Goal: Transaction & Acquisition: Purchase product/service

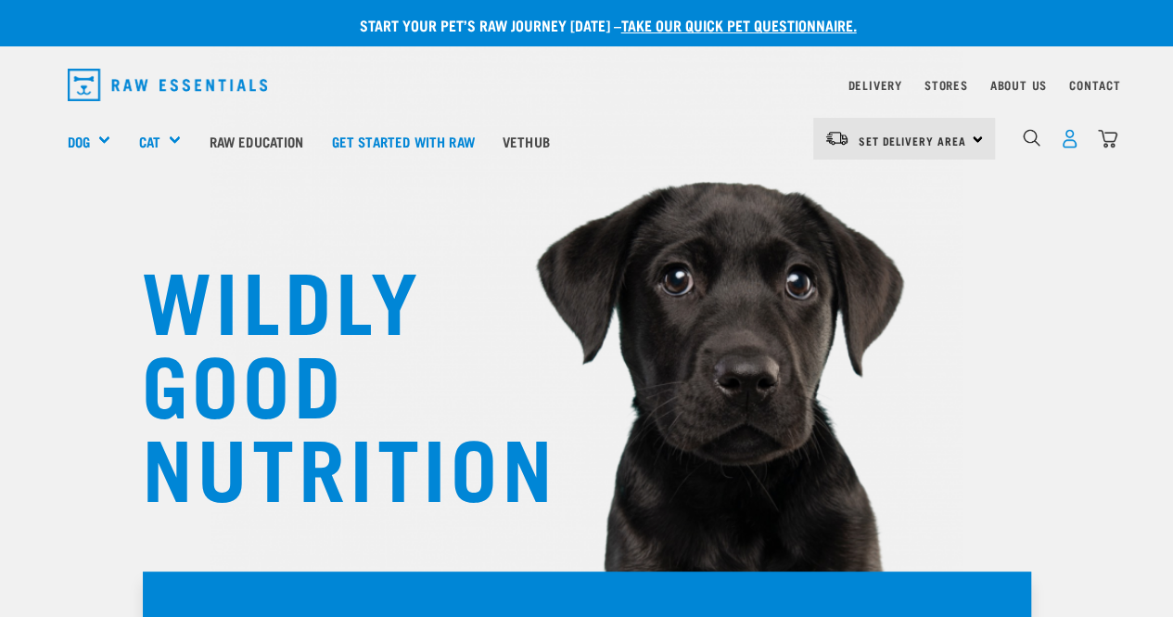
click at [1060, 137] on img "dropdown navigation" at bounding box center [1069, 138] width 19 height 19
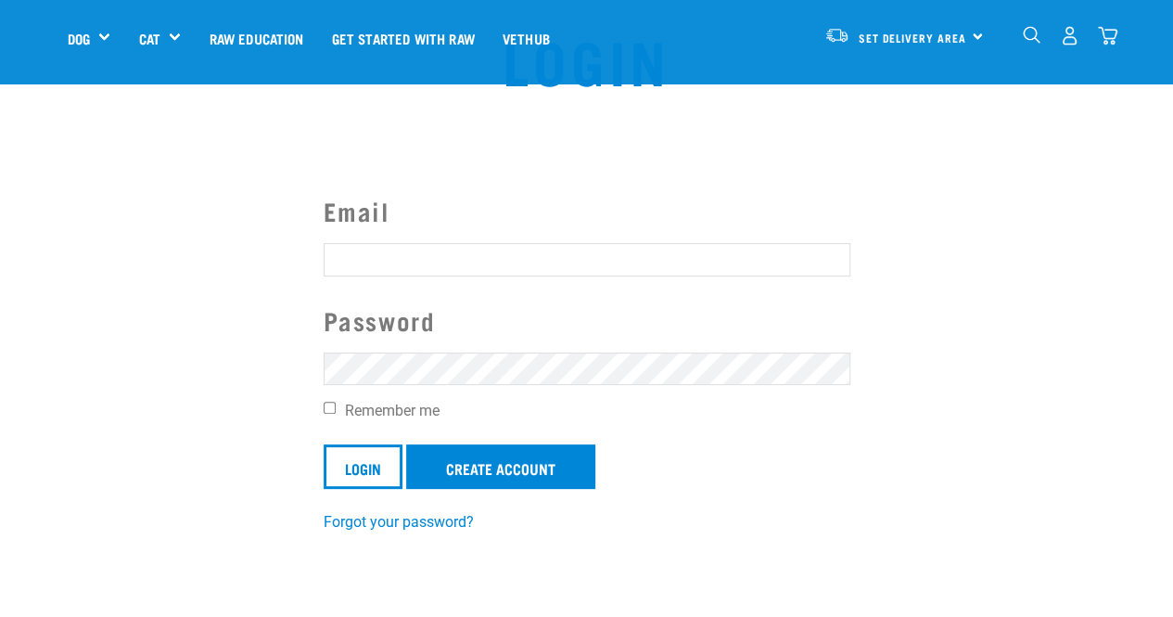
scroll to position [67, 0]
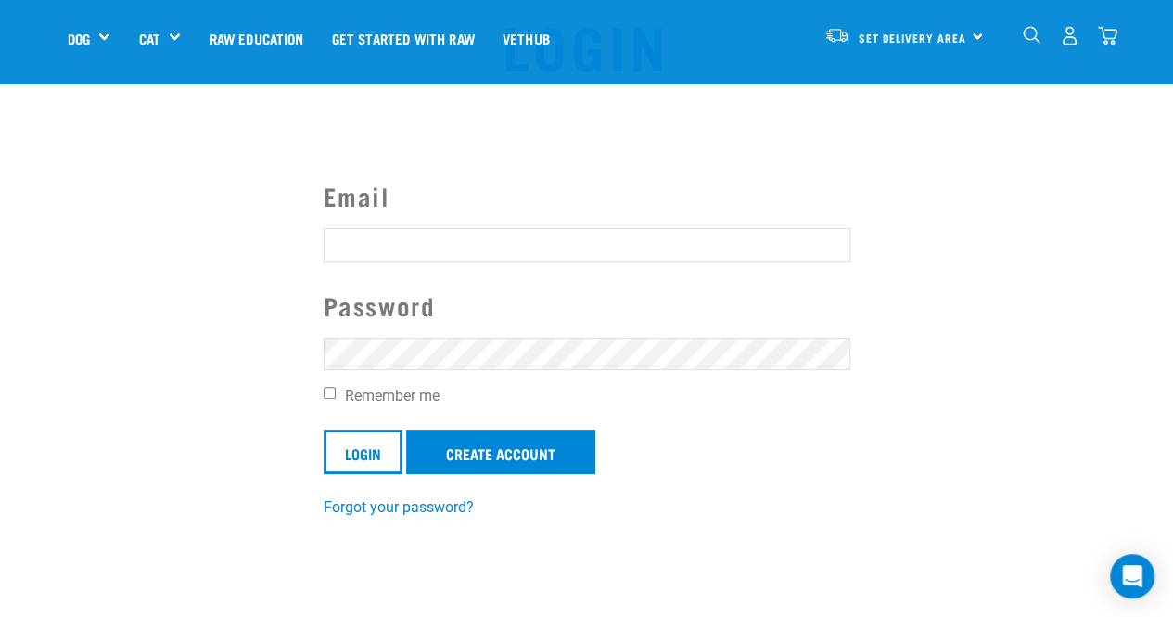
click at [499, 260] on input "Email" at bounding box center [587, 244] width 527 height 33
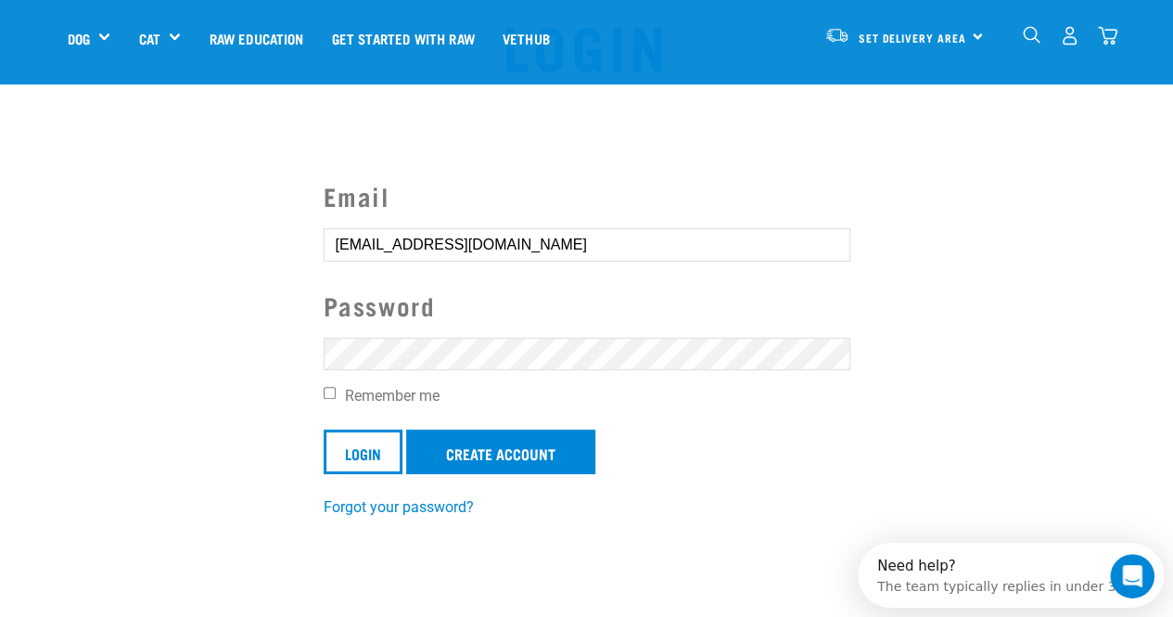
scroll to position [0, 0]
type input "ryanandkaitlyn7@gmail.com"
click at [324, 429] on input "Login" at bounding box center [363, 451] width 79 height 45
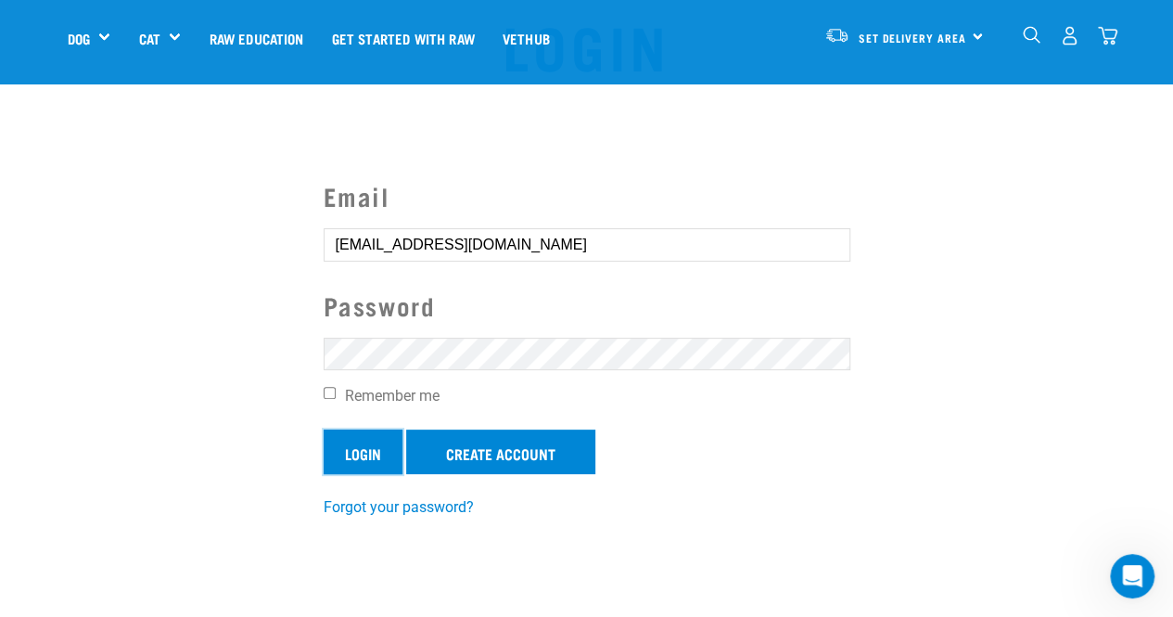
click at [368, 447] on input "Login" at bounding box center [363, 451] width 79 height 45
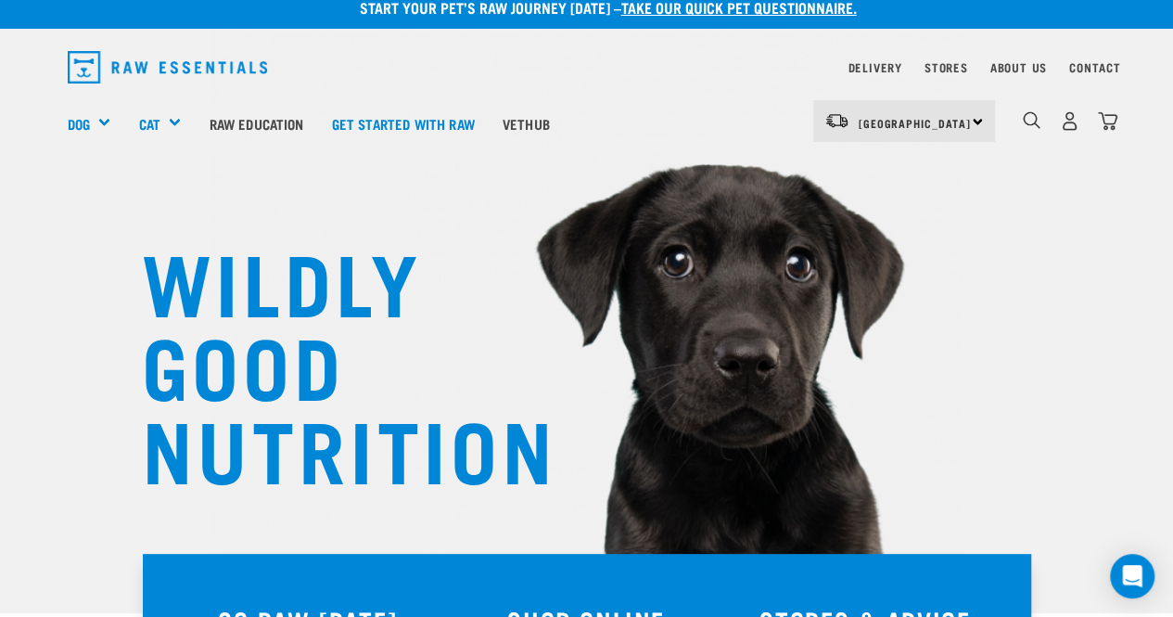
scroll to position [19, 0]
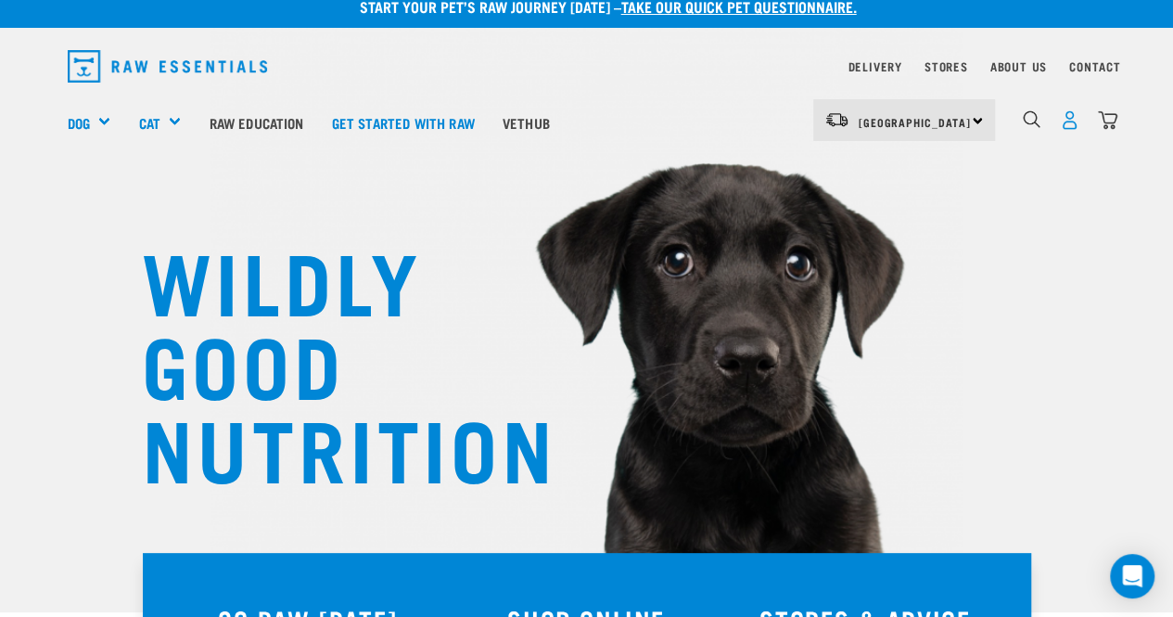
click at [1060, 121] on img "dropdown navigation" at bounding box center [1069, 119] width 19 height 19
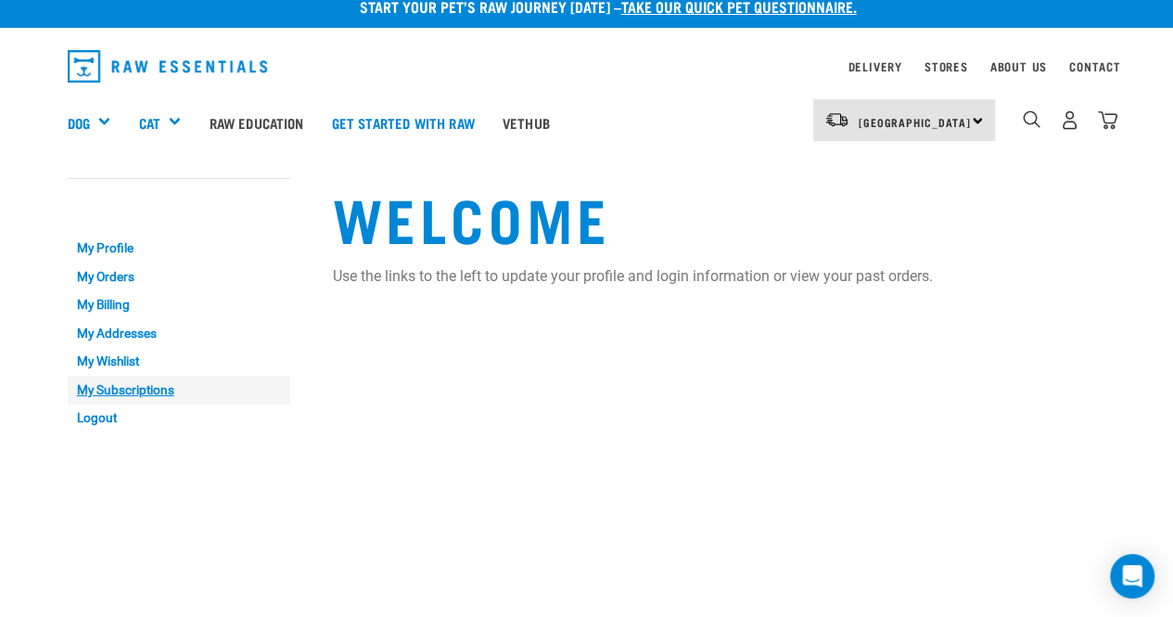
scroll to position [18, 0]
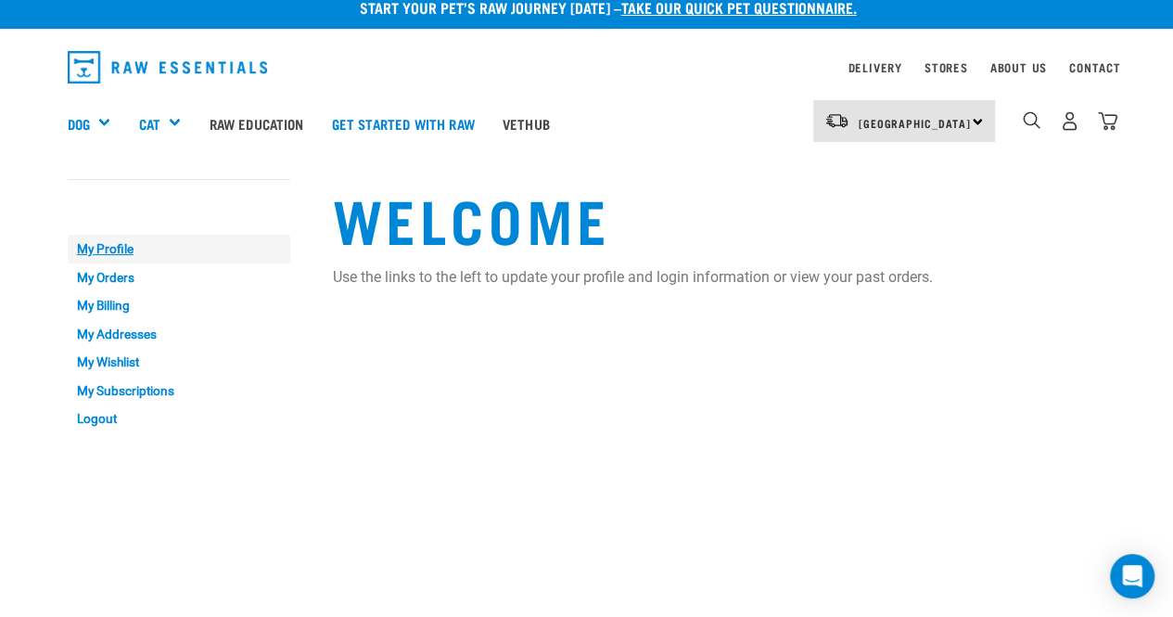
click at [115, 248] on link "My Profile" at bounding box center [179, 249] width 223 height 29
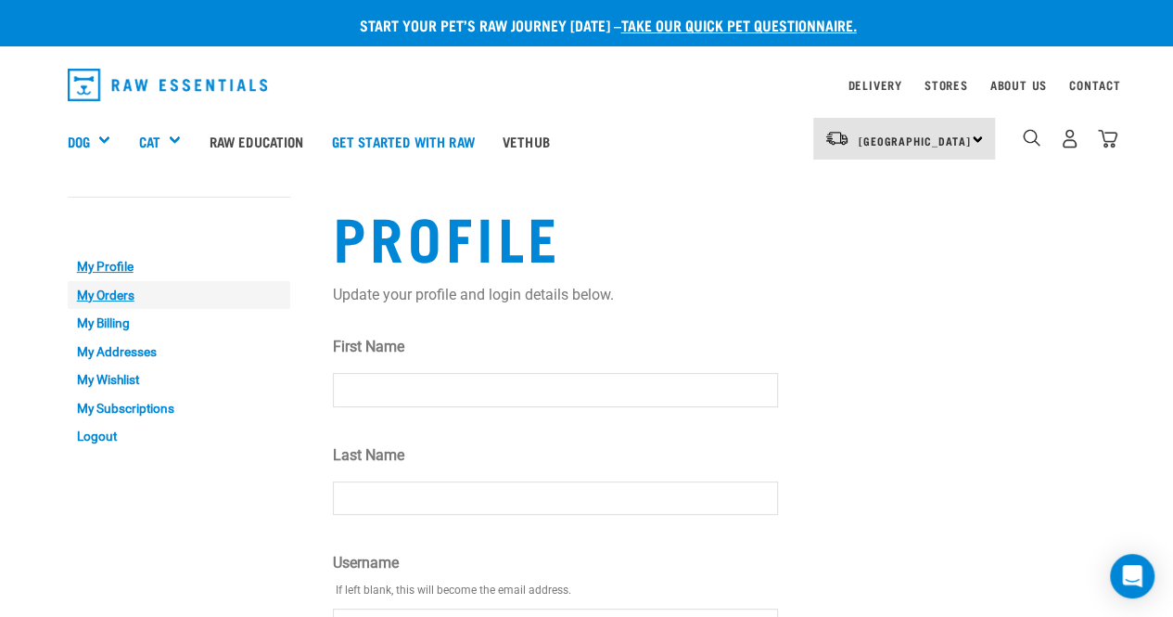
click at [100, 289] on link "My Orders" at bounding box center [179, 295] width 223 height 29
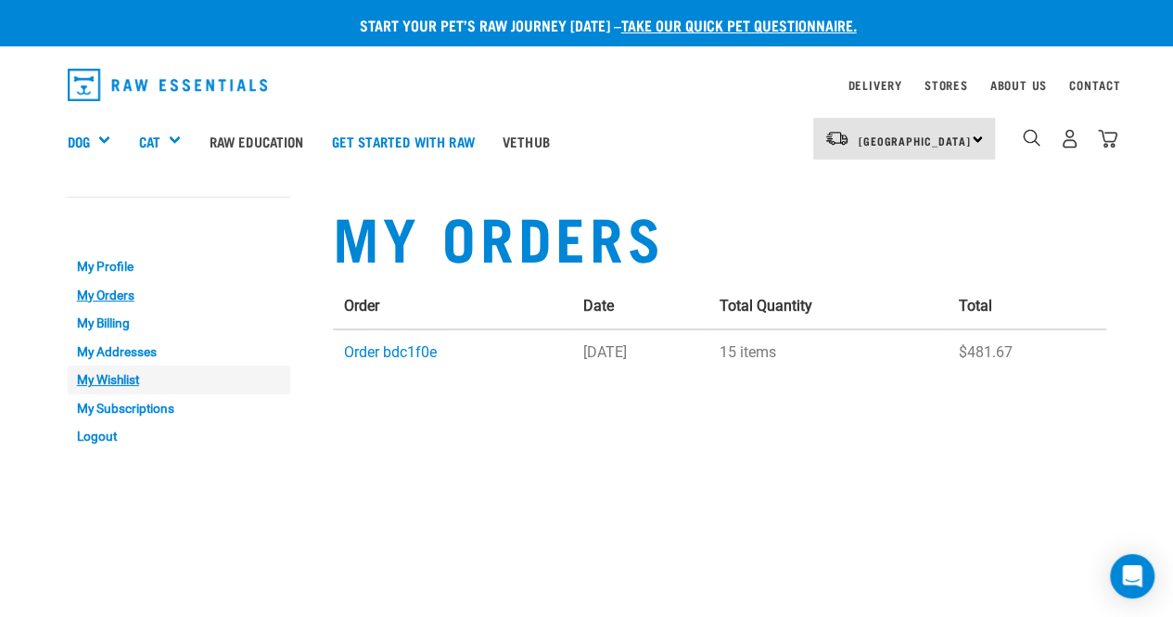
click at [129, 372] on link "My Wishlist" at bounding box center [179, 379] width 223 height 29
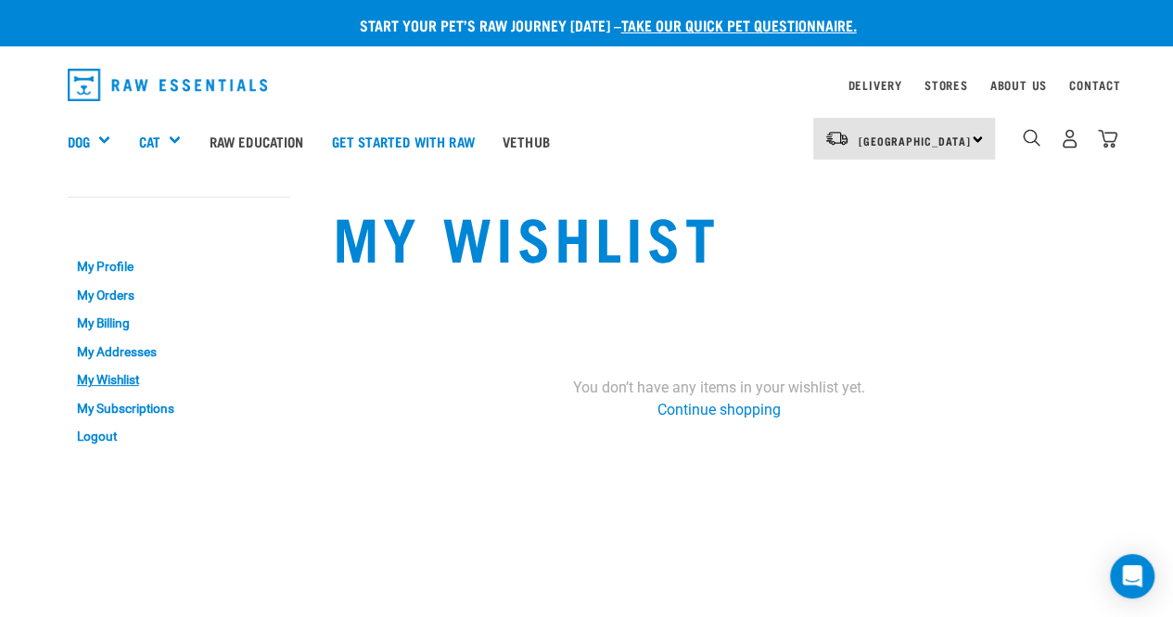
click at [160, 403] on link "My Subscriptions" at bounding box center [179, 408] width 223 height 29
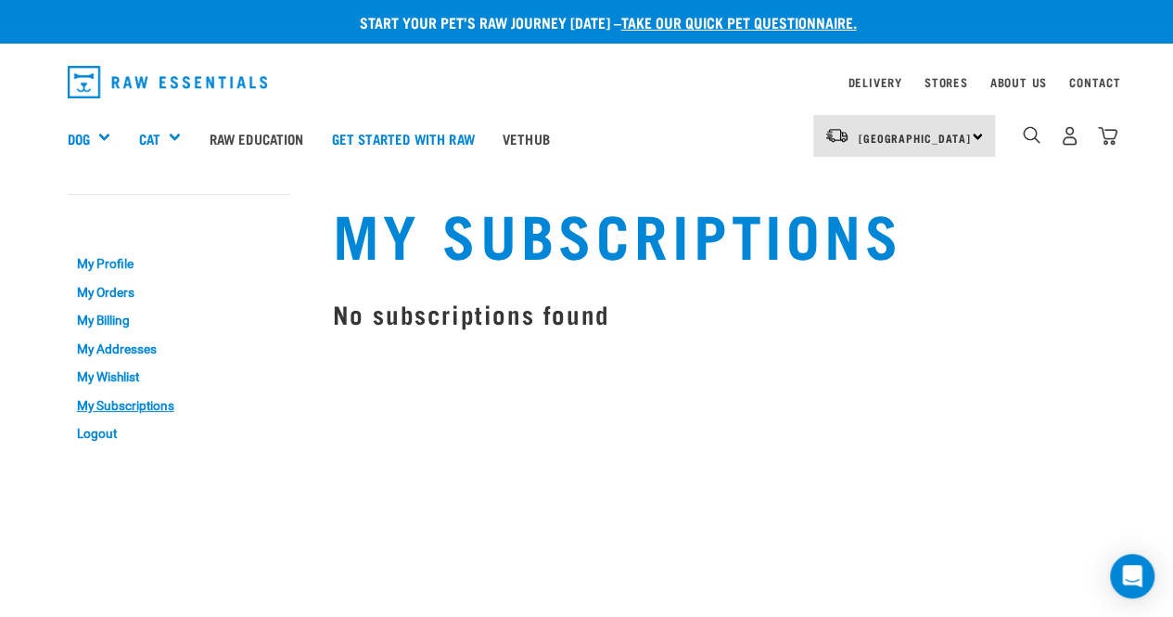
scroll to position [4, 0]
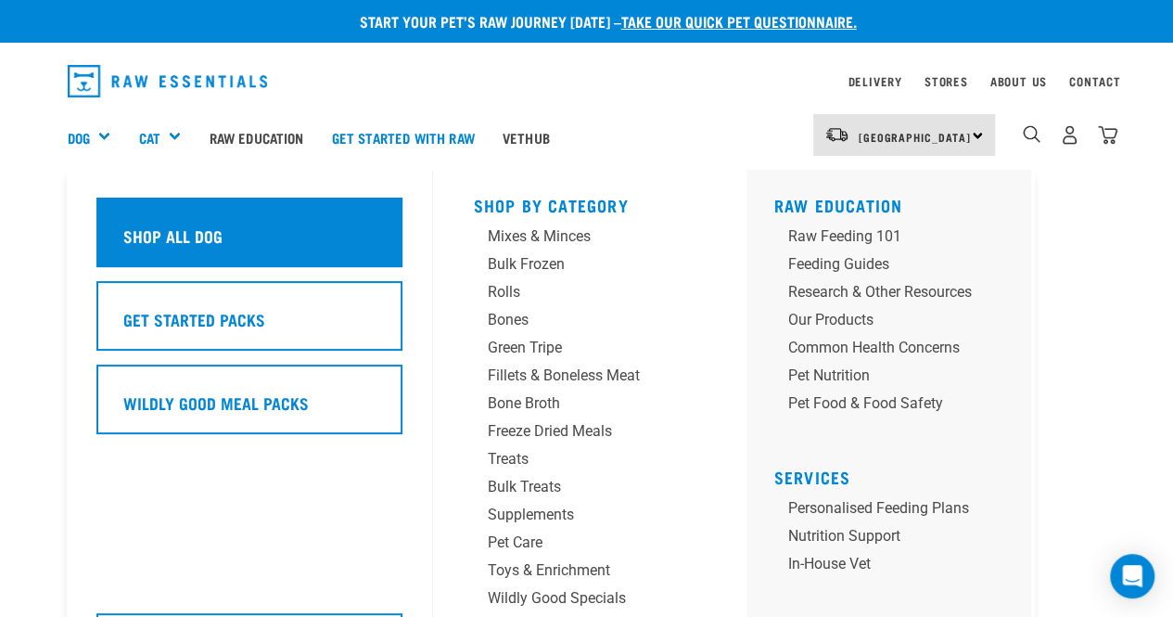
click at [185, 229] on h5 "Shop All Dog" at bounding box center [172, 235] width 99 height 24
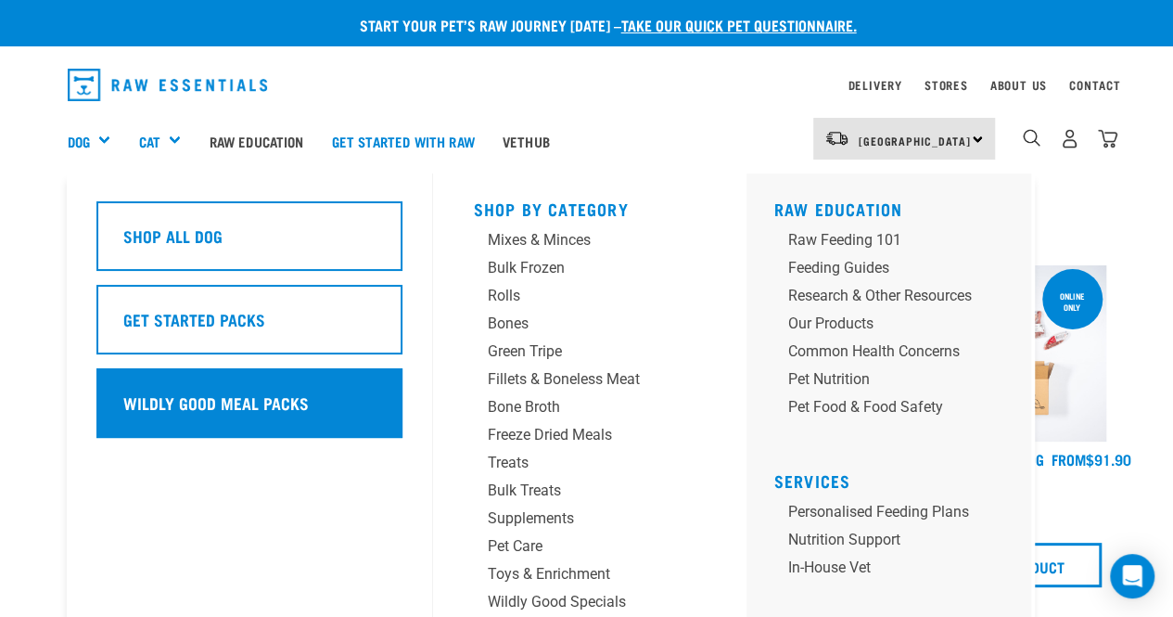
click at [274, 383] on div "Wildly Good Meal Packs" at bounding box center [249, 403] width 306 height 70
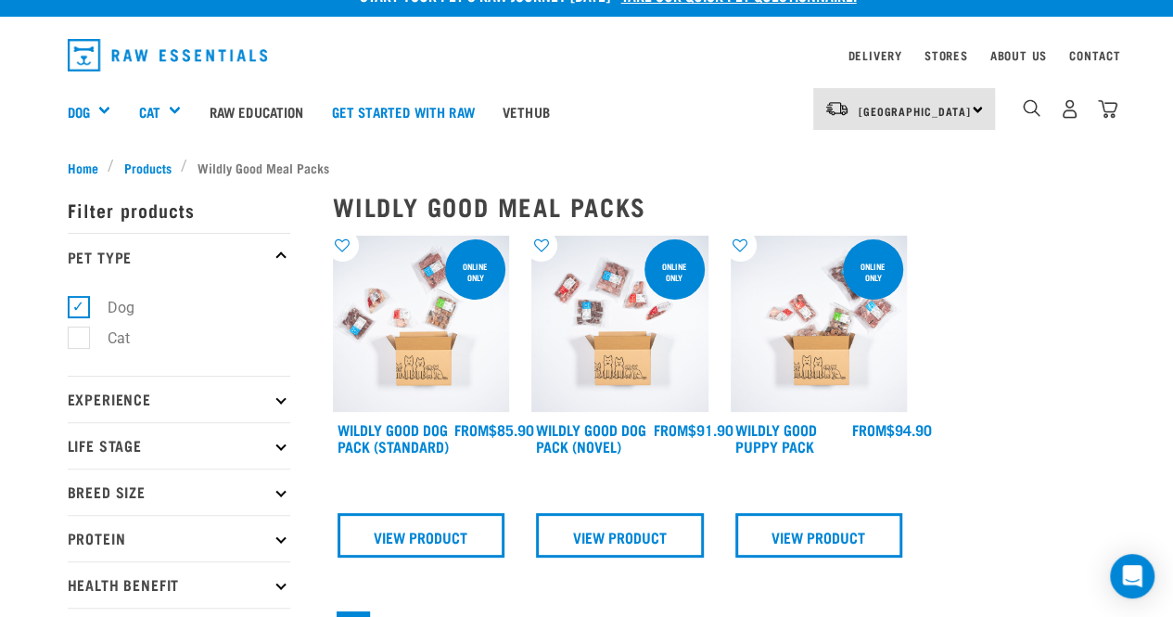
scroll to position [34, 0]
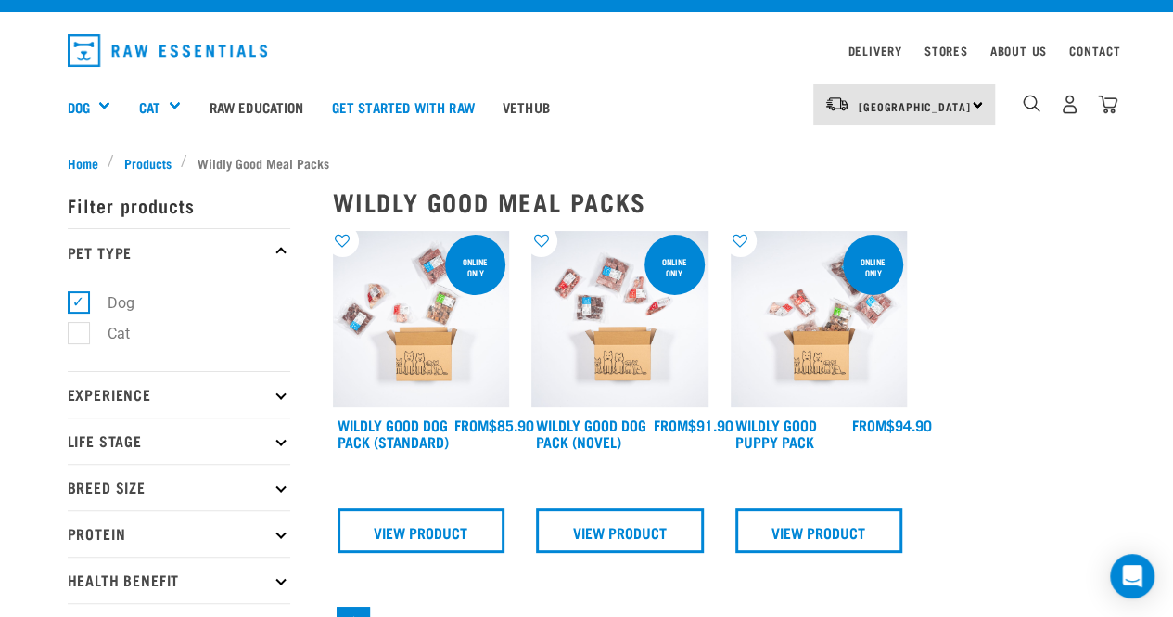
click at [446, 357] on img at bounding box center [421, 319] width 177 height 177
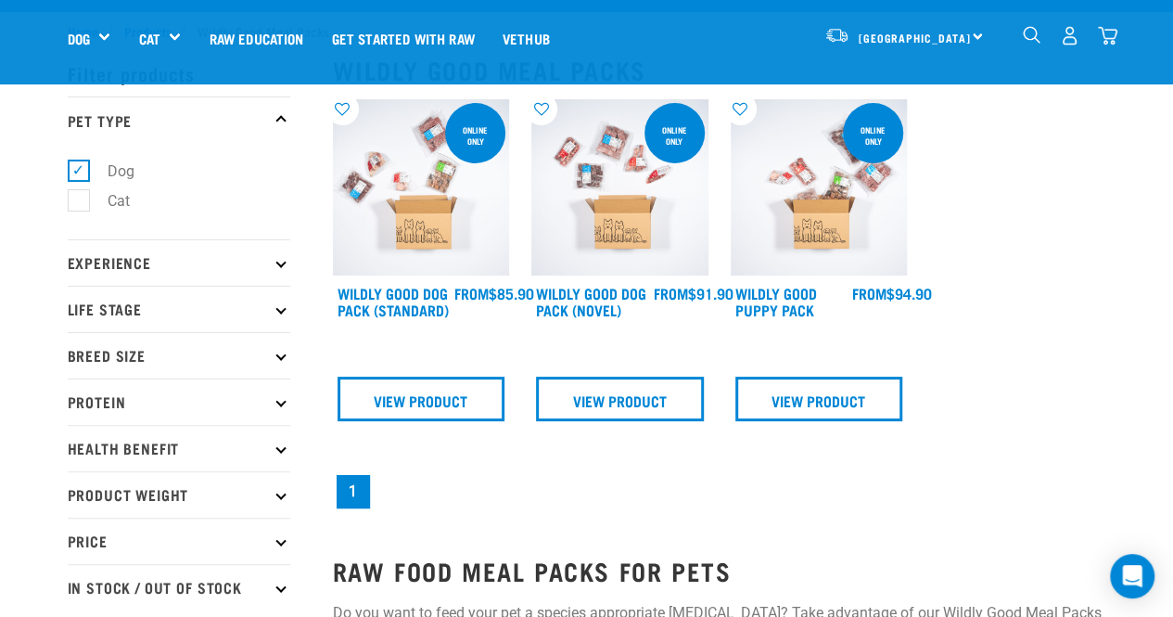
scroll to position [148, 0]
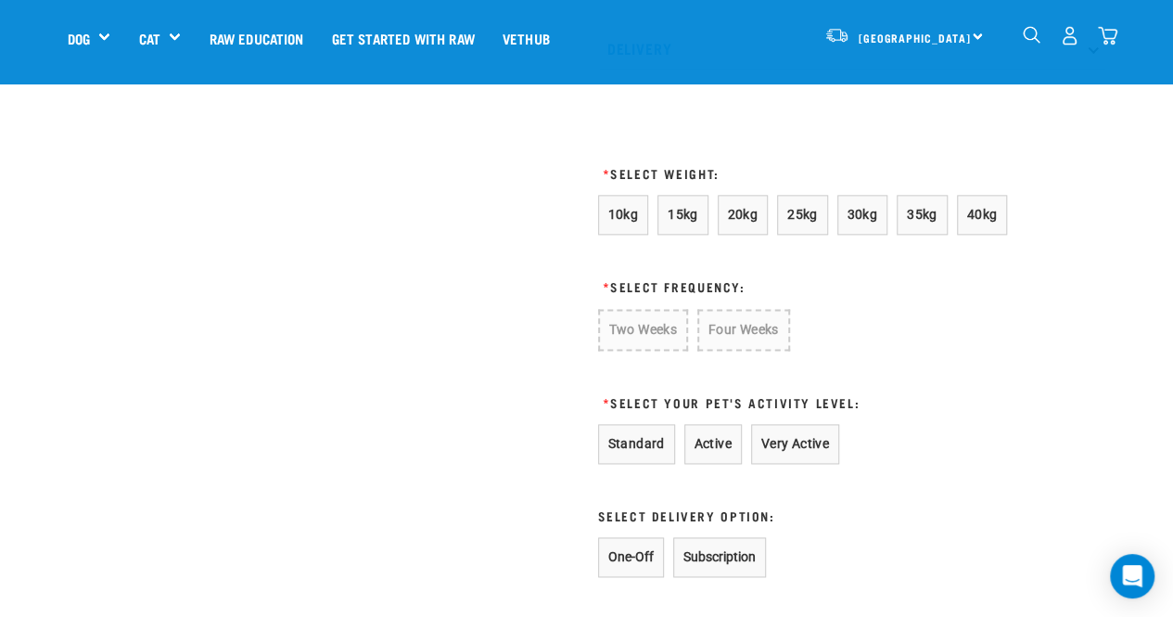
scroll to position [1113, 0]
click at [807, 206] on span "25kg" at bounding box center [802, 213] width 31 height 15
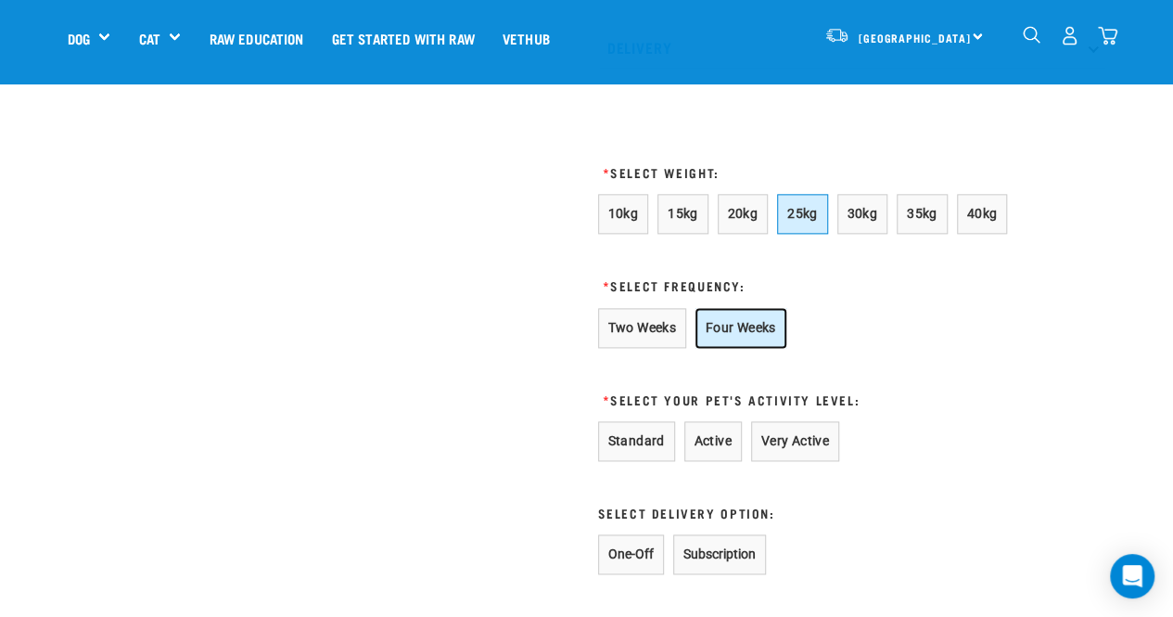
click at [743, 330] on button "Four Weeks" at bounding box center [740, 328] width 91 height 40
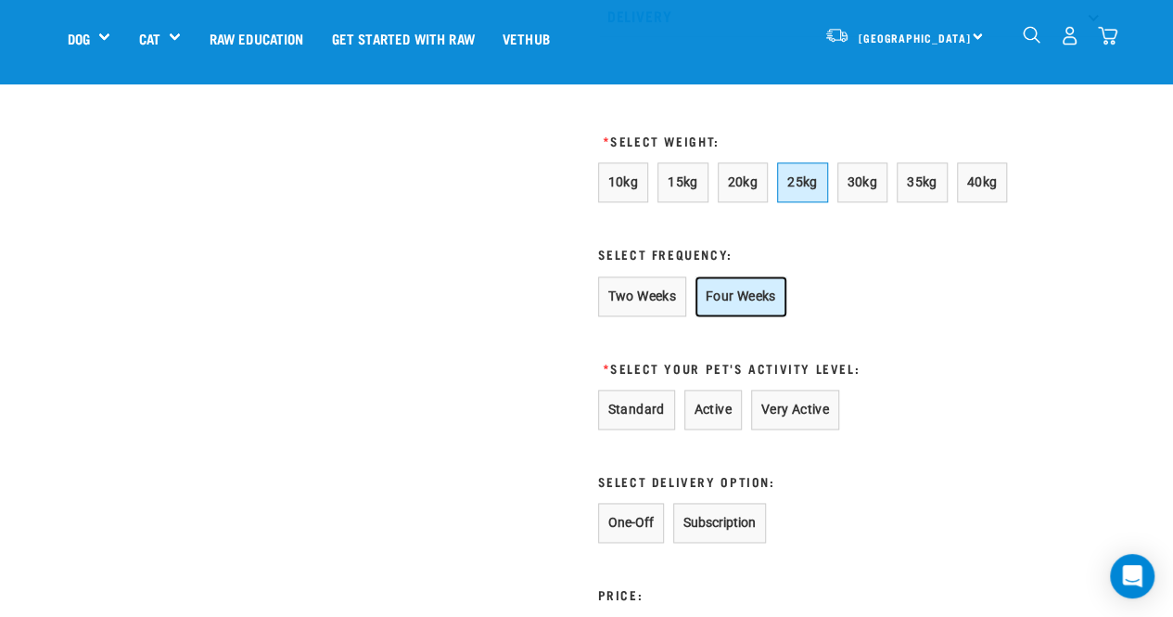
scroll to position [1166, 0]
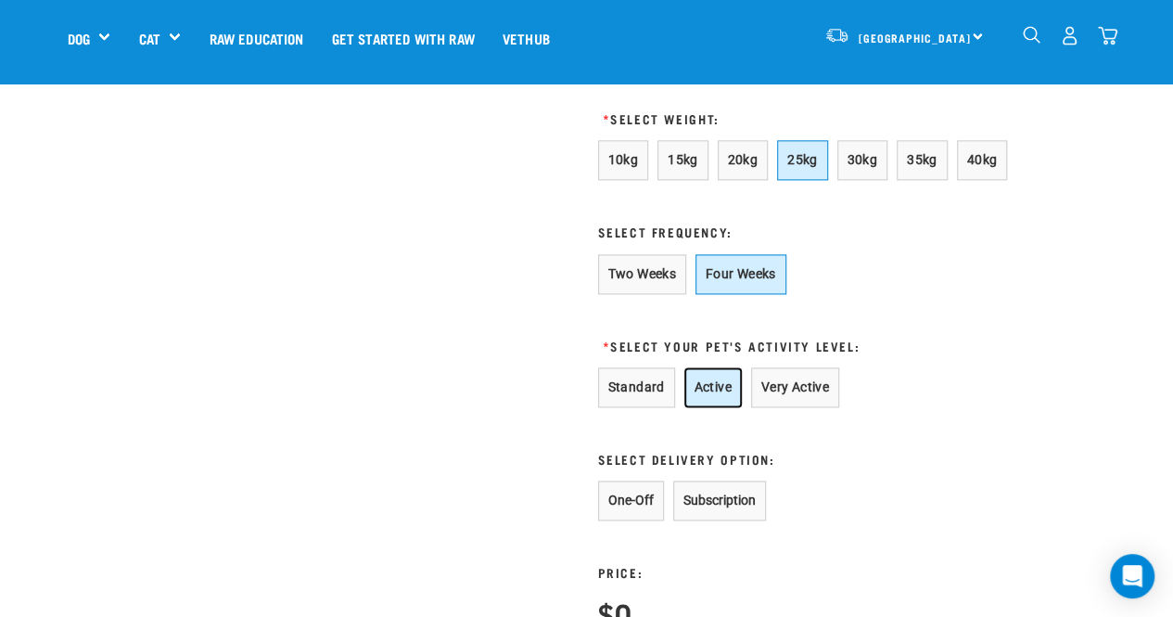
click at [726, 388] on button "Active" at bounding box center [712, 387] width 57 height 40
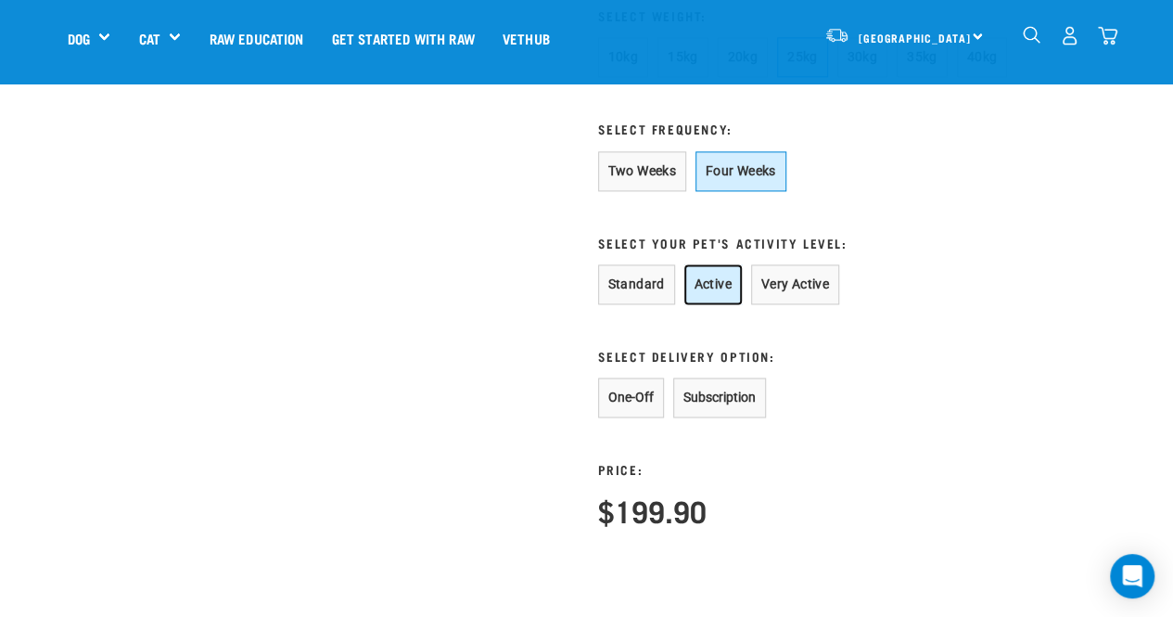
scroll to position [1271, 0]
click at [706, 392] on button "Subscription" at bounding box center [719, 395] width 93 height 40
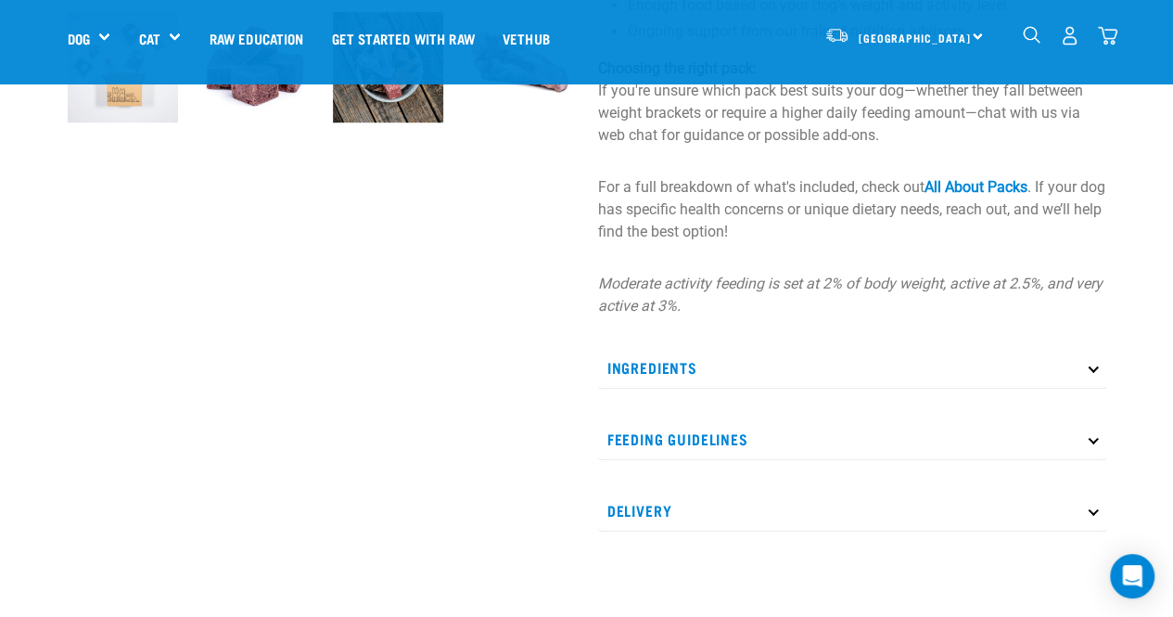
scroll to position [649, 0]
click at [1092, 437] on icon at bounding box center [1093, 439] width 10 height 10
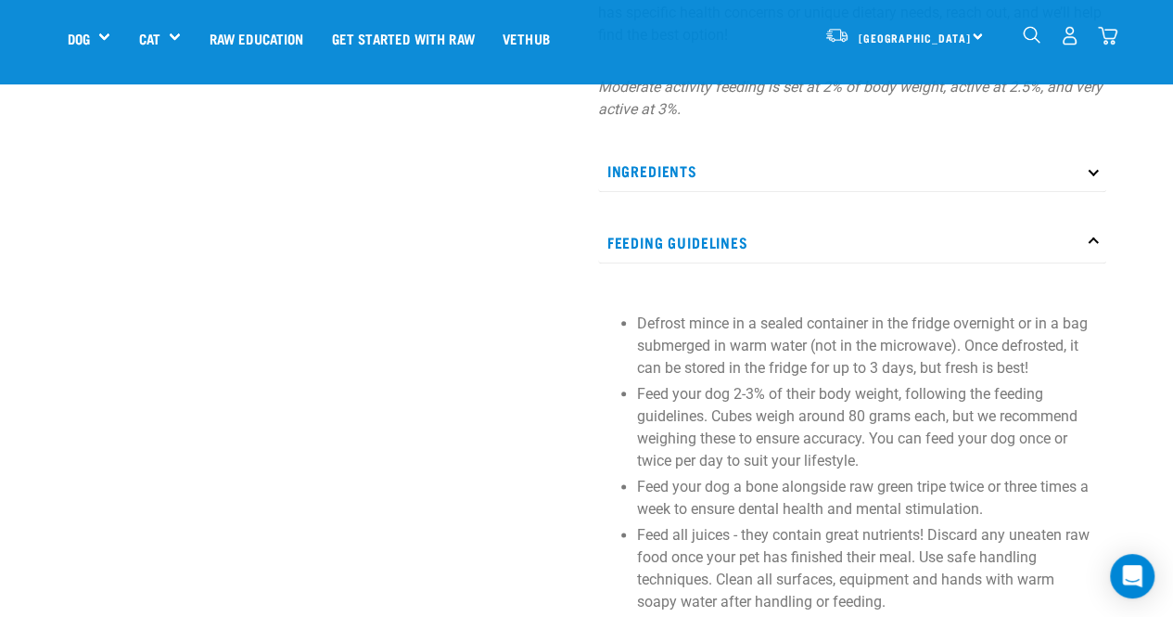
scroll to position [705, 0]
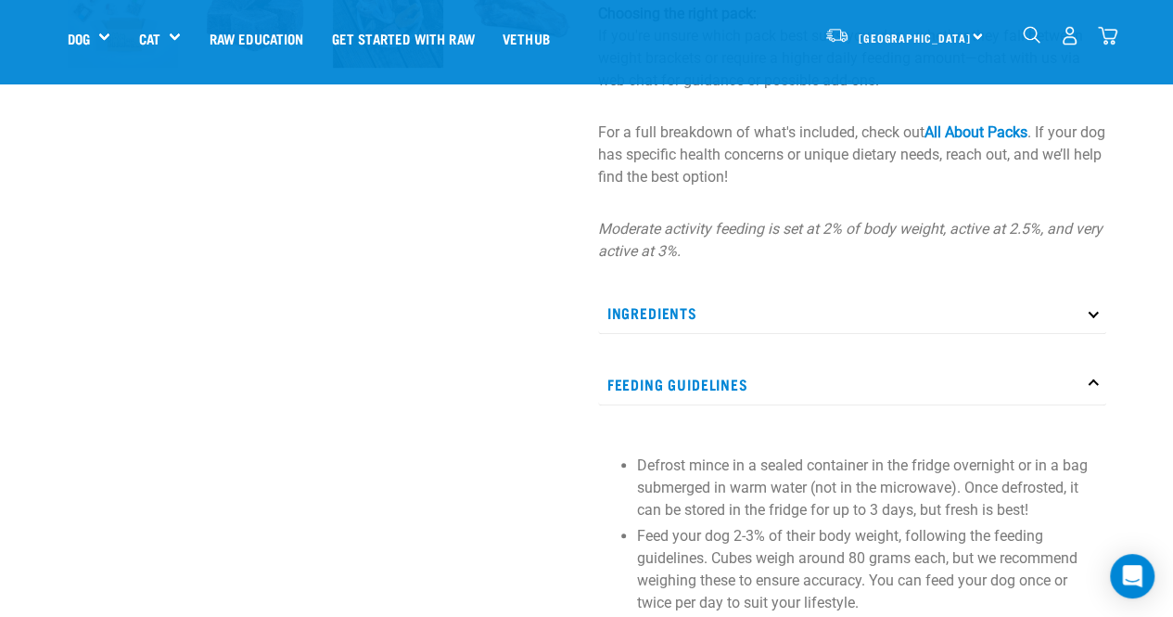
click at [1087, 375] on p "Feeding Guidelines" at bounding box center [852, 384] width 508 height 42
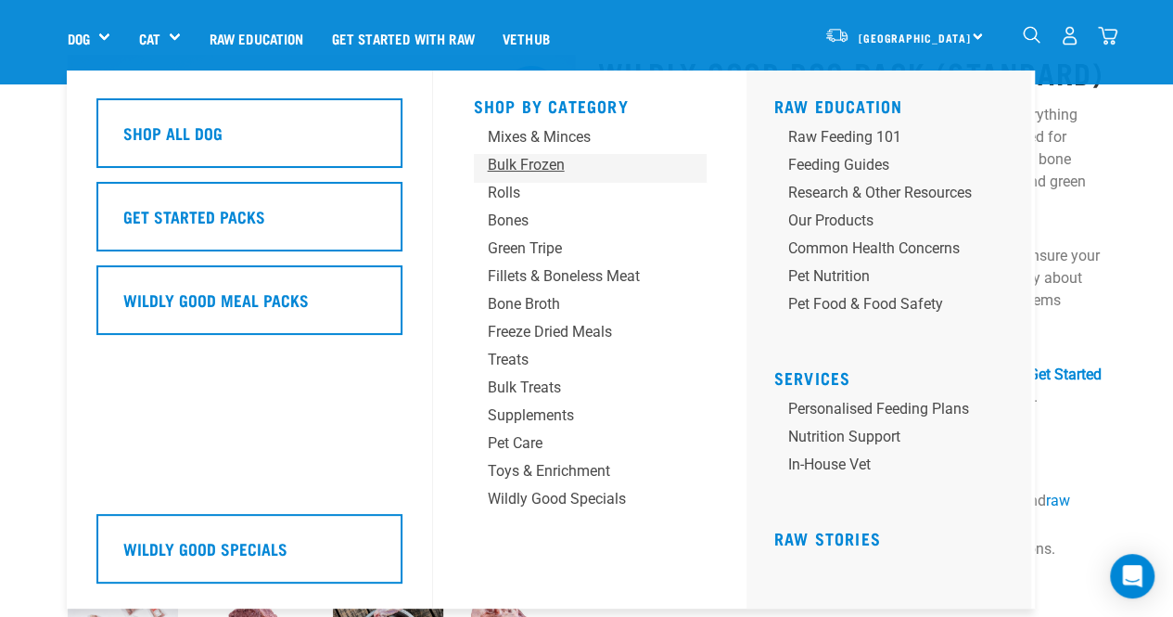
scroll to position [82, 0]
click at [795, 402] on link "Personalised Feeding Plans" at bounding box center [895, 412] width 242 height 28
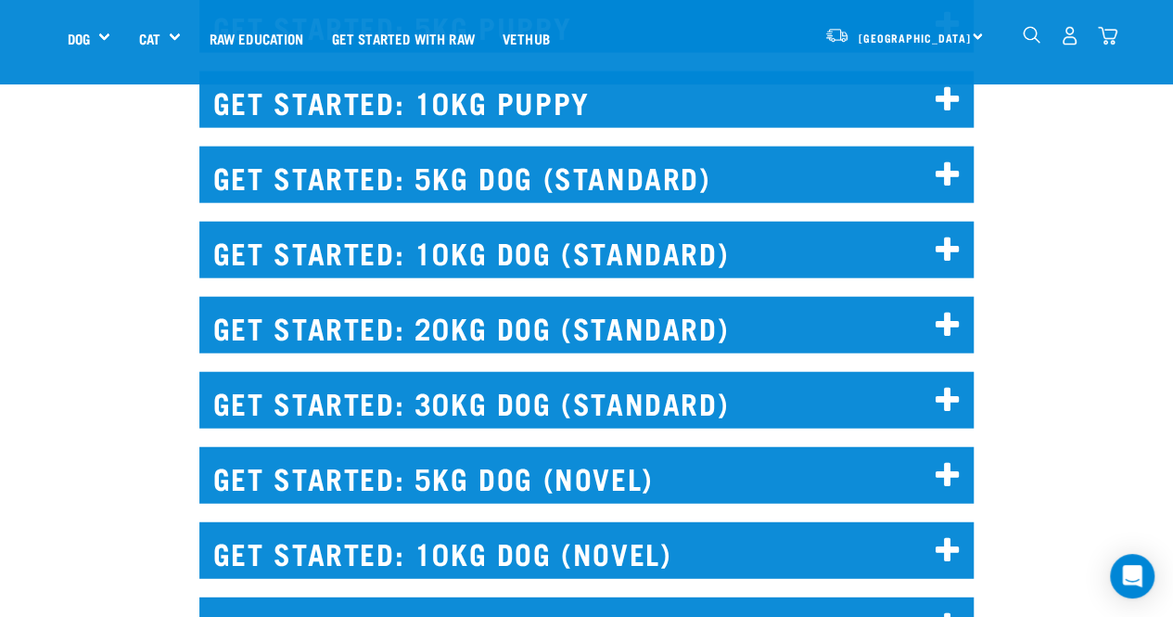
scroll to position [2166, 0]
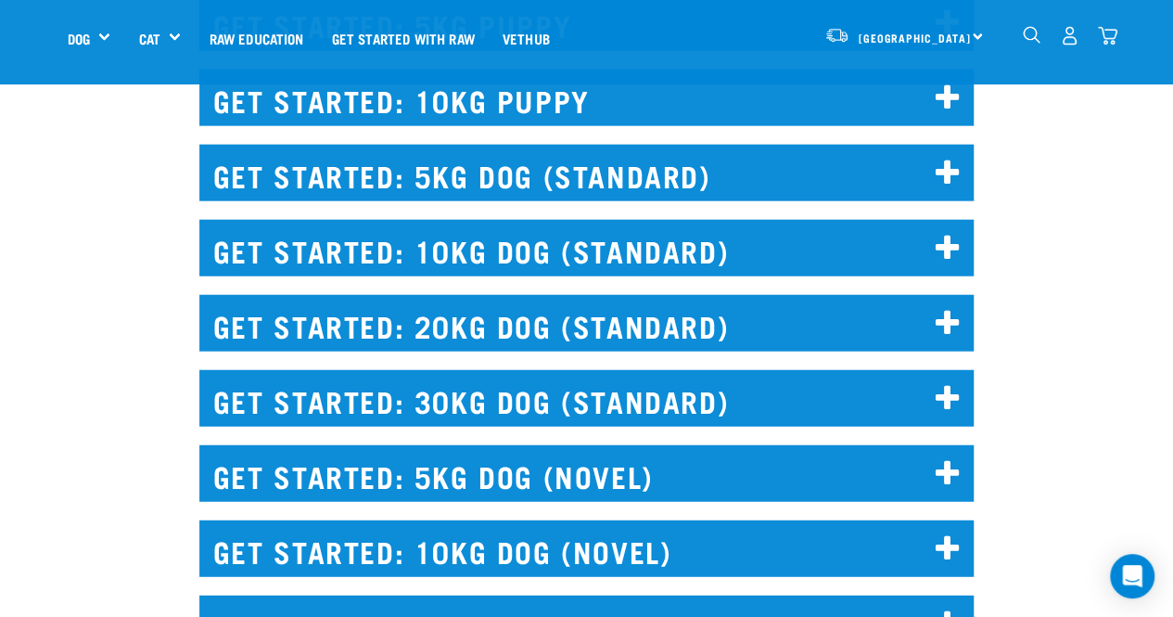
click at [948, 309] on icon at bounding box center [947, 324] width 25 height 30
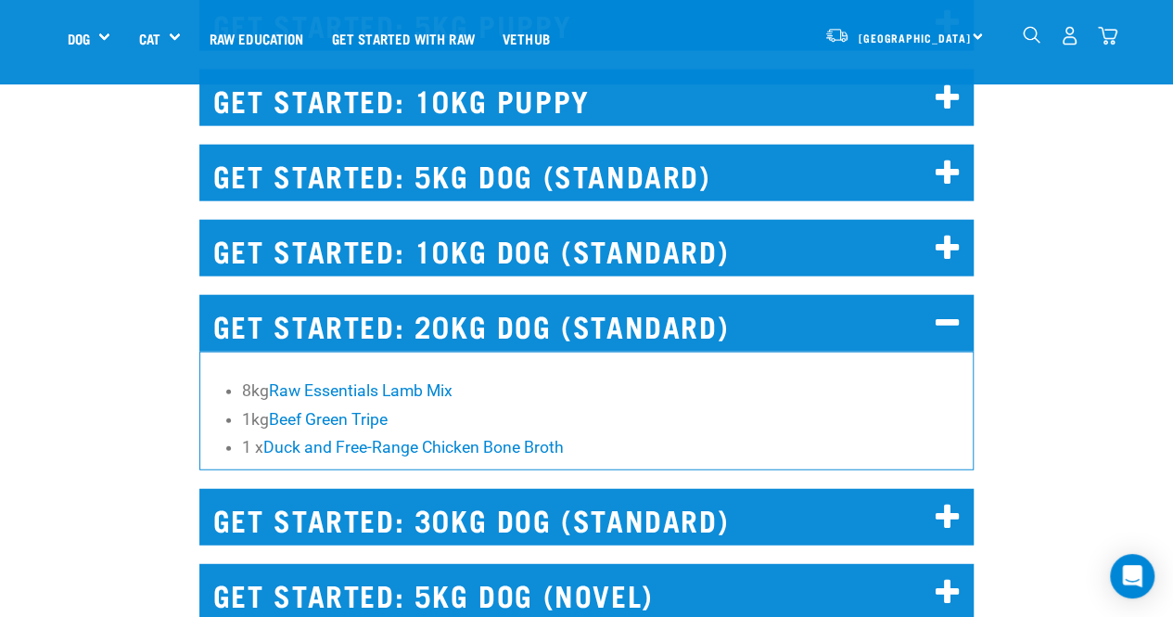
click at [948, 309] on icon at bounding box center [947, 324] width 25 height 30
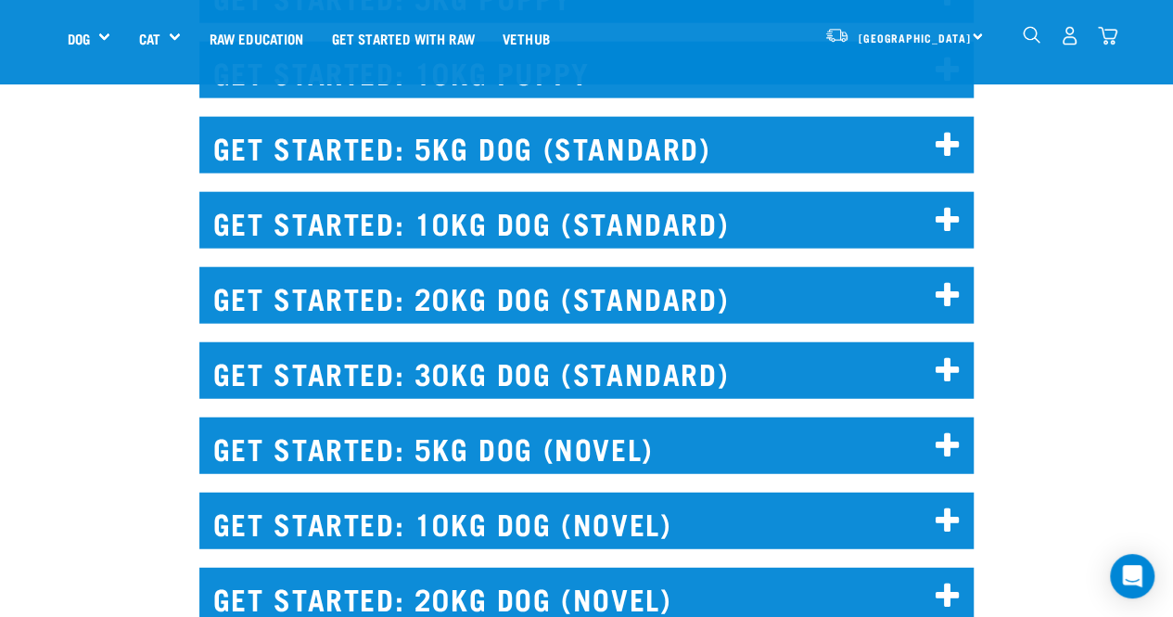
scroll to position [2192, 0]
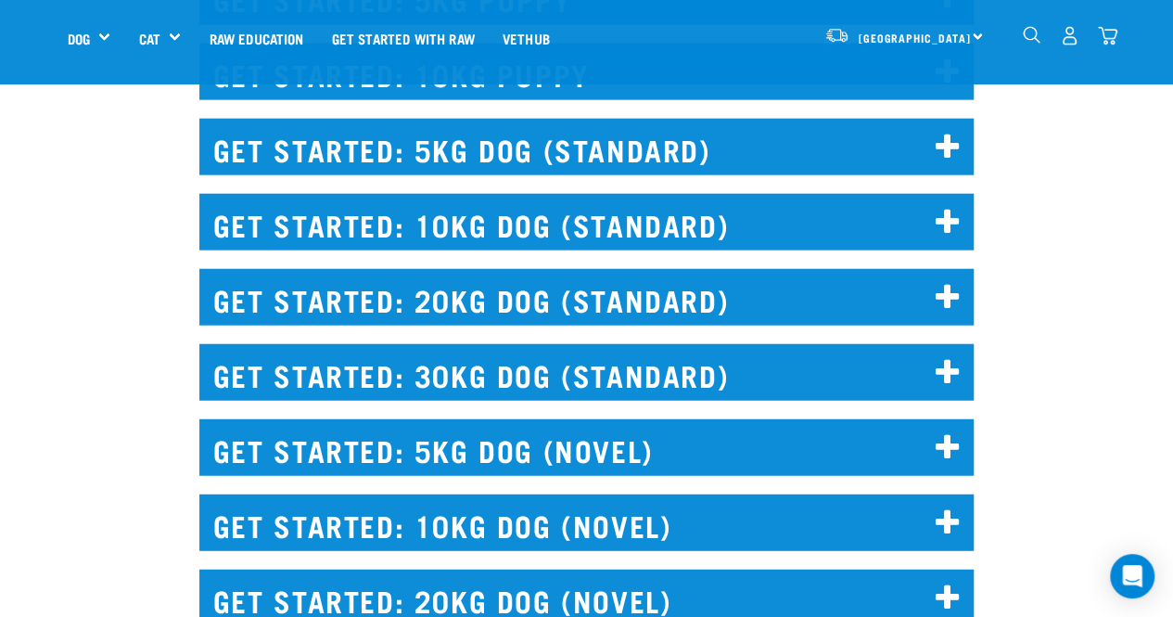
click at [946, 358] on icon at bounding box center [947, 373] width 25 height 30
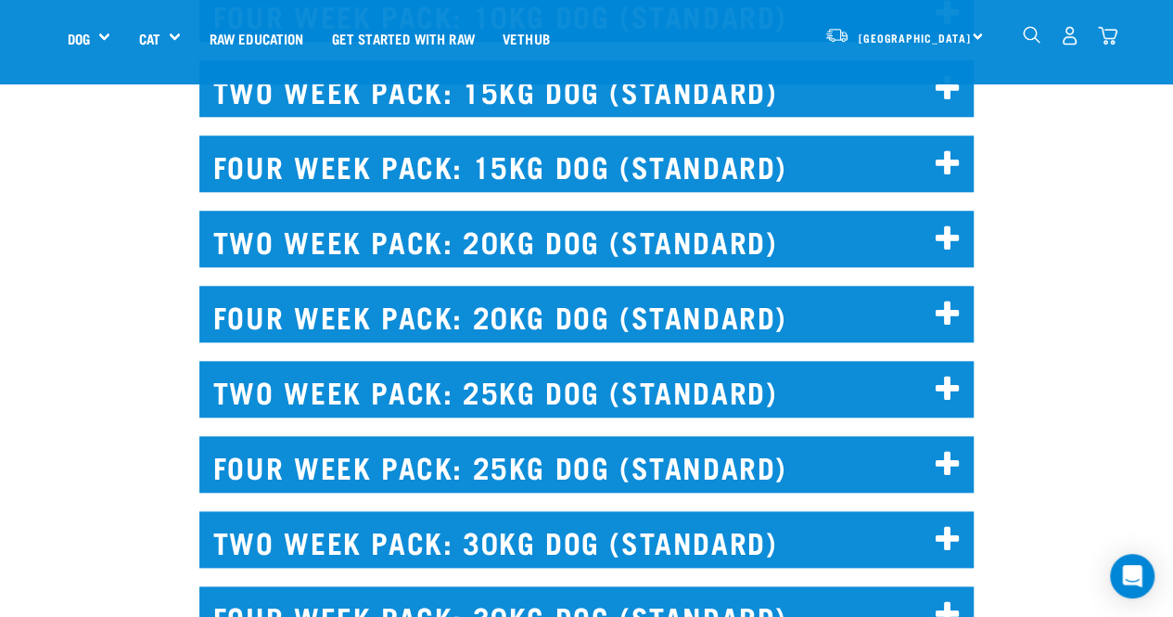
scroll to position [4341, 0]
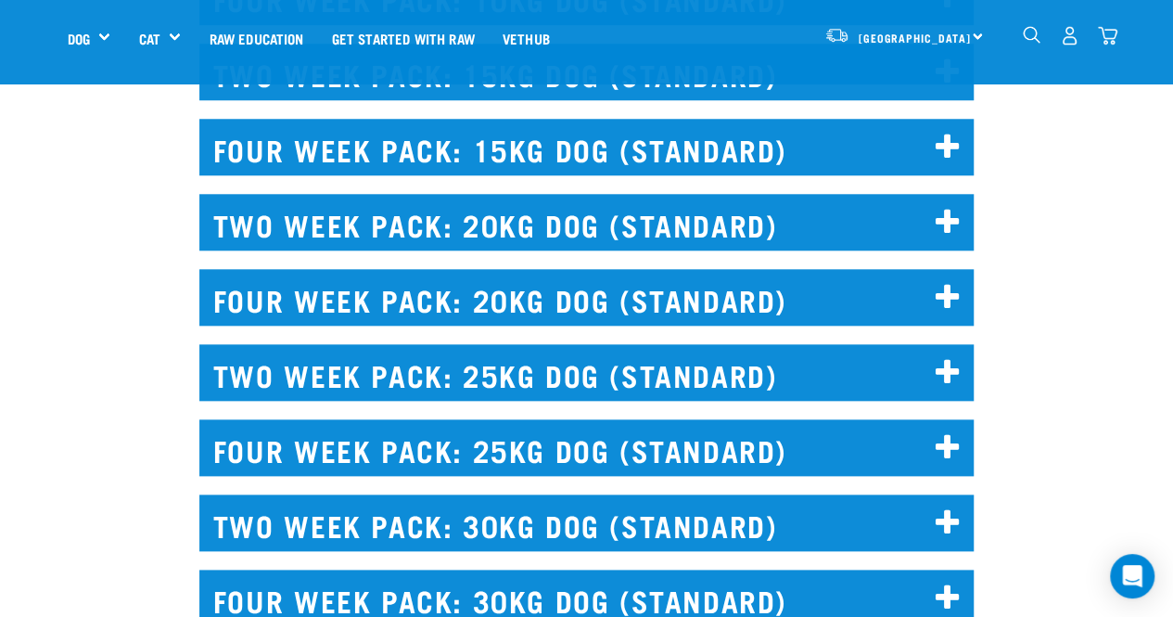
click at [955, 433] on icon at bounding box center [947, 448] width 25 height 30
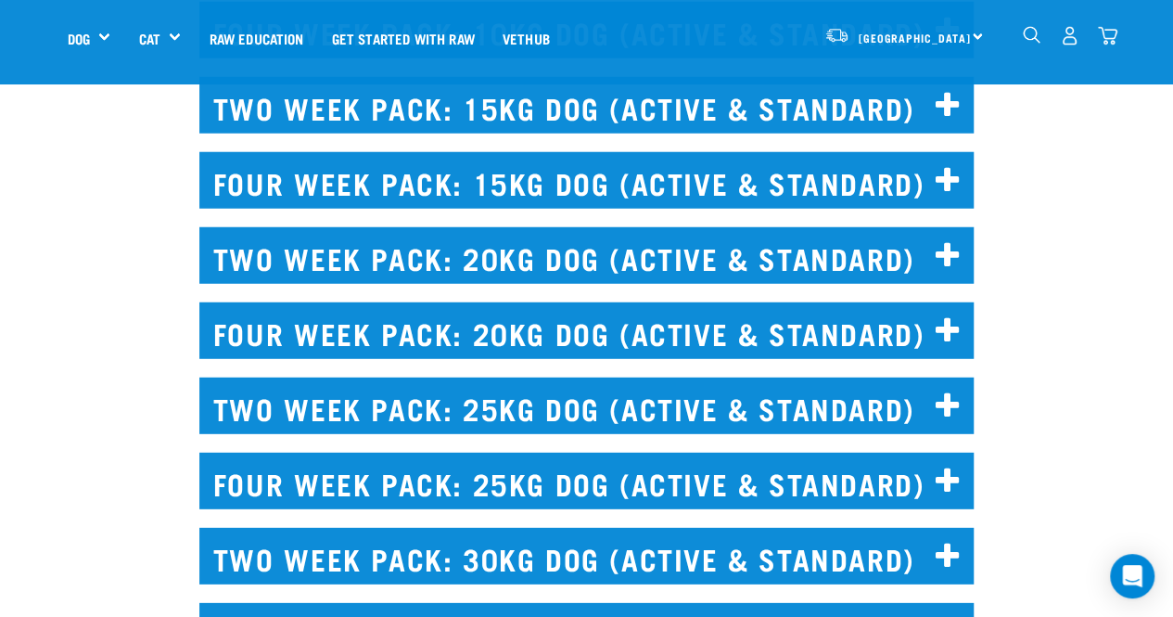
scroll to position [5948, 0]
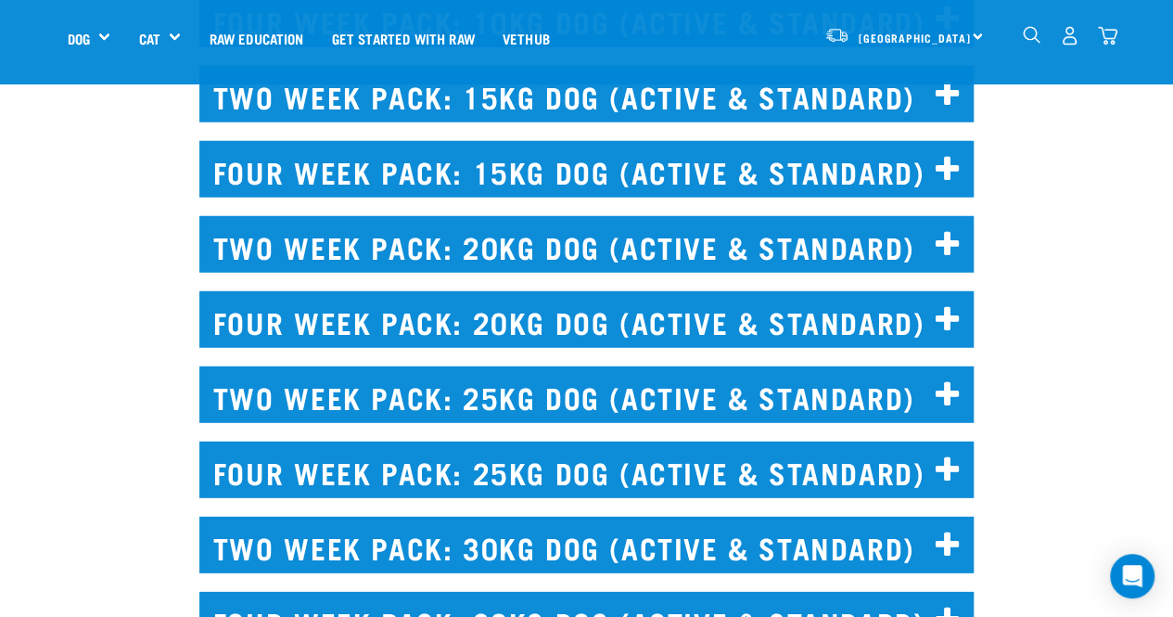
click at [945, 455] on icon at bounding box center [947, 470] width 25 height 30
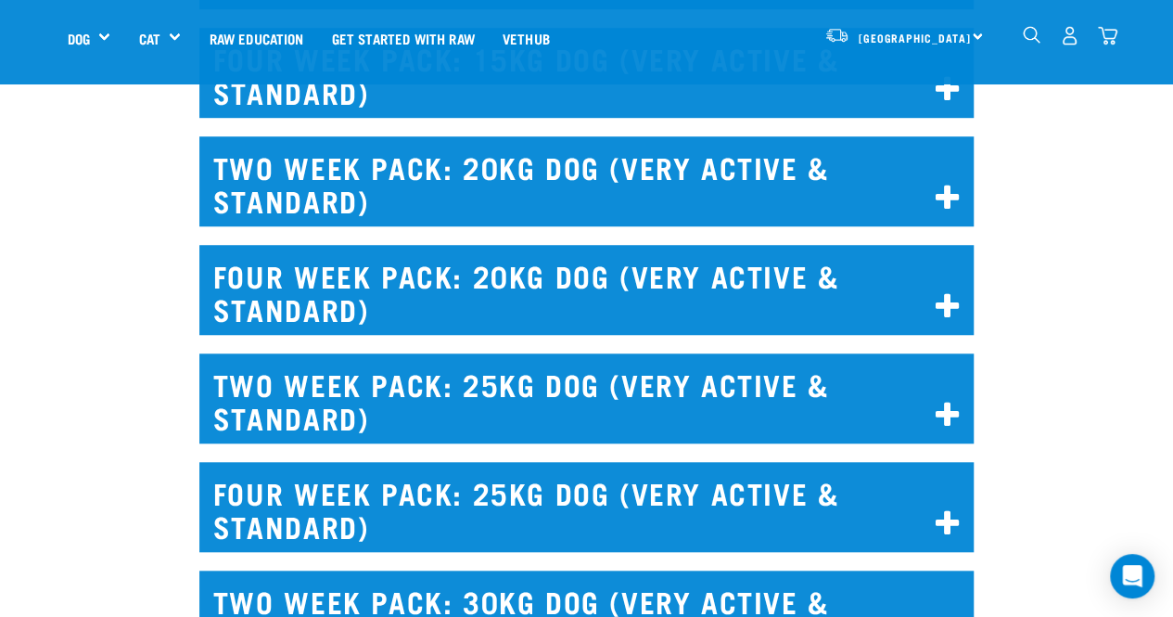
scroll to position [7609, 0]
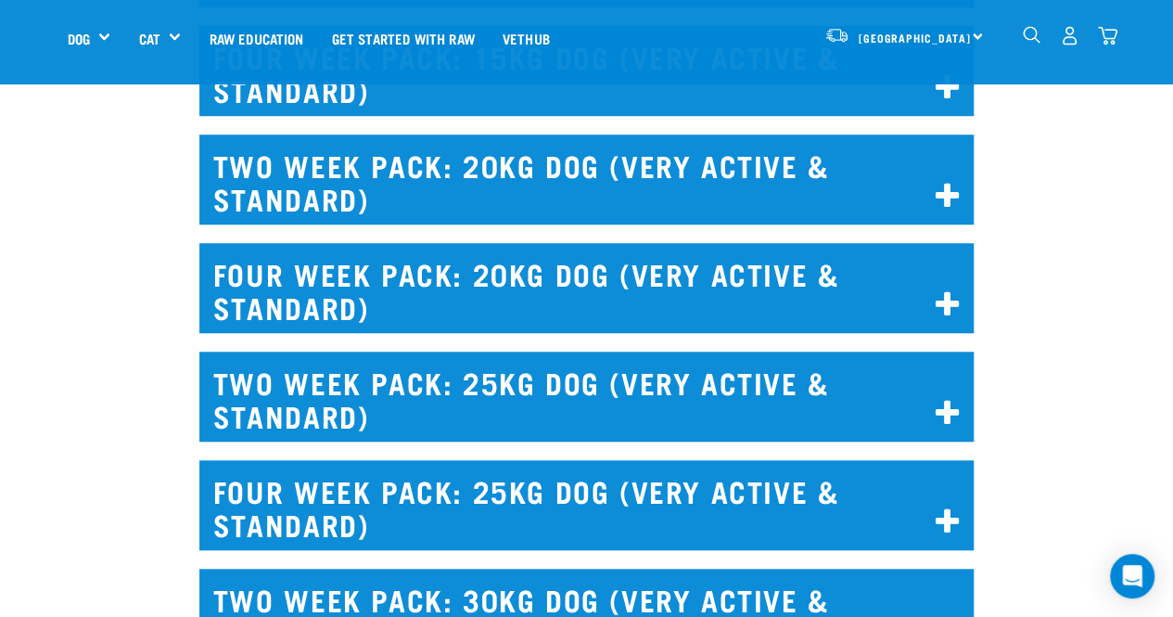
click at [929, 481] on h2 "FOUR WEEK PACK: 25KG DOG (VERY ACTIVE & STANDARD)" at bounding box center [586, 505] width 774 height 90
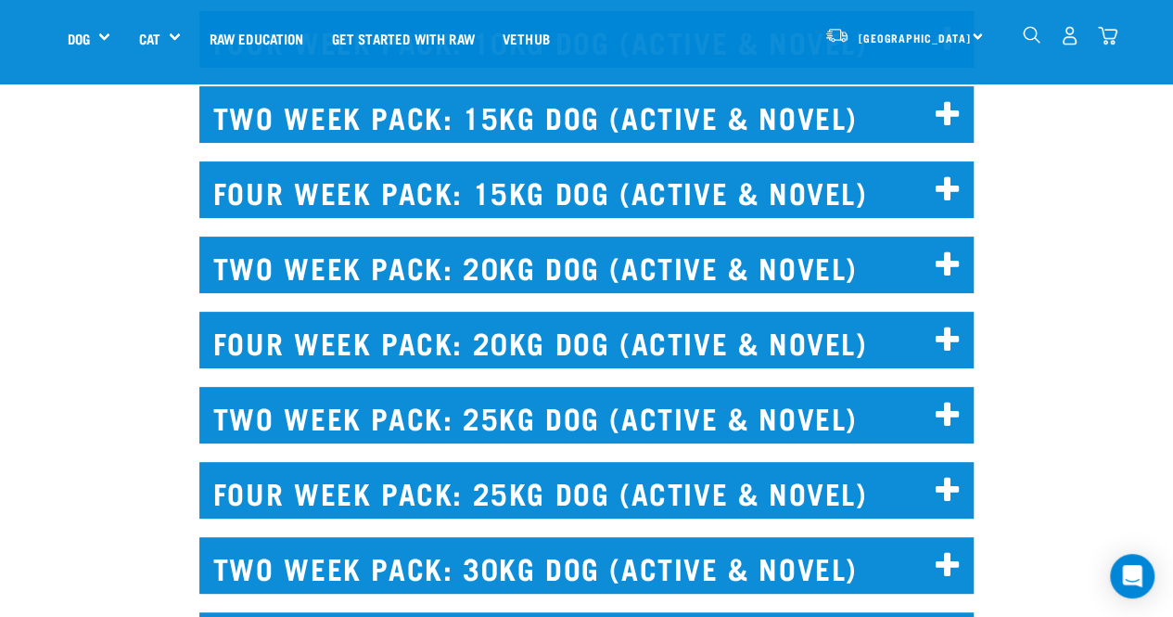
scroll to position [10666, 0]
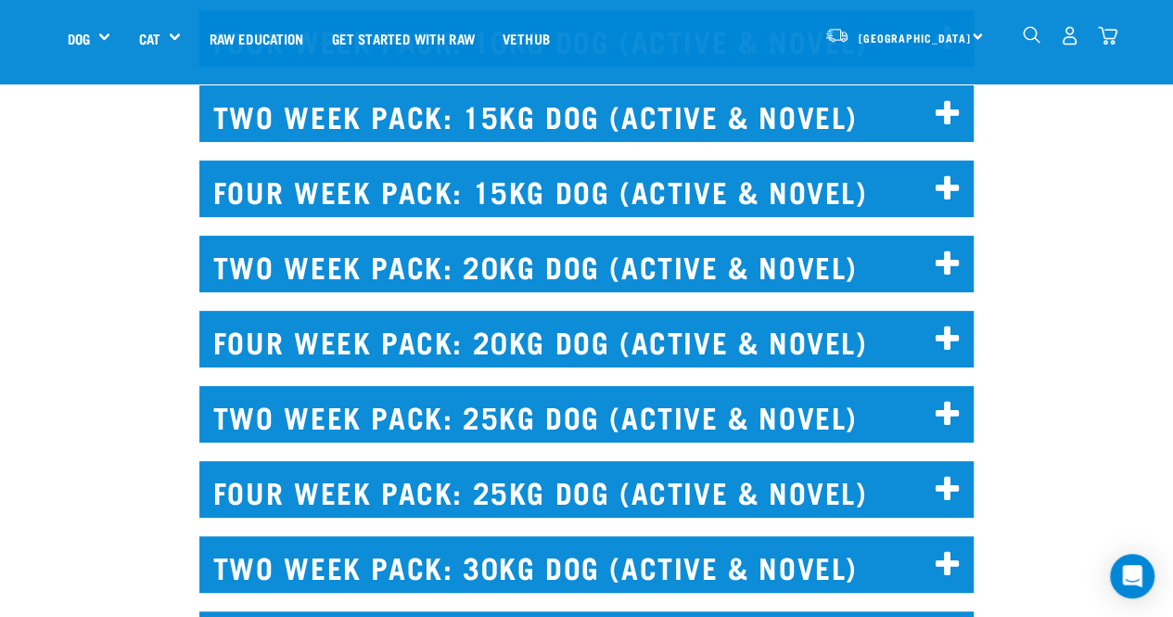
click at [929, 461] on h2 "FOUR WEEK PACK: 25KG DOG (ACTIVE & NOVEL)" at bounding box center [586, 489] width 774 height 57
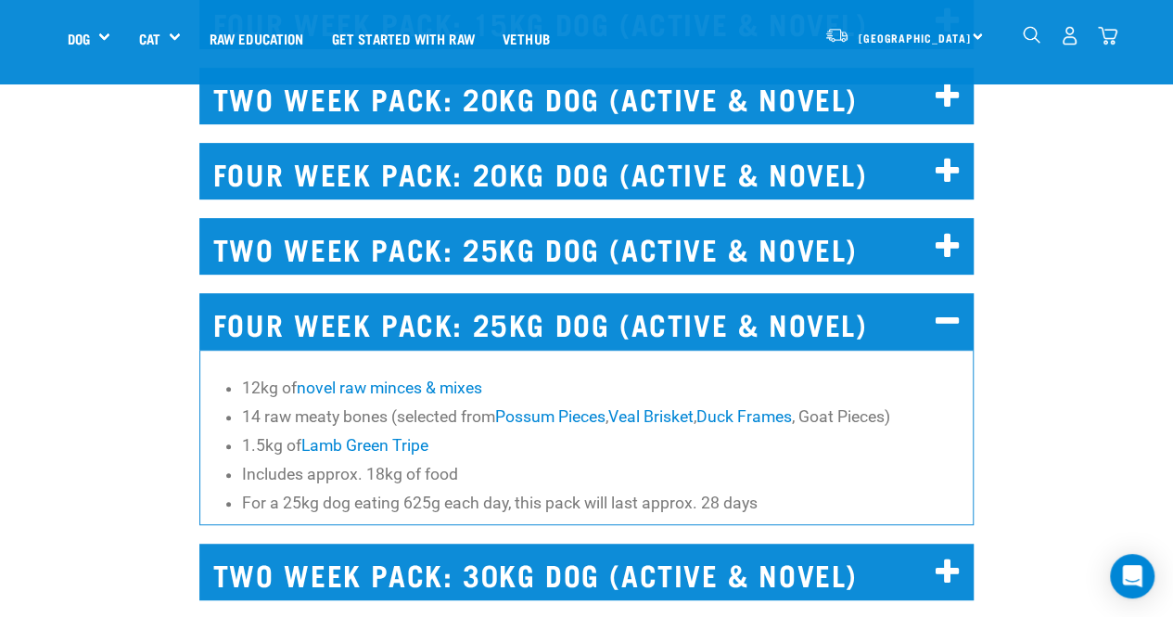
scroll to position [10840, 0]
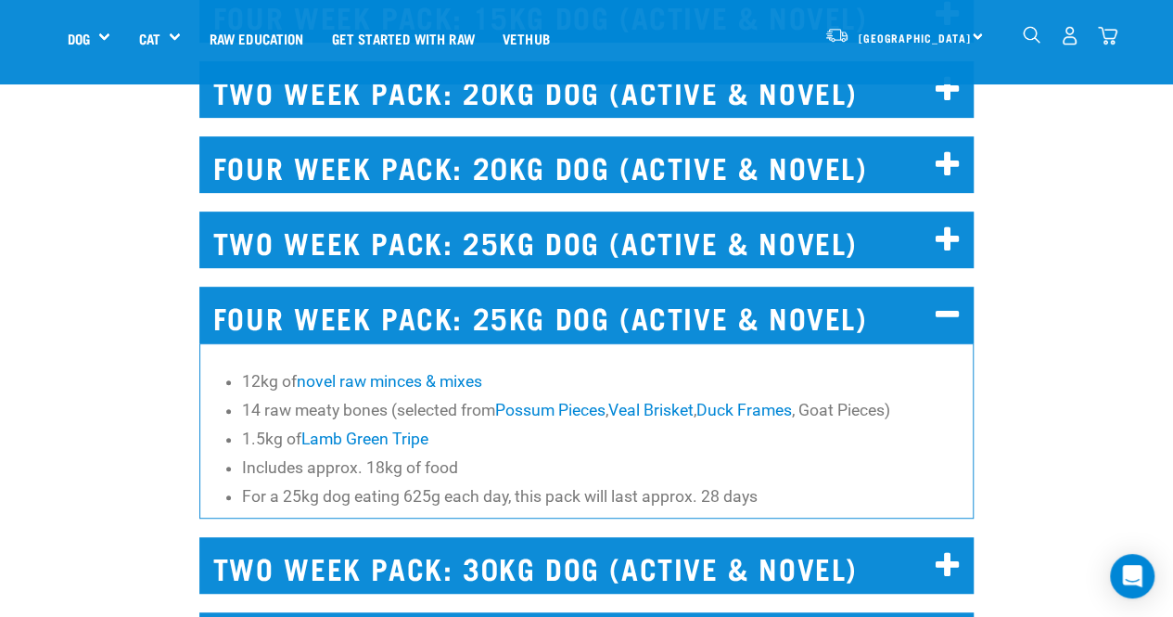
click at [936, 300] on icon at bounding box center [947, 315] width 25 height 30
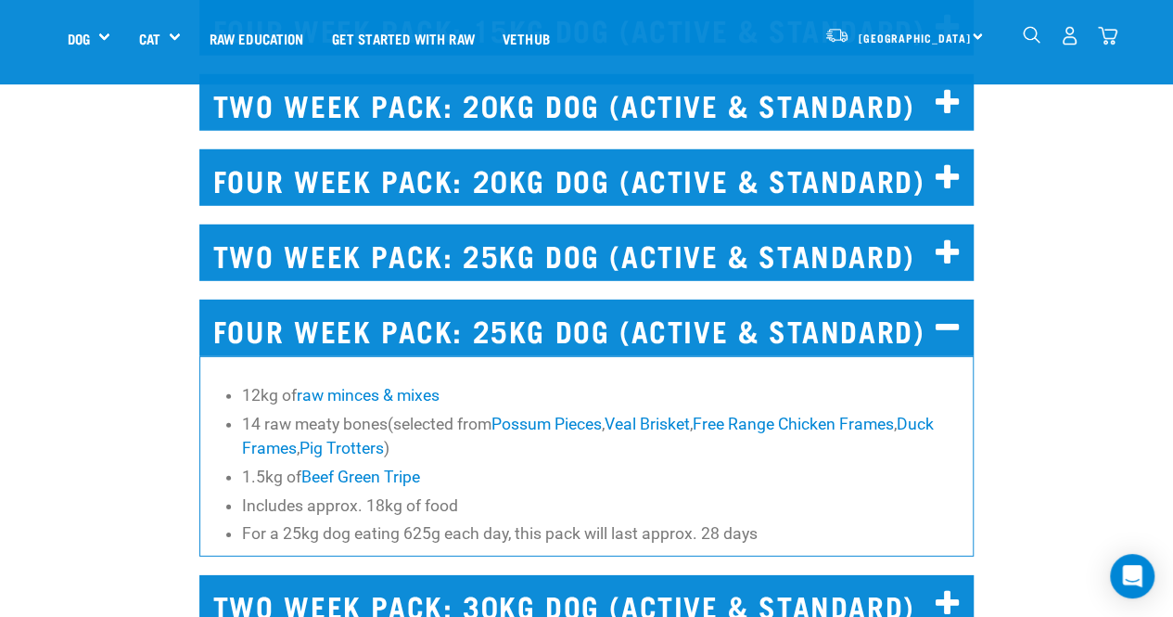
scroll to position [6122, 0]
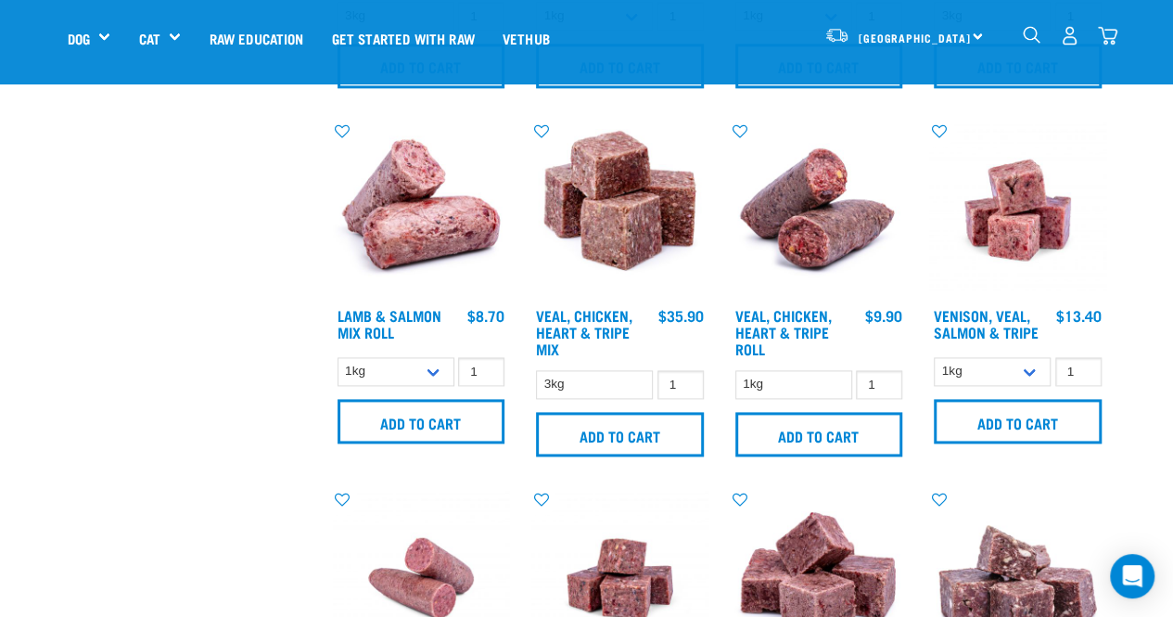
scroll to position [1106, 0]
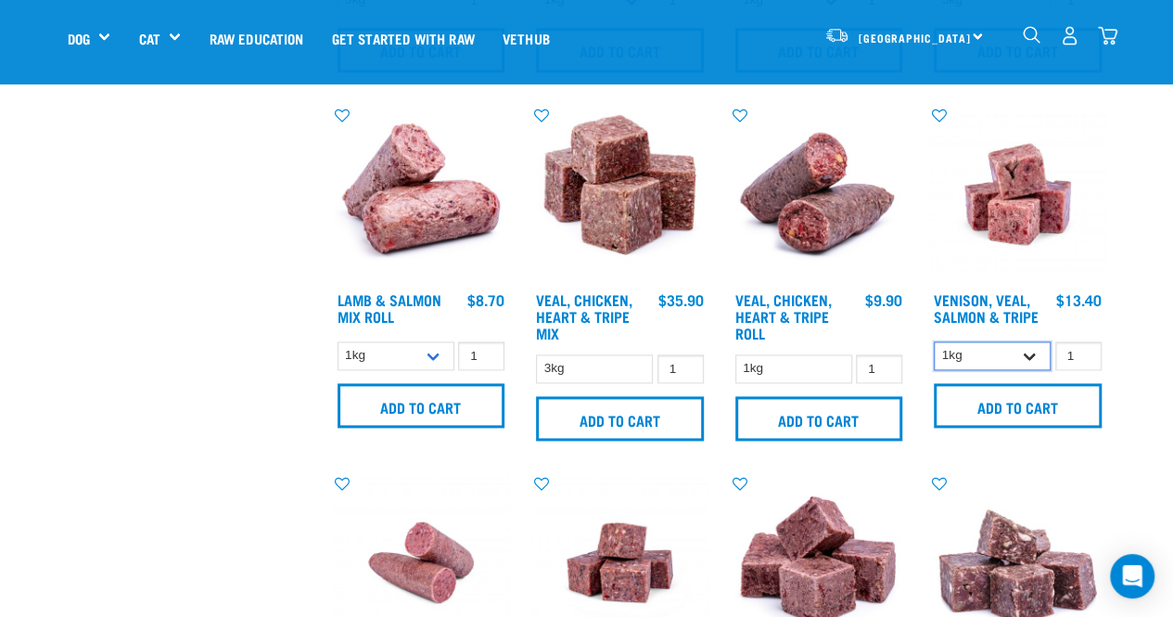
click at [1043, 350] on select "1kg 3kg" at bounding box center [992, 355] width 117 height 29
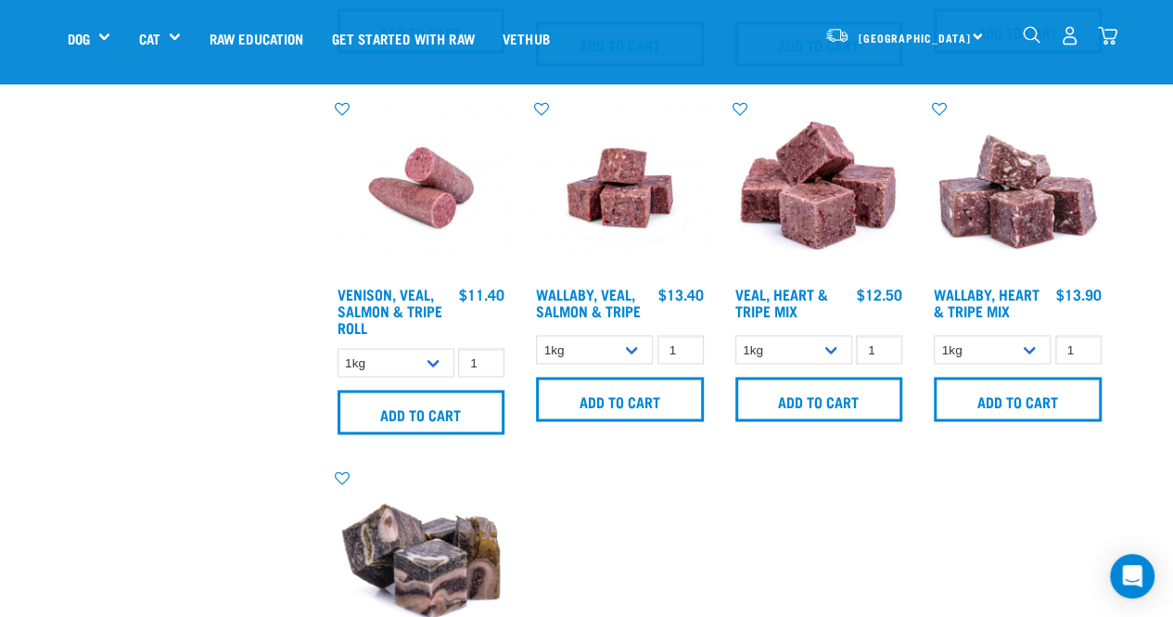
scroll to position [1475, 0]
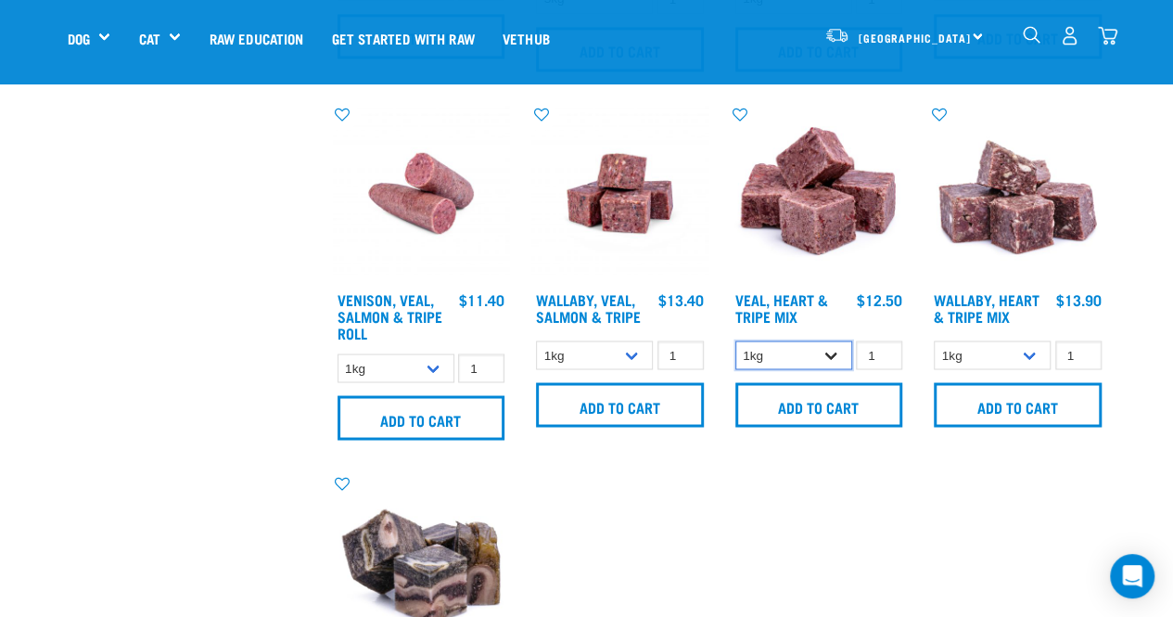
click at [834, 353] on select "1kg 3kg" at bounding box center [793, 354] width 117 height 29
click at [832, 351] on select "1kg 3kg" at bounding box center [793, 354] width 117 height 29
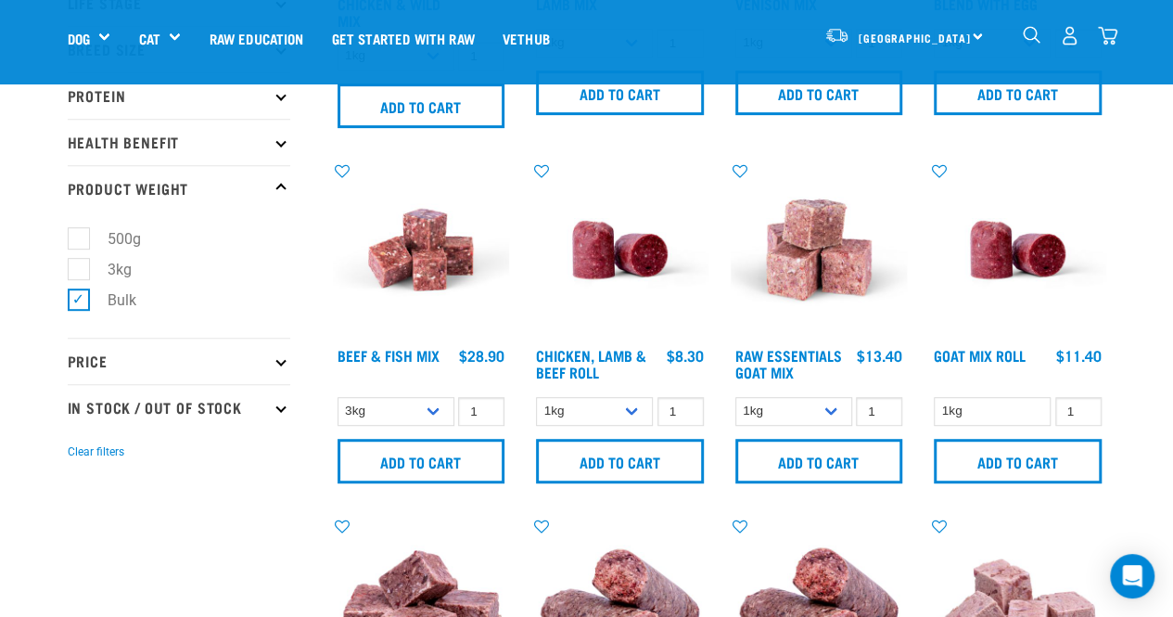
scroll to position [341, 0]
click at [79, 294] on label "Bulk" at bounding box center [111, 298] width 66 height 23
click at [79, 294] on input "Bulk" at bounding box center [74, 295] width 12 height 12
checkbox input "false"
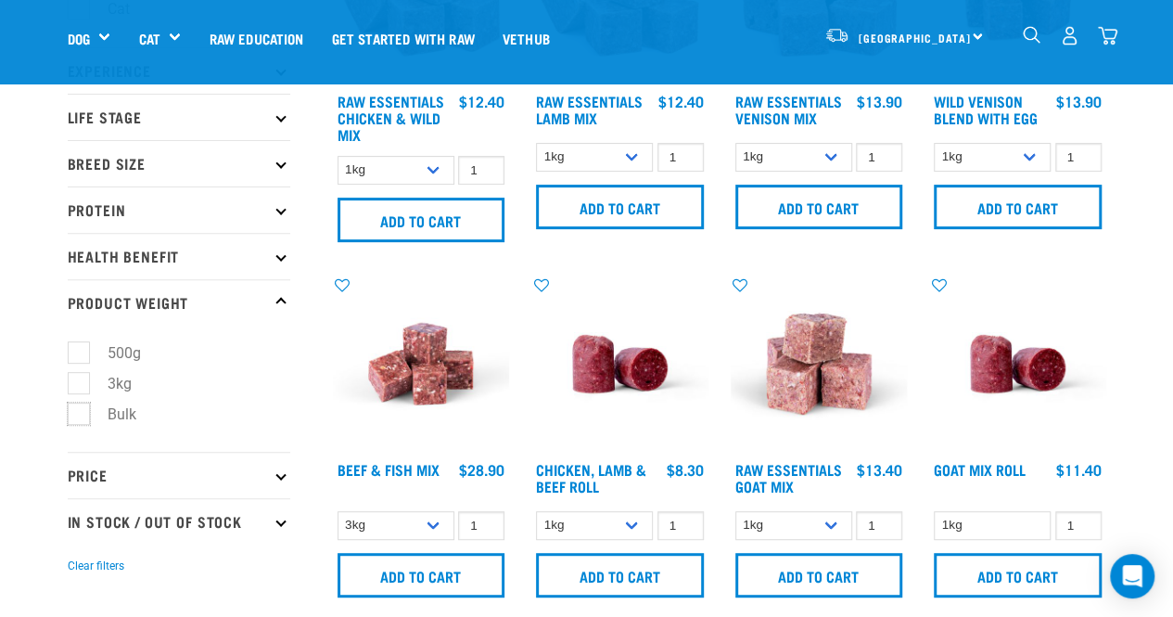
scroll to position [225, 0]
click at [282, 299] on icon at bounding box center [280, 303] width 10 height 10
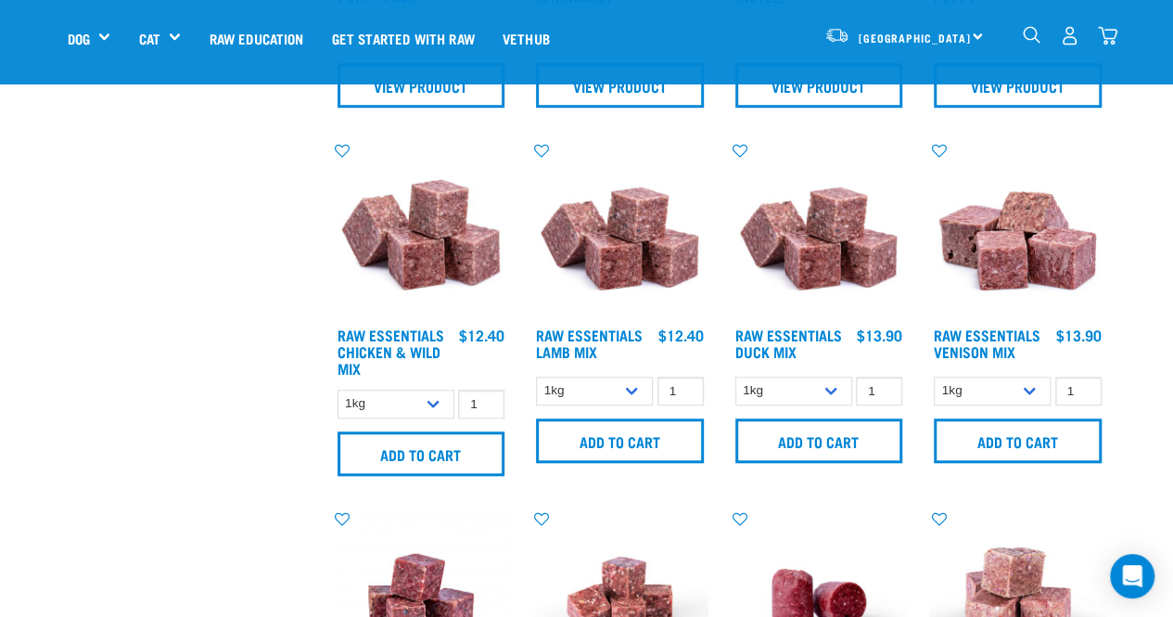
scroll to position [729, 0]
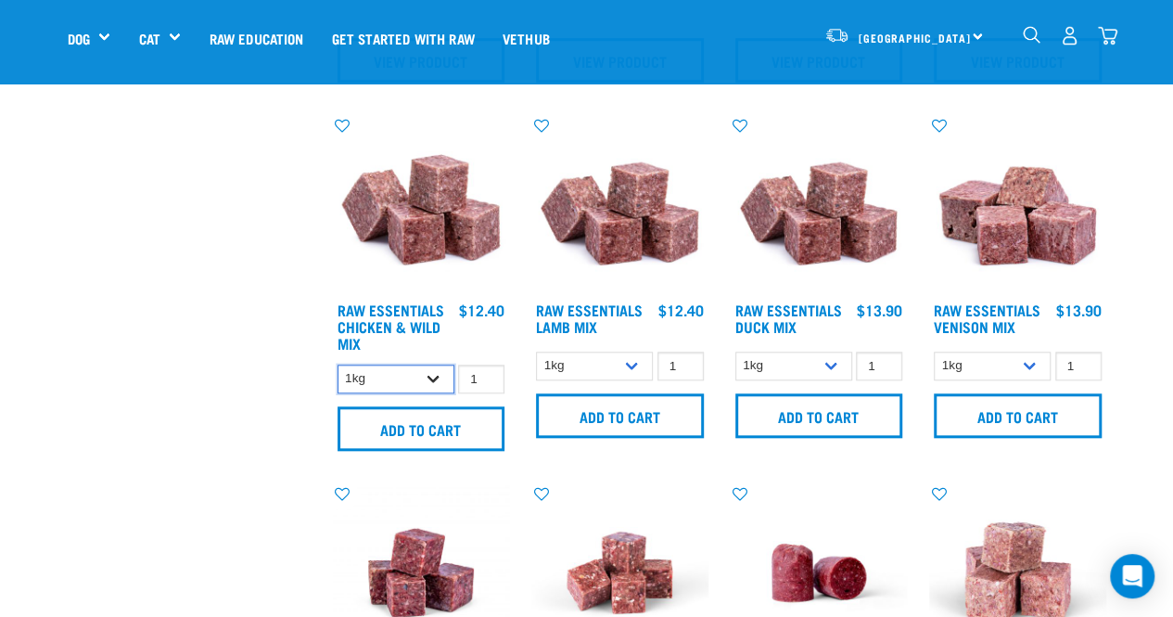
click at [431, 370] on select "1kg 3kg Bulk (20kg)" at bounding box center [395, 378] width 117 height 29
click at [629, 363] on select "1kg 3kg Bulk (20kg)" at bounding box center [594, 365] width 117 height 29
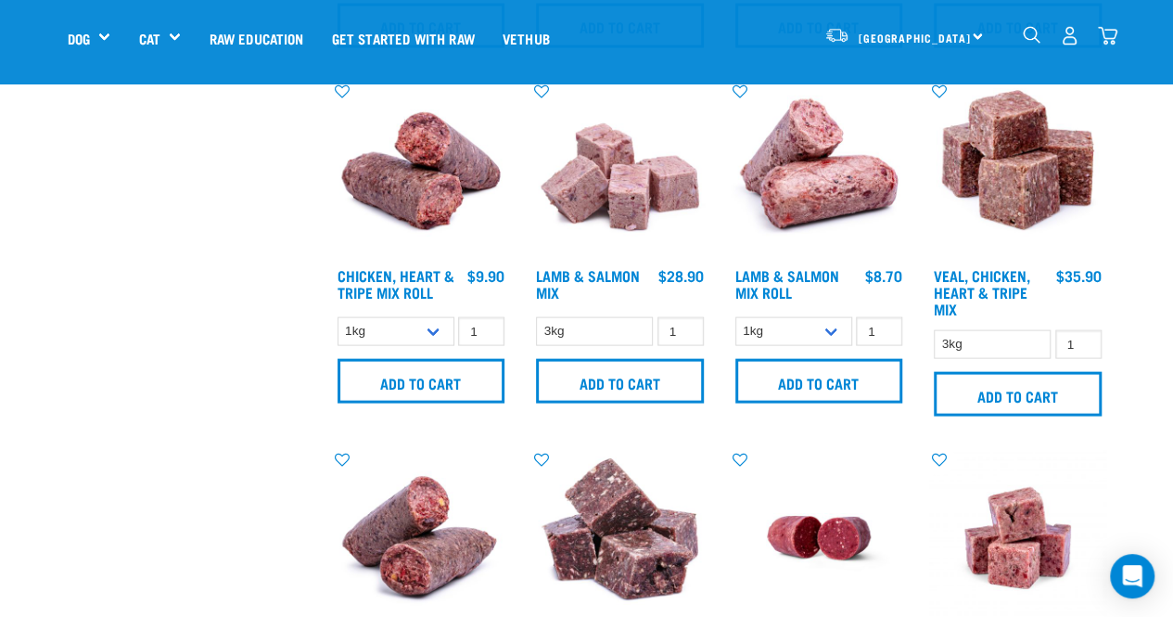
scroll to position [1845, 0]
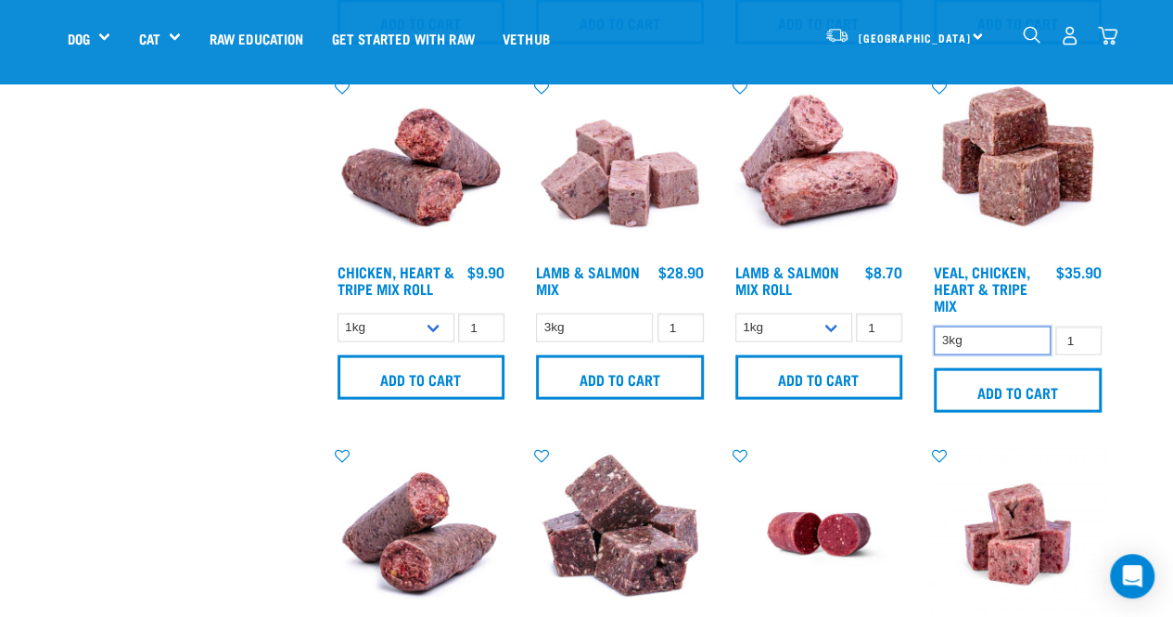
click at [988, 339] on select "3kg" at bounding box center [992, 340] width 117 height 29
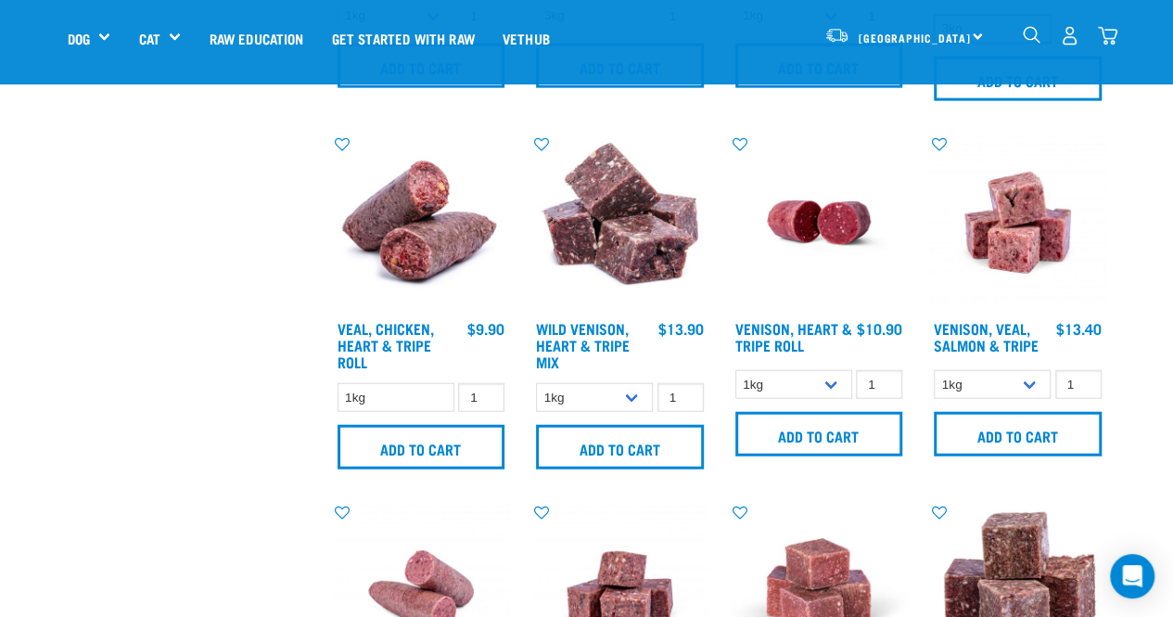
scroll to position [2170, 0]
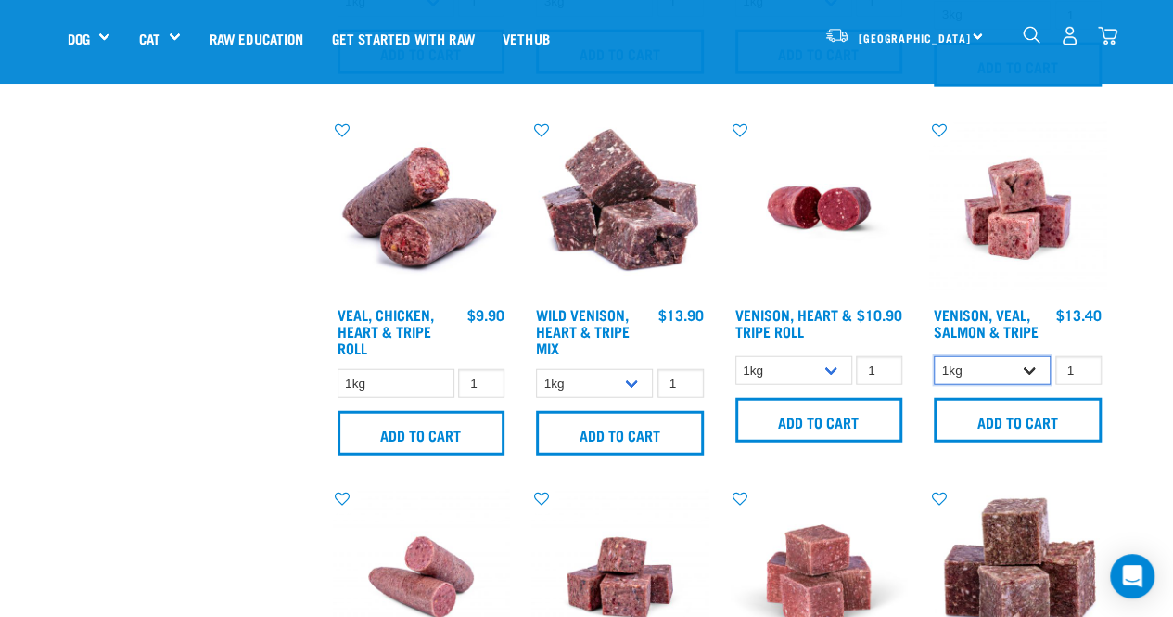
click at [1035, 365] on select "1kg 3kg" at bounding box center [992, 370] width 117 height 29
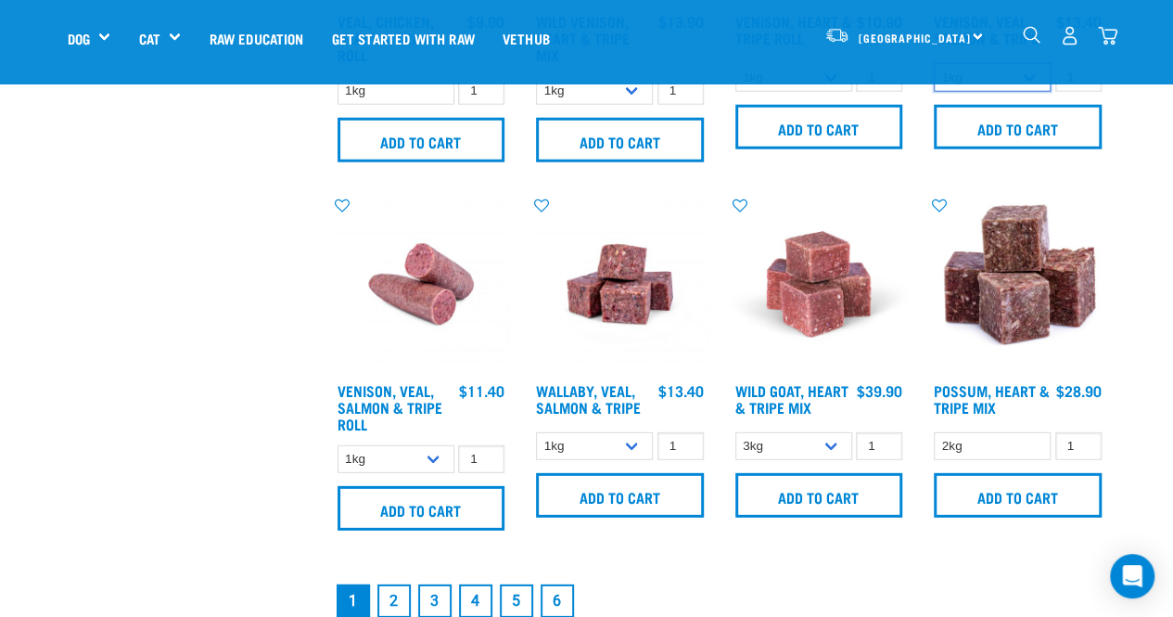
scroll to position [2464, 0]
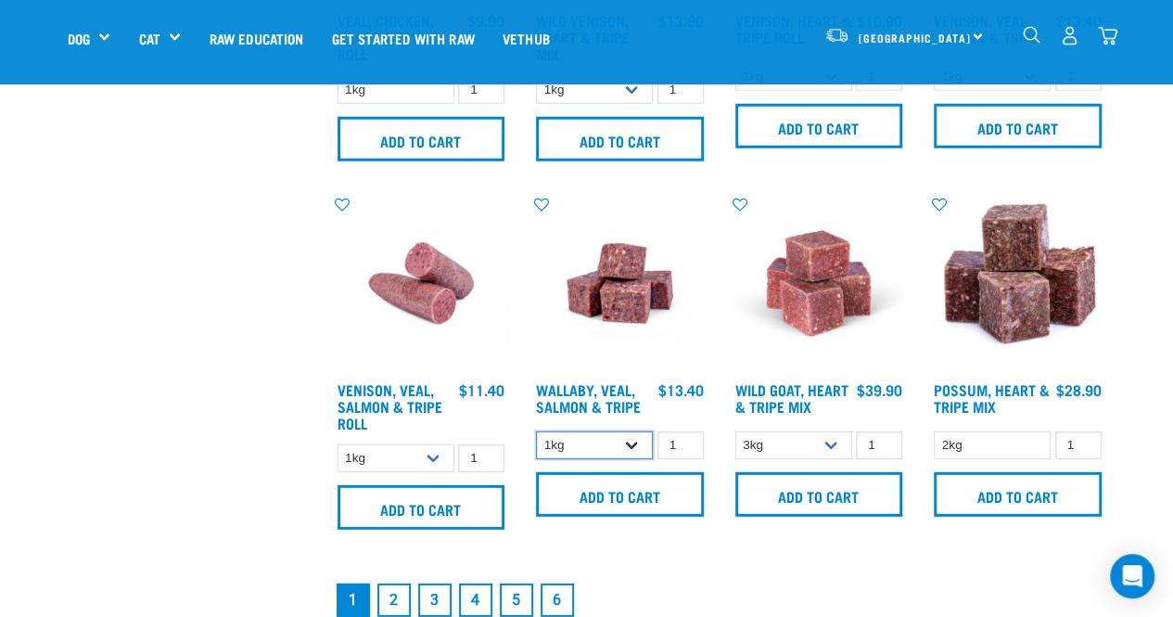
click at [625, 437] on select "1kg 3kg" at bounding box center [594, 445] width 117 height 29
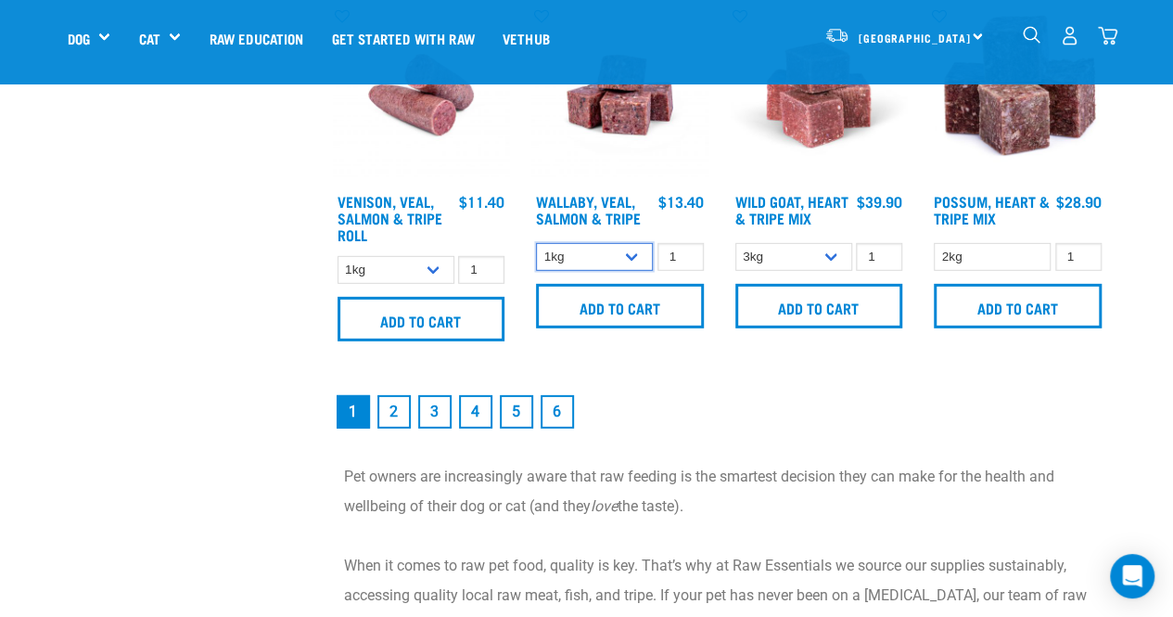
scroll to position [2683, 0]
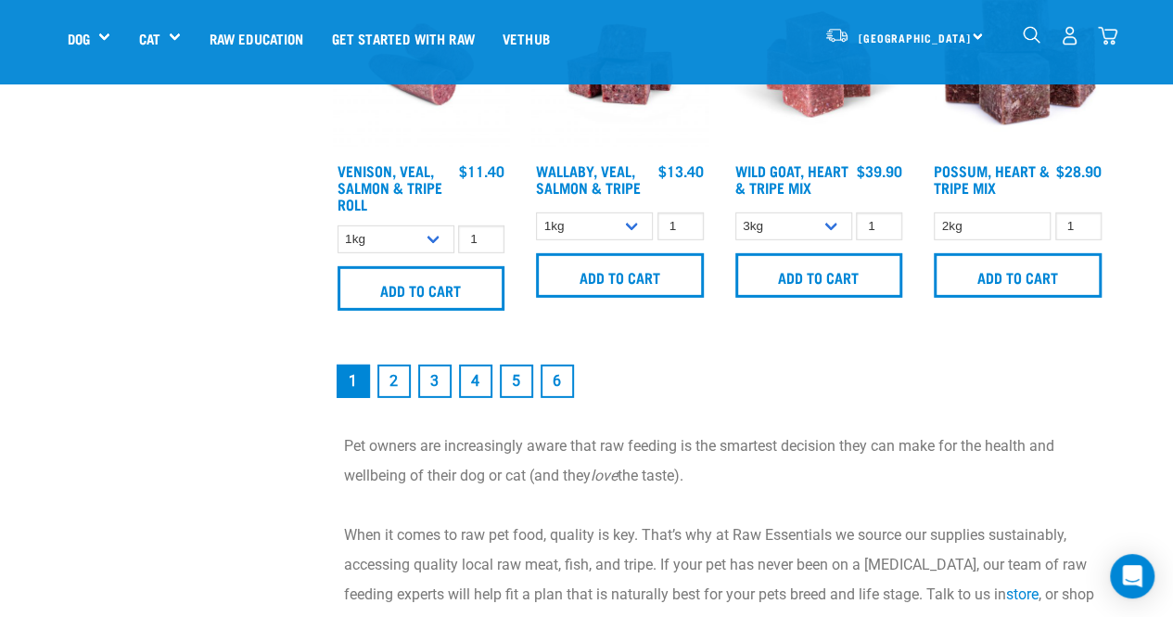
click at [393, 373] on link "2" at bounding box center [393, 380] width 33 height 33
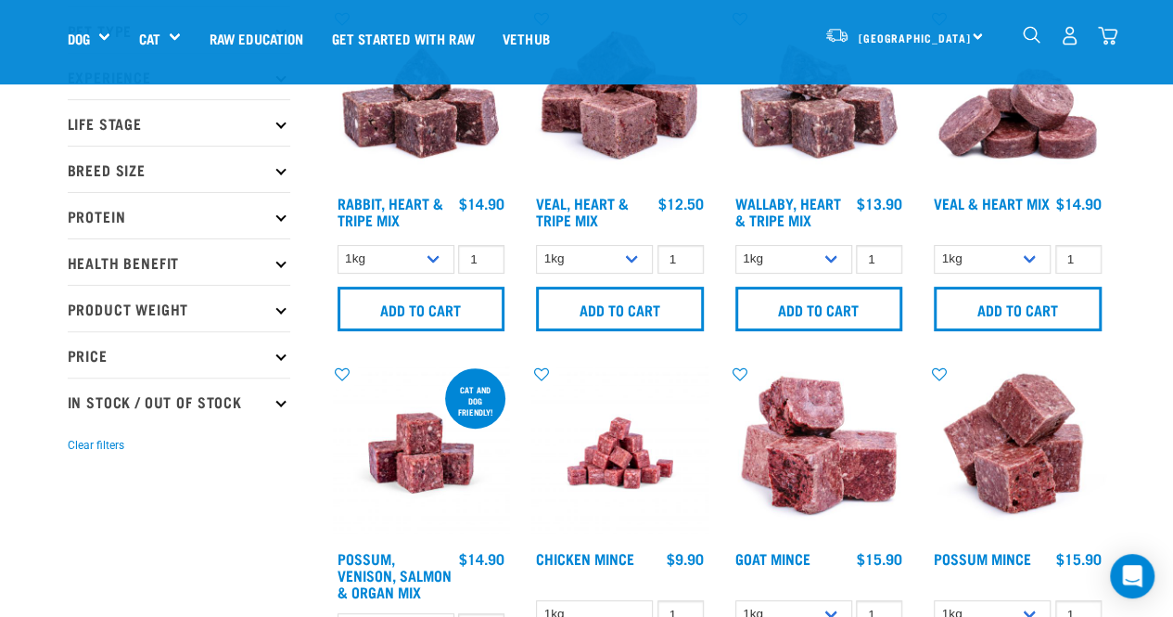
scroll to position [125, 0]
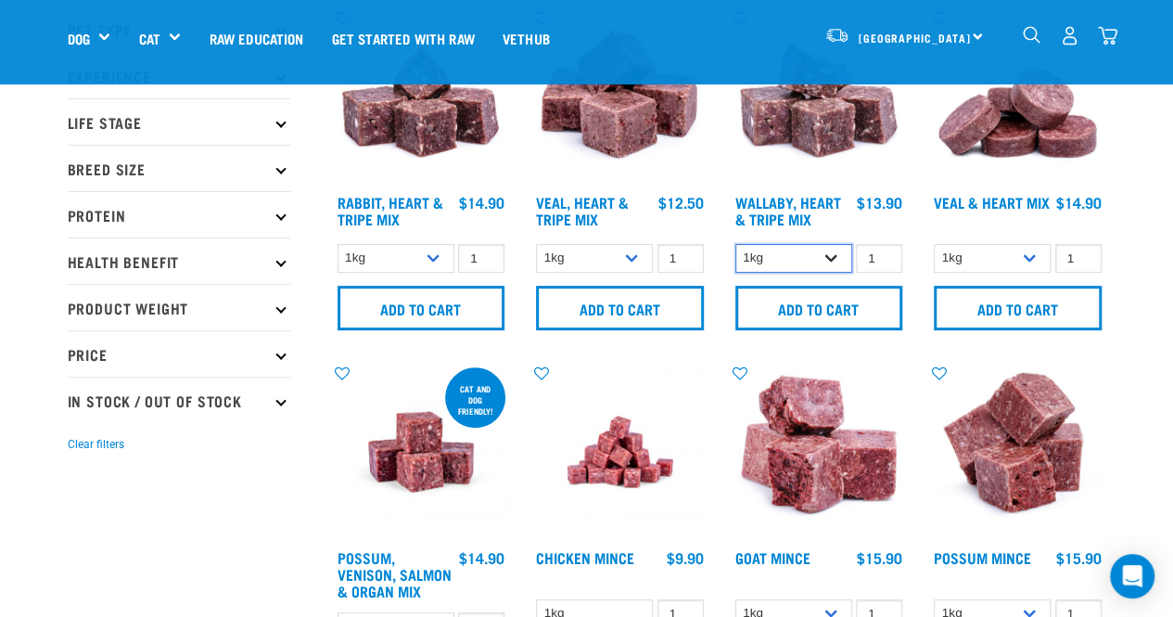
click at [837, 260] on select "1kg 3kg" at bounding box center [793, 258] width 117 height 29
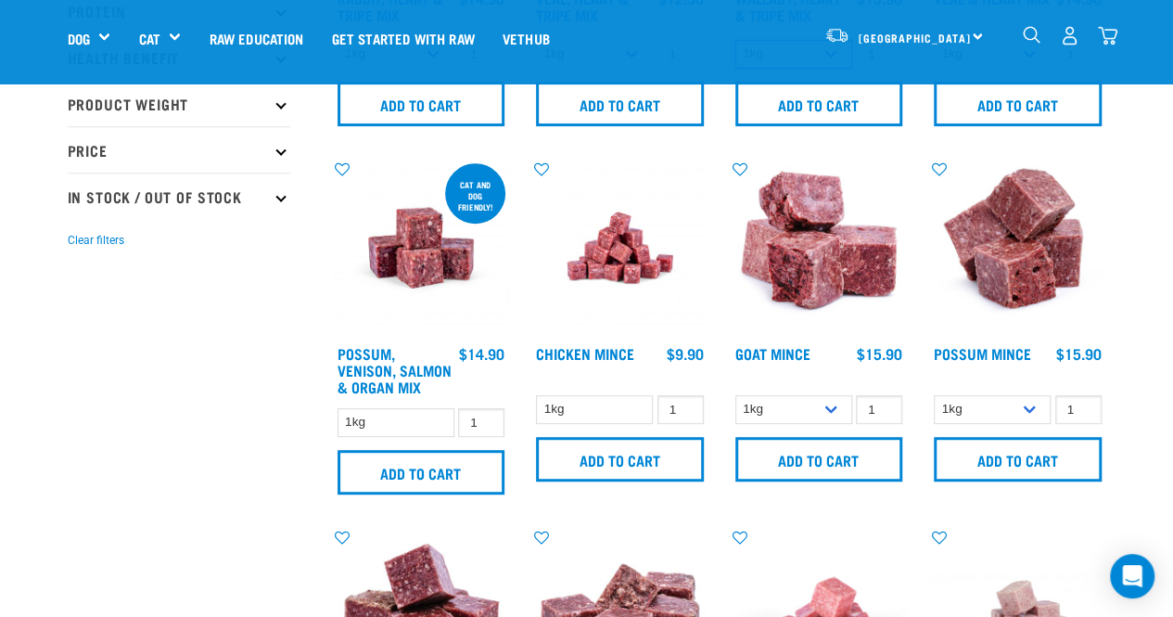
scroll to position [331, 0]
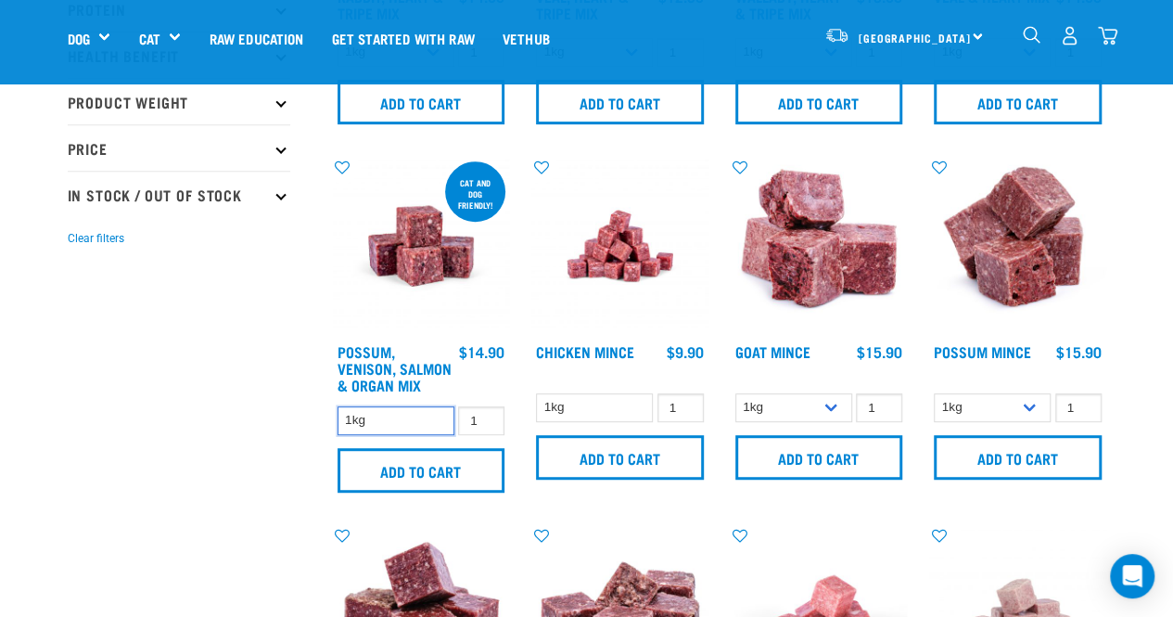
click at [384, 409] on select "1kg" at bounding box center [395, 420] width 117 height 29
click at [592, 411] on select "1kg" at bounding box center [594, 407] width 117 height 29
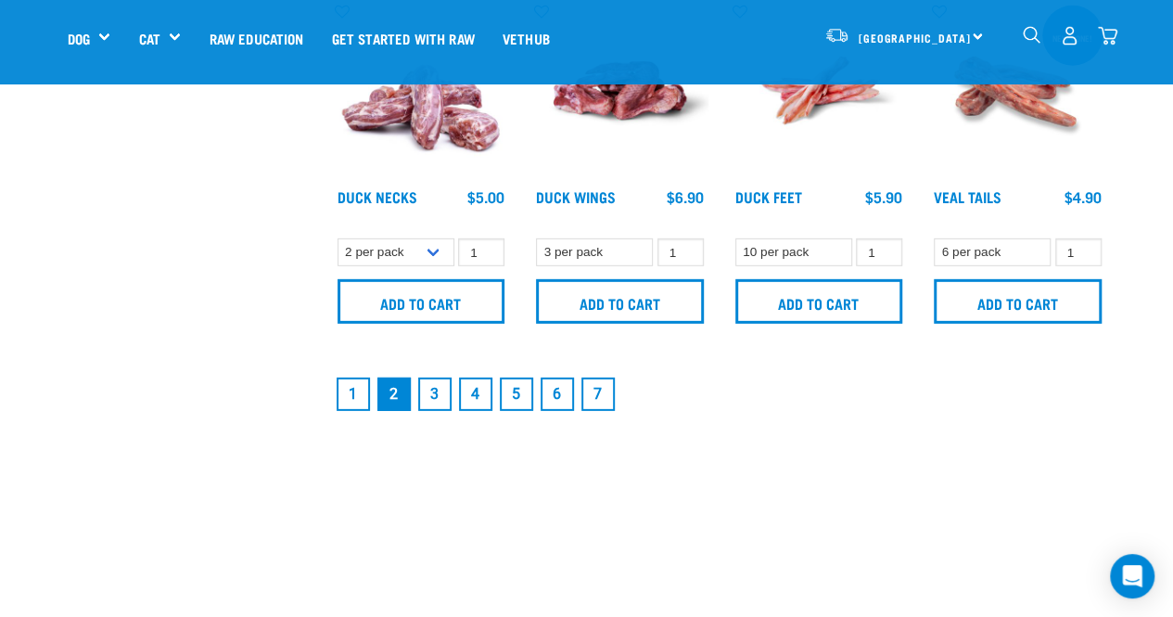
scroll to position [2642, 0]
click at [443, 385] on link "3" at bounding box center [434, 394] width 33 height 33
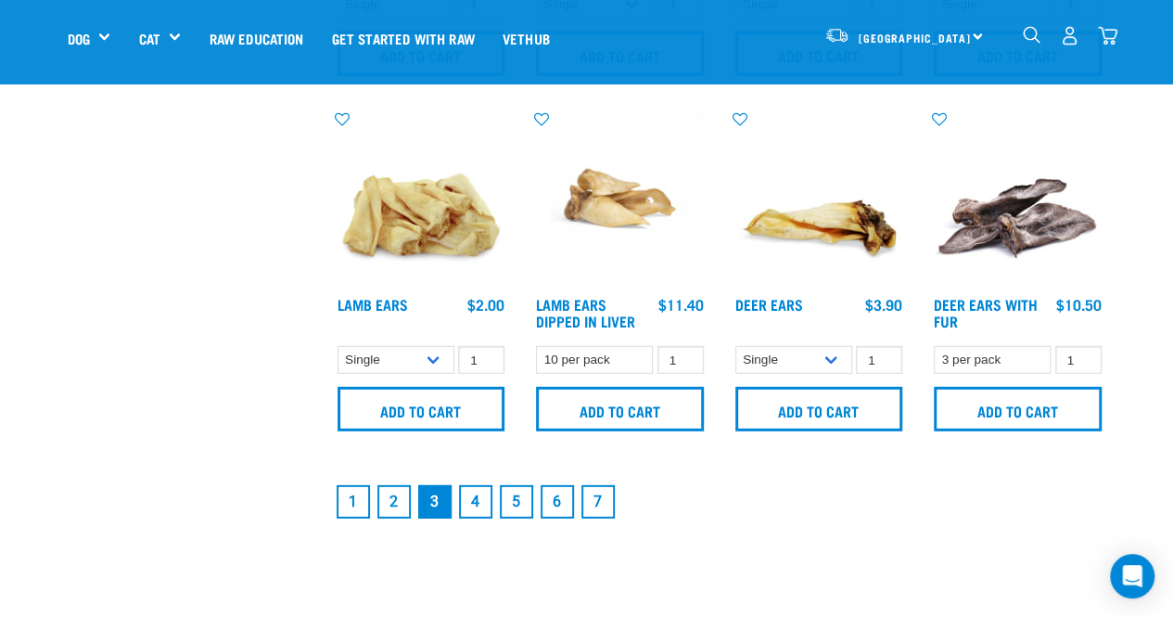
scroll to position [2524, 0]
click at [432, 361] on select "Single 10 per pack 1kg" at bounding box center [395, 359] width 117 height 29
click at [431, 354] on select "Single 10 per pack 1kg" at bounding box center [395, 359] width 117 height 29
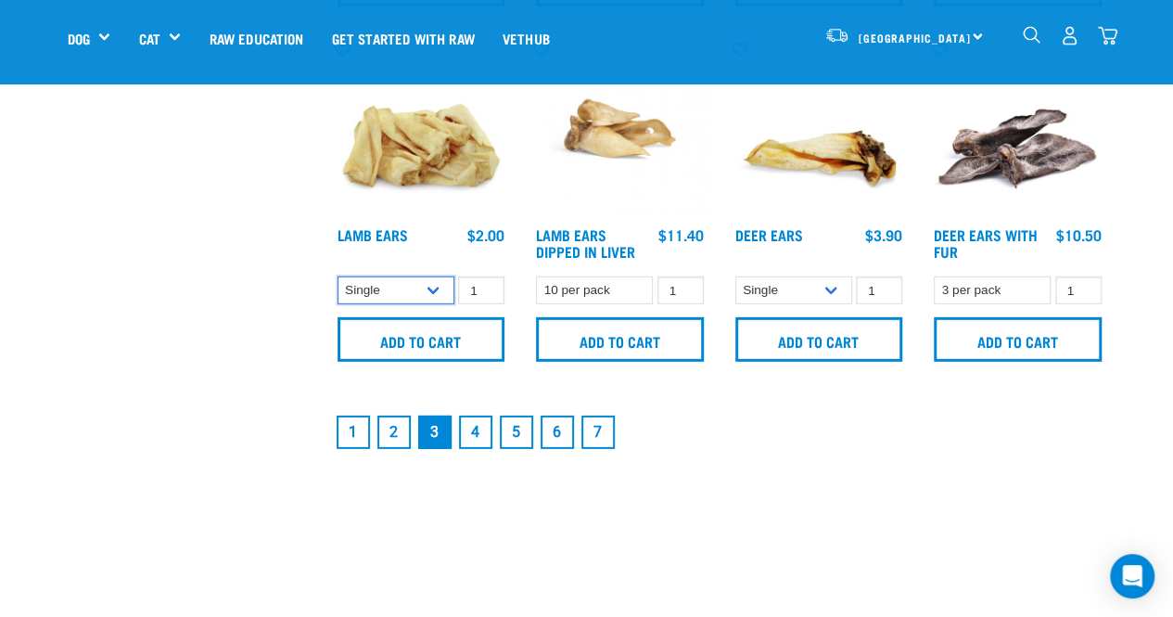
scroll to position [2594, 0]
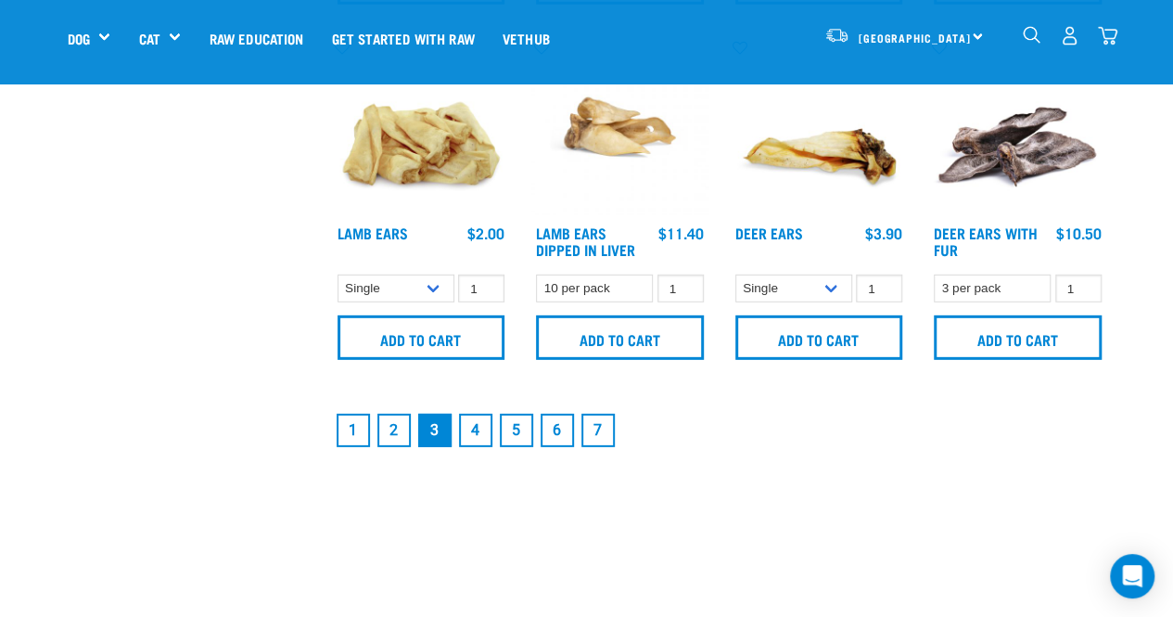
click at [473, 433] on link "4" at bounding box center [475, 430] width 33 height 33
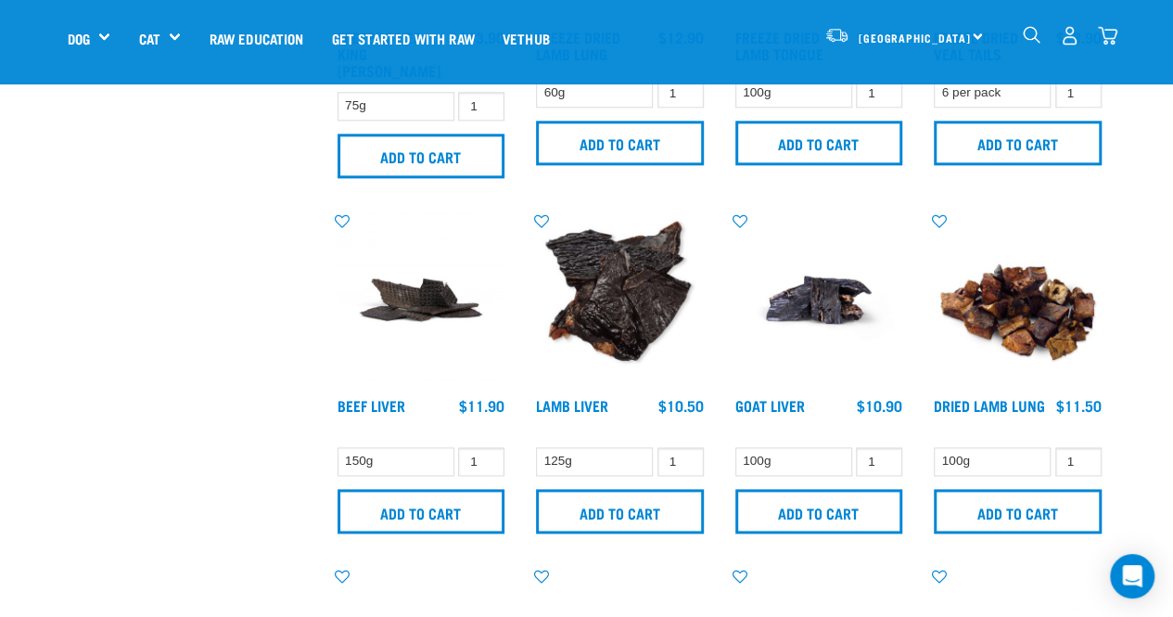
scroll to position [1030, 0]
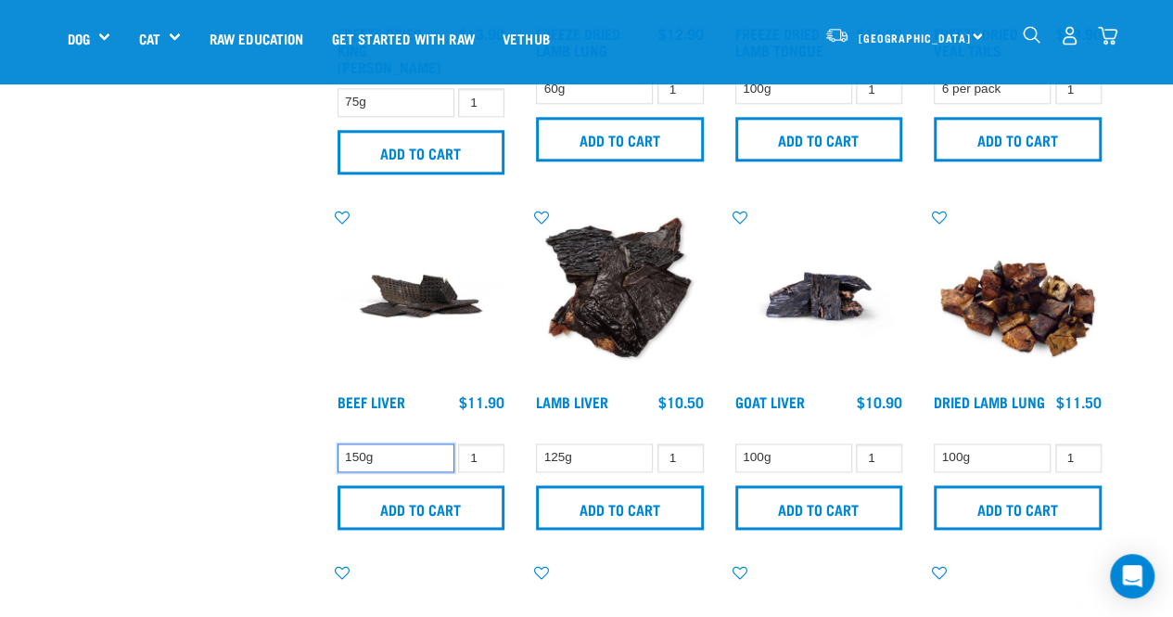
click at [416, 443] on select "150g" at bounding box center [395, 457] width 117 height 29
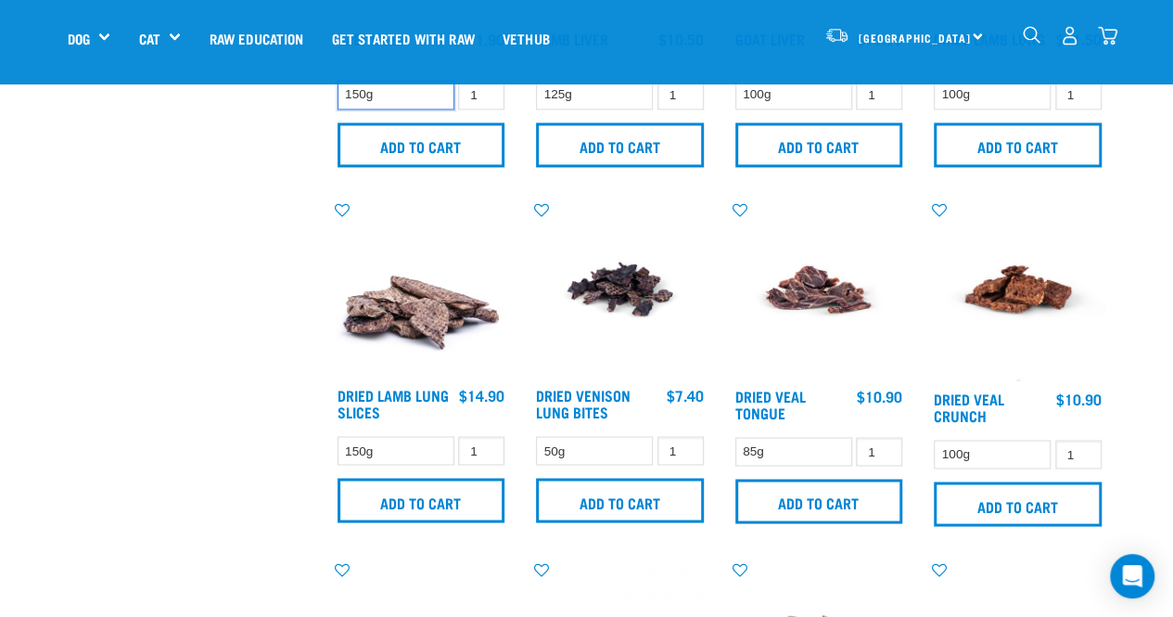
scroll to position [1402, 0]
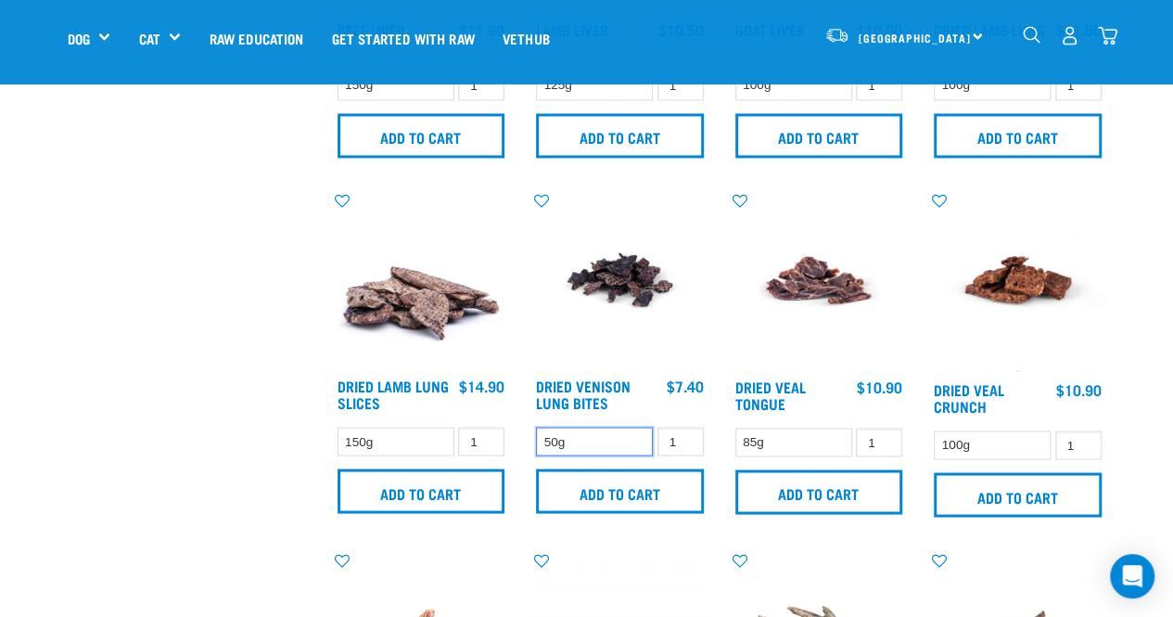
click at [651, 426] on select "50g" at bounding box center [594, 440] width 117 height 29
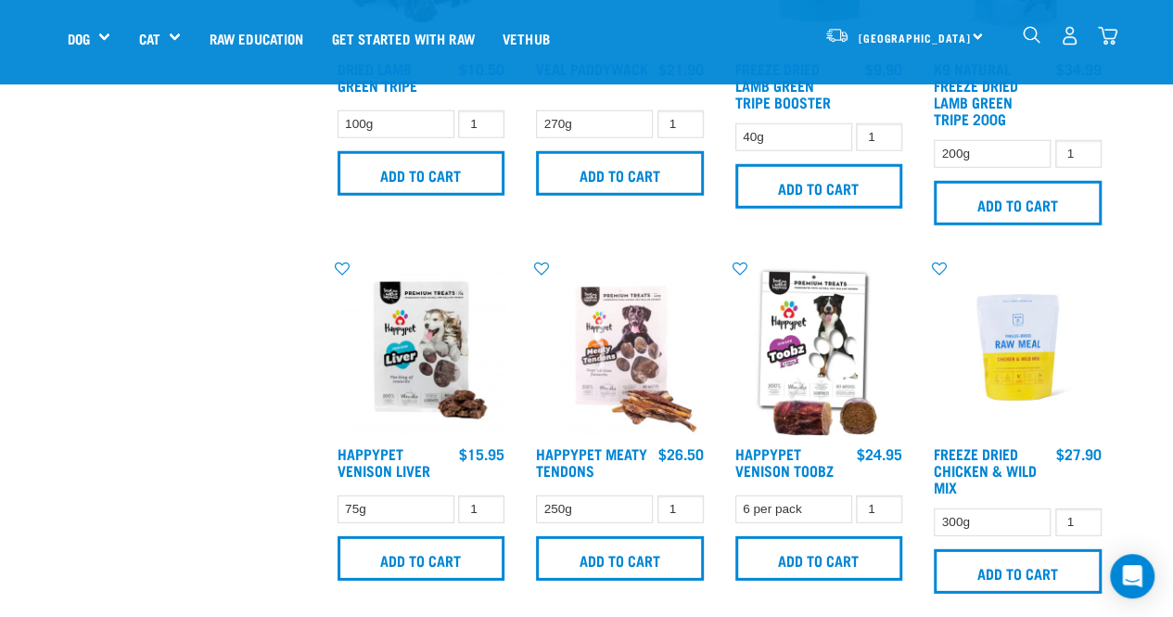
scroll to position [2702, 0]
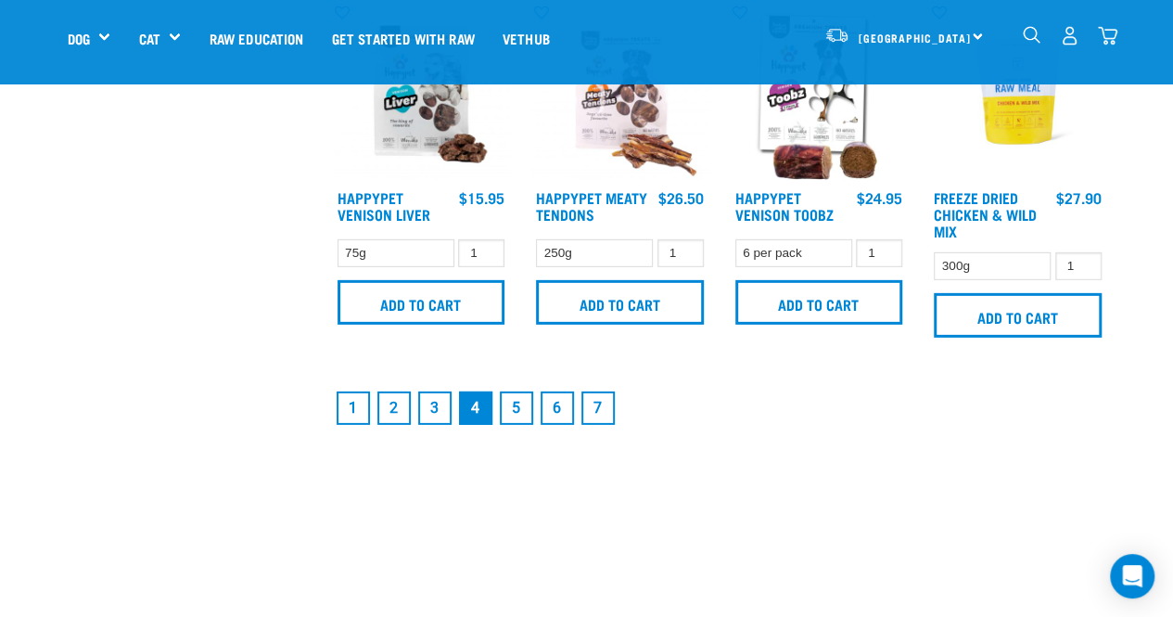
click at [514, 398] on link "5" at bounding box center [516, 407] width 33 height 33
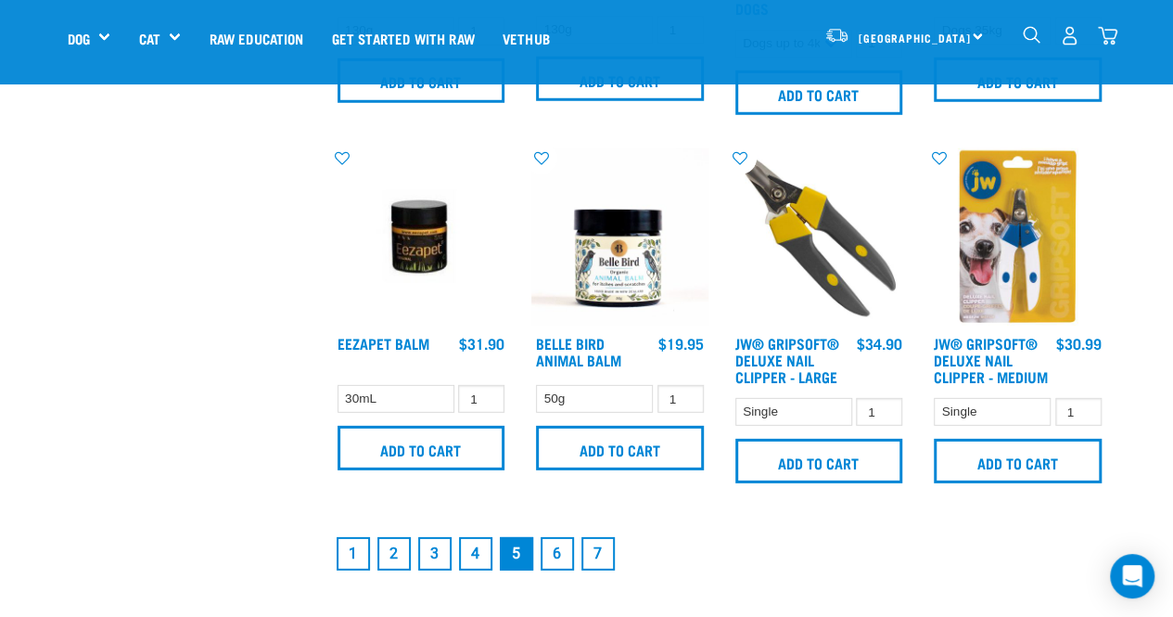
scroll to position [2682, 0]
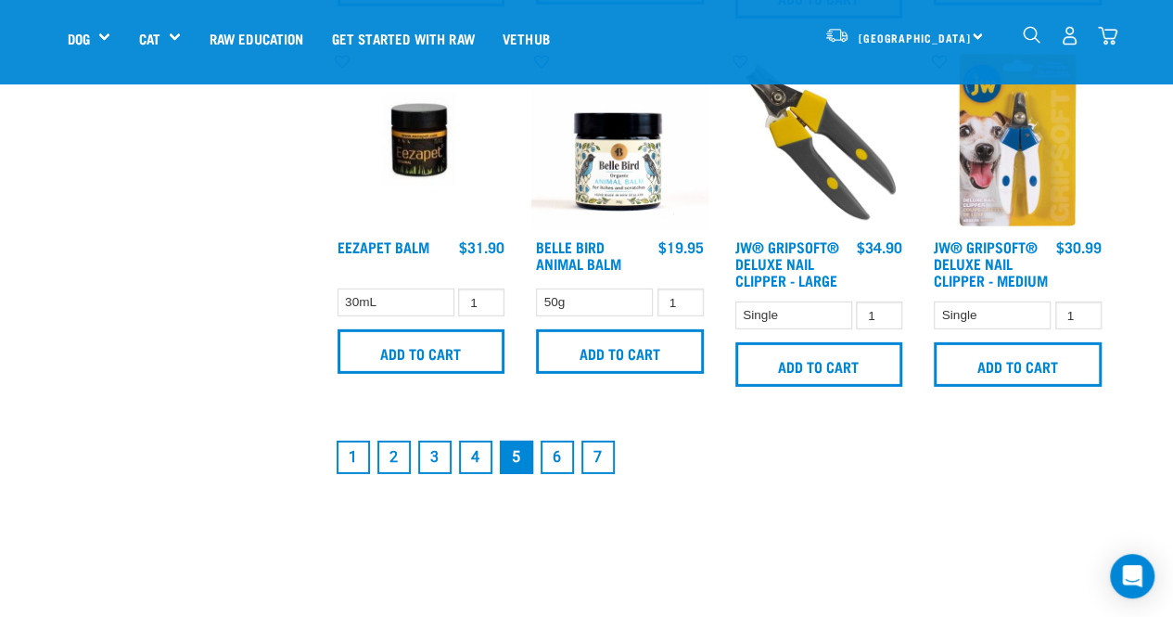
click at [552, 449] on link "6" at bounding box center [557, 456] width 33 height 33
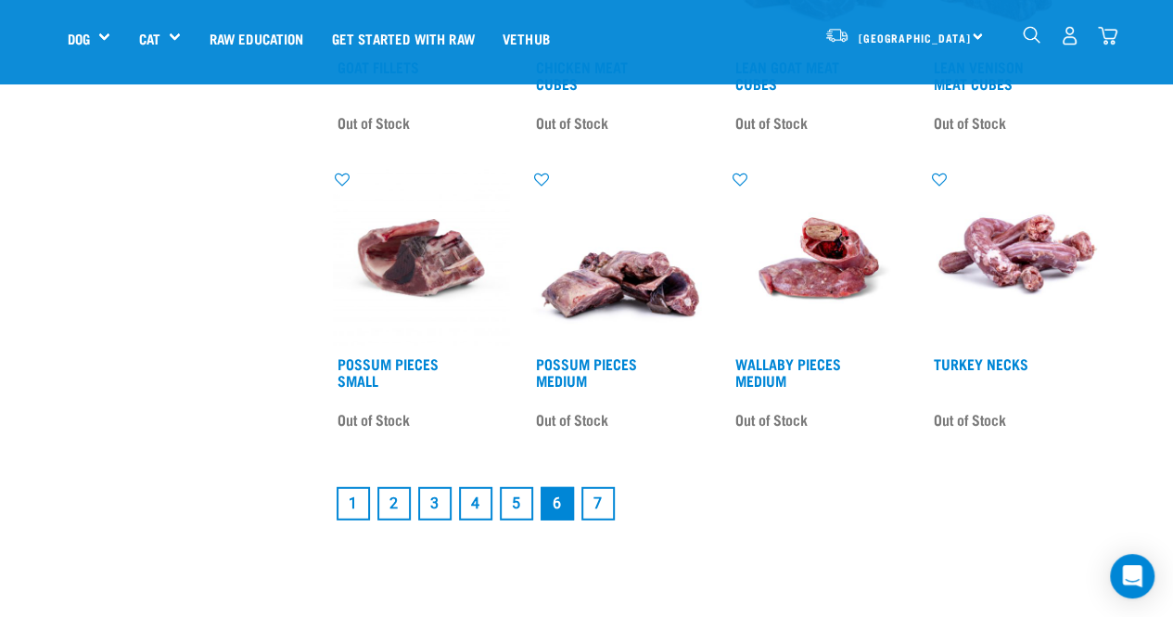
scroll to position [2353, 0]
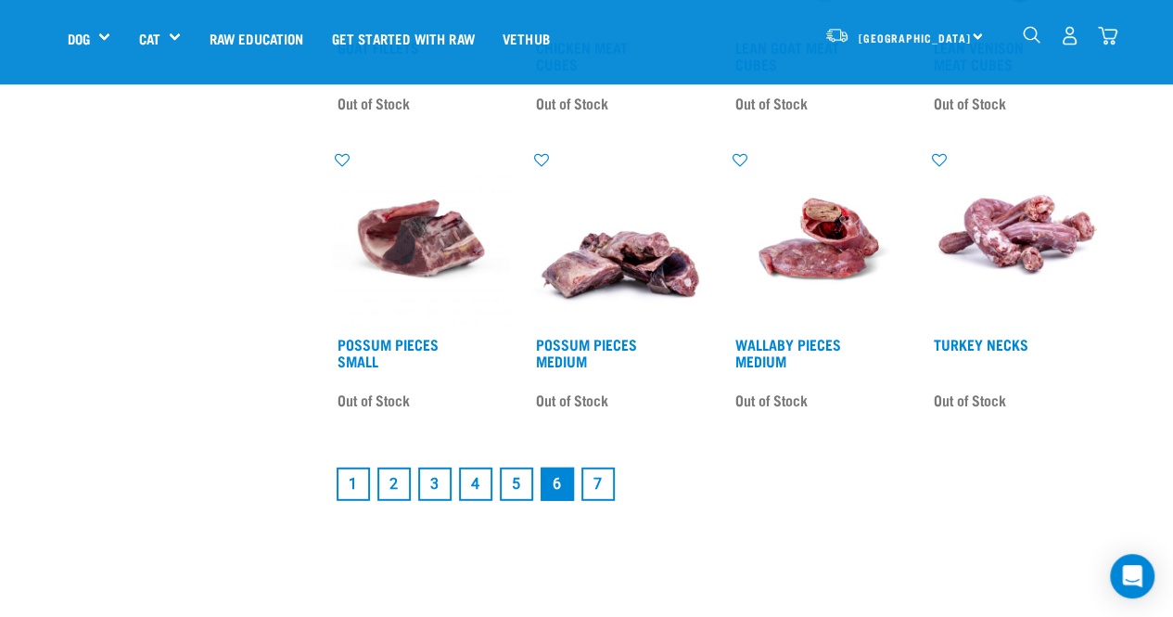
click at [593, 497] on link "7" at bounding box center [597, 483] width 33 height 33
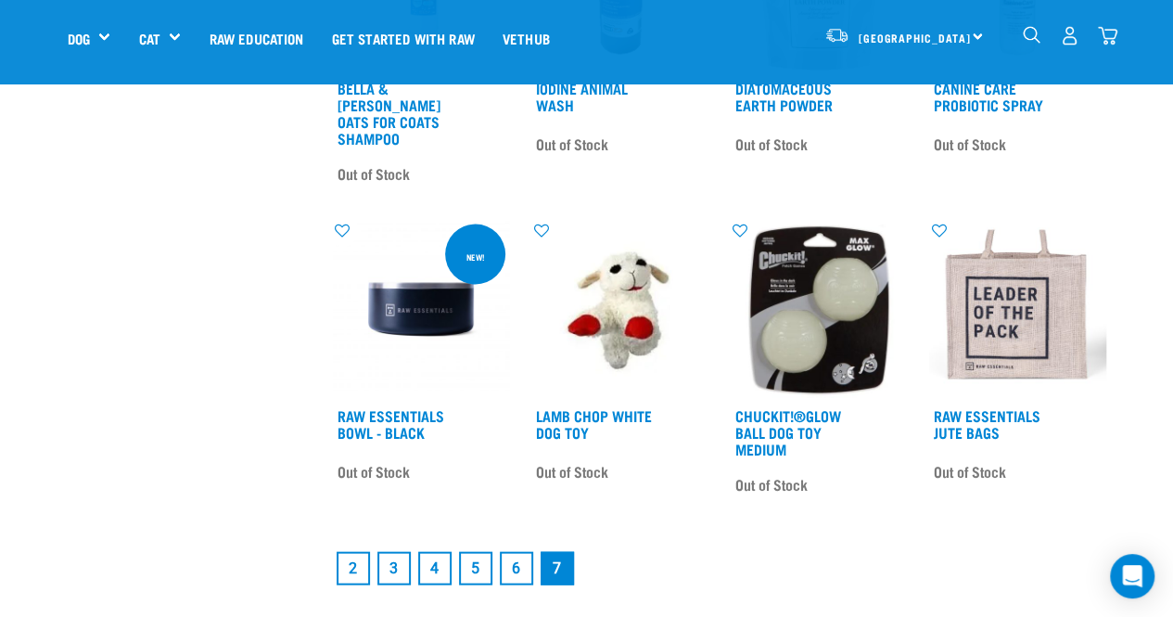
scroll to position [1841, 0]
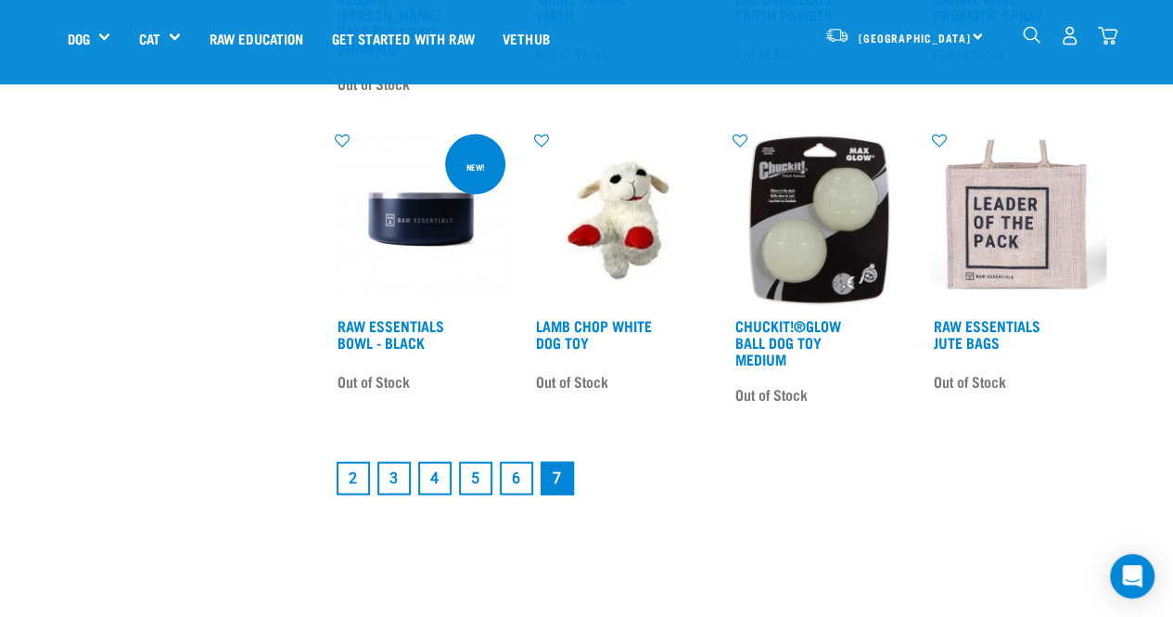
click at [355, 462] on link "2" at bounding box center [353, 478] width 33 height 33
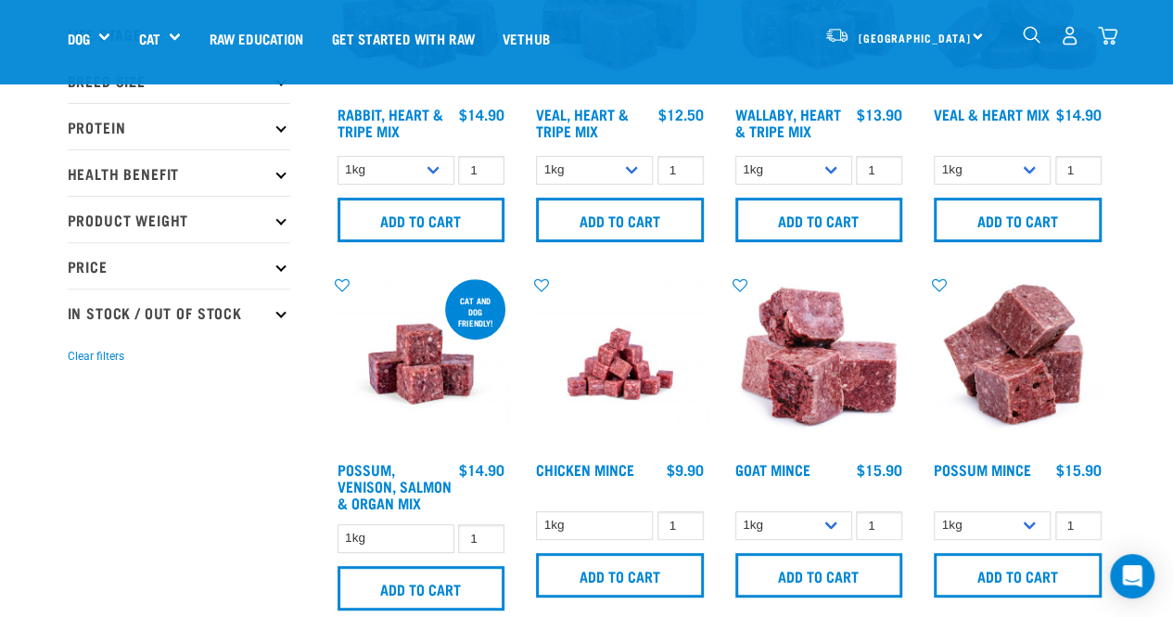
scroll to position [215, 0]
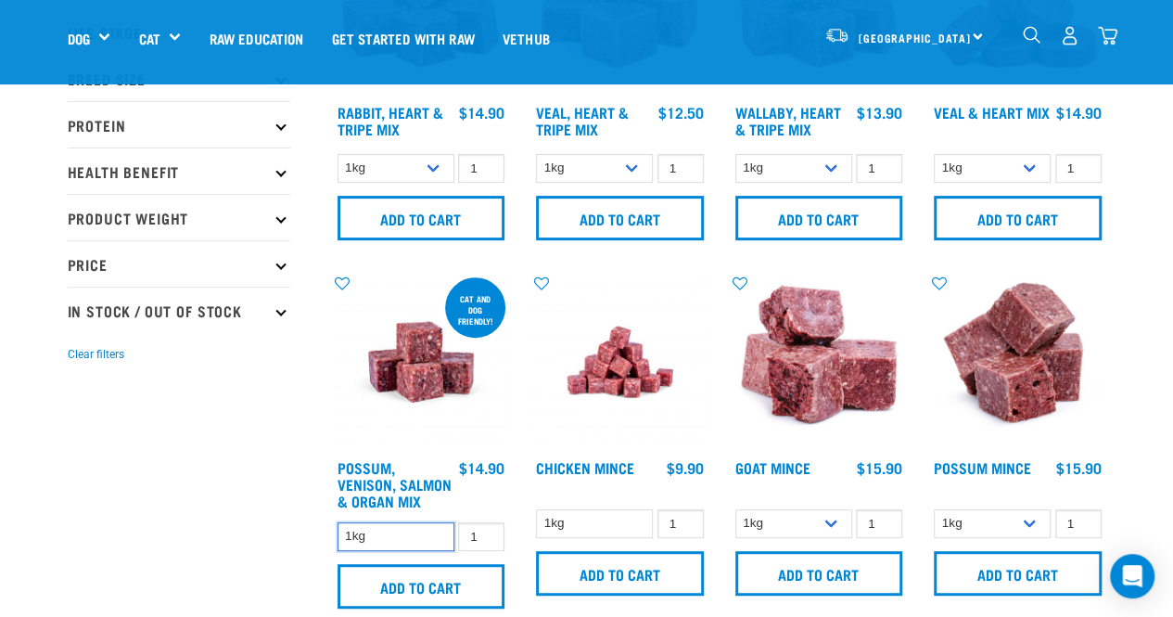
click at [428, 541] on select "1kg" at bounding box center [395, 536] width 117 height 29
click at [427, 527] on select "1kg" at bounding box center [395, 536] width 117 height 29
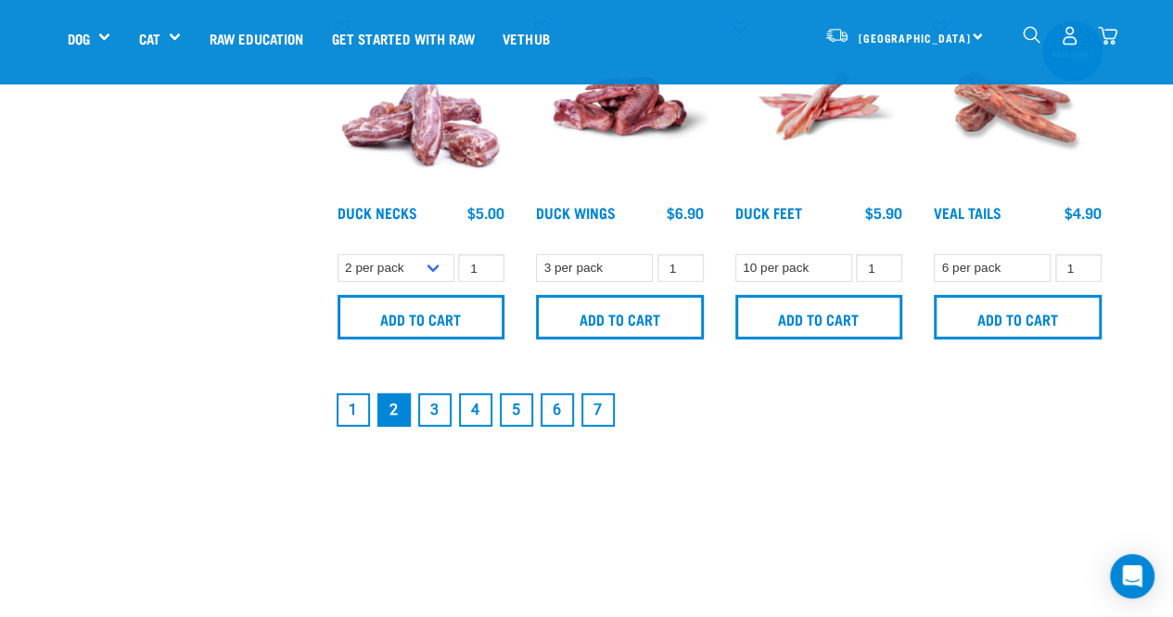
scroll to position [2633, 0]
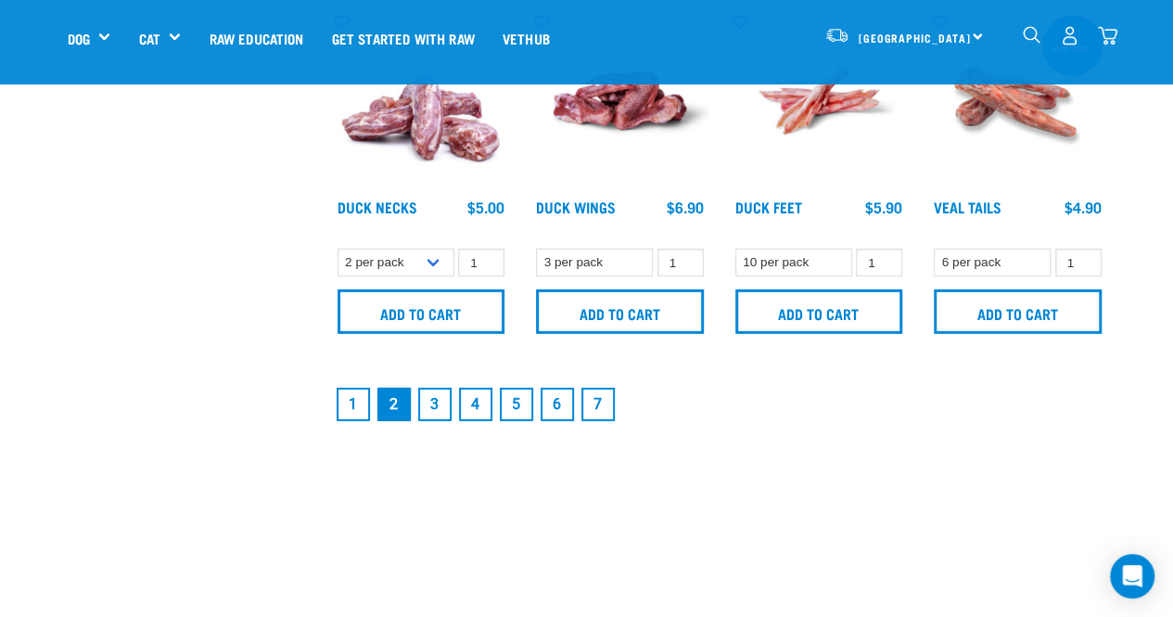
click at [439, 401] on link "3" at bounding box center [434, 404] width 33 height 33
click at [354, 401] on link "1" at bounding box center [353, 404] width 33 height 33
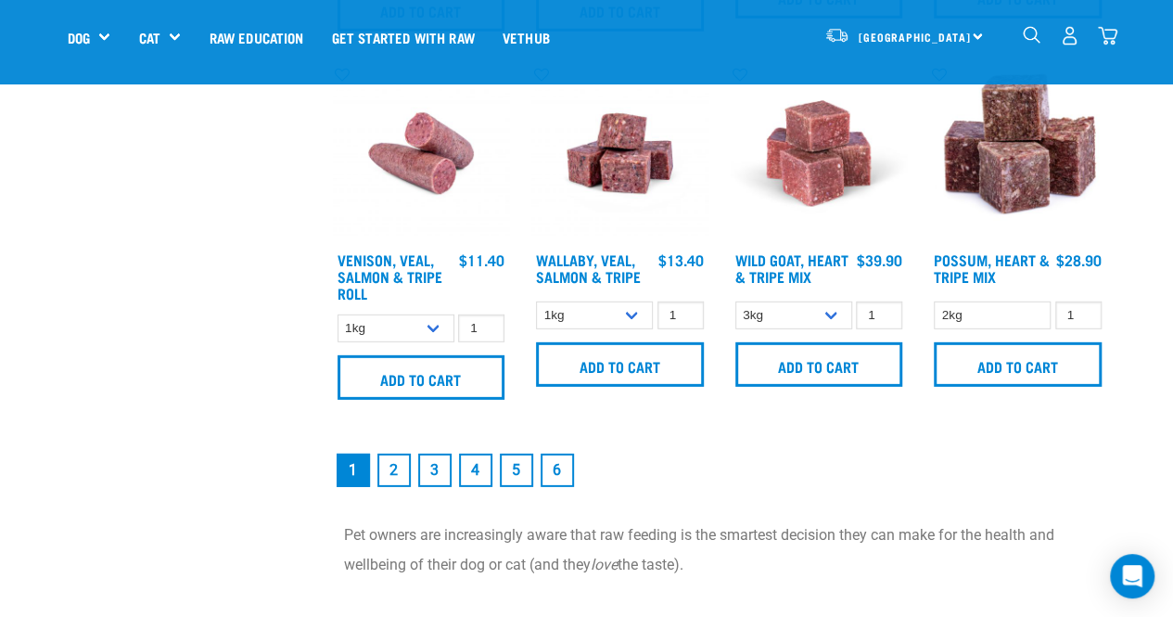
scroll to position [2527, 0]
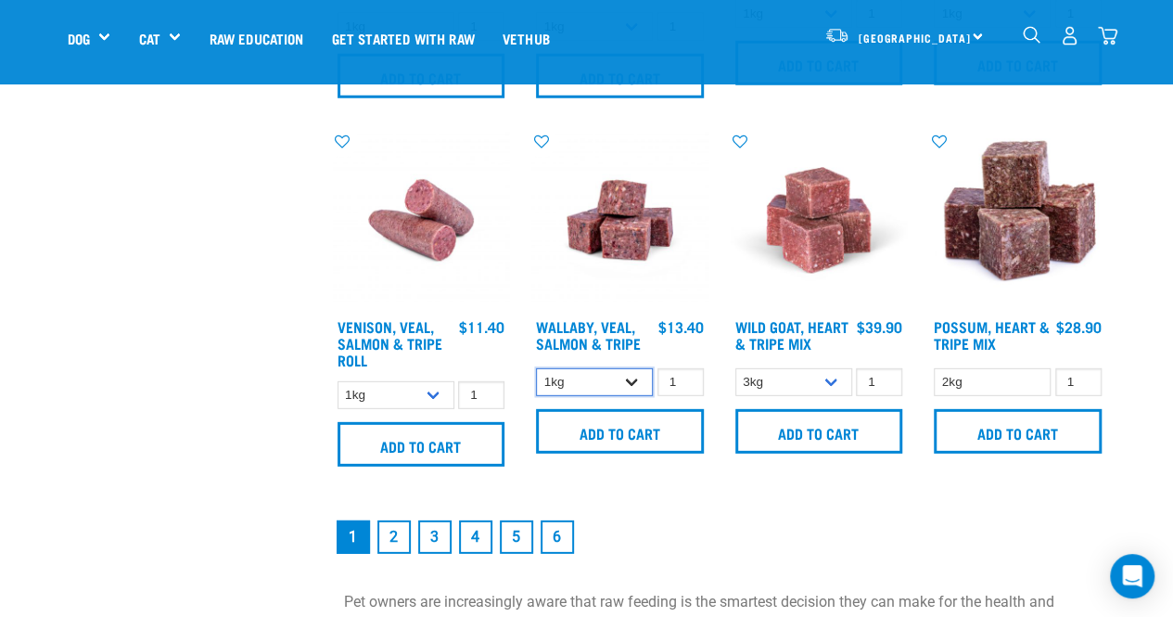
click at [629, 373] on select "1kg 3kg" at bounding box center [594, 382] width 117 height 29
click at [845, 385] on select "3kg 1kg" at bounding box center [793, 382] width 117 height 29
click at [634, 377] on select "1kg 3kg" at bounding box center [594, 382] width 117 height 29
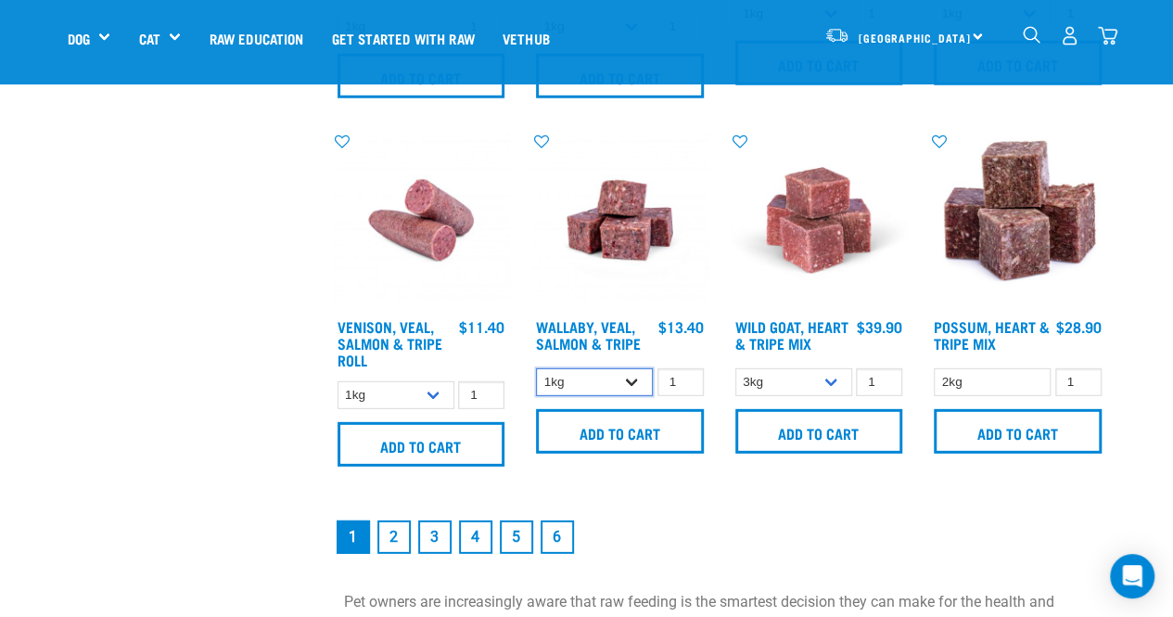
select select "45457"
click at [536, 368] on select "1kg 3kg" at bounding box center [594, 382] width 117 height 29
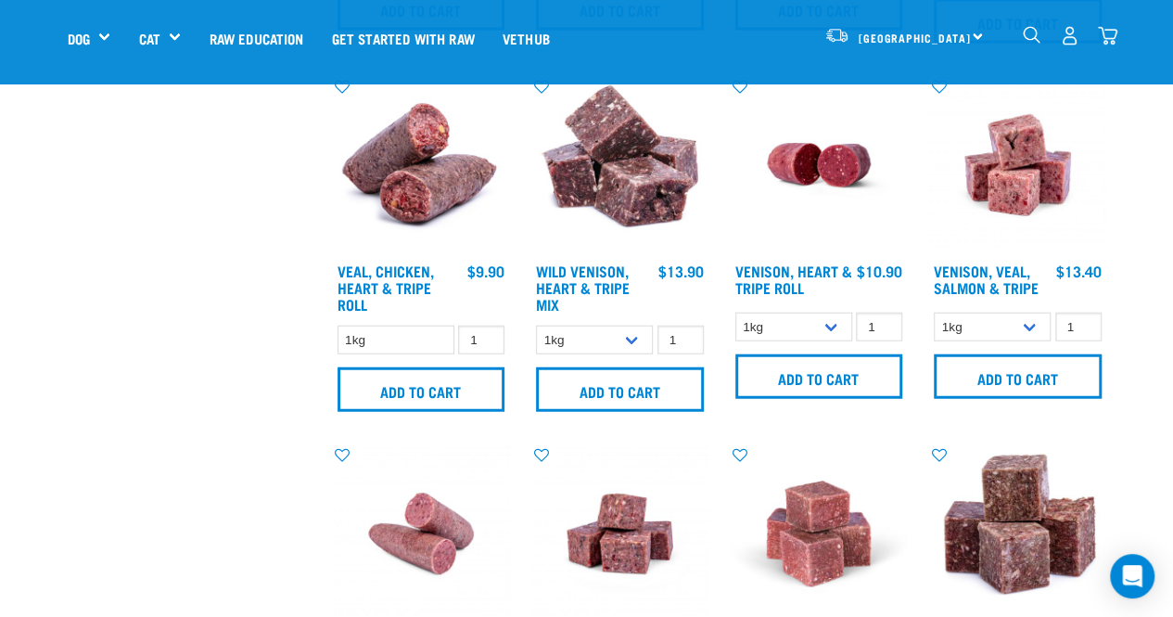
scroll to position [2210, 0]
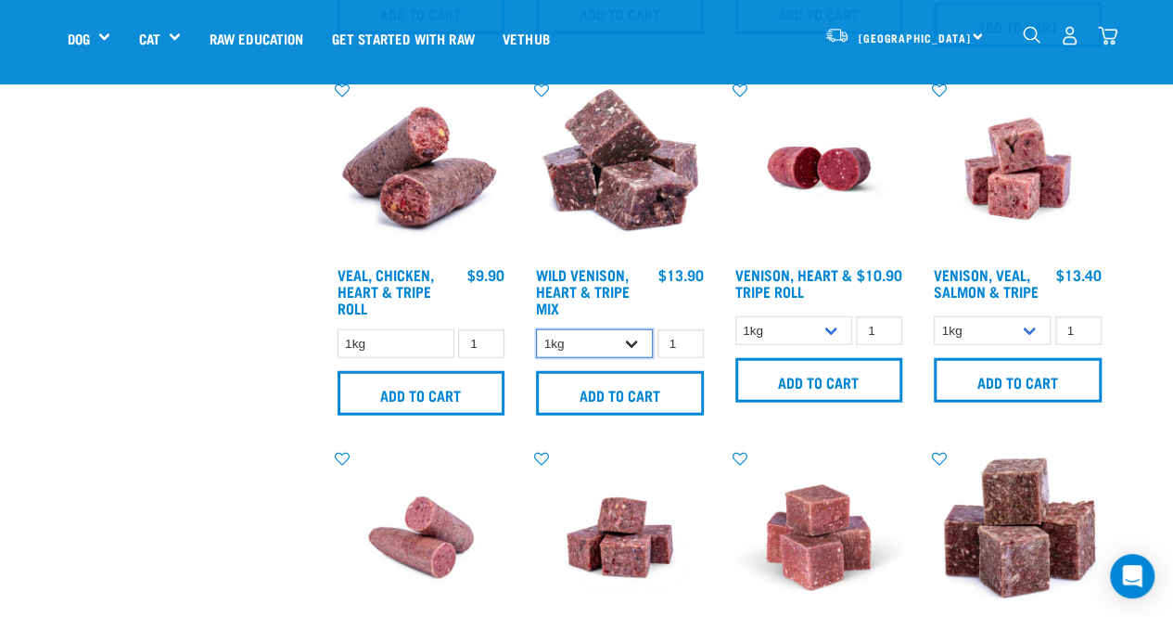
click at [627, 338] on select "1kg 3kg" at bounding box center [594, 343] width 117 height 29
select select "763"
click at [536, 329] on select "1kg 3kg" at bounding box center [594, 343] width 117 height 29
click at [827, 330] on select "1kg Bulk (10kg)" at bounding box center [793, 330] width 117 height 29
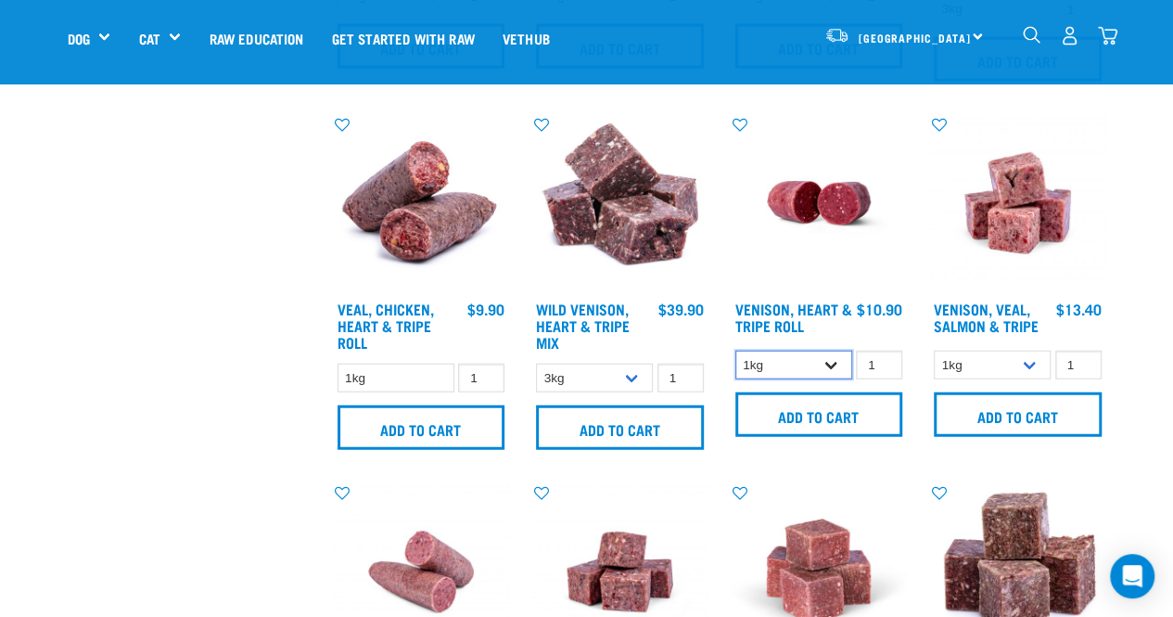
scroll to position [2173, 0]
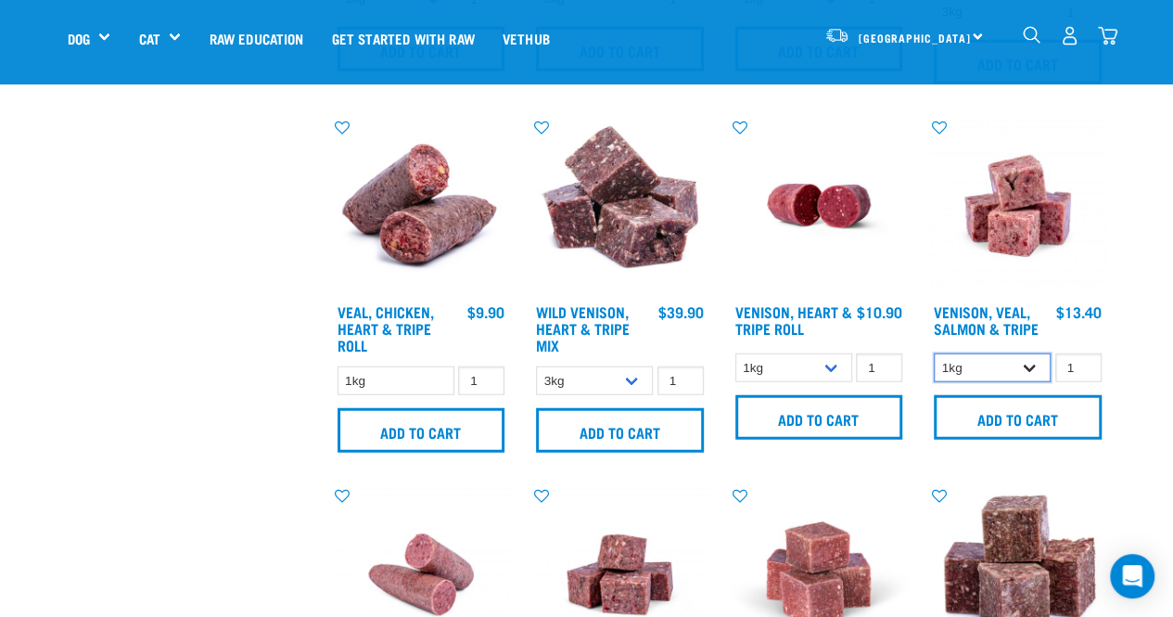
click at [1030, 361] on select "1kg 3kg" at bounding box center [992, 367] width 117 height 29
select select "62284"
click at [934, 353] on select "1kg 3kg" at bounding box center [992, 367] width 117 height 29
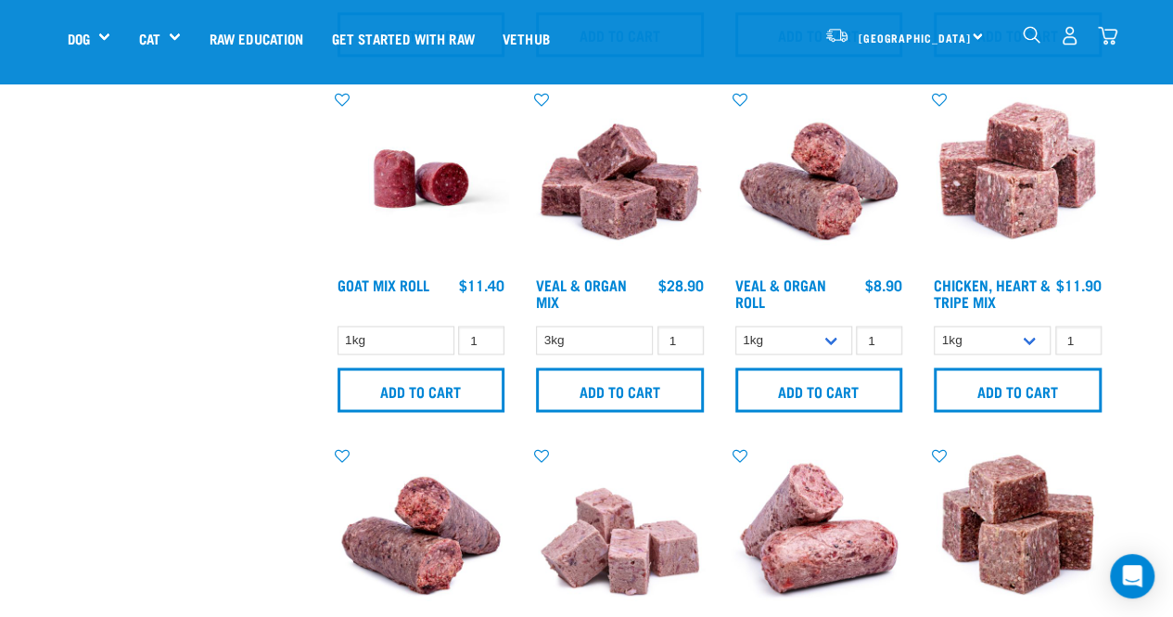
scroll to position [1476, 0]
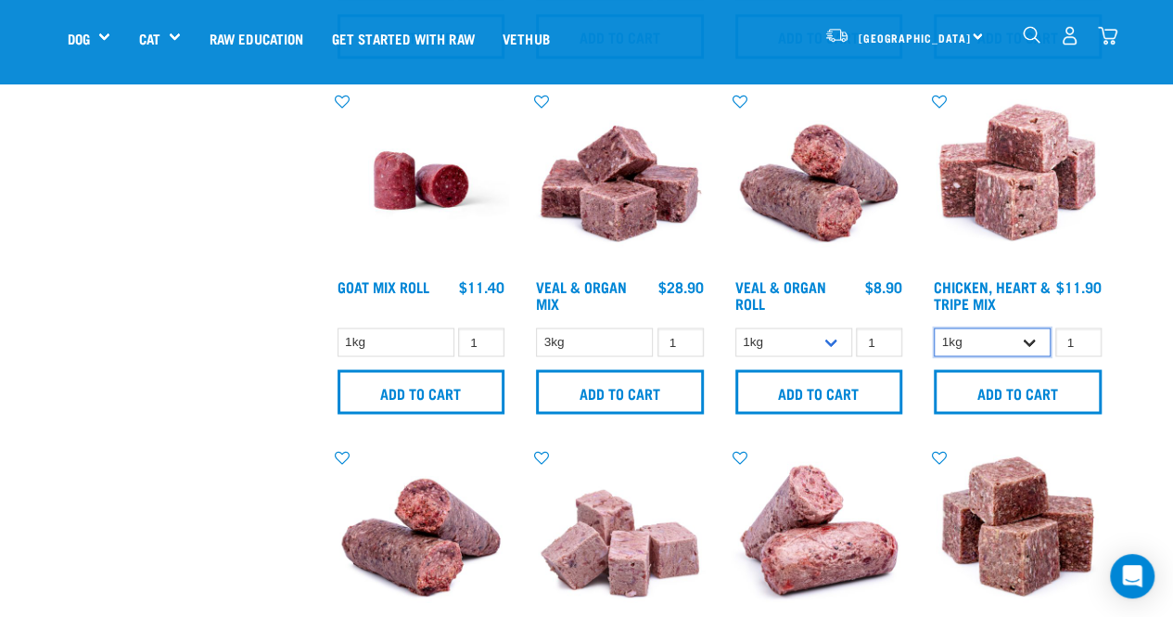
click at [1028, 339] on select "1kg 3kg" at bounding box center [992, 341] width 117 height 29
select select "368"
click at [934, 327] on select "1kg 3kg" at bounding box center [992, 341] width 117 height 29
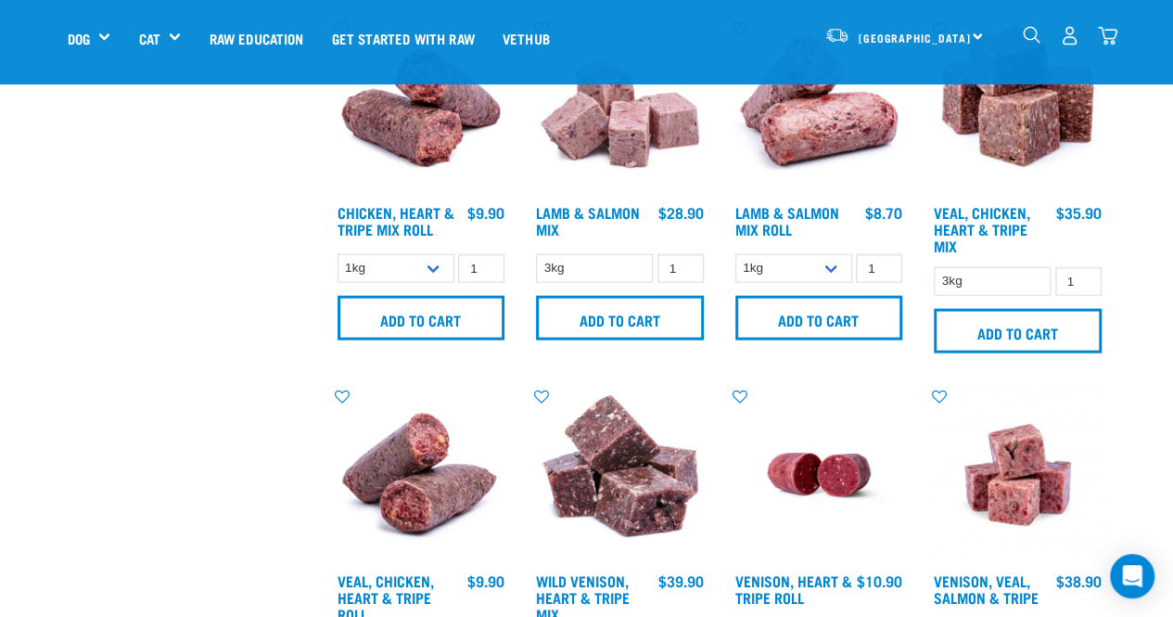
scroll to position [1903, 0]
click at [1085, 276] on input "2" at bounding box center [1078, 282] width 46 height 29
type input "3"
click at [1085, 276] on input "3" at bounding box center [1078, 282] width 46 height 29
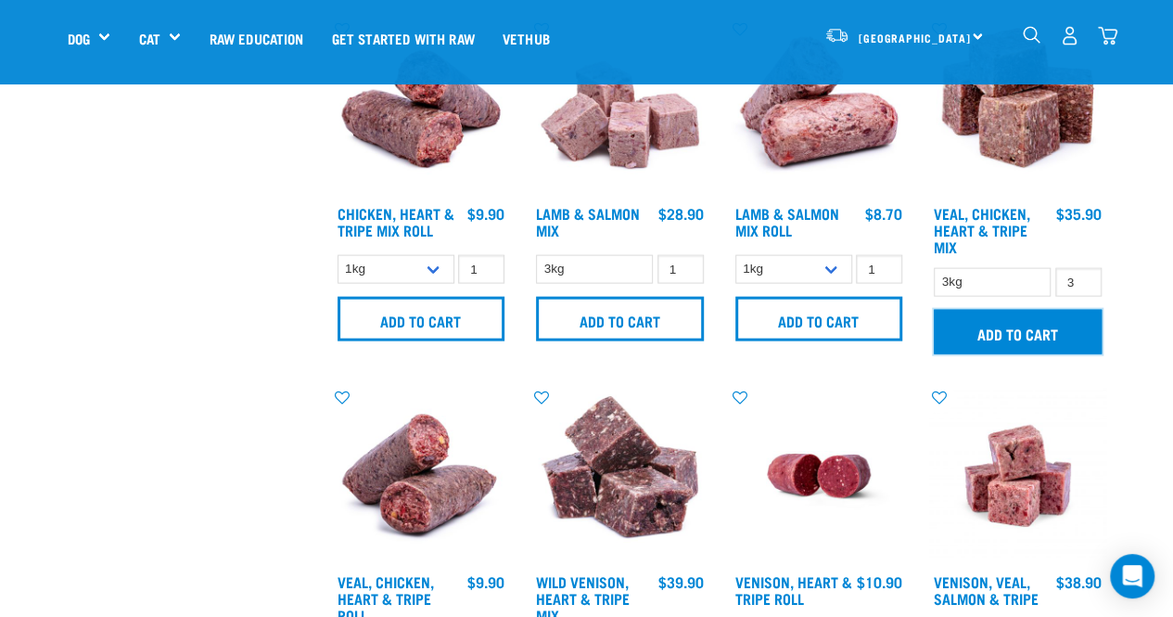
click at [1020, 335] on input "Add to cart" at bounding box center [1018, 332] width 168 height 45
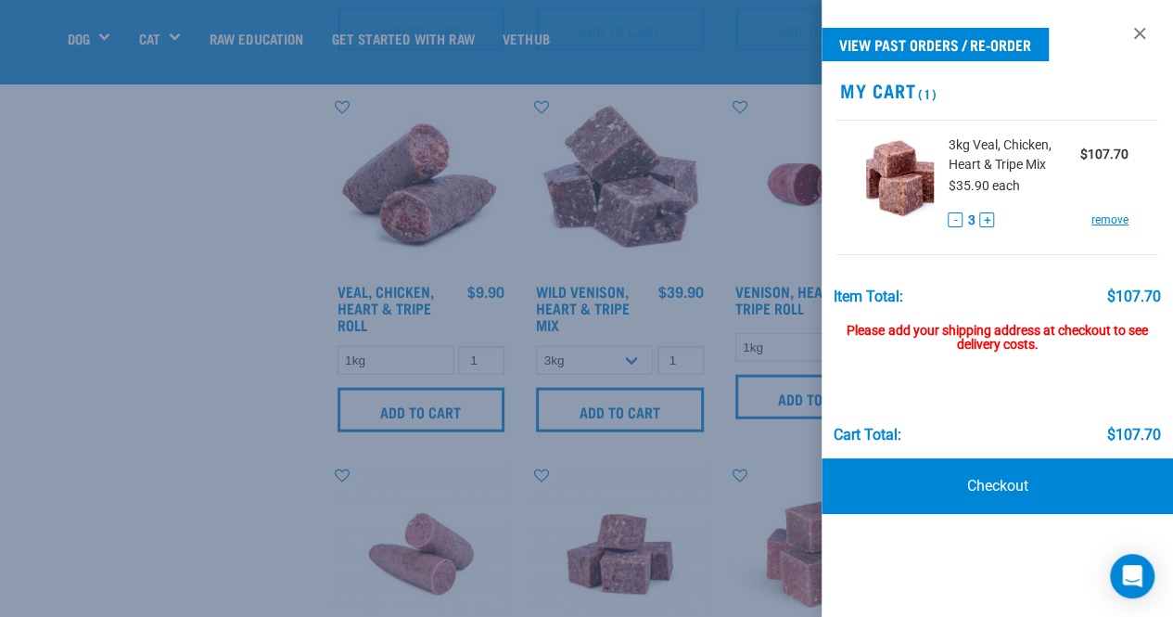
scroll to position [2206, 0]
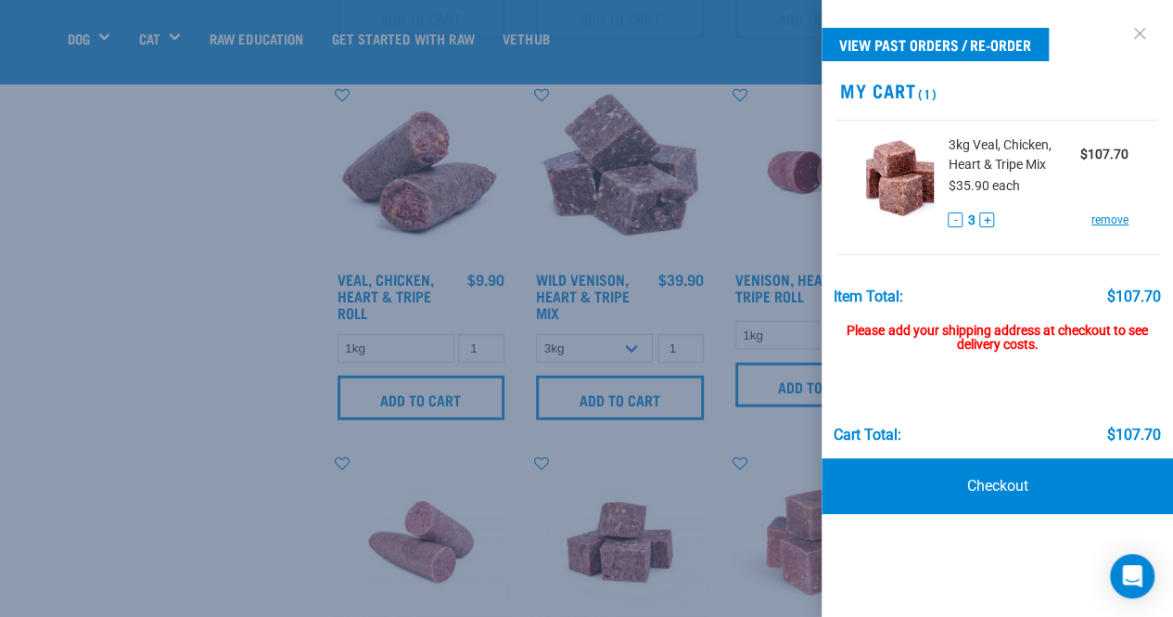
click at [1127, 41] on link at bounding box center [1140, 34] width 30 height 30
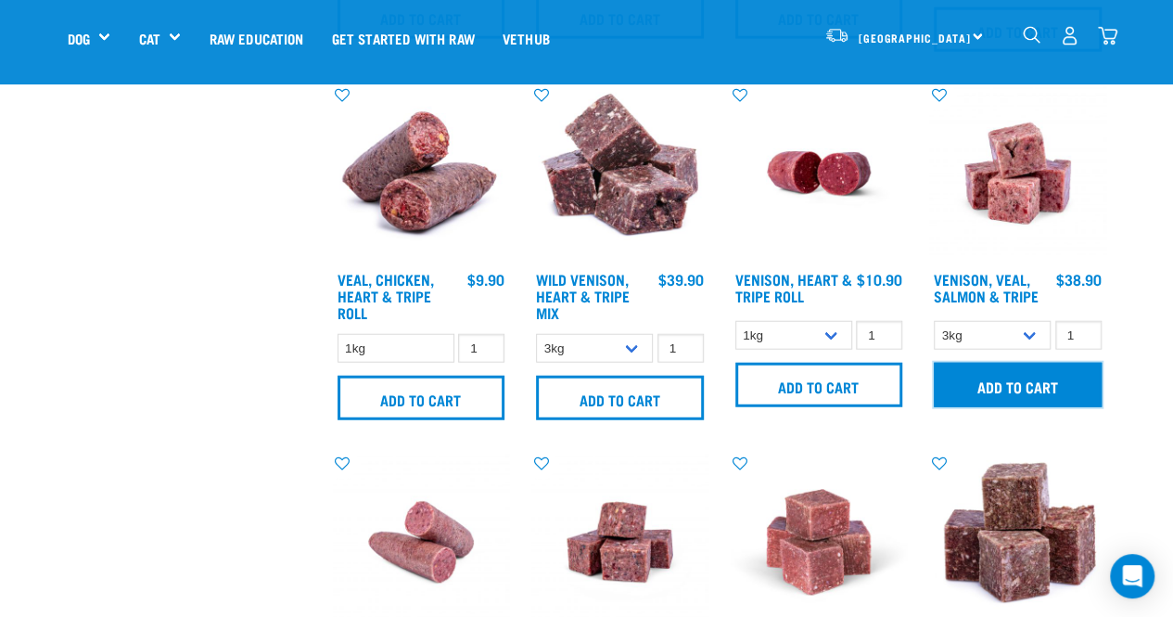
click at [1008, 384] on input "Add to cart" at bounding box center [1018, 385] width 168 height 45
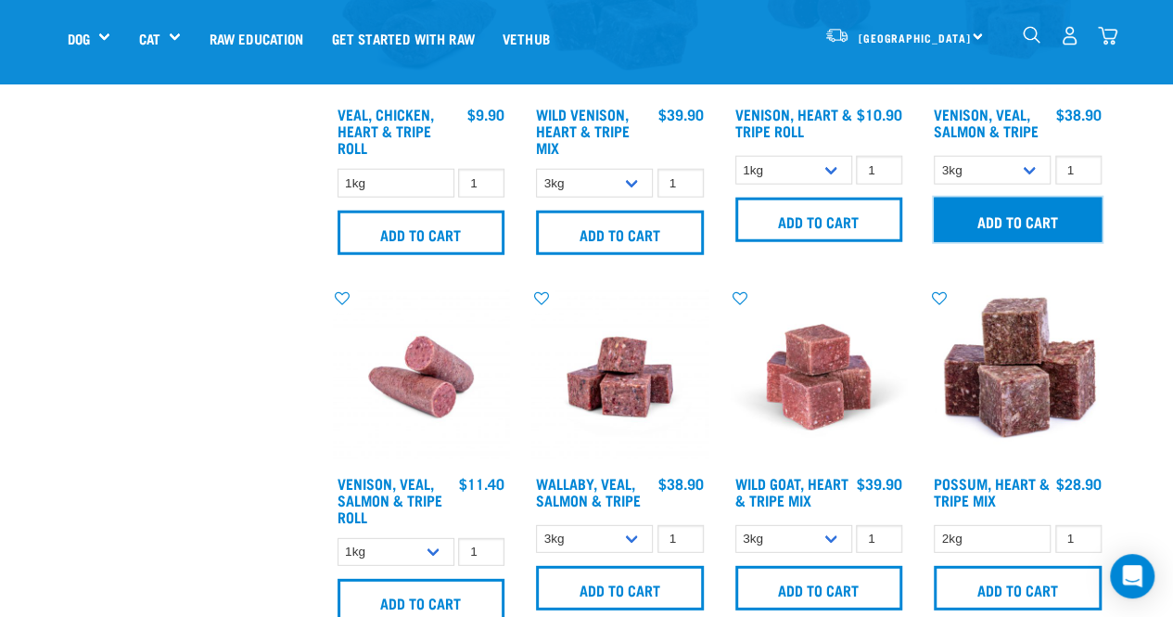
scroll to position [2415, 0]
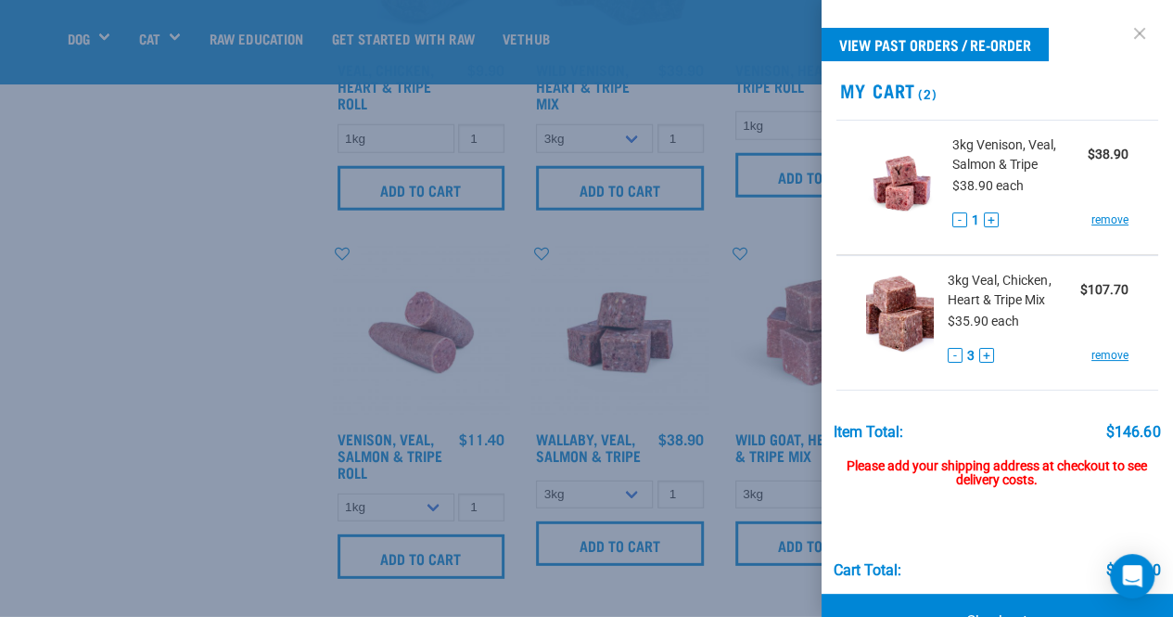
click at [1126, 32] on link at bounding box center [1140, 34] width 30 height 30
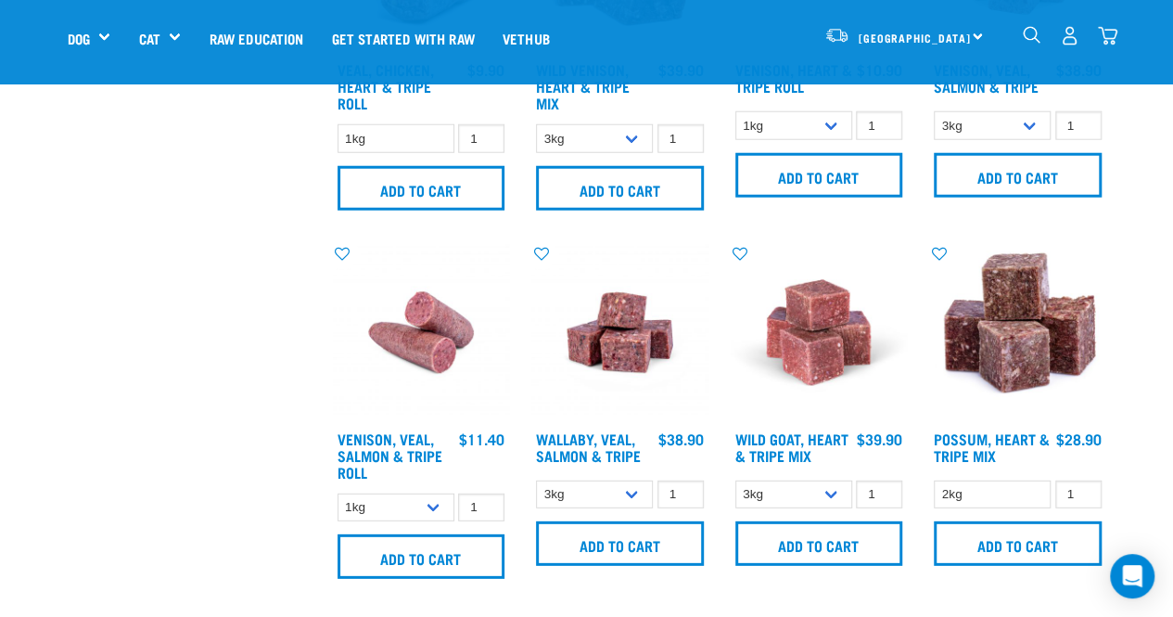
scroll to position [2693, 0]
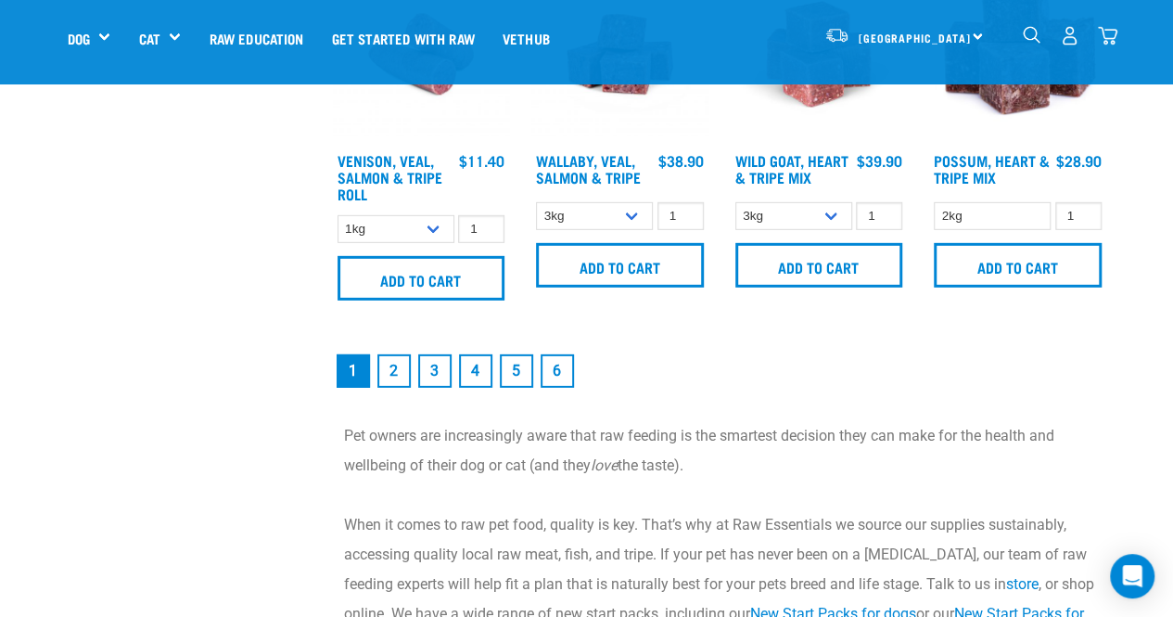
click at [381, 374] on link "2" at bounding box center [393, 370] width 33 height 33
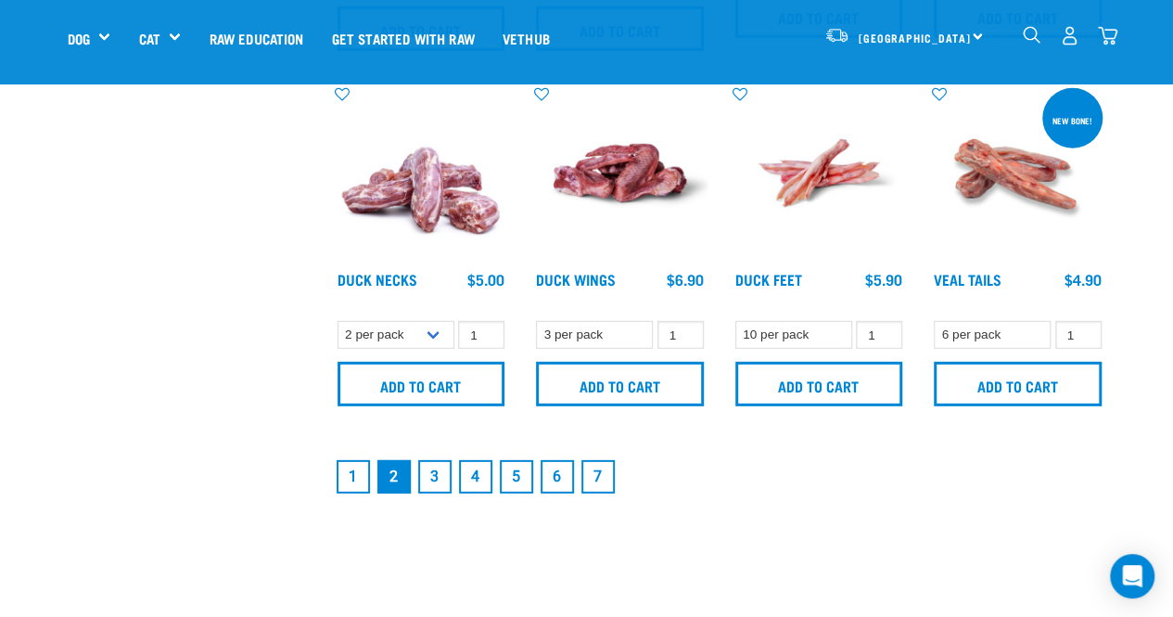
scroll to position [2562, 0]
click at [432, 468] on link "3" at bounding box center [434, 475] width 33 height 33
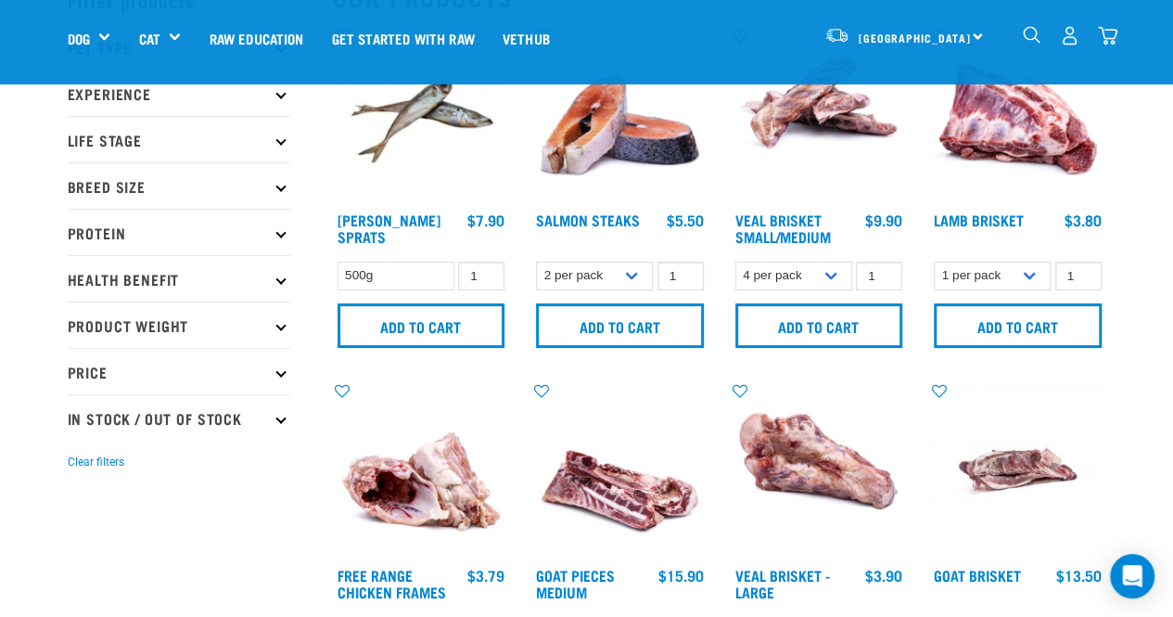
scroll to position [108, 0]
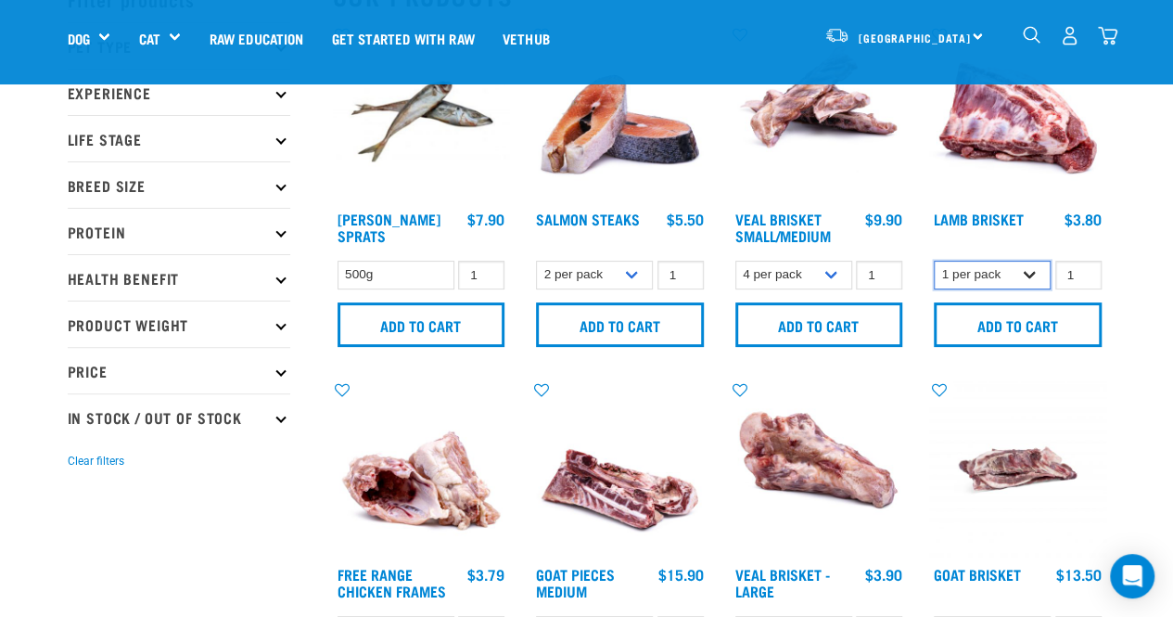
click at [1033, 270] on select "1 per pack 4 per pack" at bounding box center [992, 275] width 117 height 29
select select "813"
click at [934, 261] on select "1 per pack 4 per pack" at bounding box center [992, 275] width 117 height 29
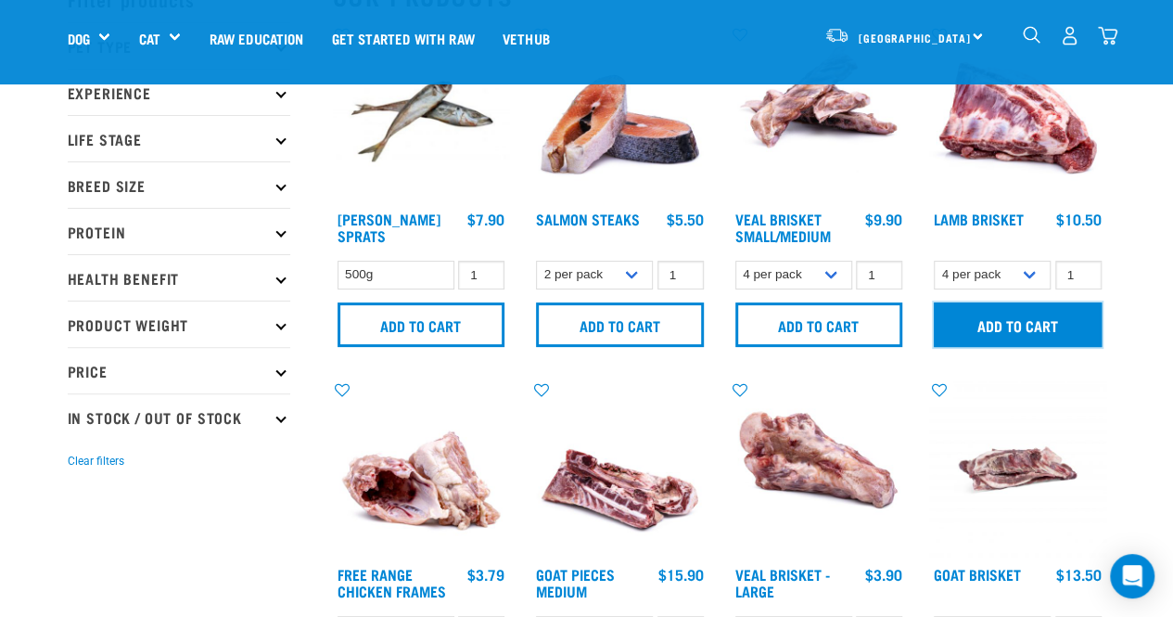
click at [1014, 329] on input "Add to cart" at bounding box center [1018, 324] width 168 height 45
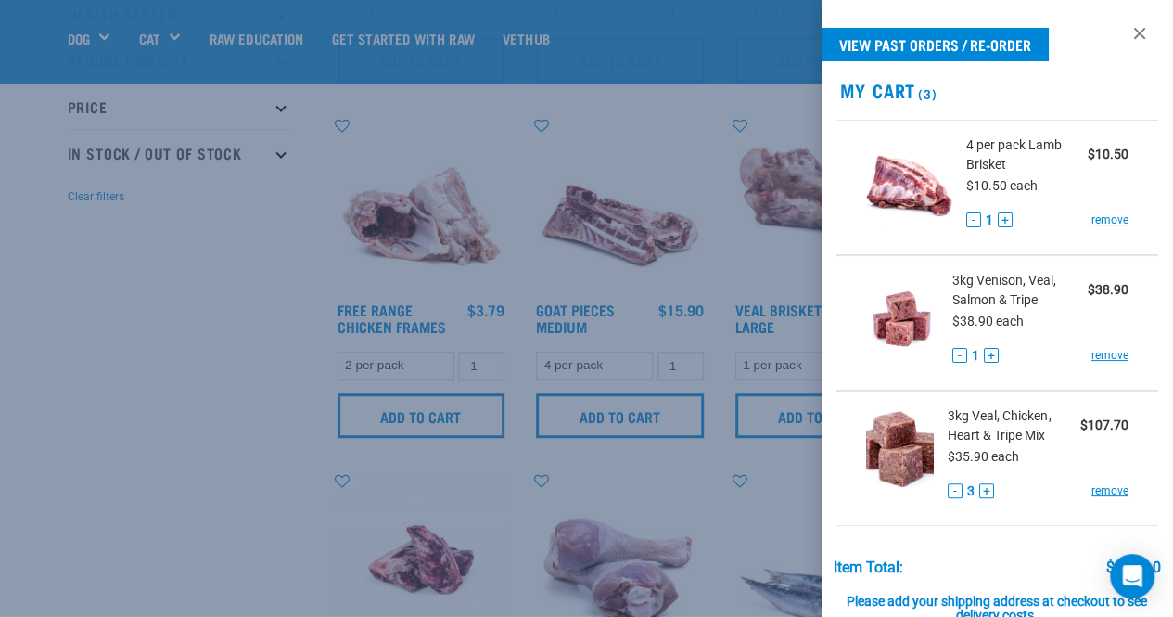
scroll to position [375, 0]
click at [1125, 27] on link at bounding box center [1140, 34] width 30 height 30
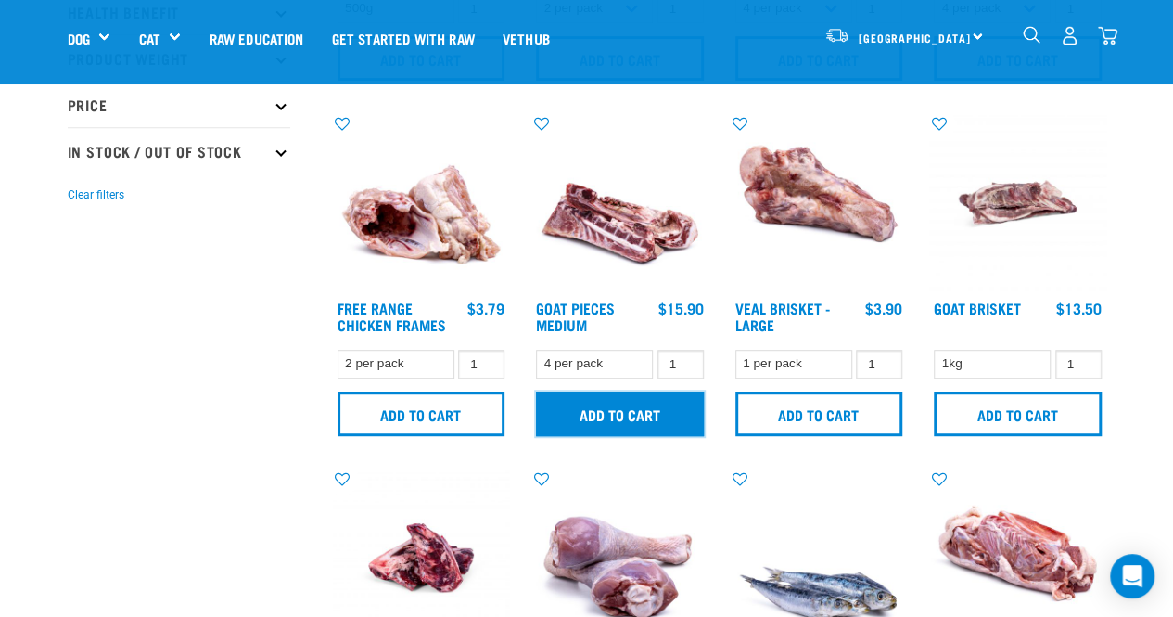
click at [636, 412] on input "Add to cart" at bounding box center [620, 413] width 168 height 45
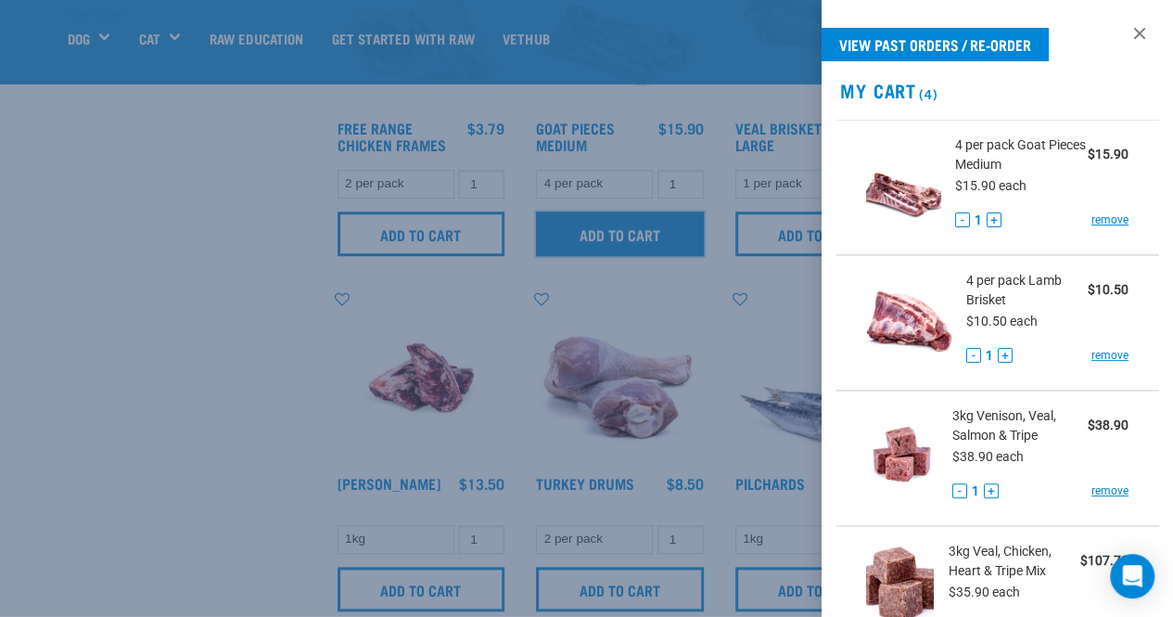
scroll to position [599, 0]
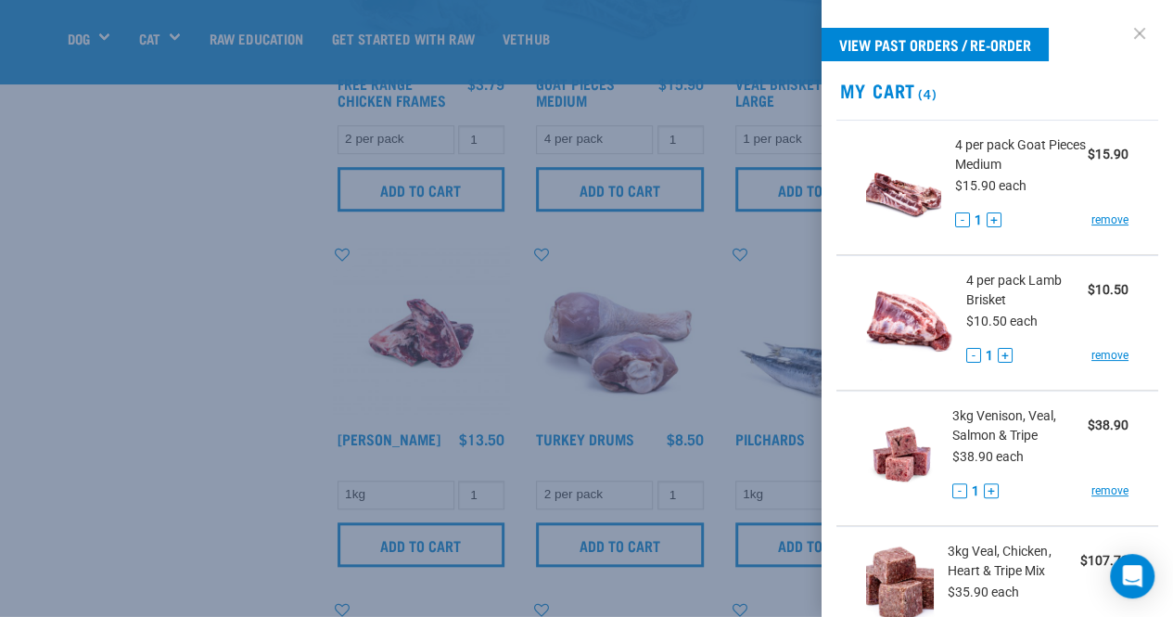
click at [1125, 32] on link at bounding box center [1140, 34] width 30 height 30
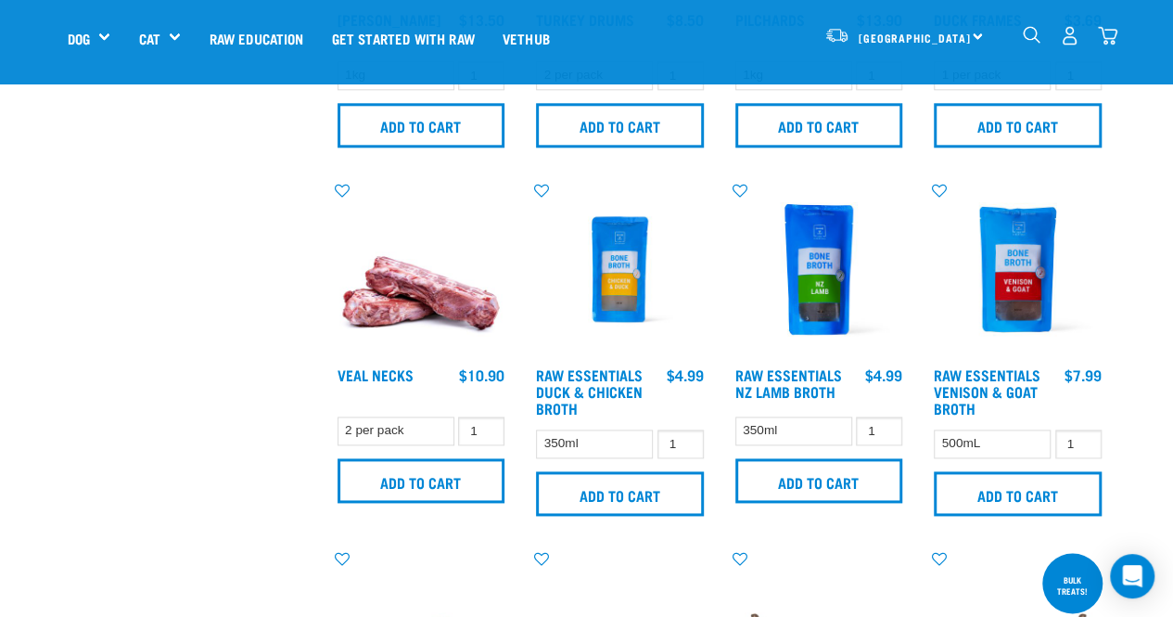
scroll to position [1067, 0]
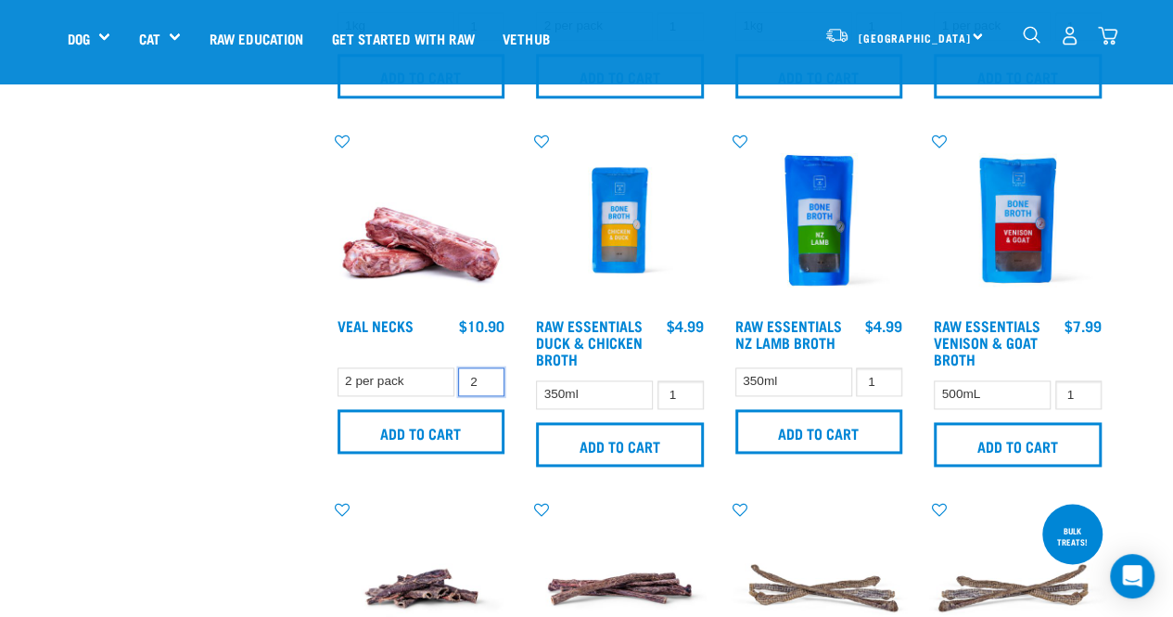
type input "2"
click at [485, 374] on input "2" at bounding box center [481, 381] width 46 height 29
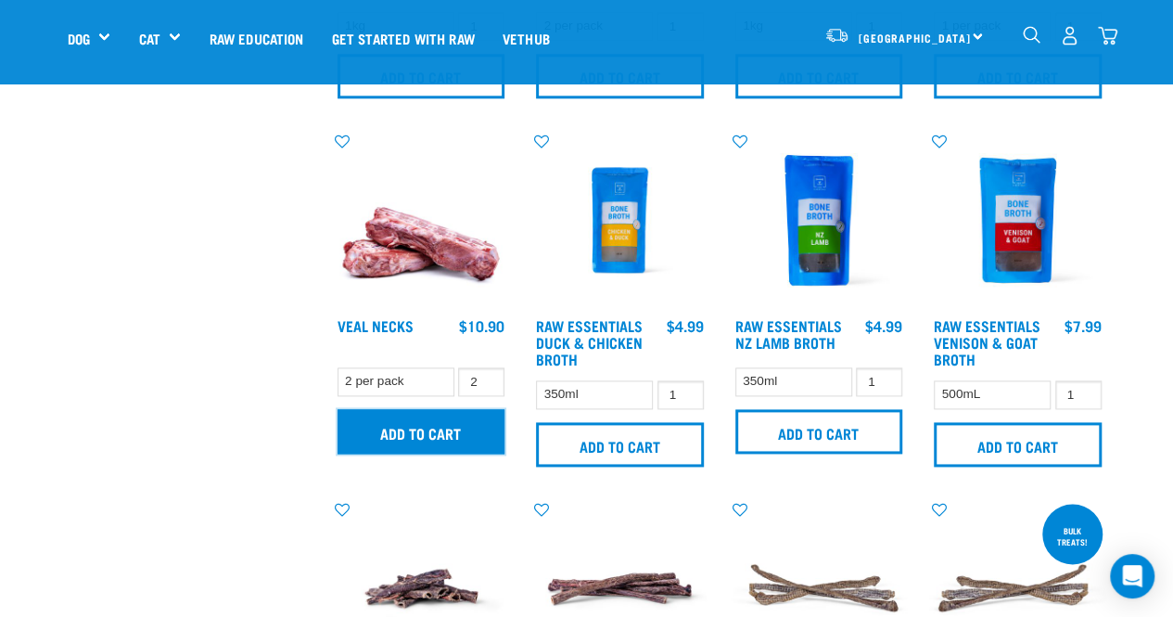
click at [432, 423] on input "Add to cart" at bounding box center [421, 431] width 168 height 45
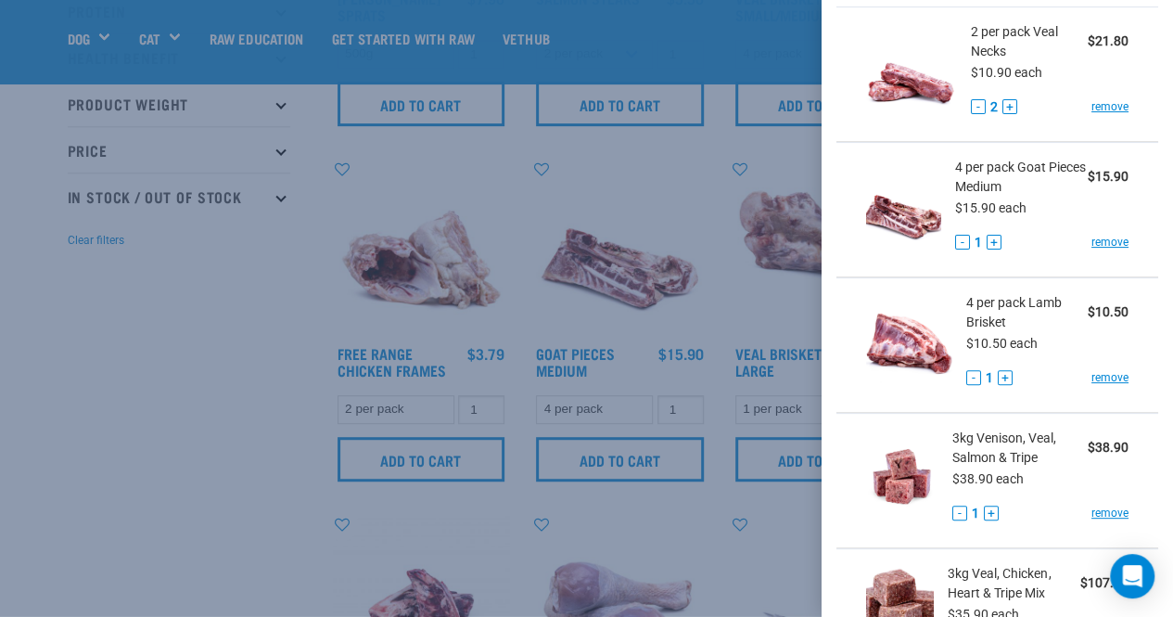
scroll to position [0, 0]
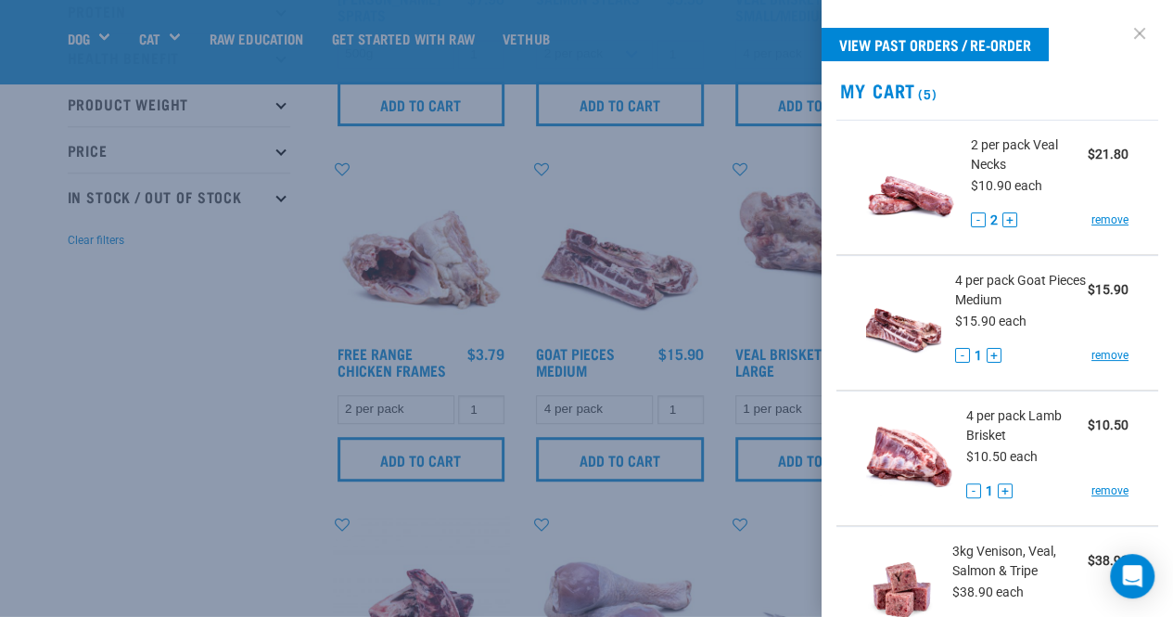
click at [1125, 25] on link at bounding box center [1140, 34] width 30 height 30
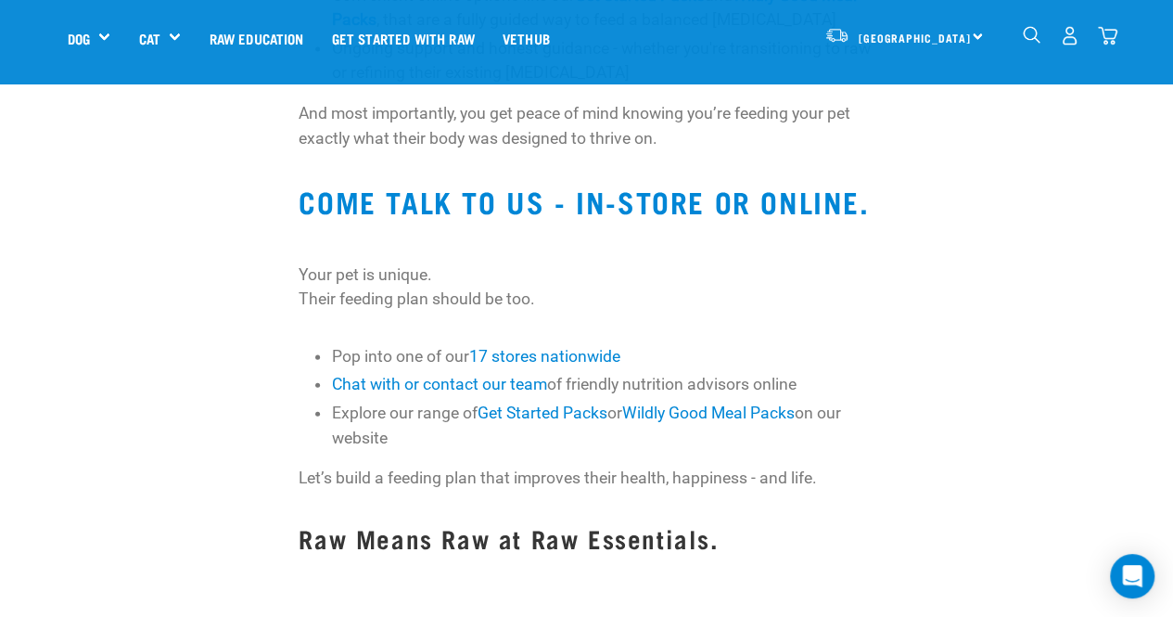
scroll to position [1782, 0]
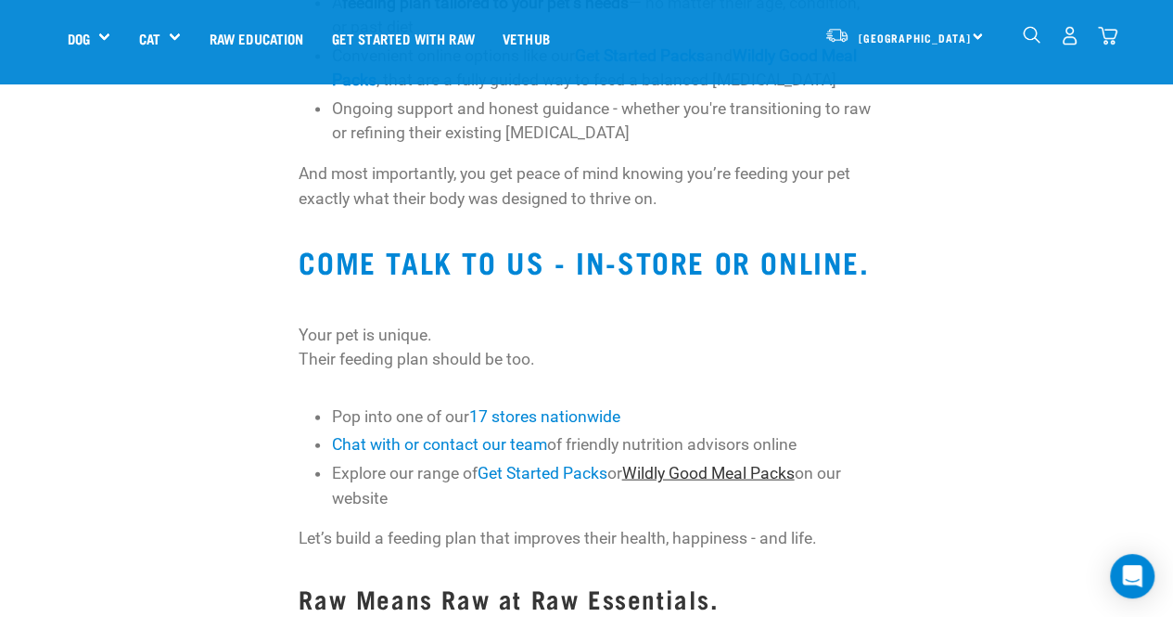
click at [678, 476] on link "Wildly Good Meal Packs" at bounding box center [707, 473] width 172 height 19
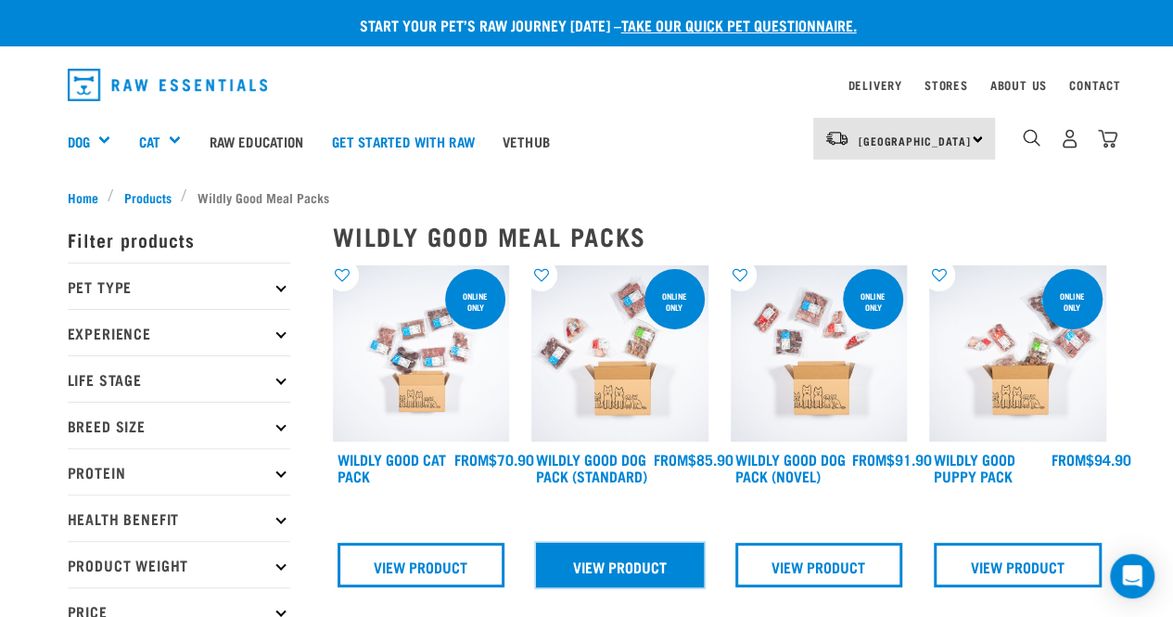
click at [605, 561] on link "View Product" at bounding box center [620, 564] width 168 height 45
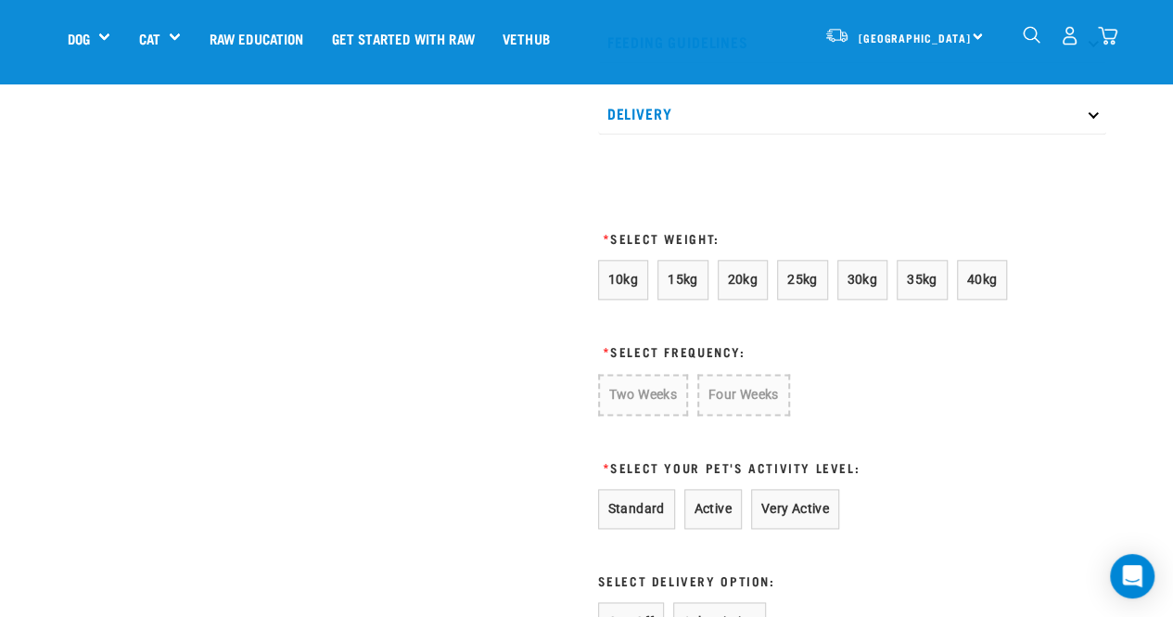
scroll to position [1048, 0]
click at [812, 264] on button "25kg" at bounding box center [802, 279] width 51 height 40
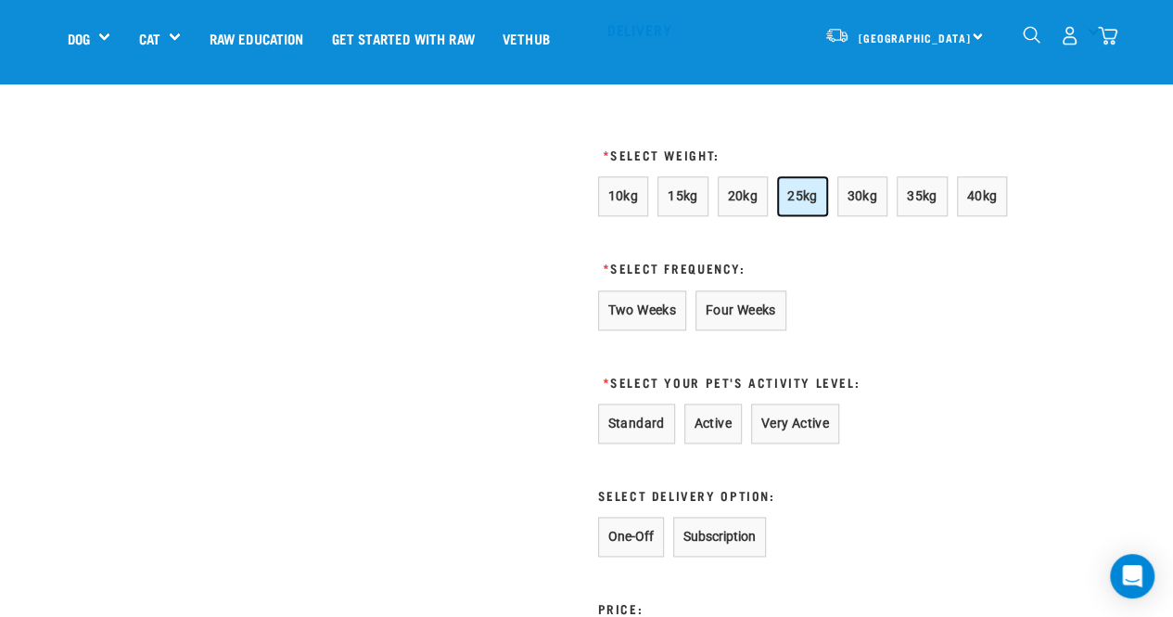
scroll to position [1131, 0]
click at [743, 307] on button "Four Weeks" at bounding box center [740, 309] width 91 height 40
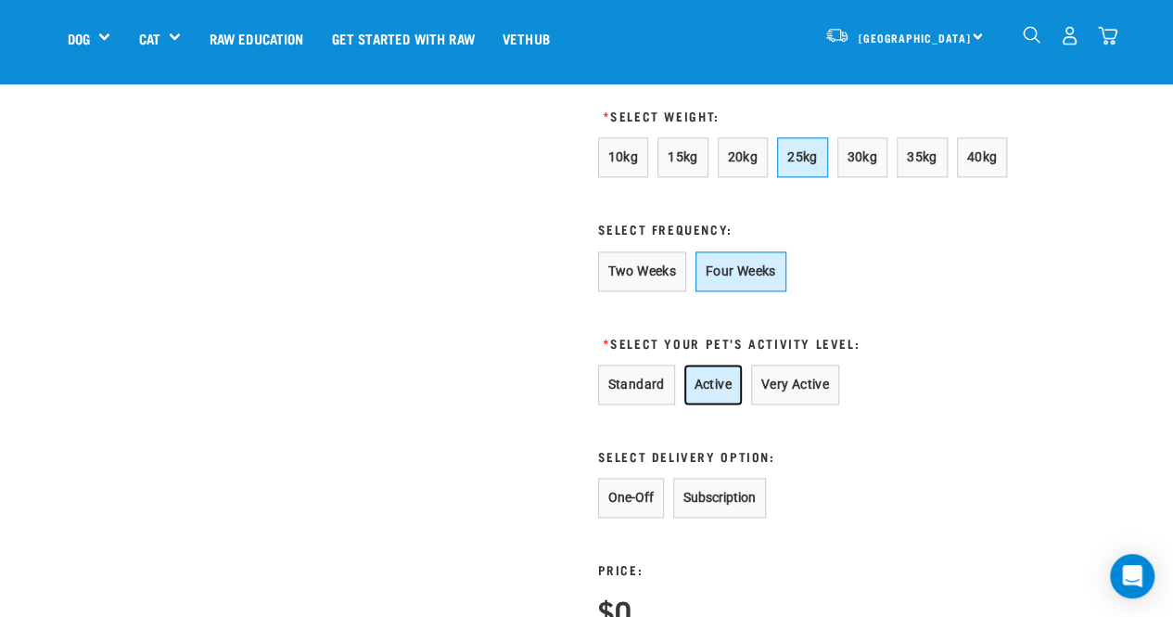
click at [714, 380] on button "Active" at bounding box center [712, 384] width 57 height 40
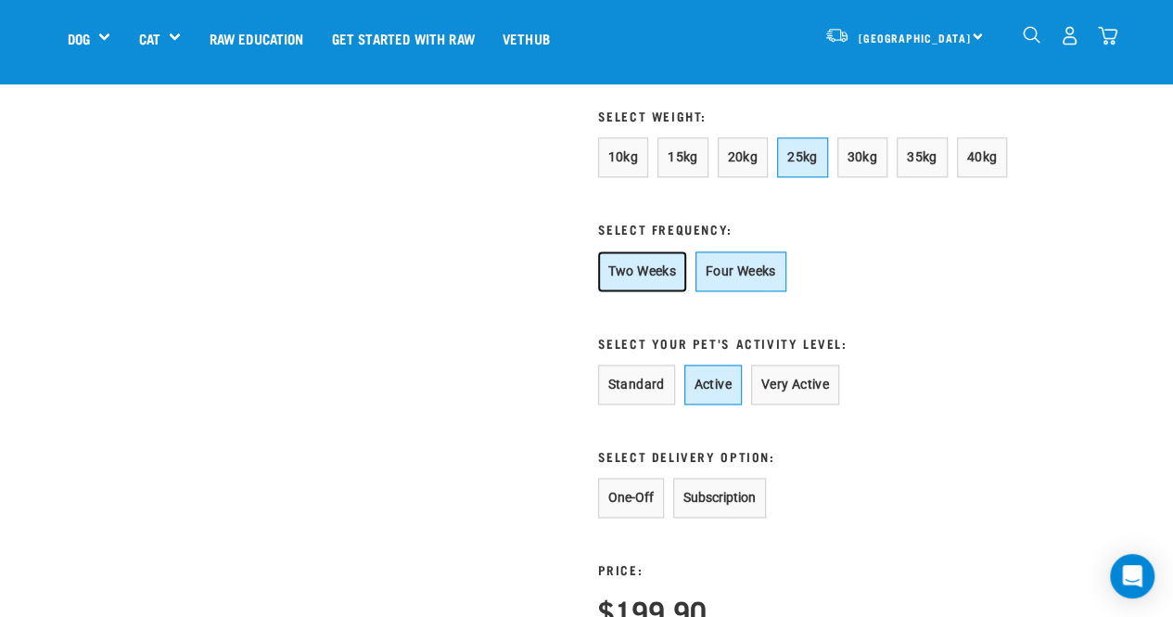
click at [673, 256] on button "Two Weeks" at bounding box center [642, 271] width 88 height 40
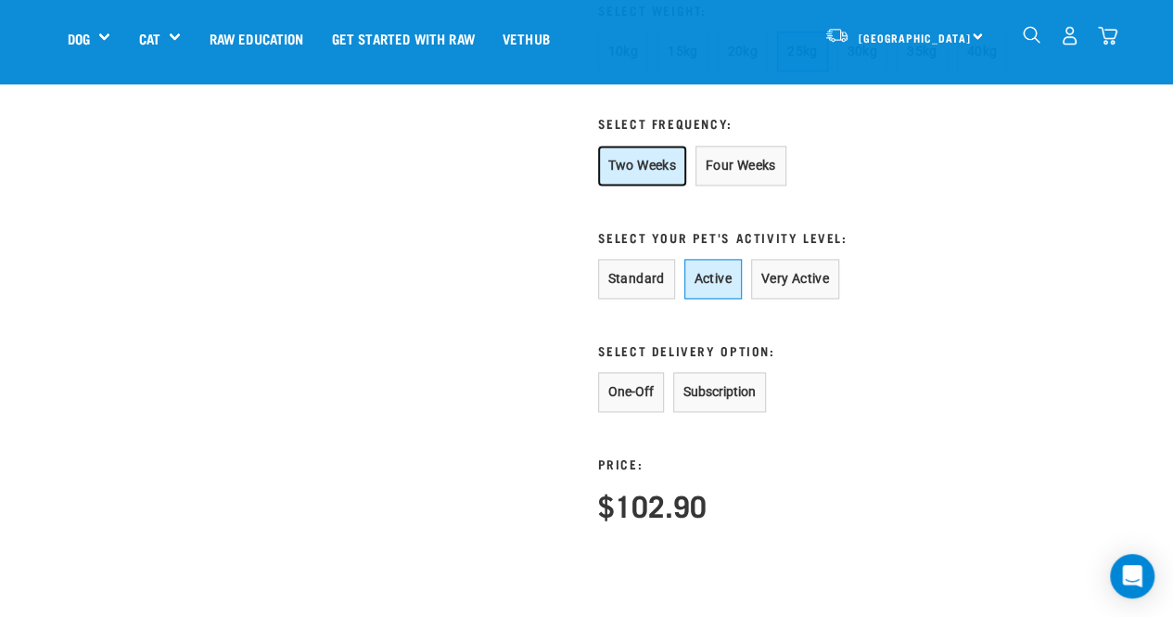
scroll to position [1274, 0]
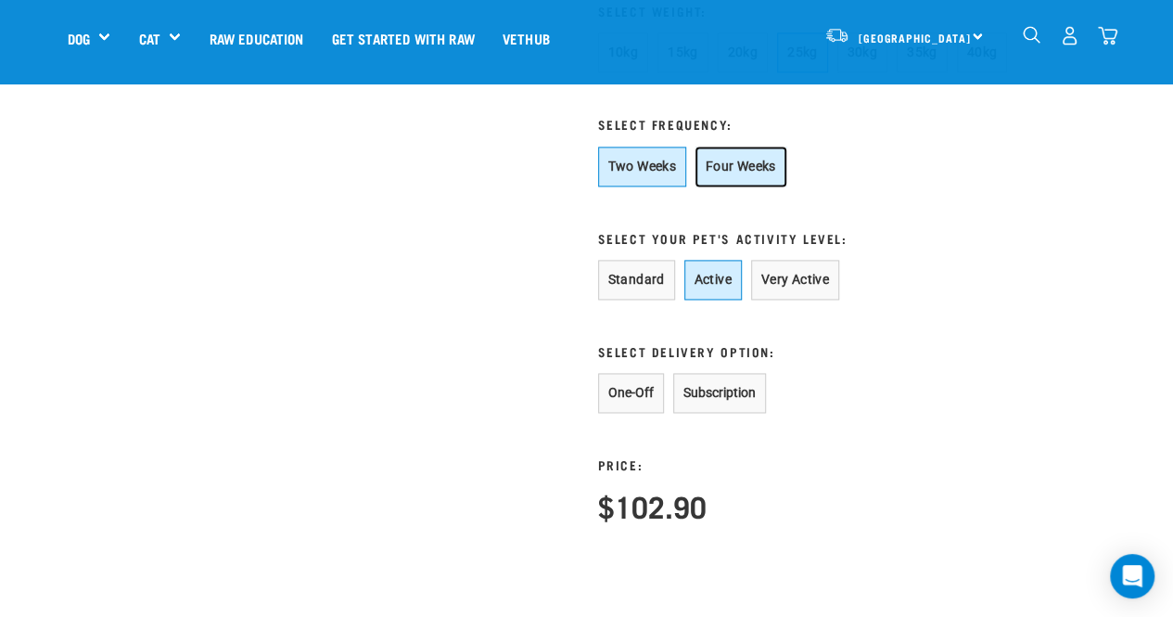
click at [770, 155] on button "Four Weeks" at bounding box center [740, 166] width 91 height 40
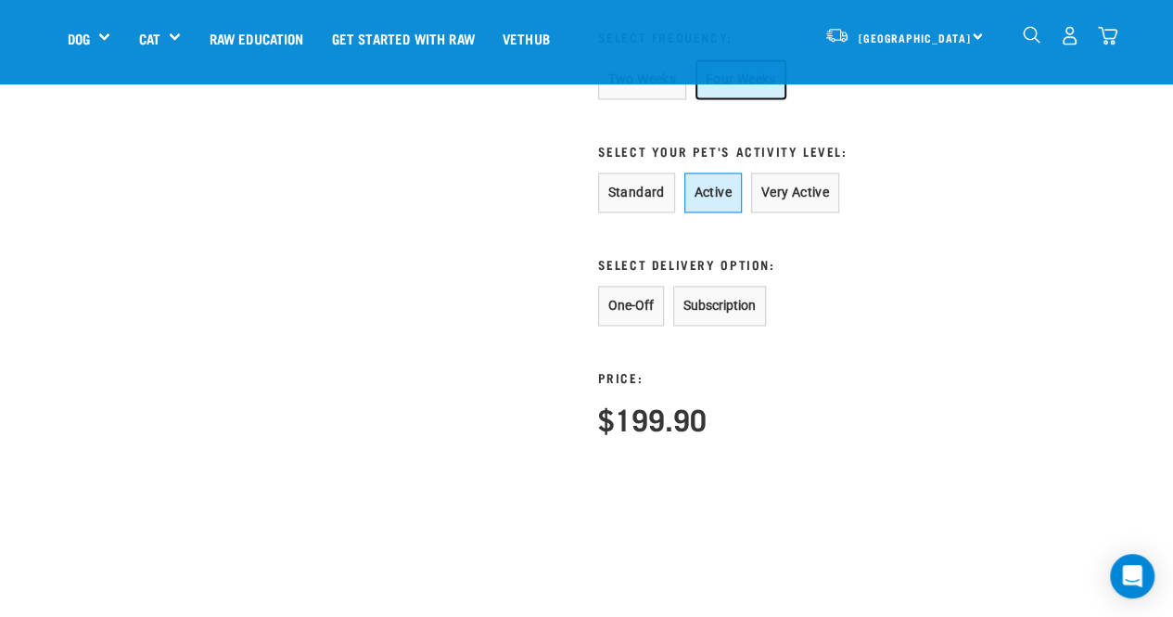
scroll to position [1376, 0]
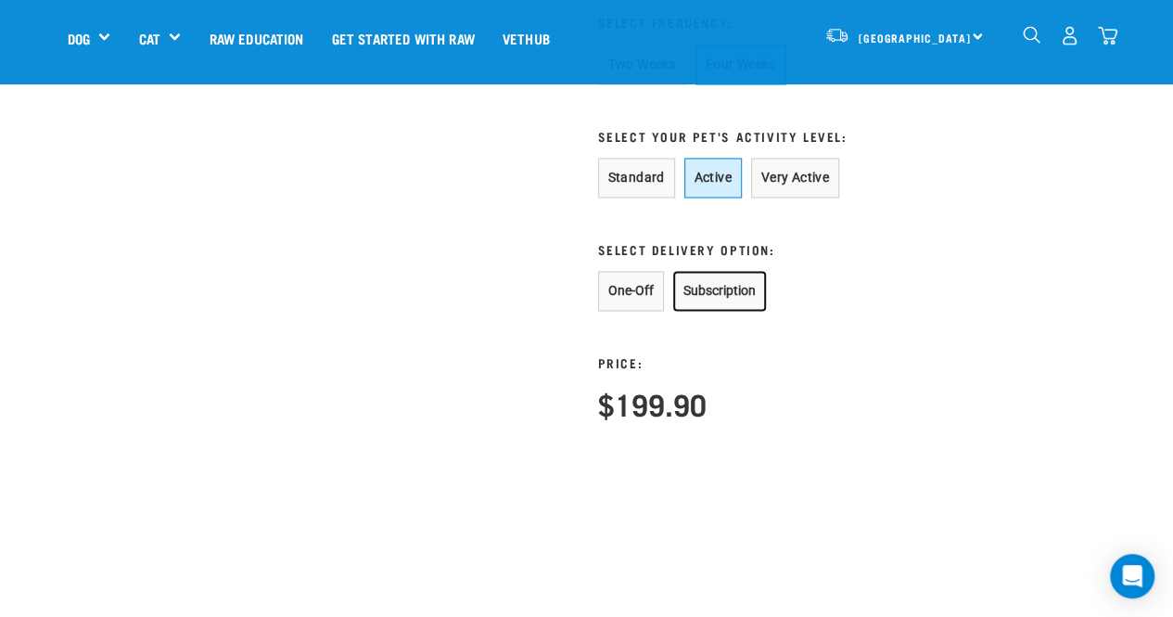
click at [743, 283] on button "Subscription" at bounding box center [719, 291] width 93 height 40
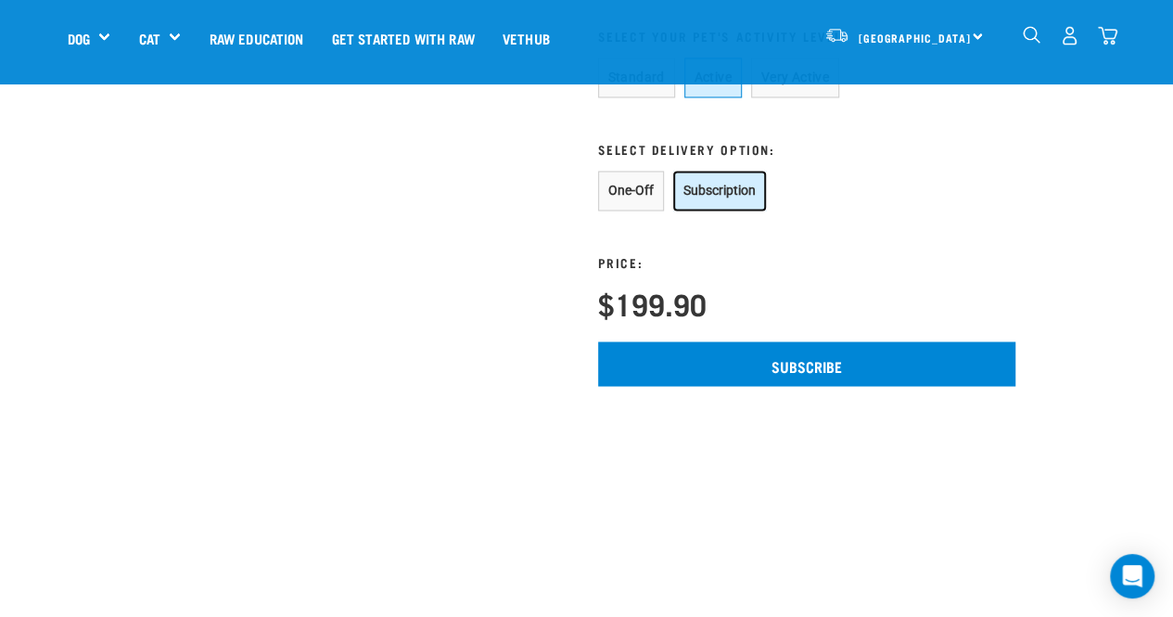
scroll to position [1477, 0]
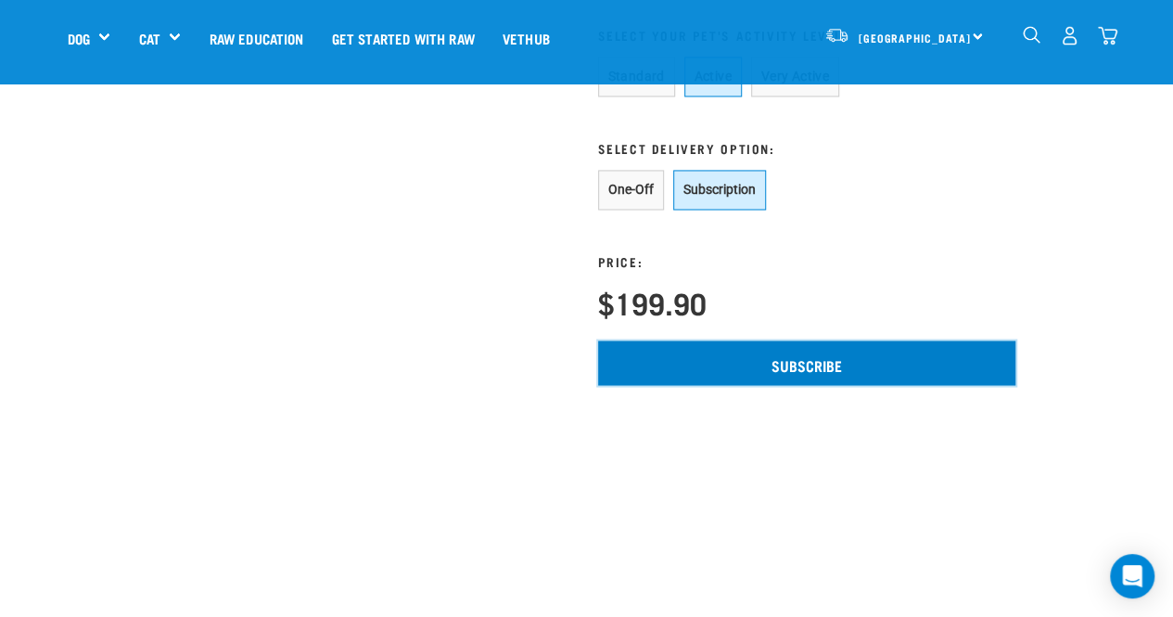
click at [851, 350] on input "Subscribe" at bounding box center [806, 362] width 417 height 45
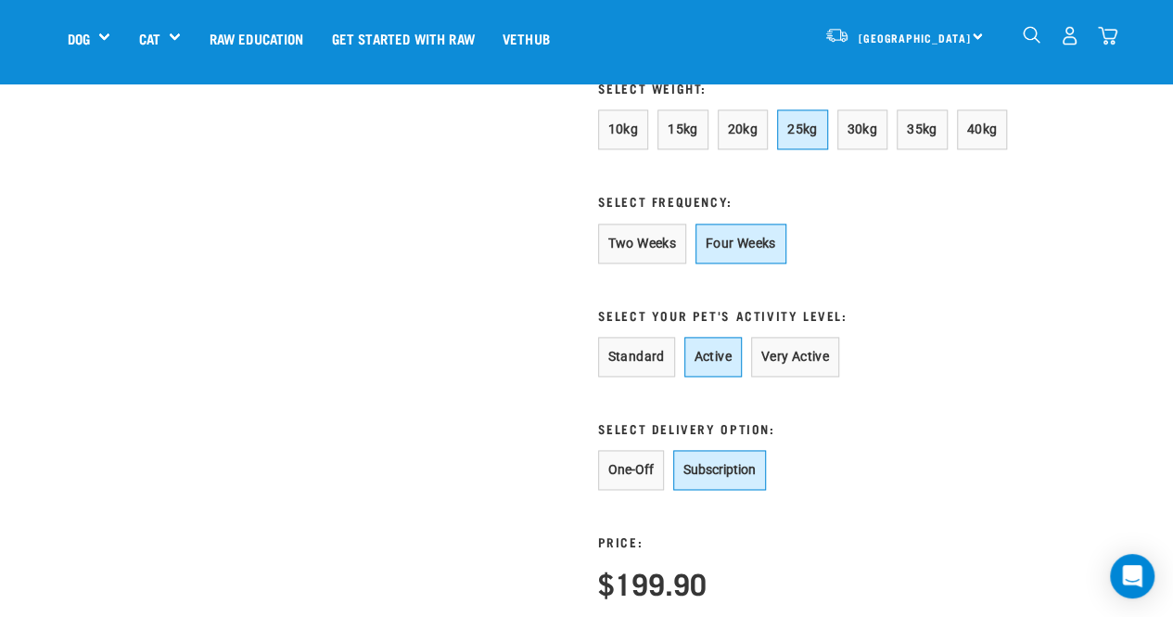
scroll to position [1191, 0]
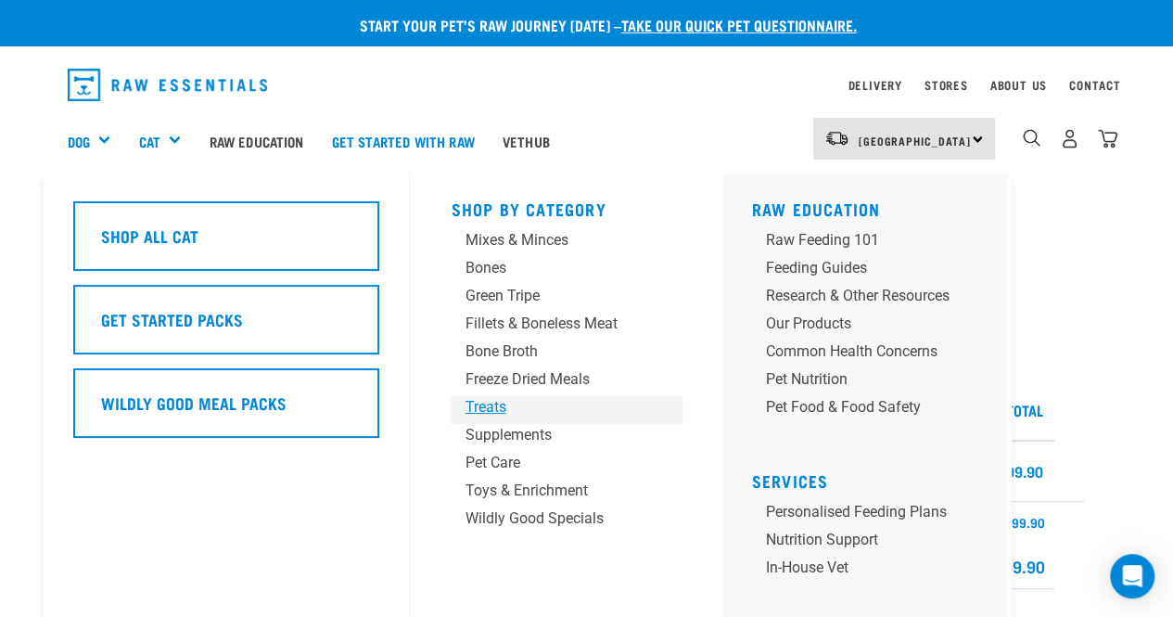
click at [496, 405] on div "Treats" at bounding box center [551, 407] width 173 height 22
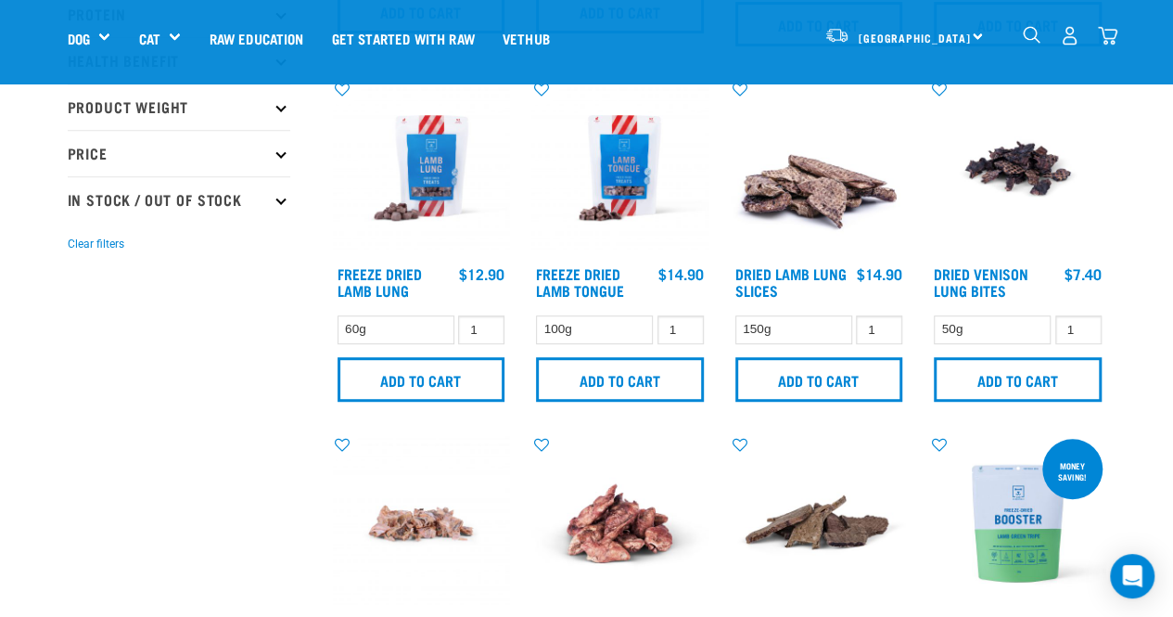
scroll to position [424, 0]
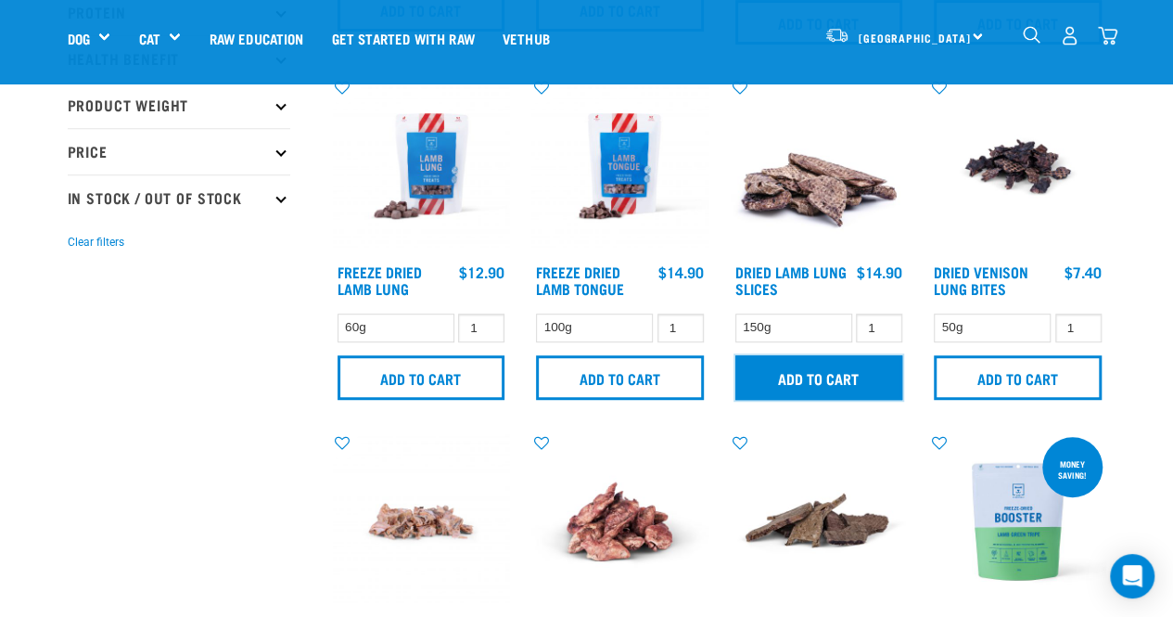
click at [839, 371] on input "Add to cart" at bounding box center [819, 377] width 168 height 45
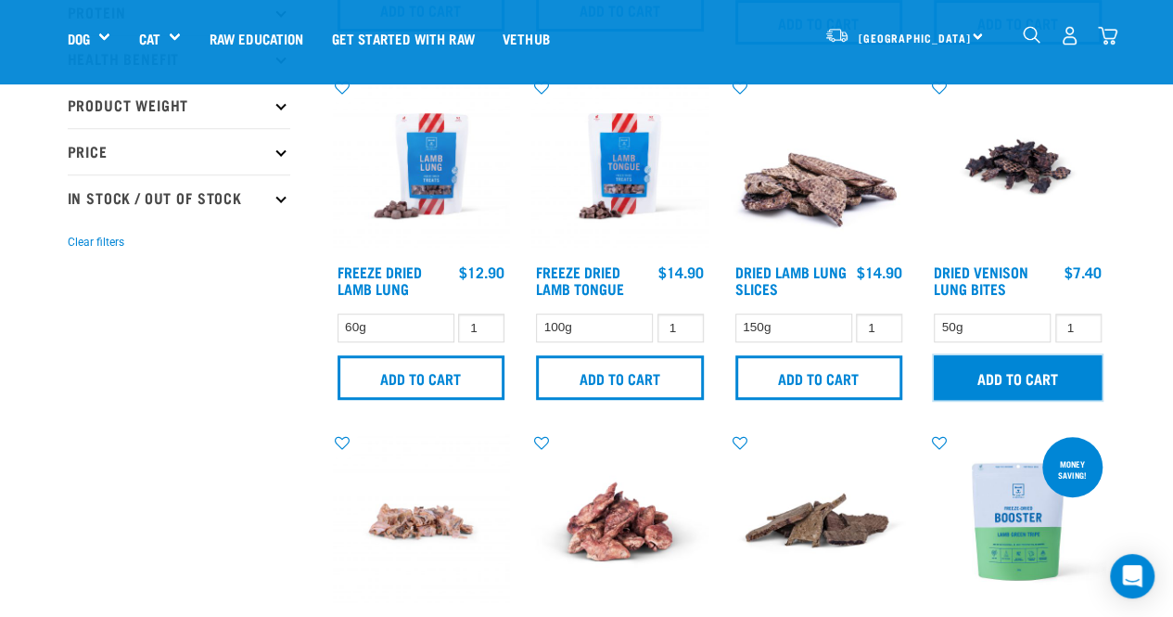
click at [1041, 374] on input "Add to cart" at bounding box center [1018, 377] width 168 height 45
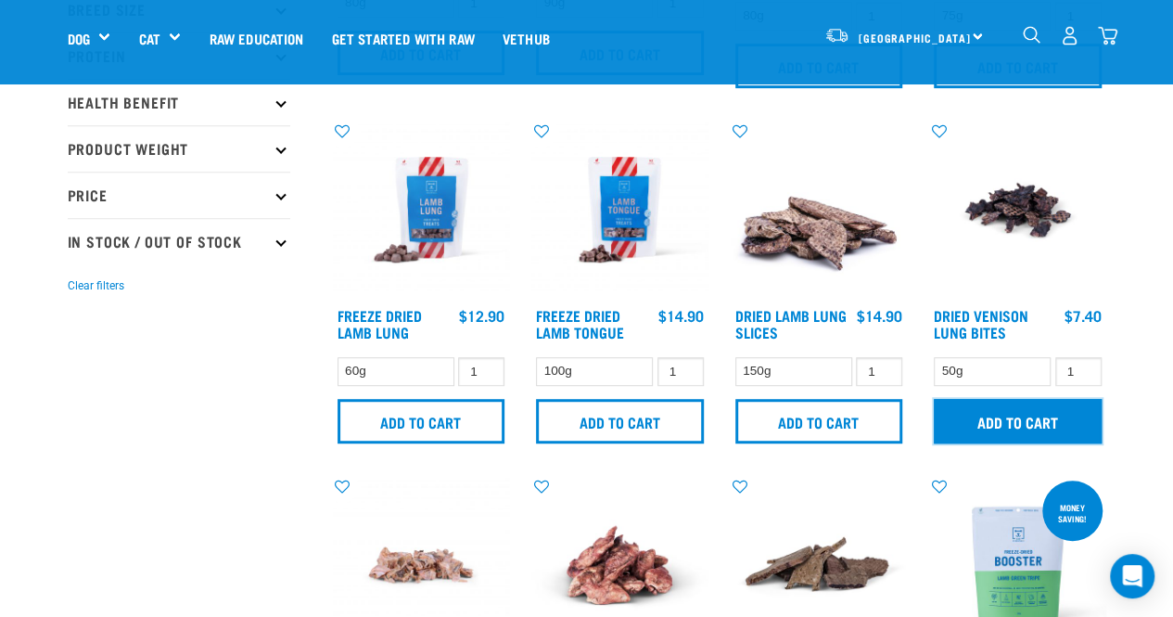
scroll to position [379, 0]
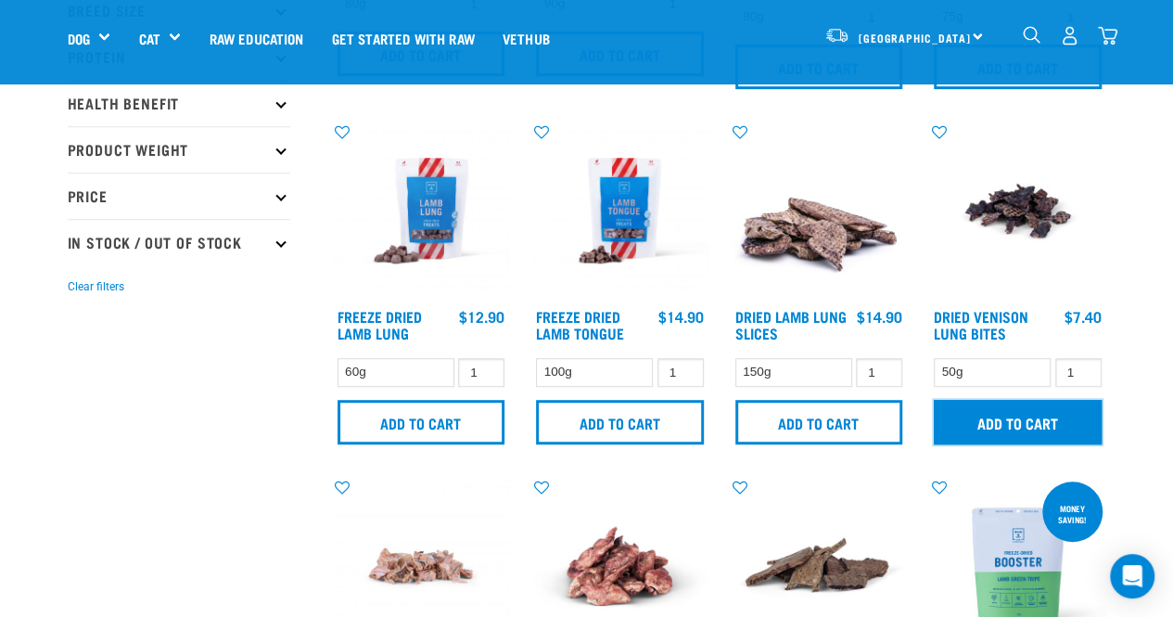
click at [1048, 420] on input "Add to cart" at bounding box center [1018, 422] width 168 height 45
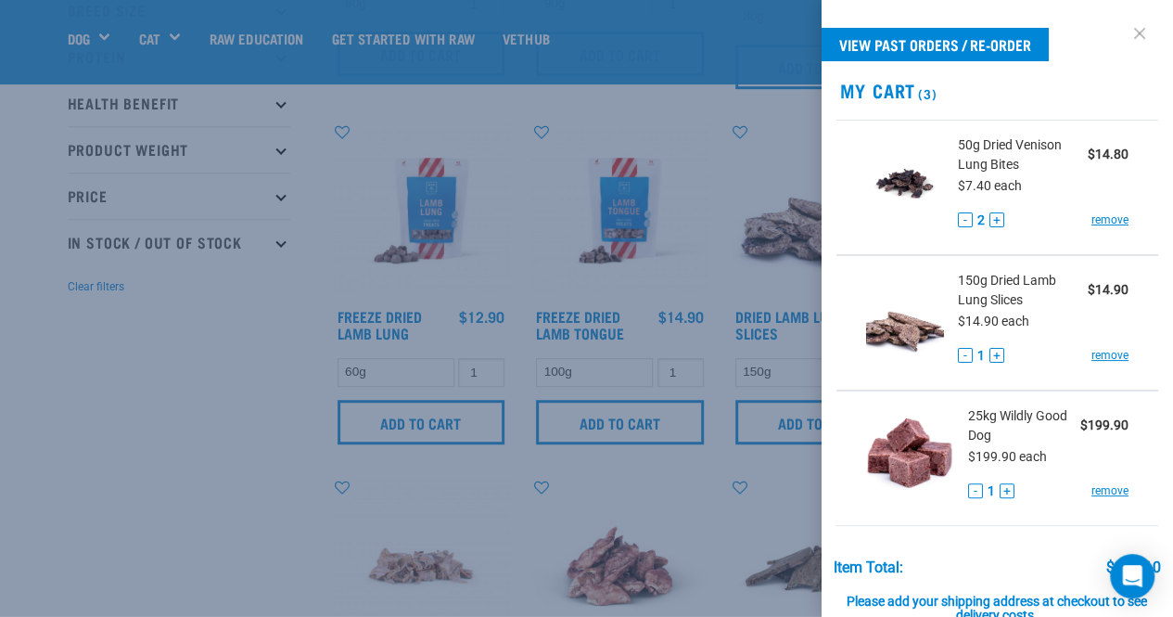
click at [1126, 42] on link at bounding box center [1140, 34] width 30 height 30
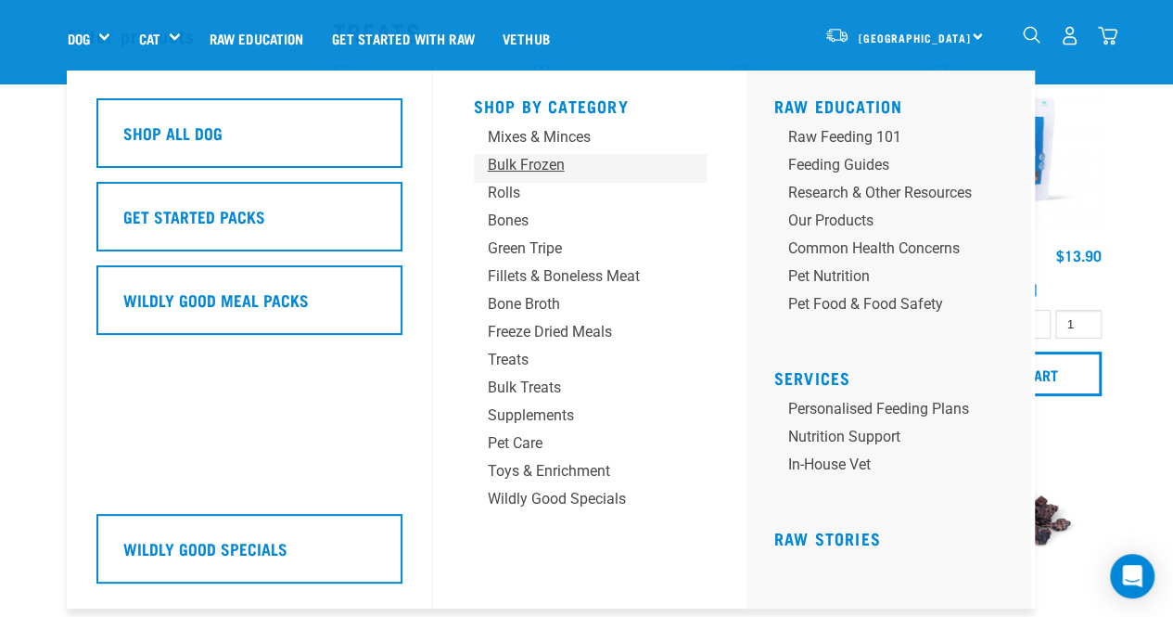
scroll to position [78, 0]
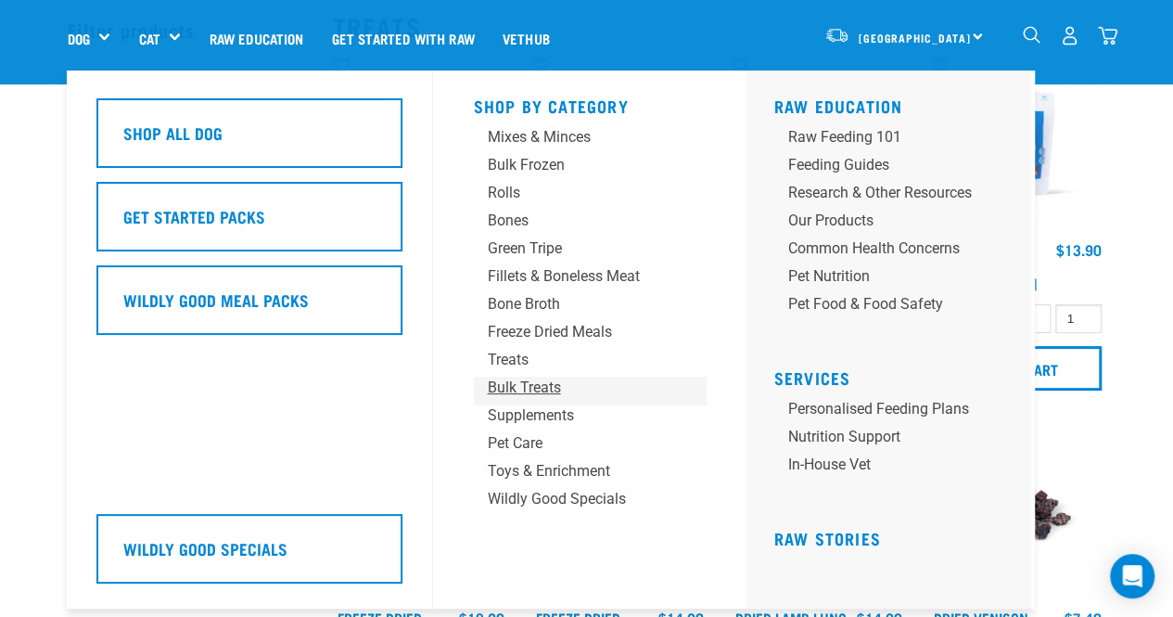
click at [533, 380] on div "Bulk Treats" at bounding box center [574, 387] width 173 height 22
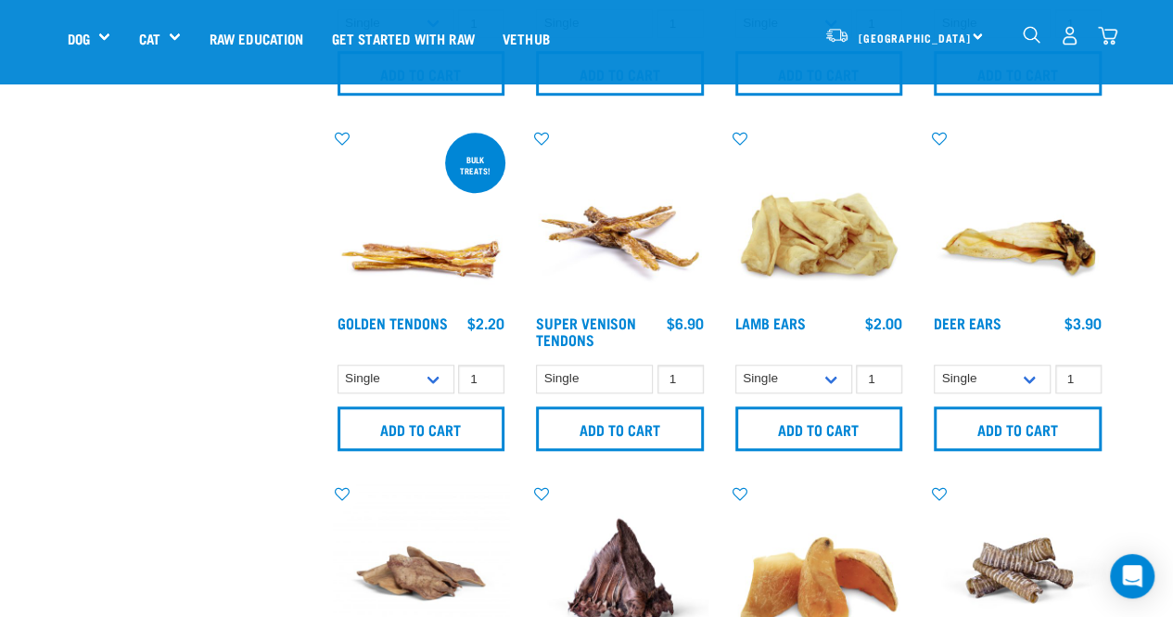
scroll to position [726, 0]
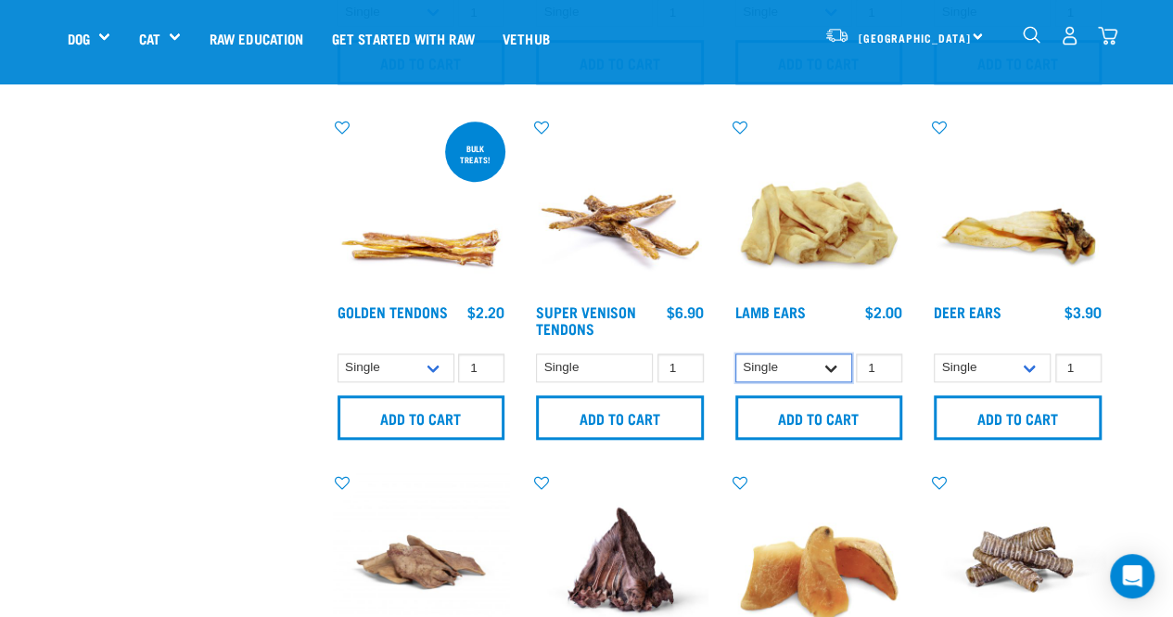
click at [823, 359] on select "Single 10 per pack 1kg" at bounding box center [793, 367] width 117 height 29
click at [835, 361] on select "Single 10 per pack 1kg" at bounding box center [793, 367] width 117 height 29
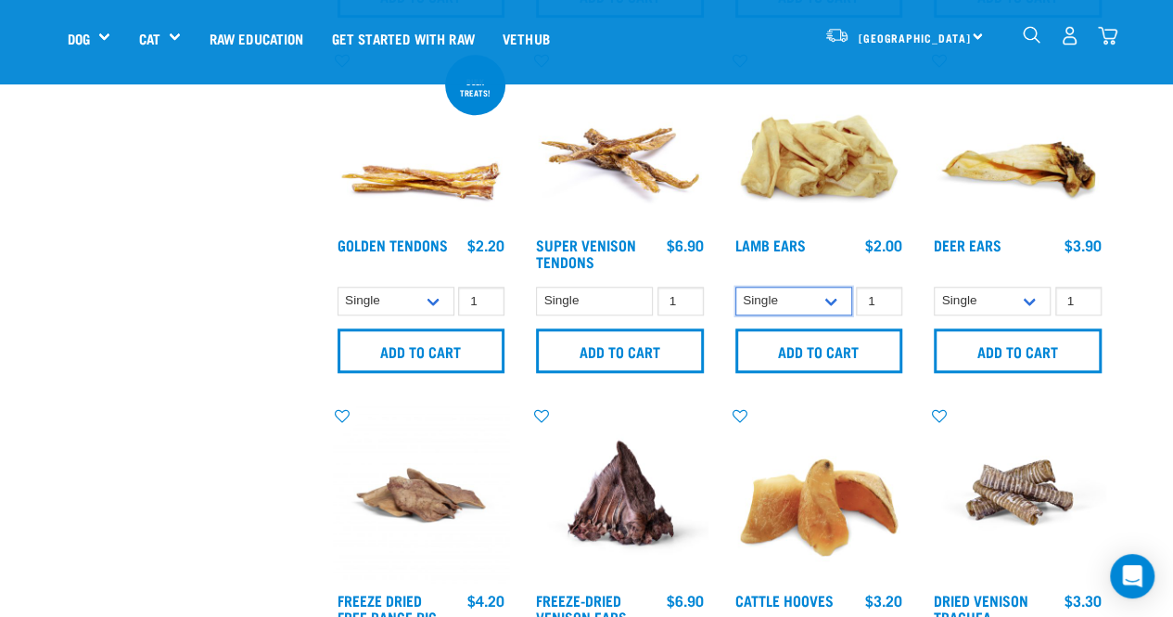
scroll to position [795, 0]
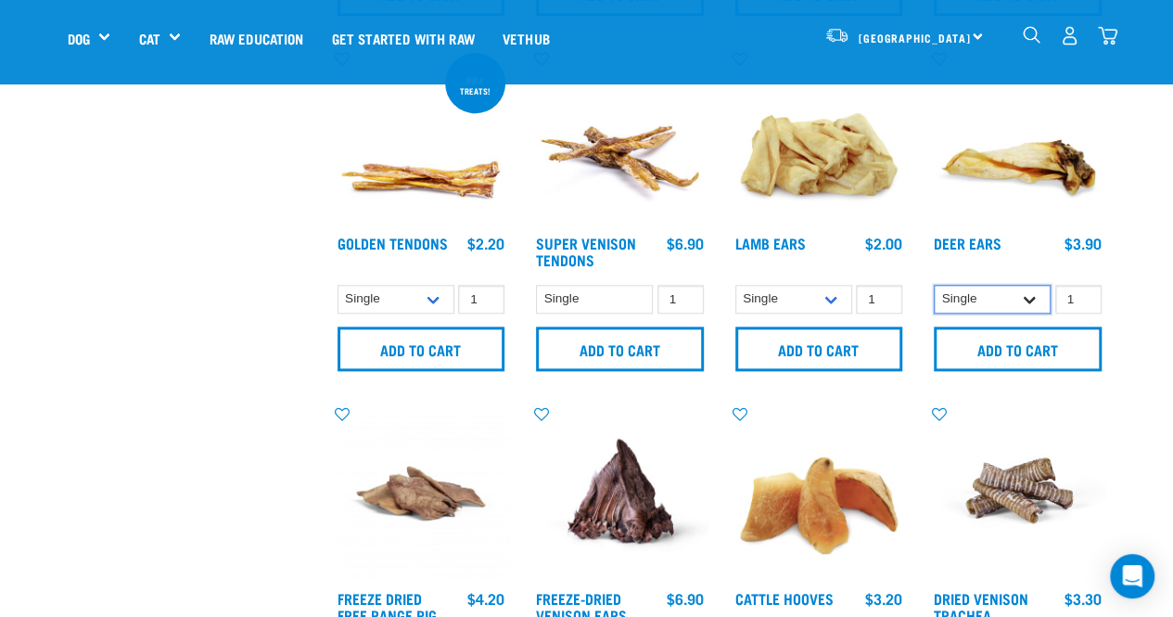
click at [1029, 290] on select "Single 3 per pack 10 per pack" at bounding box center [992, 299] width 117 height 29
click at [1140, 275] on div "Start your pet’s raw journey [DATE] – take our quick pet questionnaire. Deliver…" at bounding box center [586, 342] width 1173 height 2275
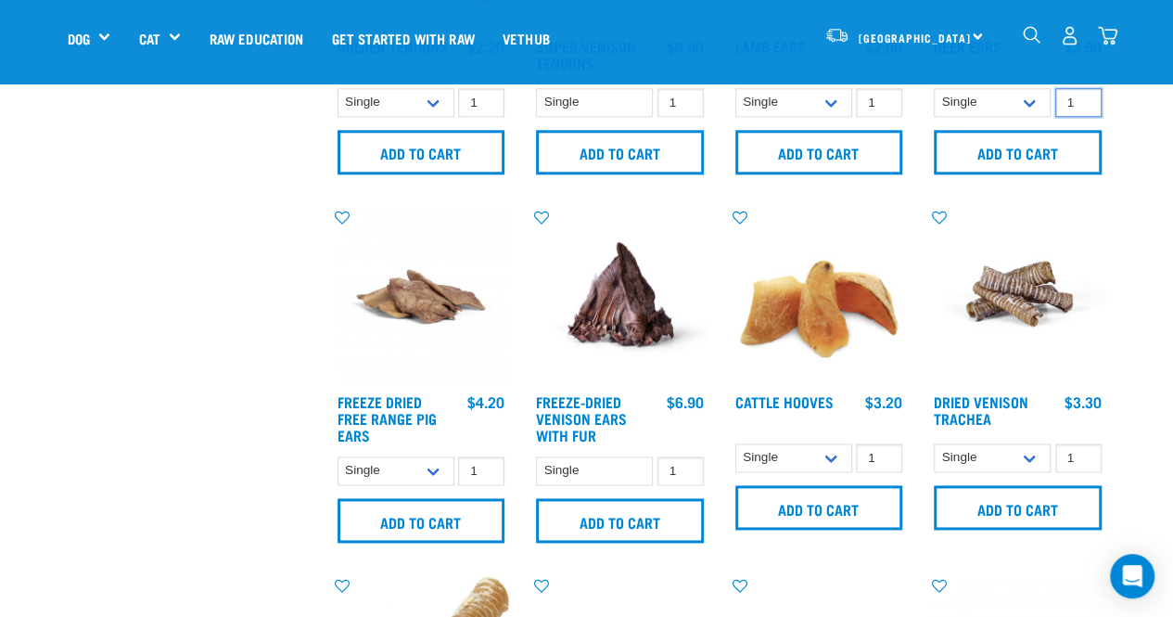
scroll to position [992, 0]
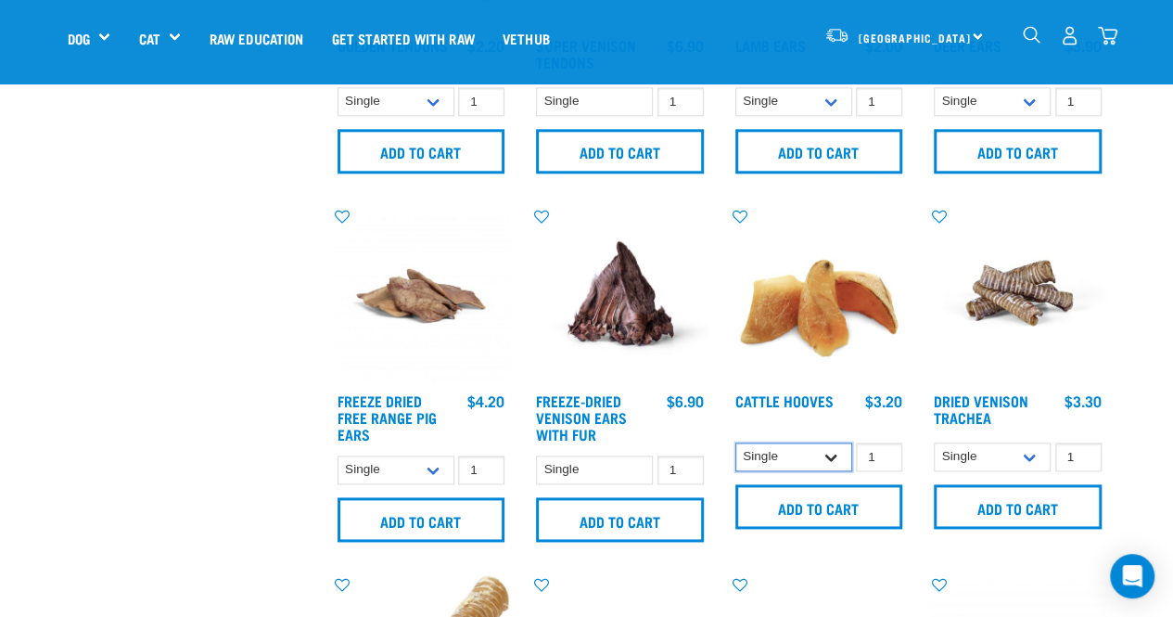
click at [827, 459] on select "Single 10 per pack Bulk (30 pack)" at bounding box center [793, 456] width 117 height 29
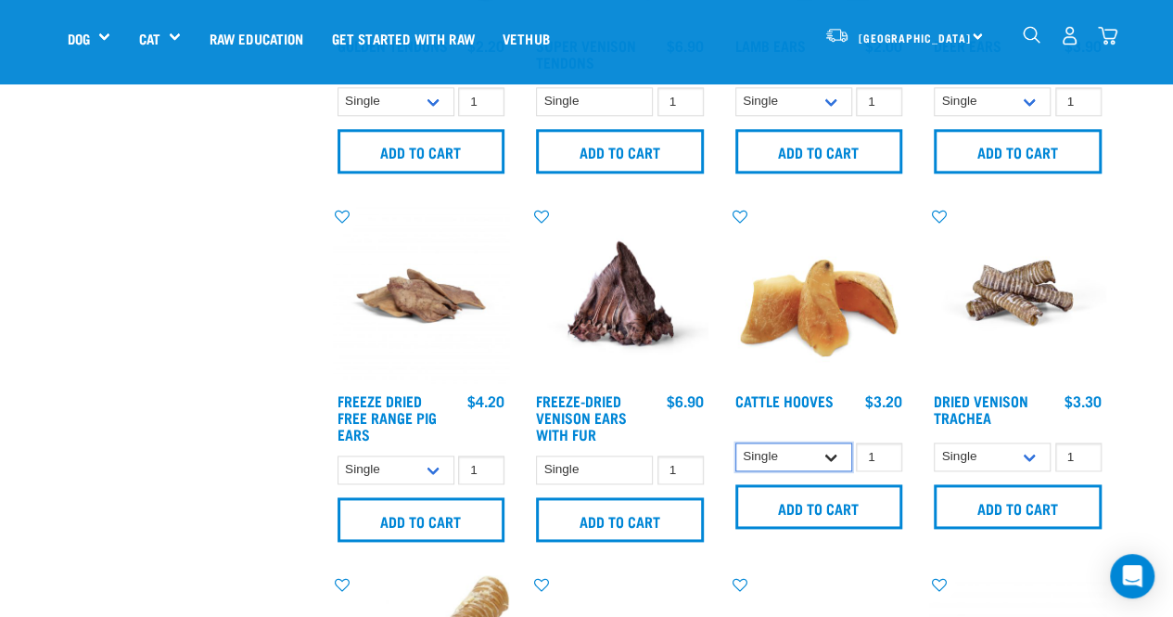
select select "724"
click at [735, 442] on select "Single 10 per pack Bulk (30 pack)" at bounding box center [793, 456] width 117 height 29
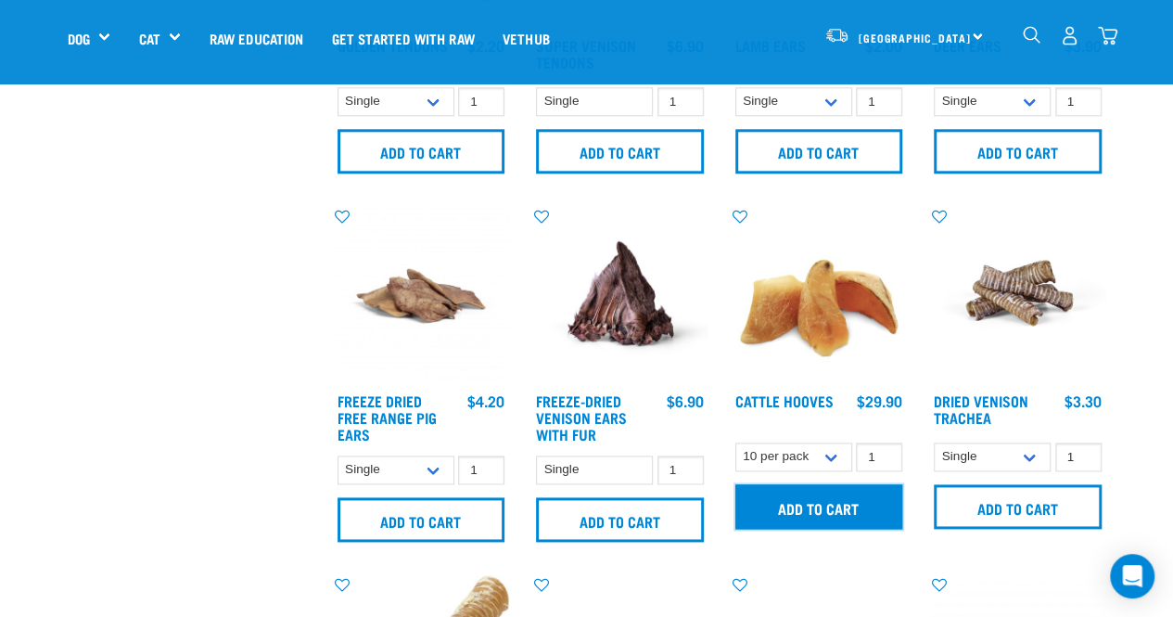
click at [855, 503] on input "Add to cart" at bounding box center [819, 506] width 168 height 45
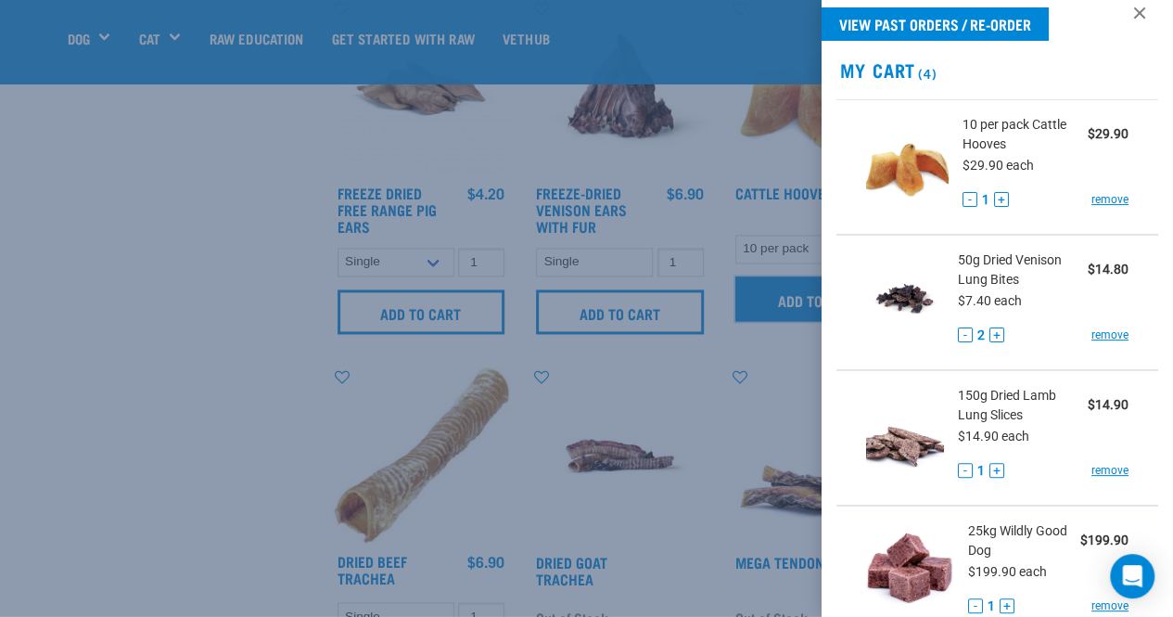
scroll to position [0, 0]
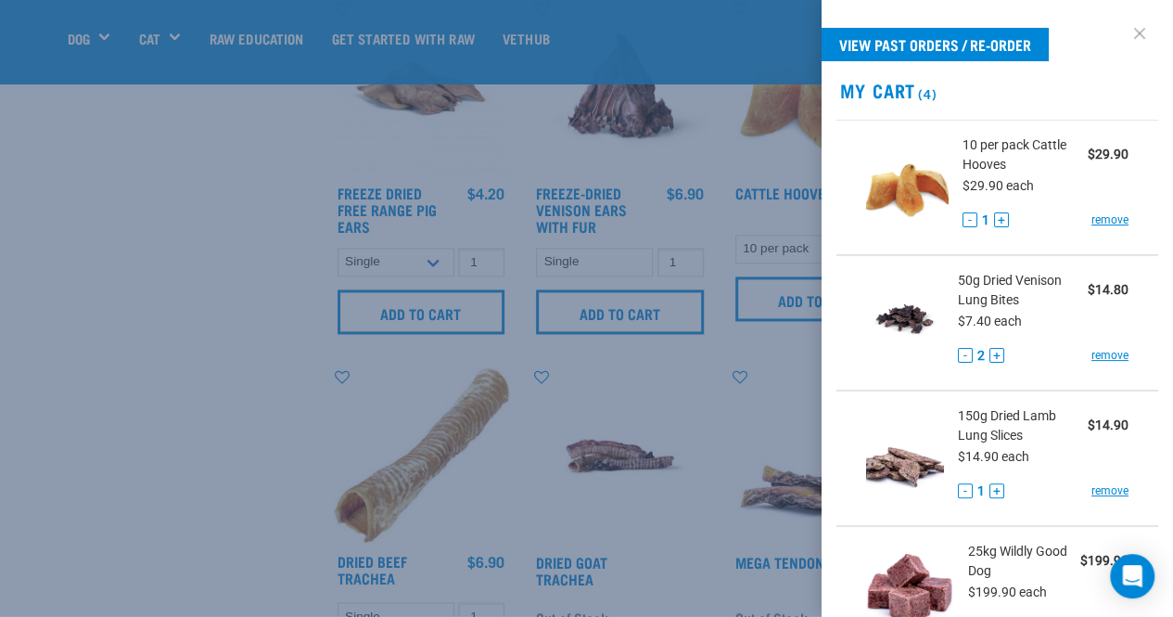
click at [1125, 27] on link at bounding box center [1140, 34] width 30 height 30
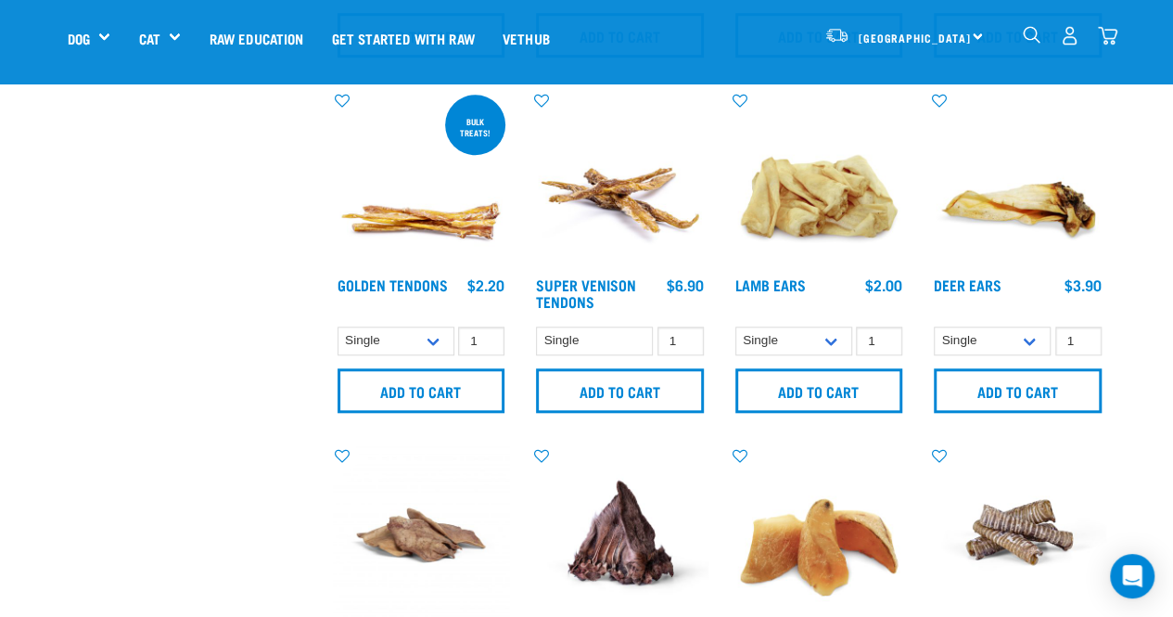
scroll to position [743, 0]
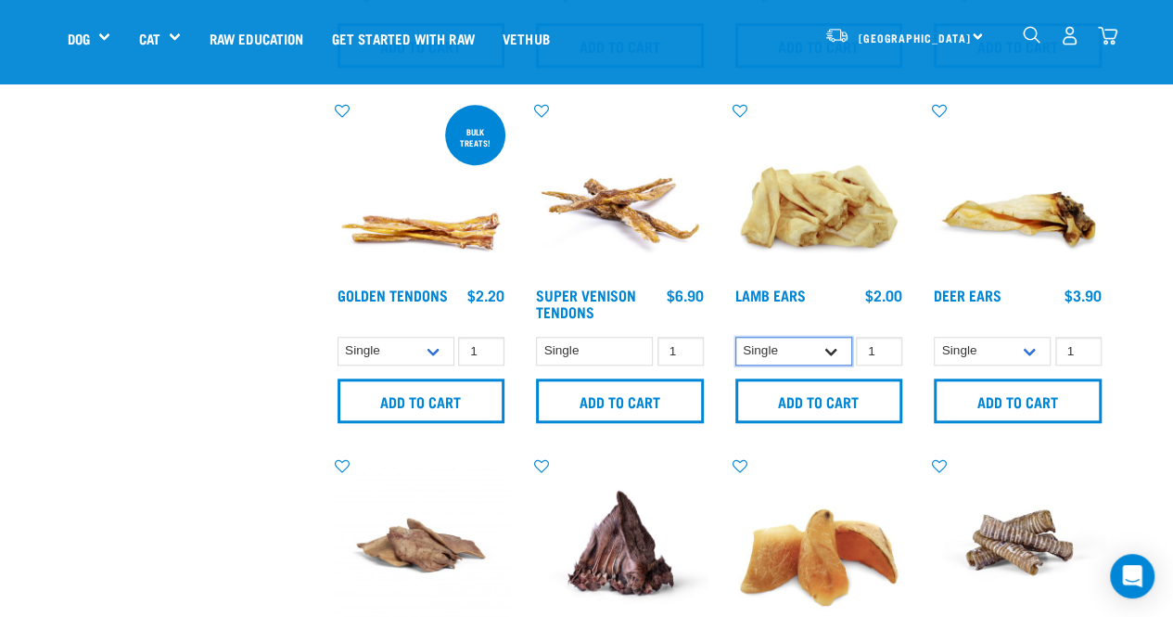
click at [837, 346] on select "Single 10 per pack 1kg" at bounding box center [793, 351] width 117 height 29
click at [735, 337] on select "Single 10 per pack 1kg" at bounding box center [793, 351] width 117 height 29
click at [829, 349] on select "Single 10 per pack 1kg" at bounding box center [793, 351] width 117 height 29
select select "124536"
click at [735, 337] on select "Single 10 per pack 1kg" at bounding box center [793, 351] width 117 height 29
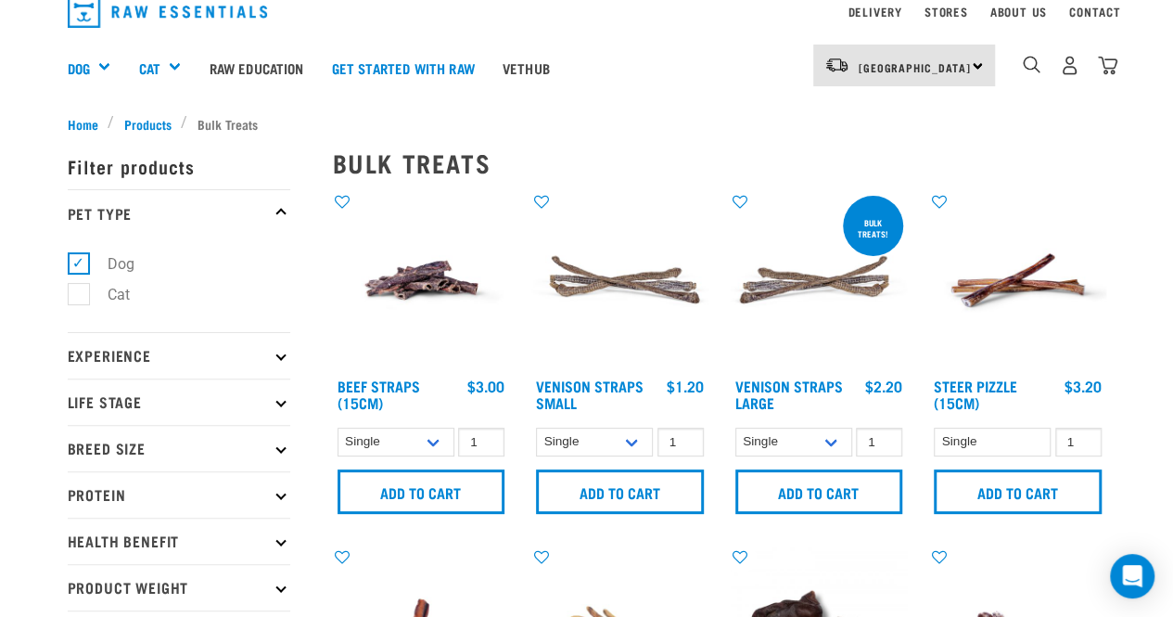
scroll to position [0, 0]
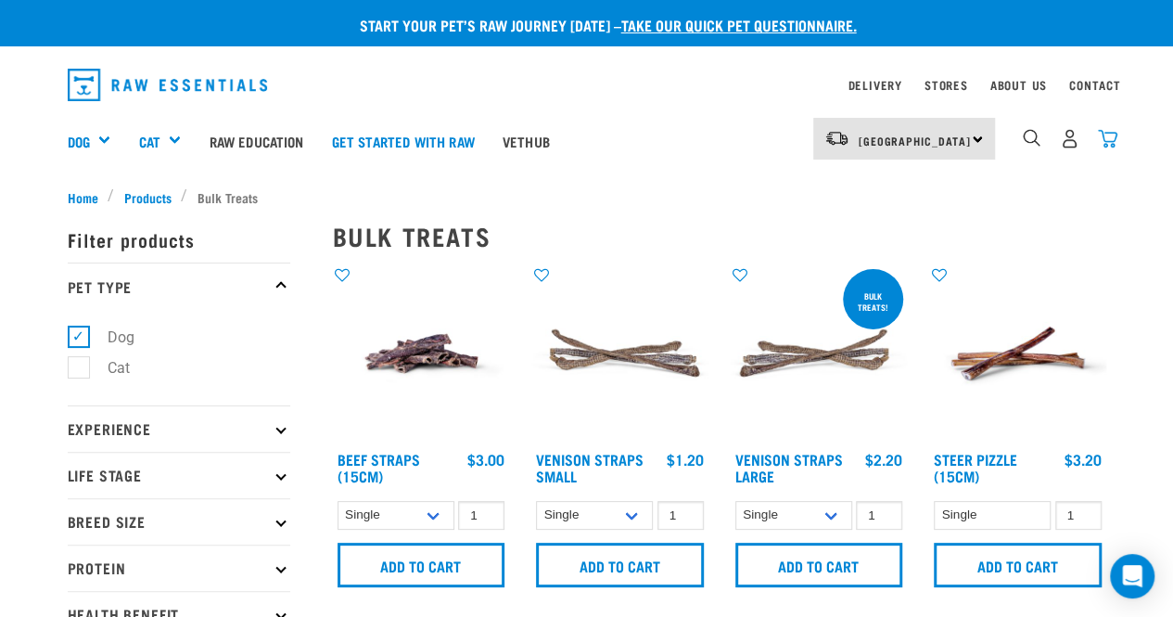
click at [1114, 133] on img "dropdown navigation" at bounding box center [1107, 138] width 19 height 19
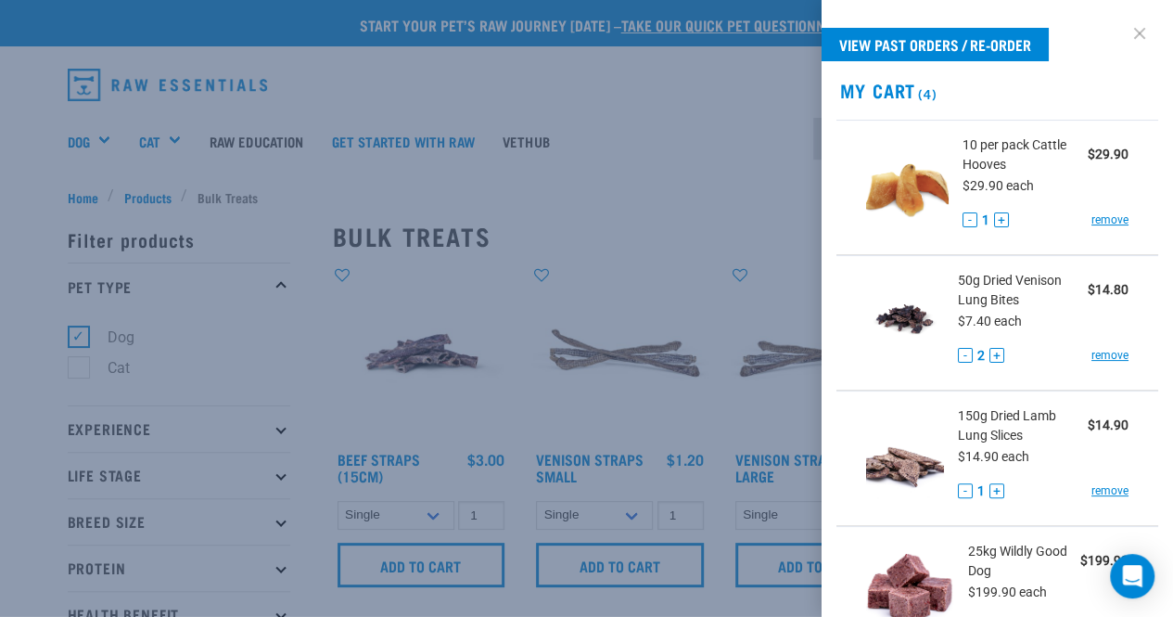
click at [1125, 41] on link at bounding box center [1140, 34] width 30 height 30
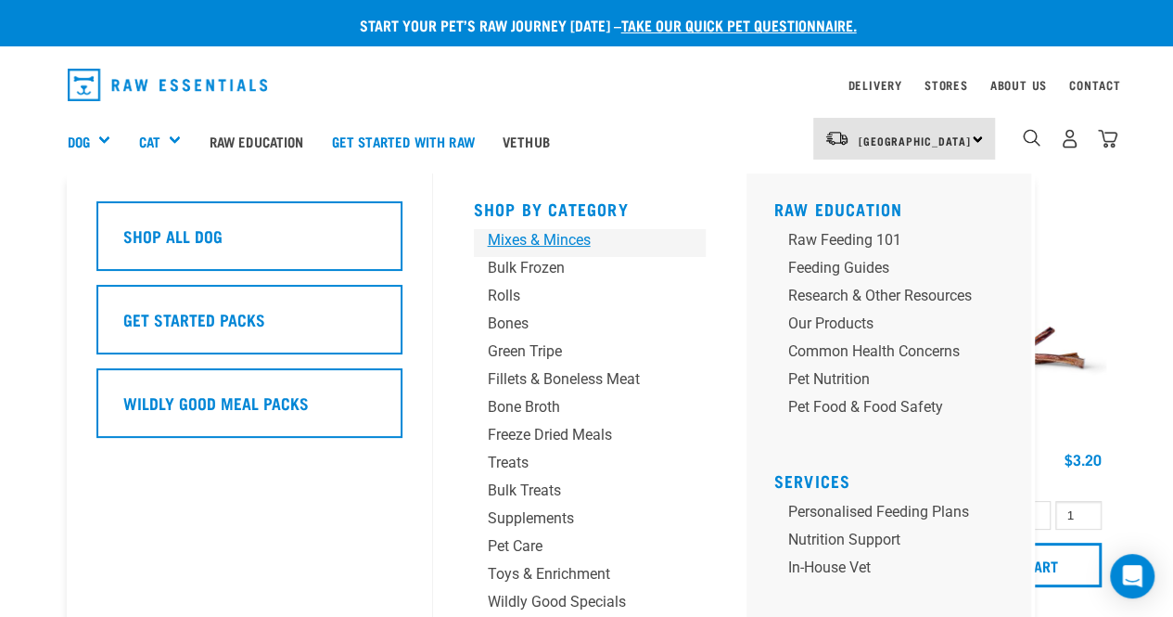
click at [527, 236] on div "Mixes & Minces" at bounding box center [574, 240] width 173 height 22
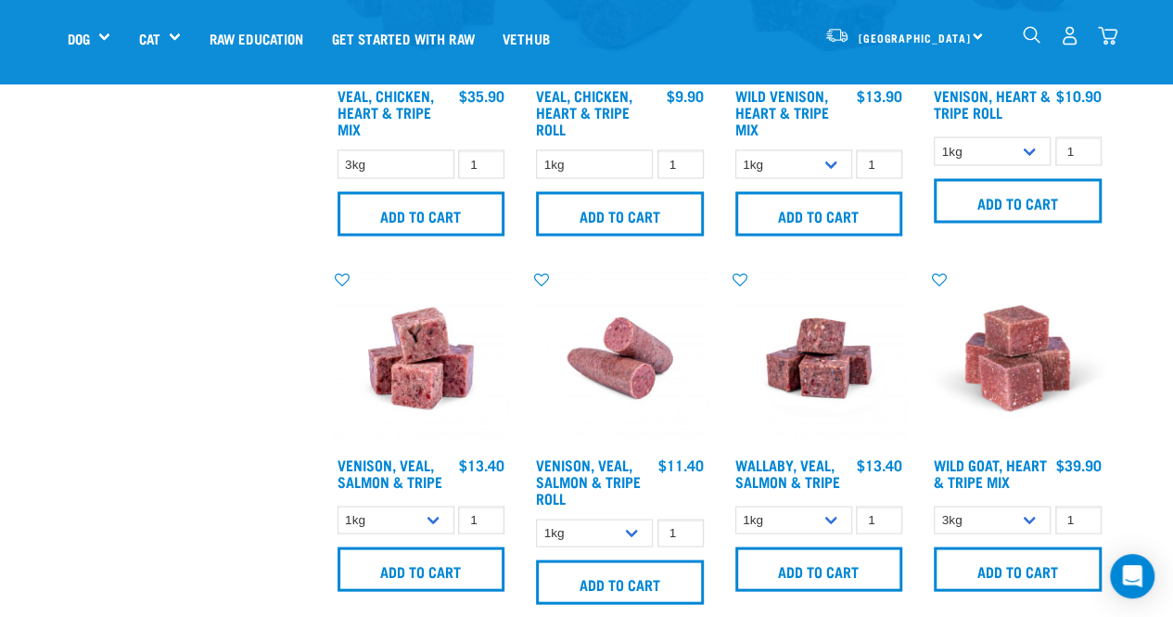
scroll to position [1667, 0]
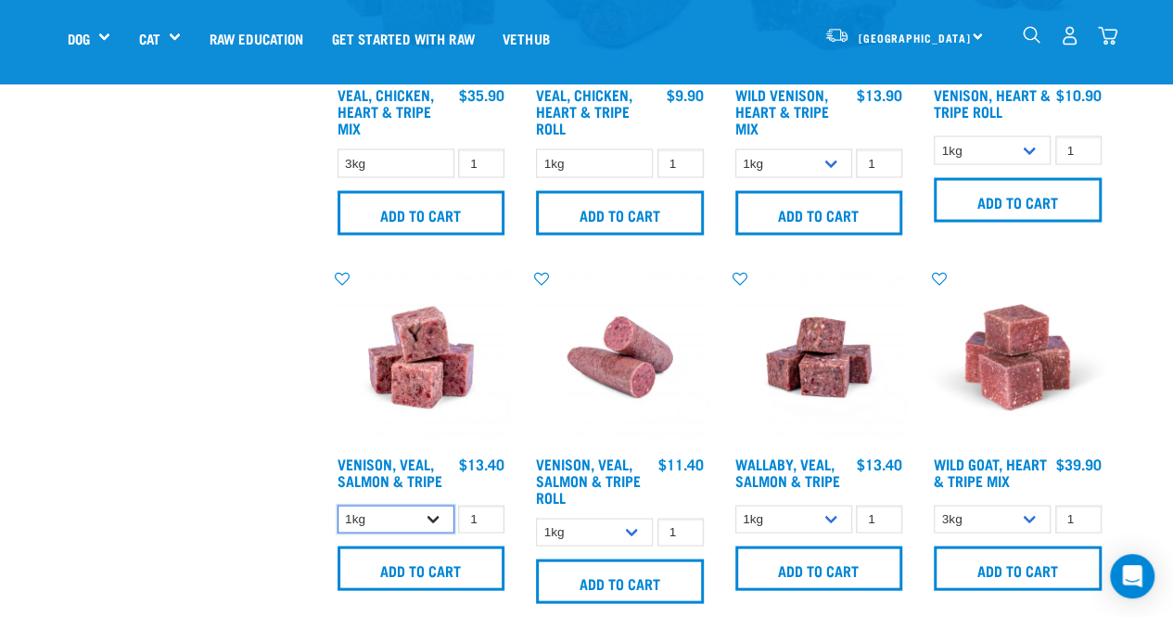
click at [430, 509] on select "1kg 3kg" at bounding box center [395, 518] width 117 height 29
select select "62284"
click at [337, 504] on select "1kg 3kg" at bounding box center [395, 518] width 117 height 29
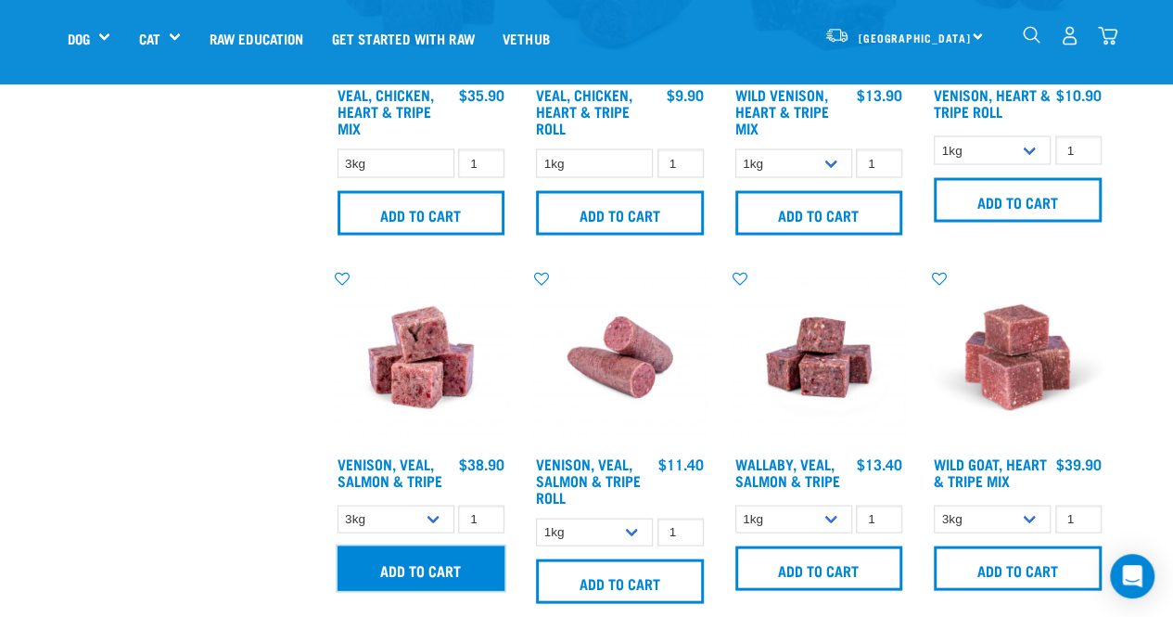
click at [408, 559] on input "Add to cart" at bounding box center [421, 567] width 168 height 45
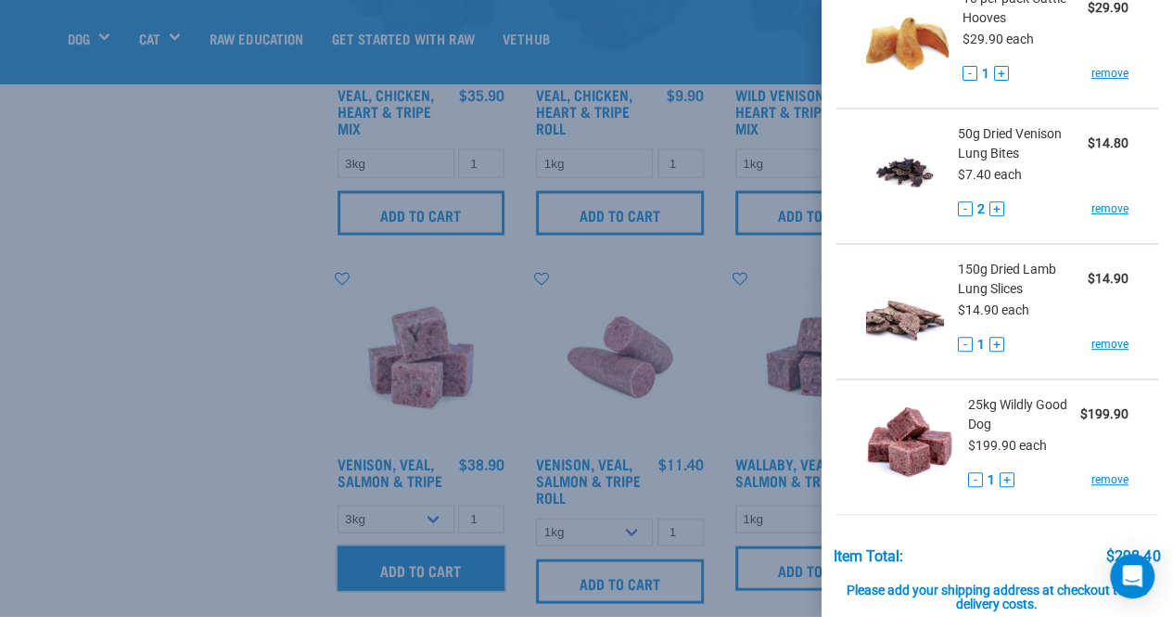
scroll to position [279, 0]
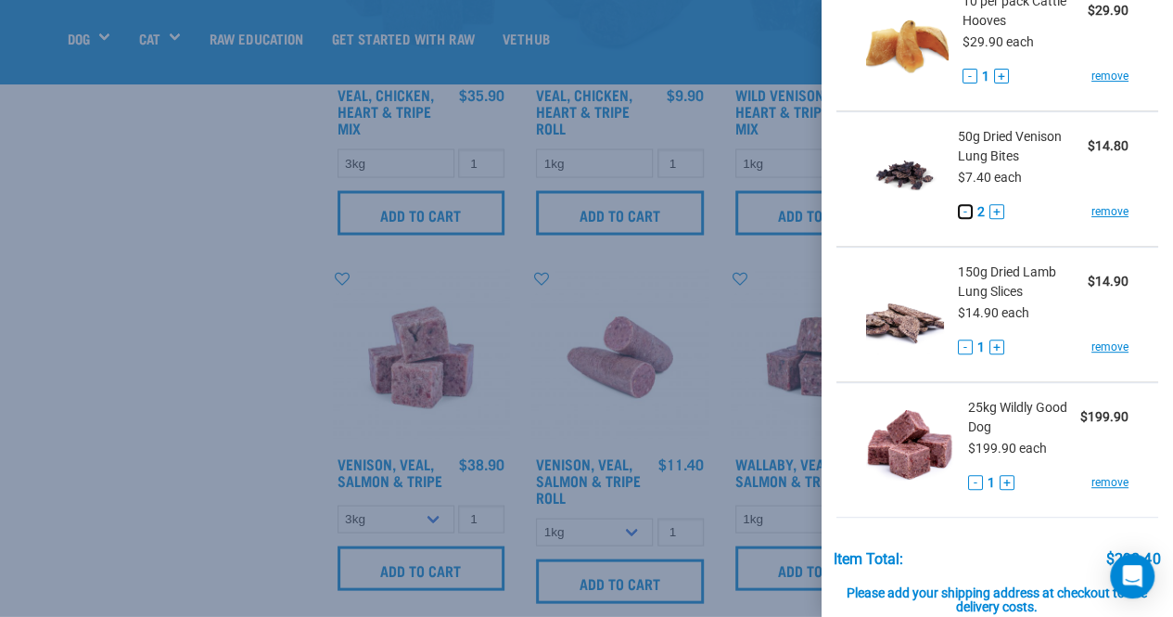
click at [962, 210] on button "-" at bounding box center [965, 211] width 15 height 15
click at [962, 210] on button "-" at bounding box center [967, 211] width 15 height 15
click at [1105, 213] on link "remove" at bounding box center [1109, 211] width 37 height 17
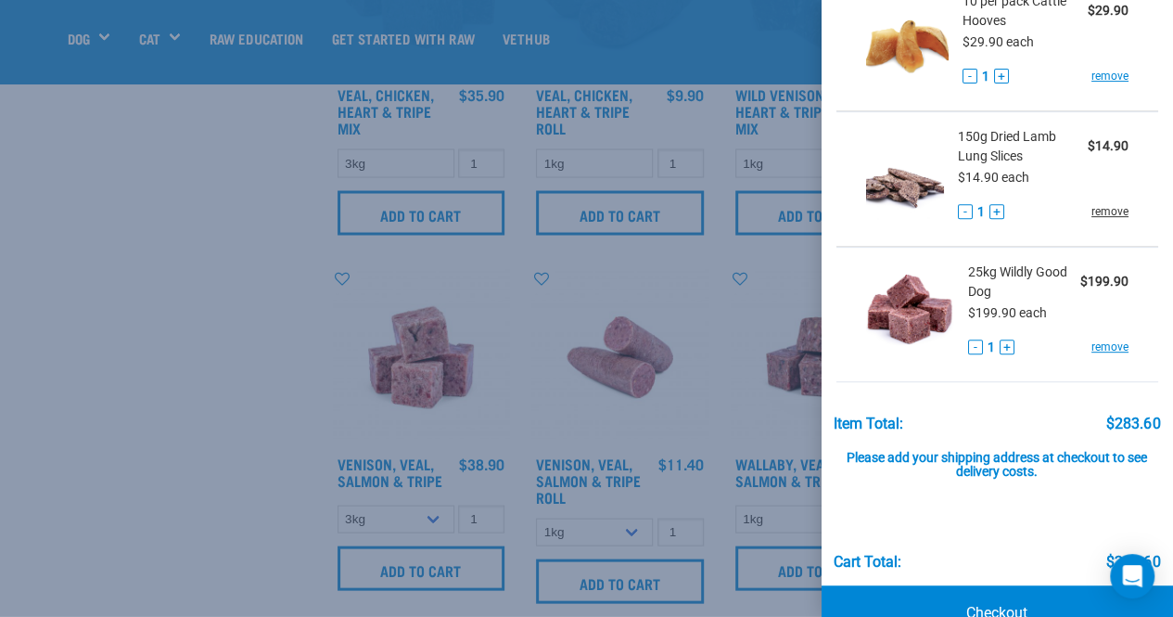
click at [1103, 208] on link "remove" at bounding box center [1109, 211] width 37 height 17
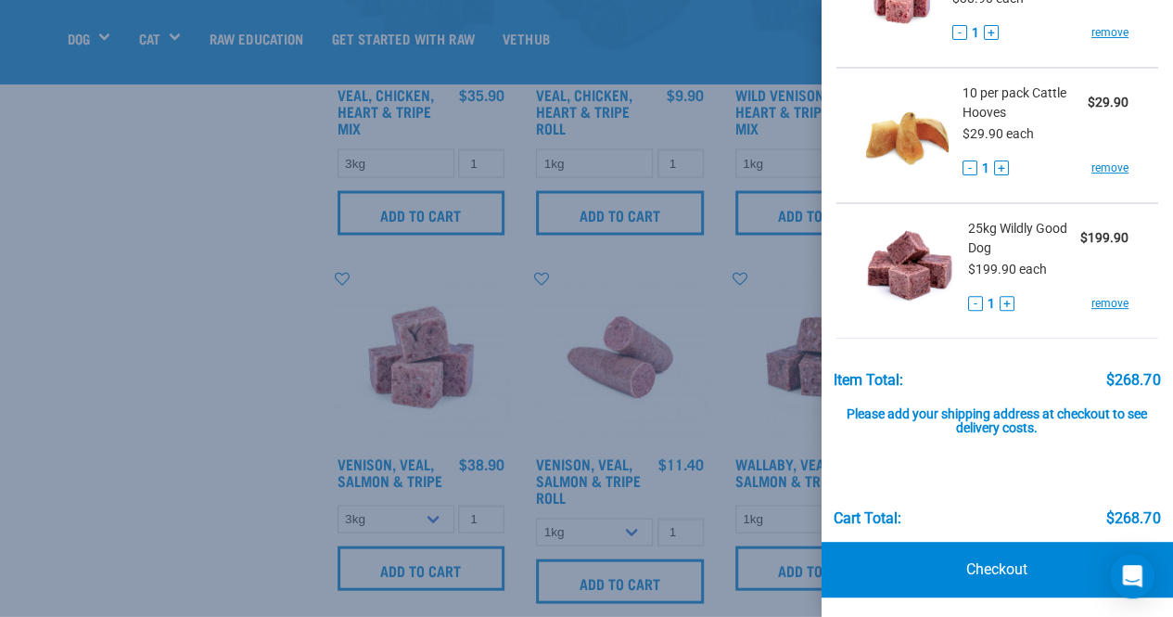
scroll to position [187, 0]
click at [988, 555] on link "Checkout" at bounding box center [997, 569] width 352 height 56
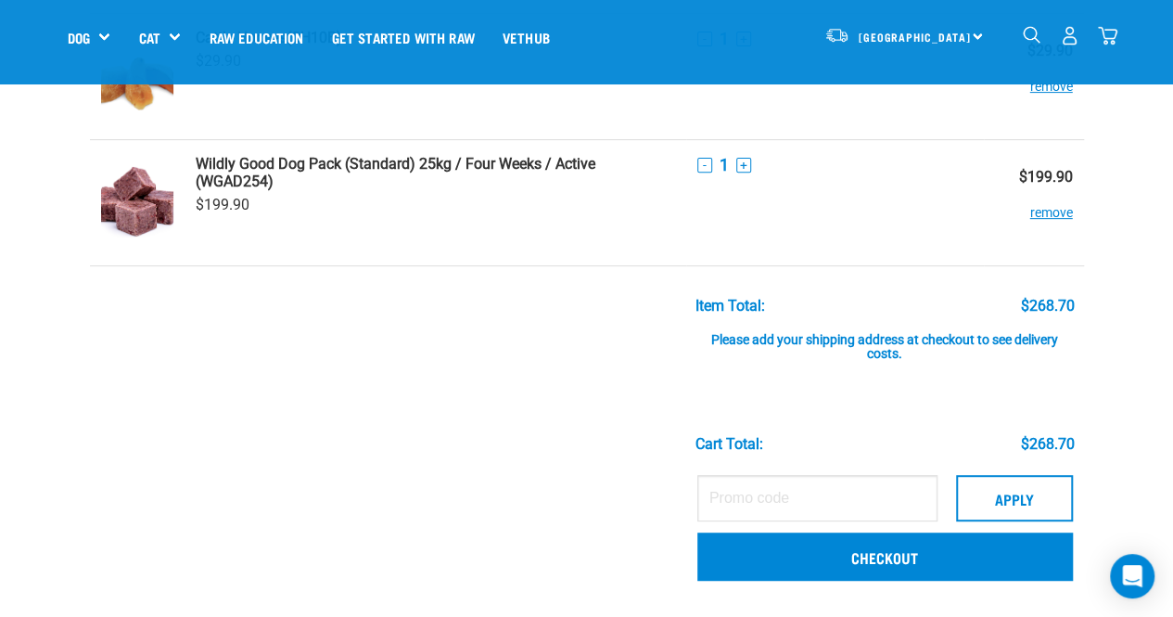
scroll to position [272, 0]
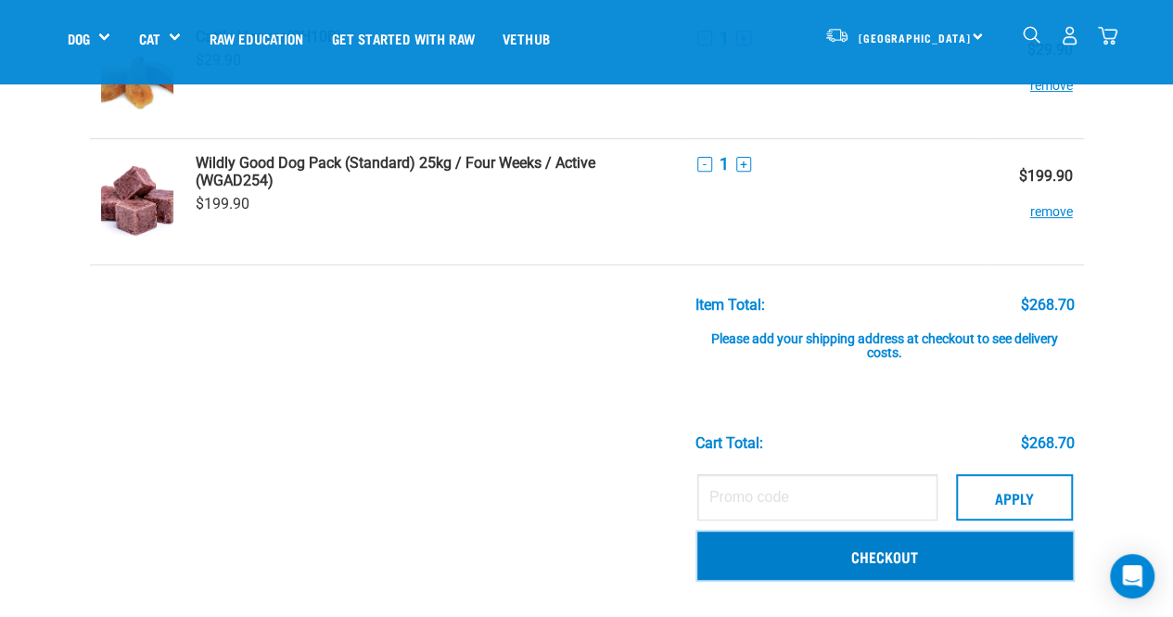
click at [838, 554] on link "Checkout" at bounding box center [884, 555] width 375 height 48
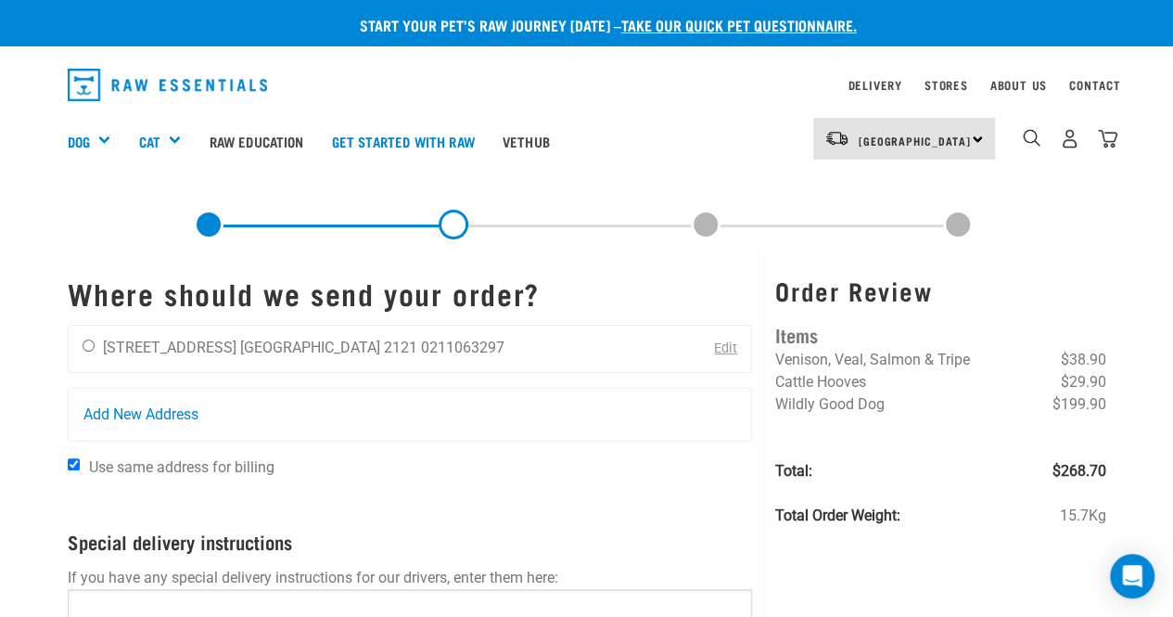
scroll to position [18, 0]
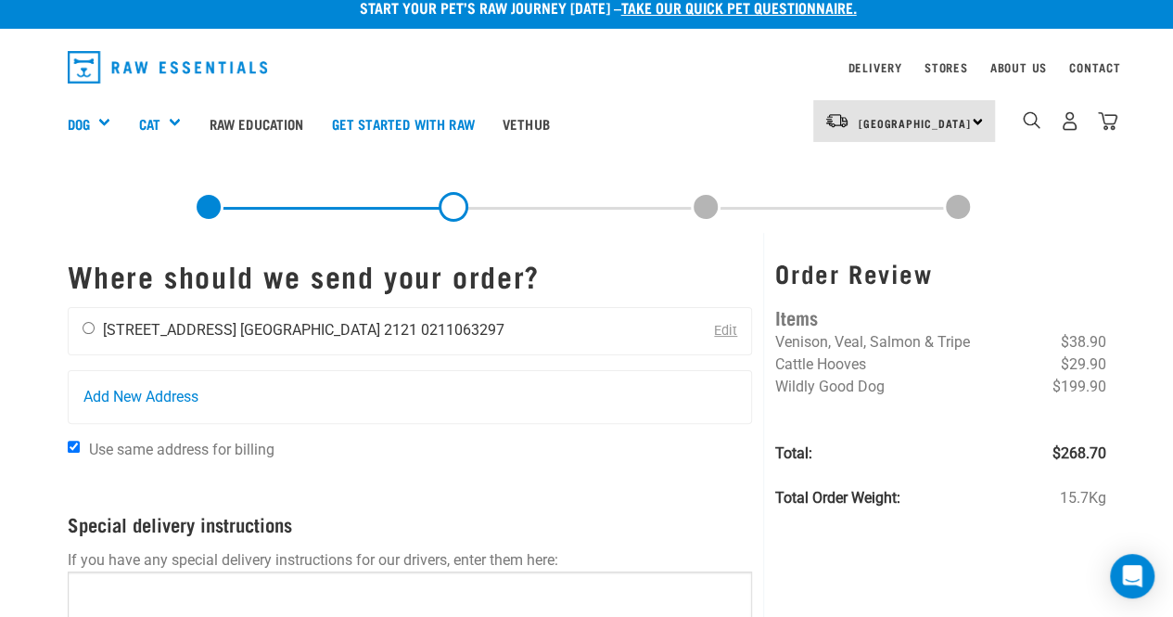
click at [92, 325] on input "radio" at bounding box center [89, 328] width 12 height 12
radio input "true"
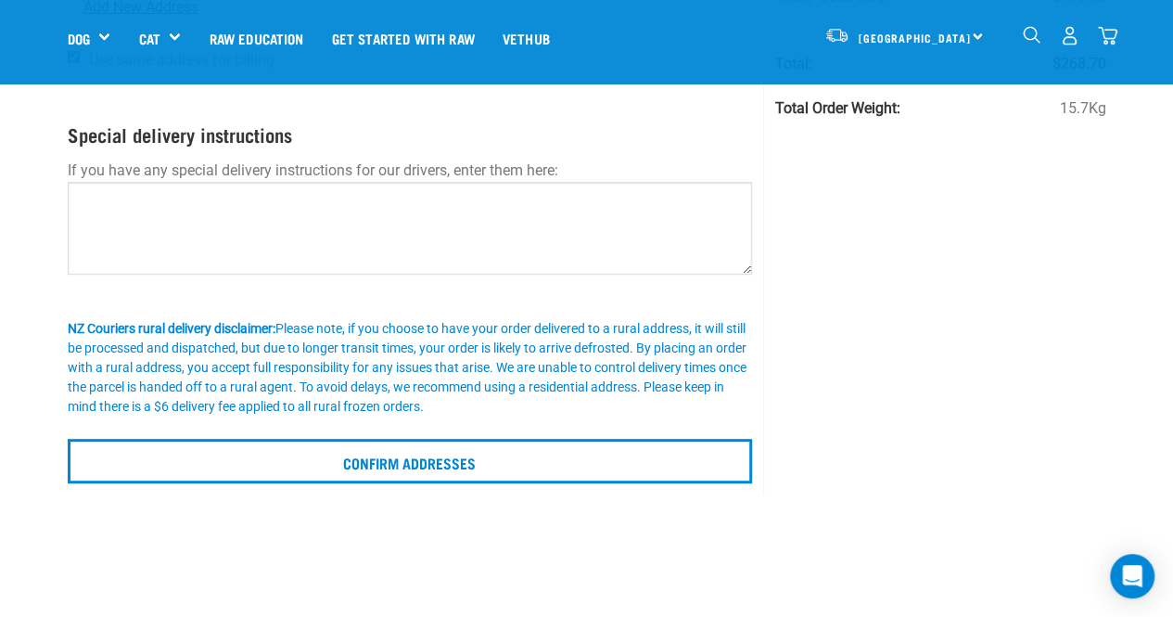
scroll to position [281, 0]
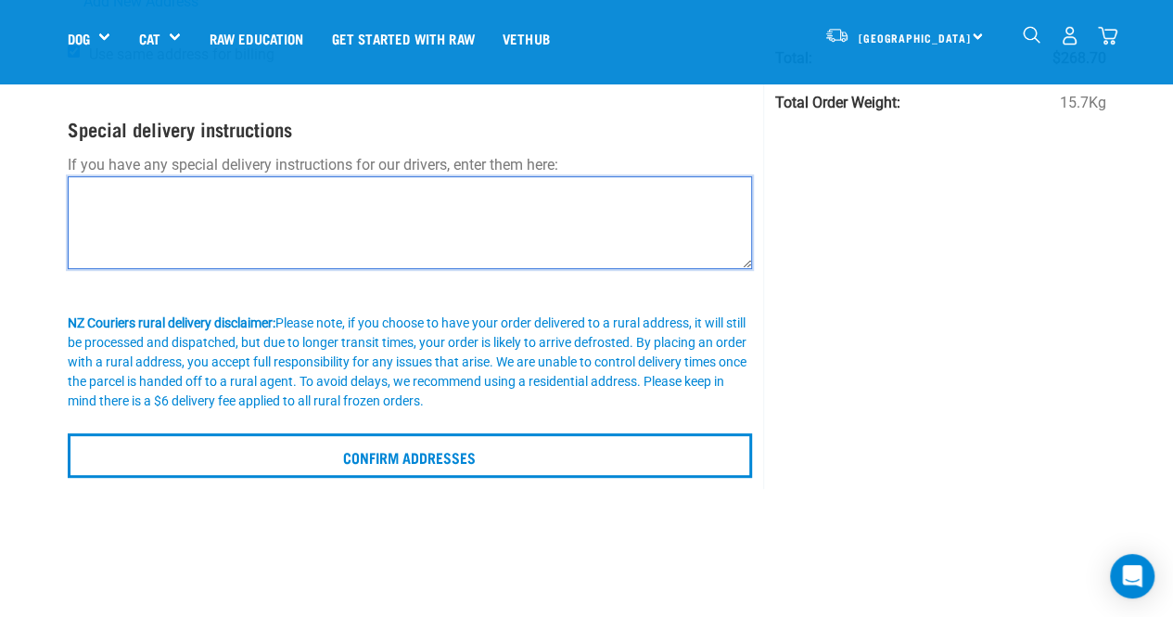
click at [195, 200] on textarea at bounding box center [410, 222] width 685 height 93
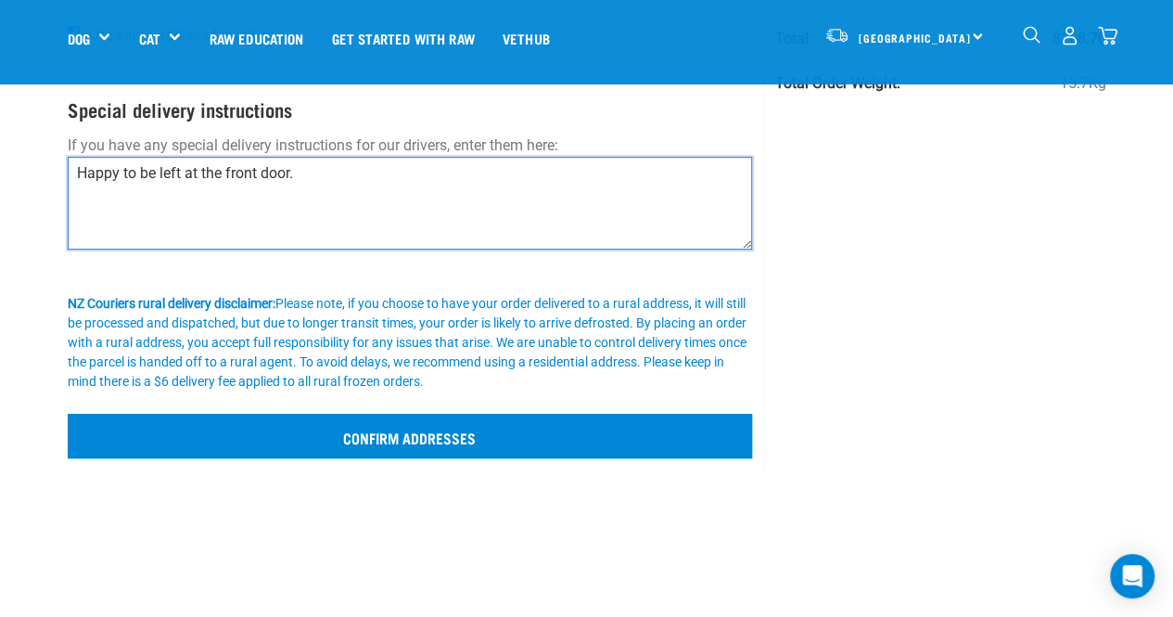
type textarea "Happy to be left at the front door."
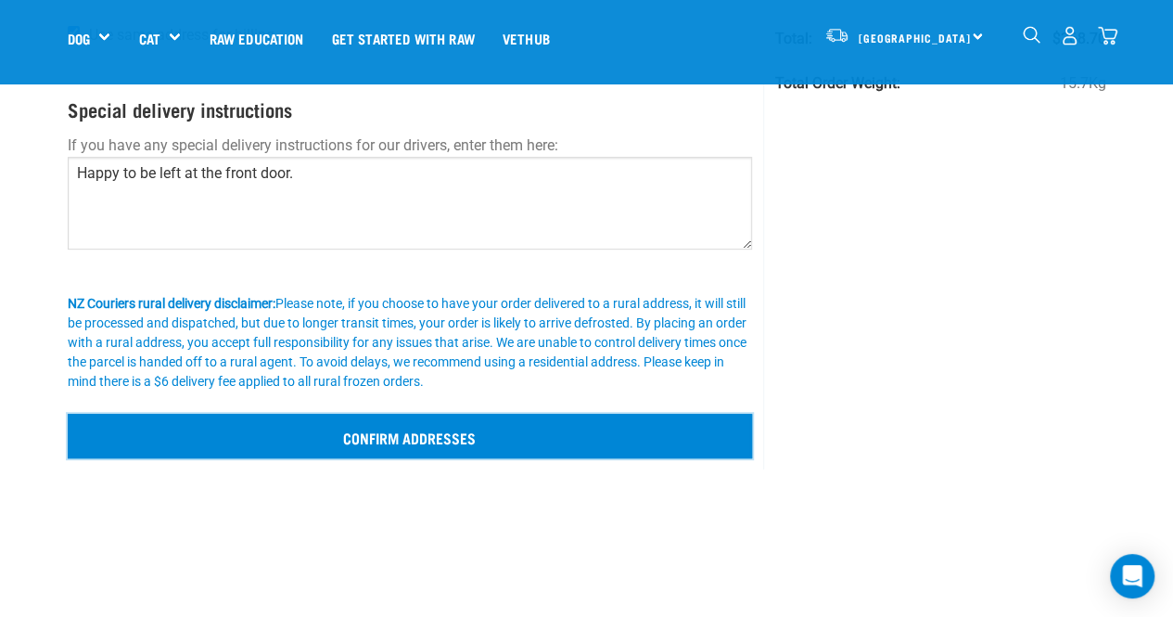
click at [489, 440] on input "Confirm addresses" at bounding box center [410, 436] width 685 height 45
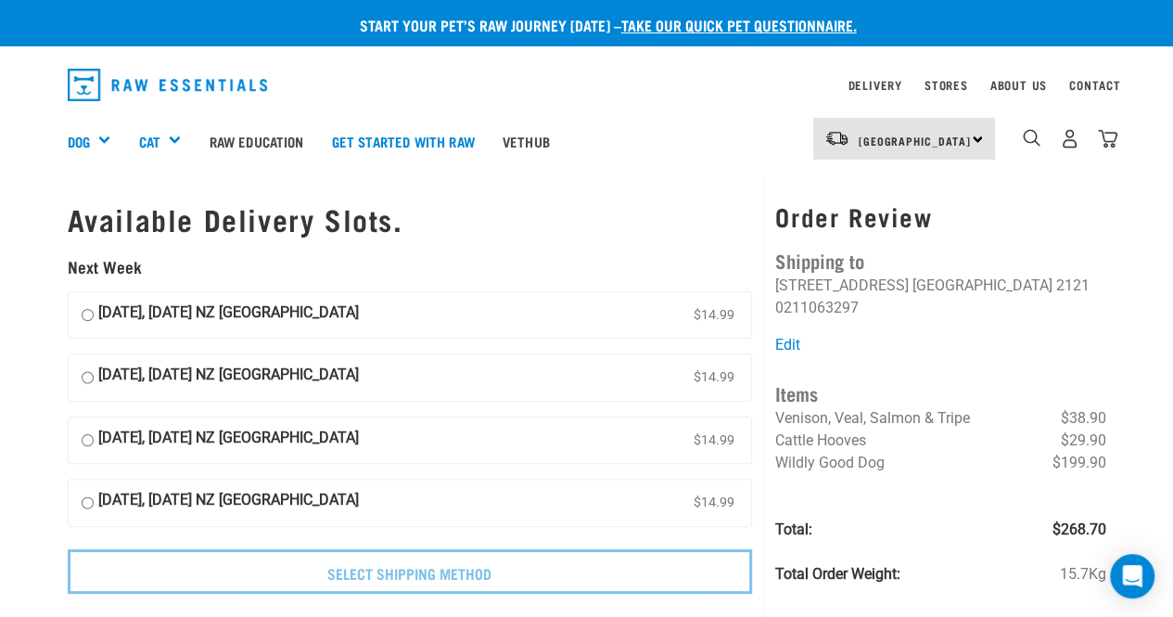
click at [91, 316] on input "[DATE], [DATE] NZ [GEOGRAPHIC_DATA] $14.99" at bounding box center [88, 315] width 12 height 28
radio input "true"
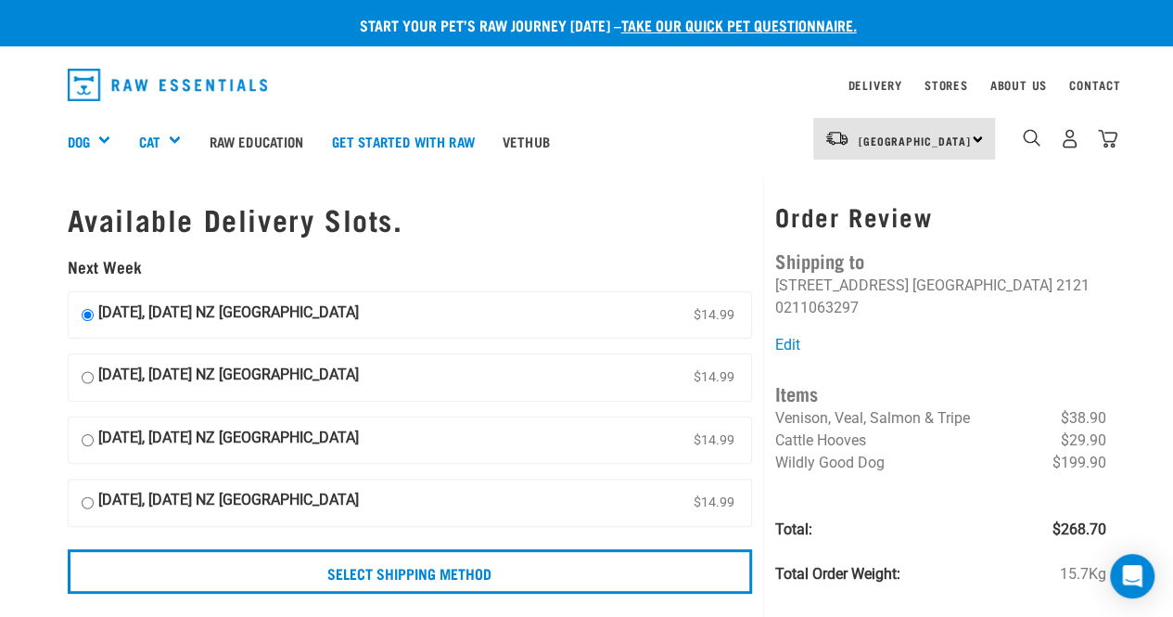
click at [87, 375] on input "[DATE], [DATE] NZ [GEOGRAPHIC_DATA] $14.99" at bounding box center [88, 377] width 12 height 28
radio input "true"
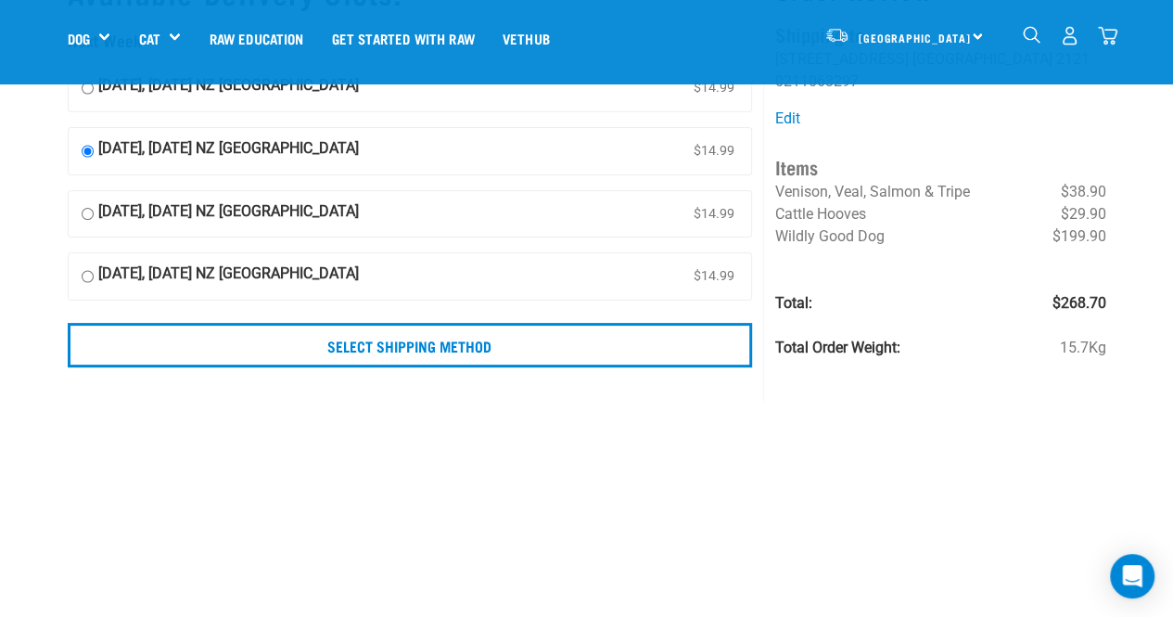
scroll to position [98, 0]
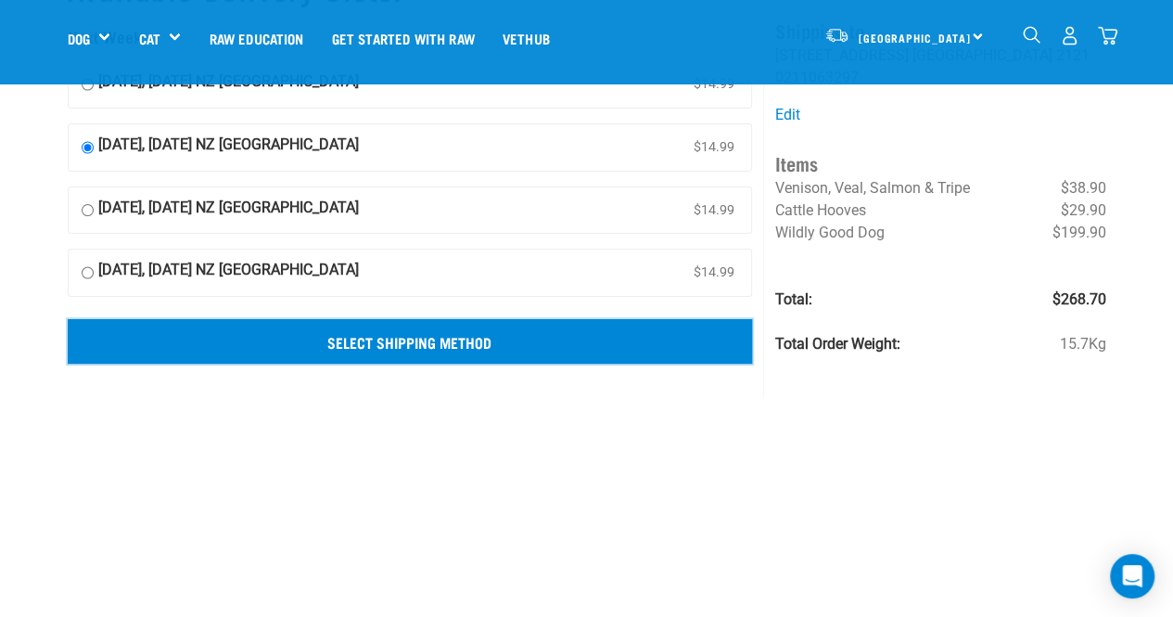
click at [278, 349] on input "Select Shipping Method" at bounding box center [410, 341] width 685 height 45
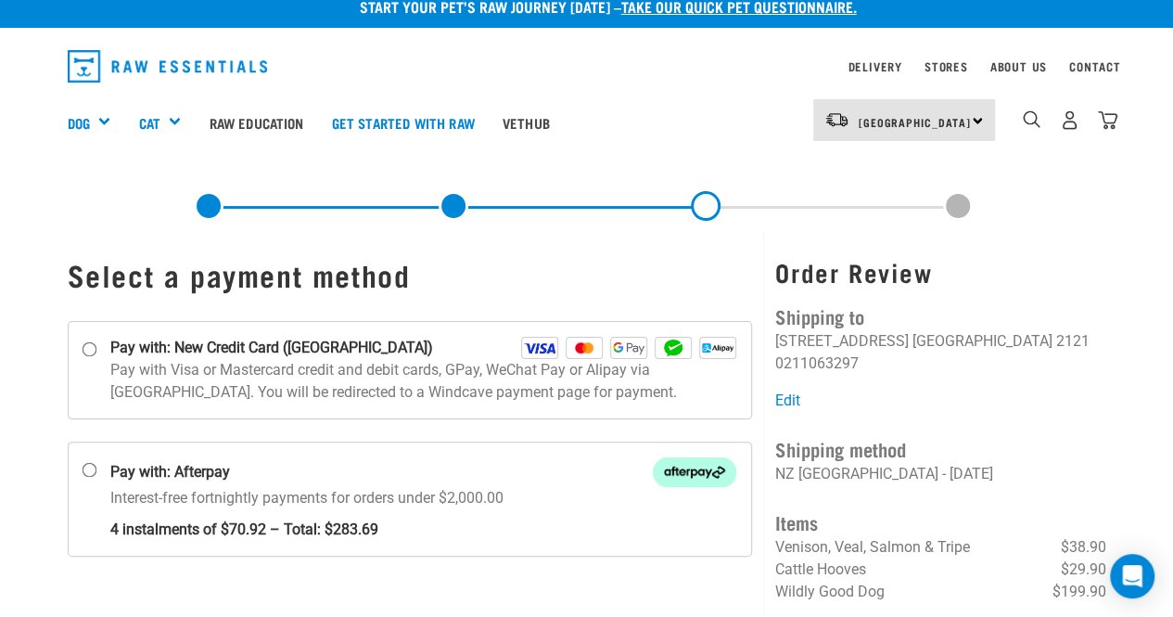
scroll to position [13, 0]
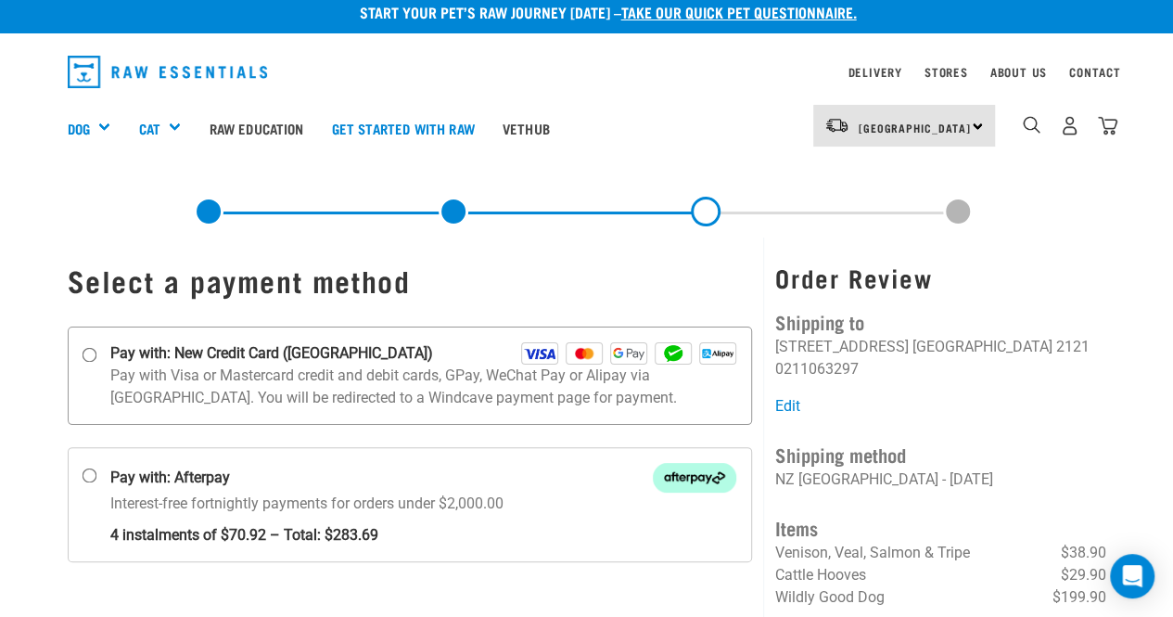
click at [98, 353] on label "Pay with: New Credit Card (Windcave)" at bounding box center [410, 375] width 685 height 98
click at [96, 353] on input "Pay with: New Credit Card (Windcave)" at bounding box center [89, 354] width 15 height 15
radio input "true"
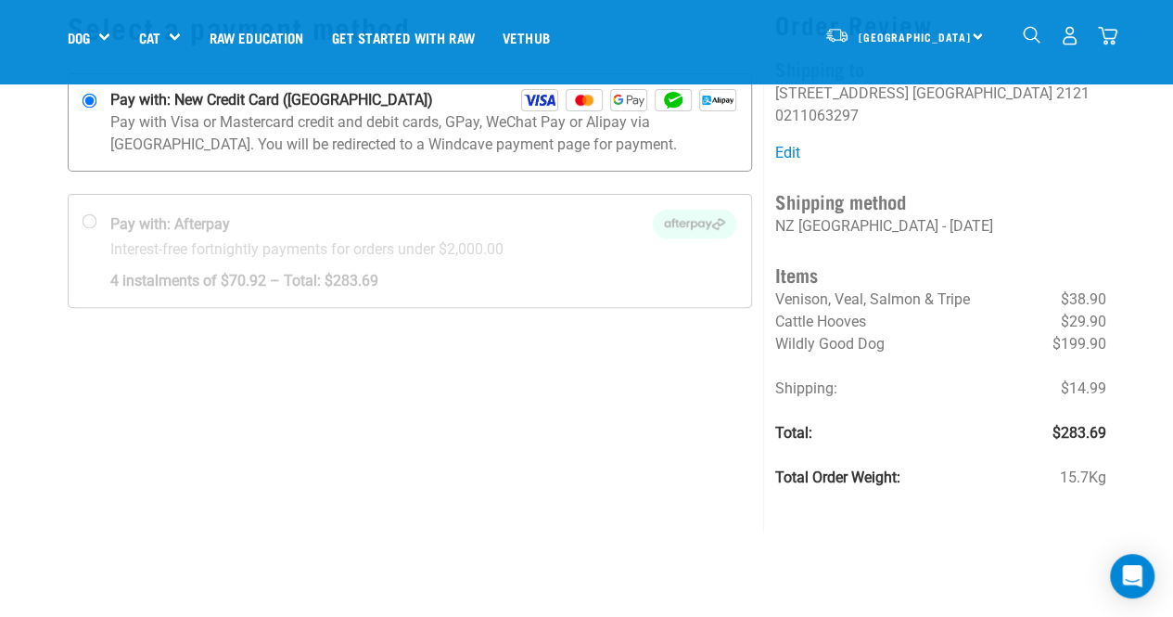
scroll to position [135, 0]
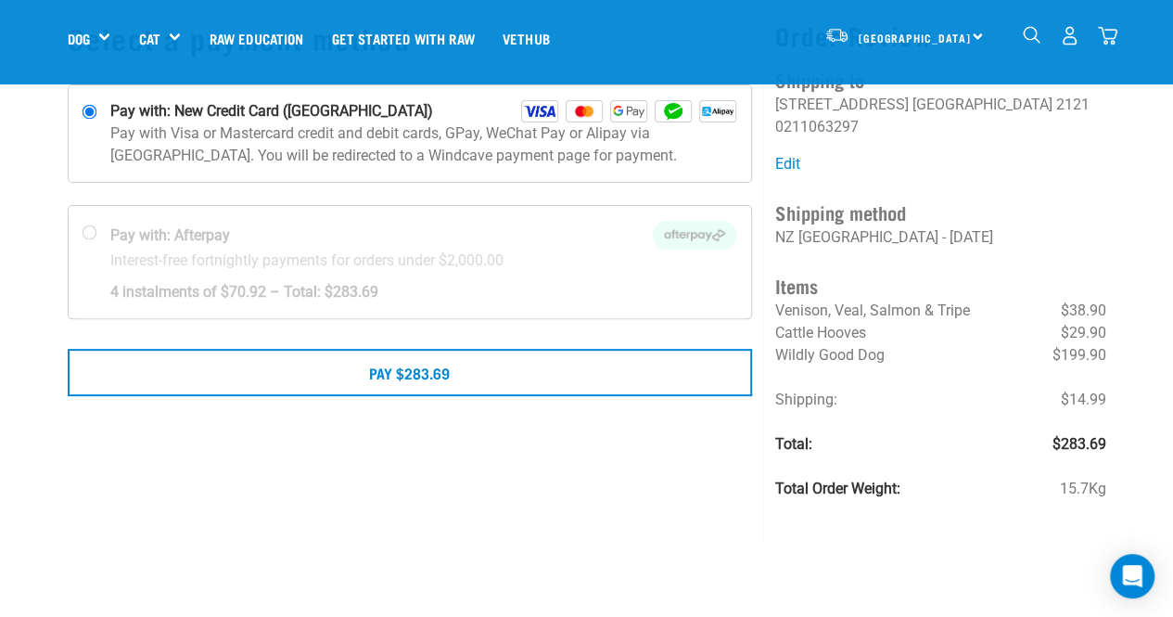
scroll to position [124, 0]
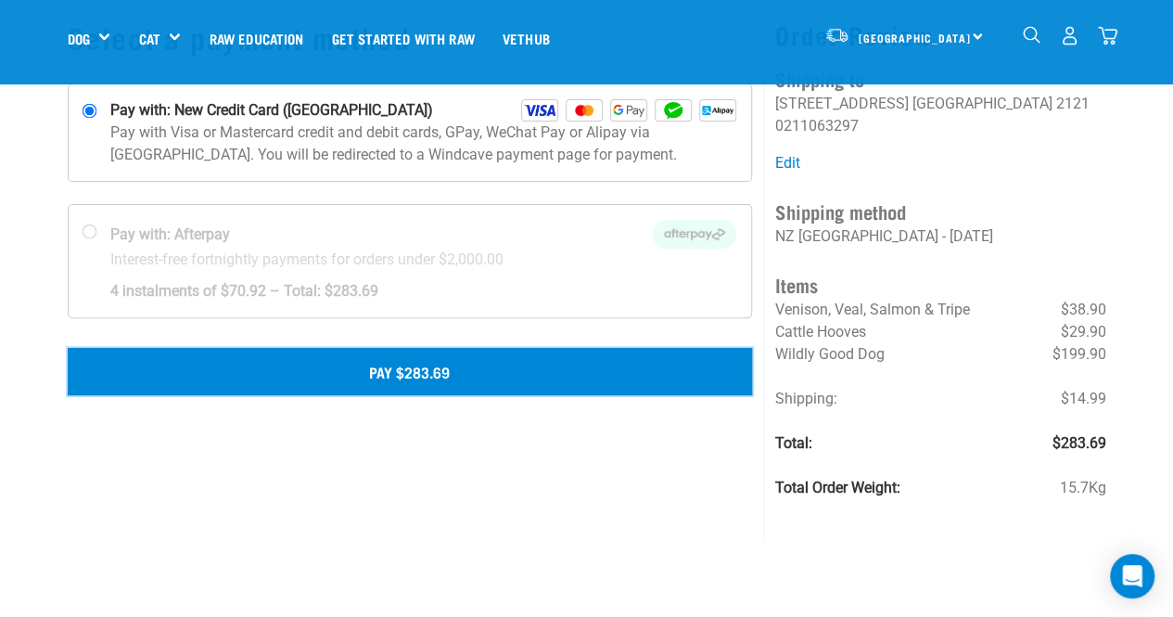
click at [278, 368] on button "Pay $283.69" at bounding box center [410, 371] width 685 height 46
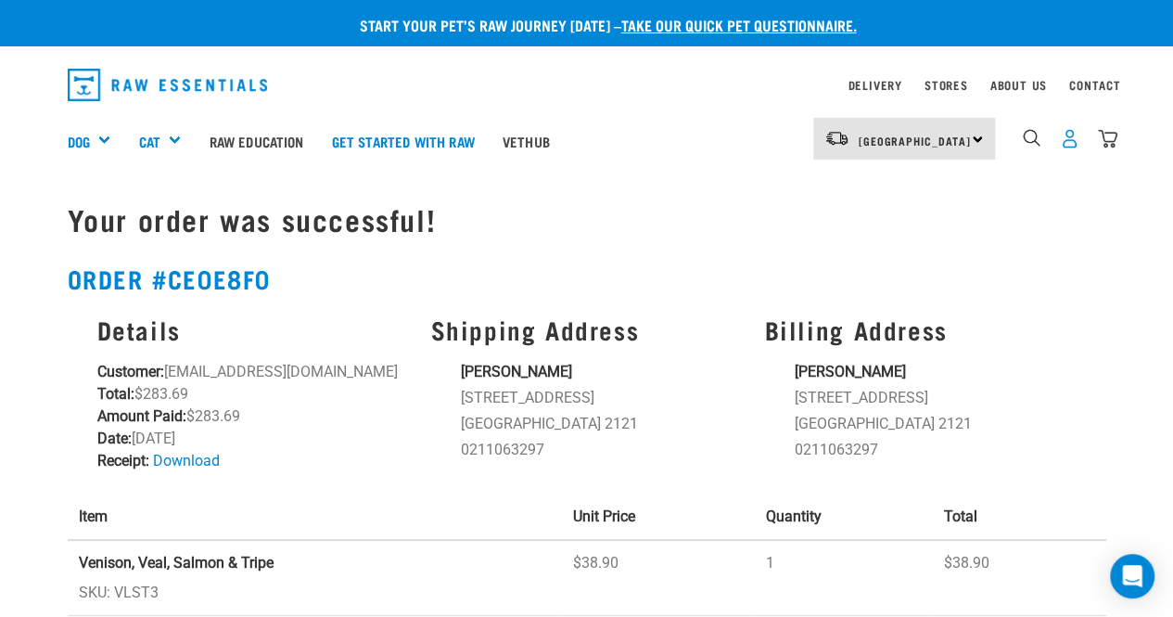
click at [1075, 138] on img "dropdown navigation" at bounding box center [1069, 138] width 19 height 19
click at [1067, 139] on img "dropdown navigation" at bounding box center [1069, 138] width 19 height 19
click at [1051, 143] on div "0" at bounding box center [1069, 139] width 95 height 42
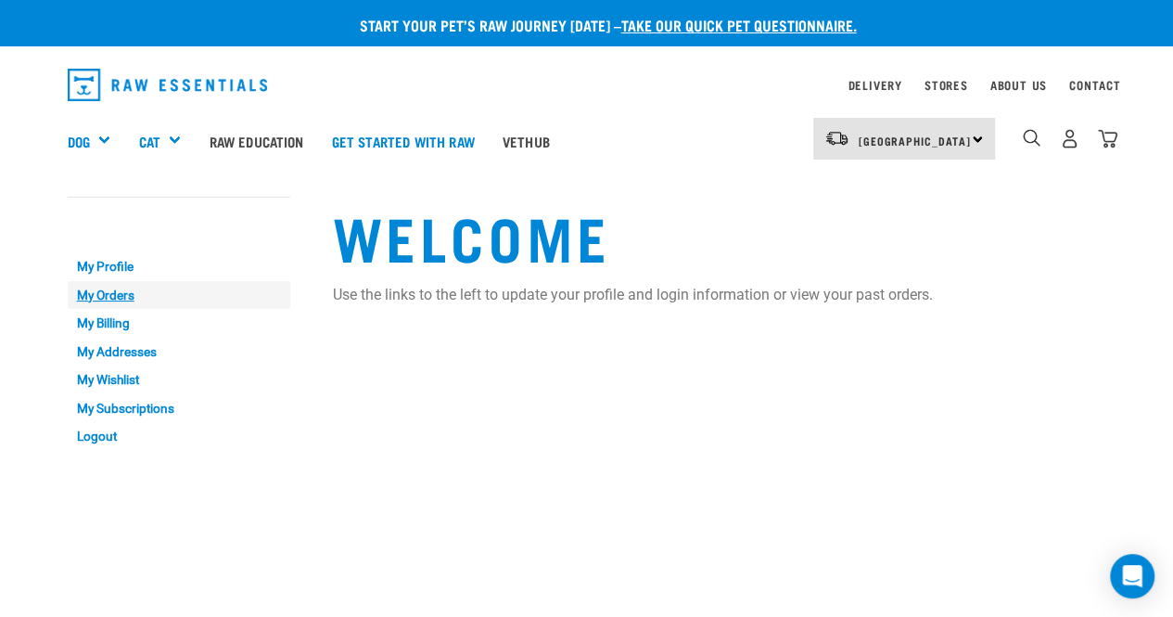
click at [96, 296] on link "My Orders" at bounding box center [179, 295] width 223 height 29
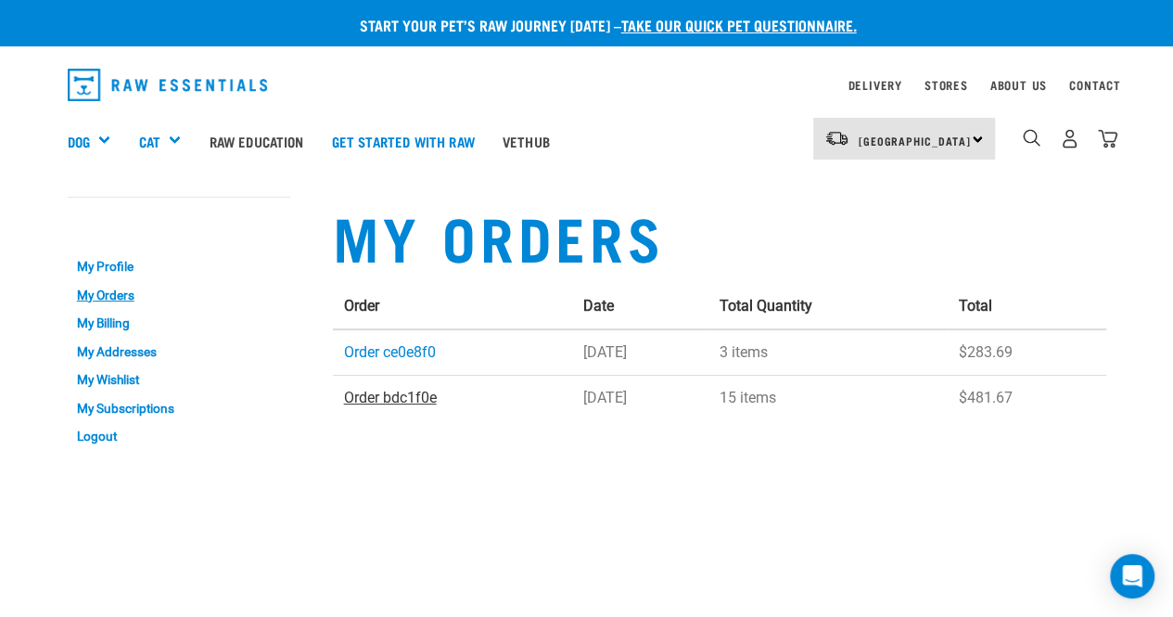
click at [415, 394] on link "Order bdc1f0e" at bounding box center [390, 397] width 93 height 18
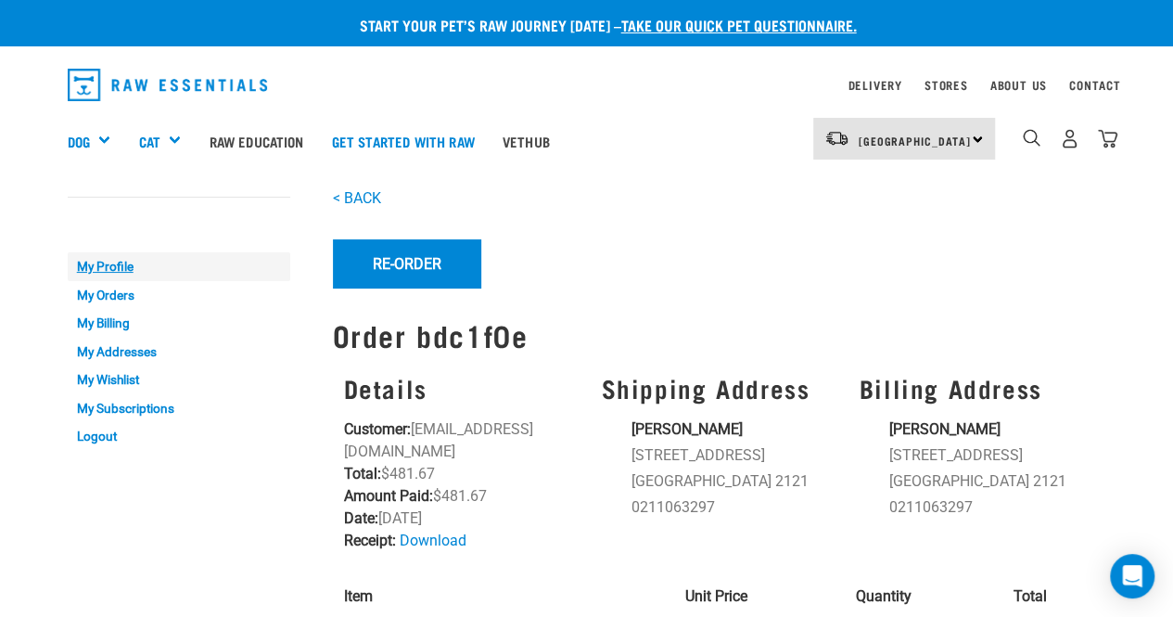
click at [128, 272] on link "My Profile" at bounding box center [179, 266] width 223 height 29
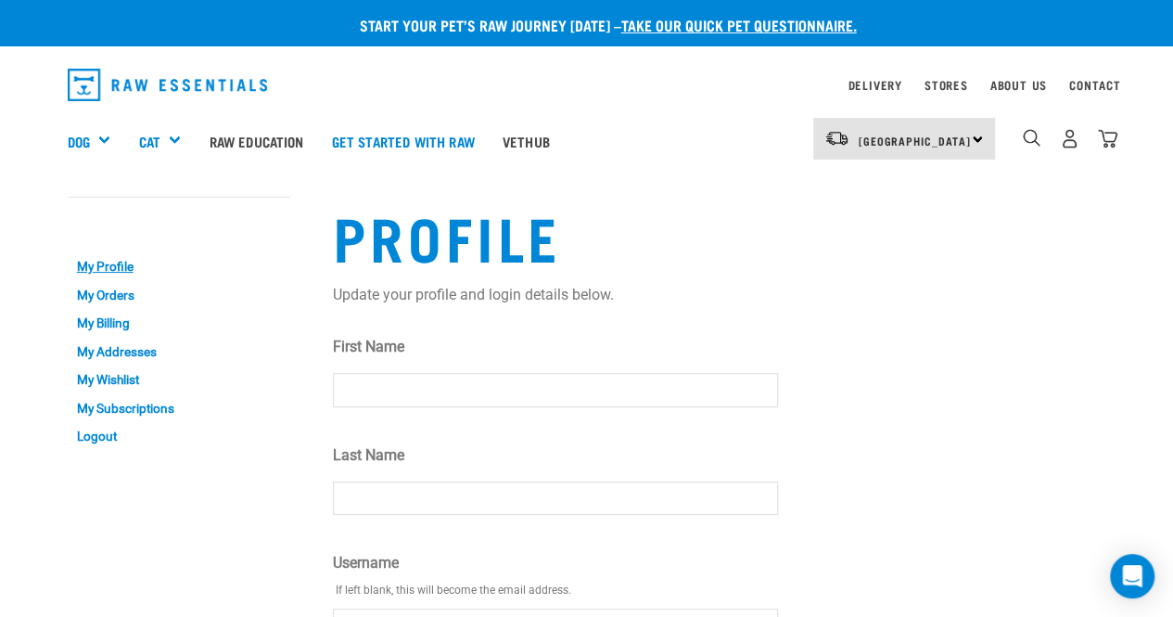
click at [122, 407] on link "My Subscriptions" at bounding box center [179, 408] width 223 height 29
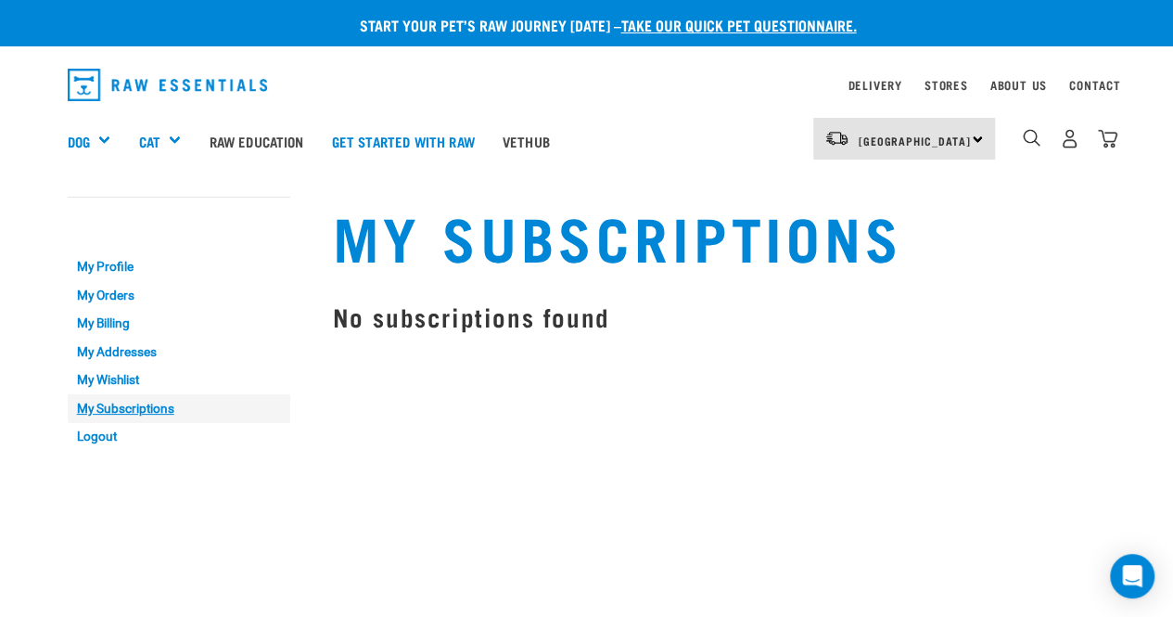
click at [154, 407] on link "My Subscriptions" at bounding box center [179, 408] width 223 height 29
click at [125, 292] on link "My Orders" at bounding box center [179, 295] width 223 height 29
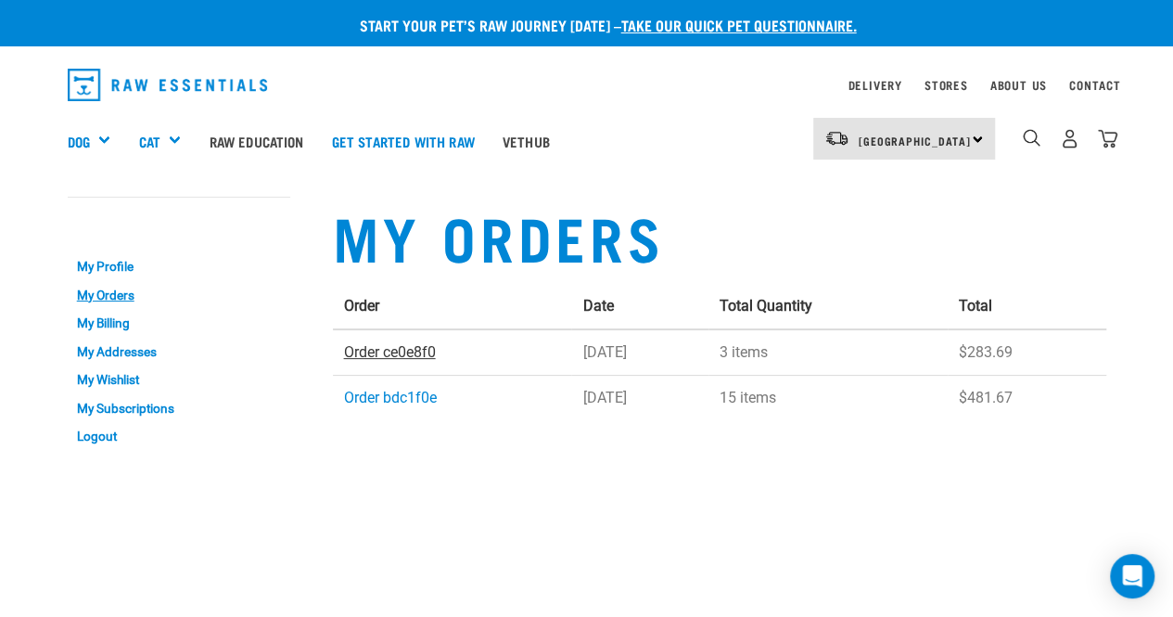
click at [425, 353] on link "Order ce0e8f0" at bounding box center [390, 352] width 92 height 18
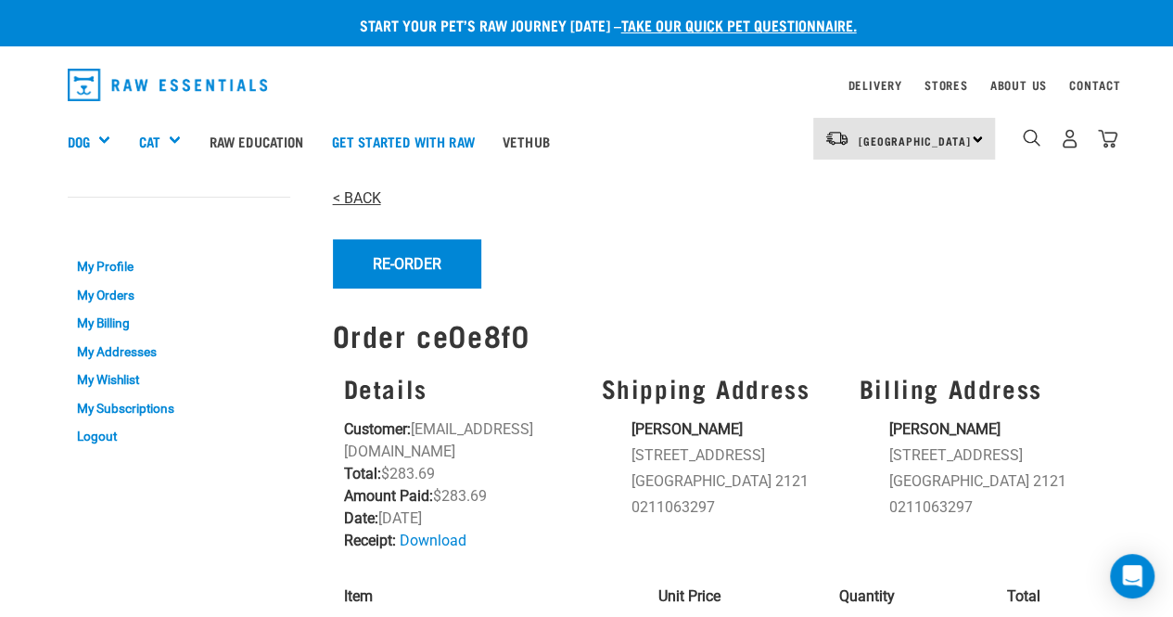
click at [358, 206] on link "< BACK" at bounding box center [357, 198] width 48 height 18
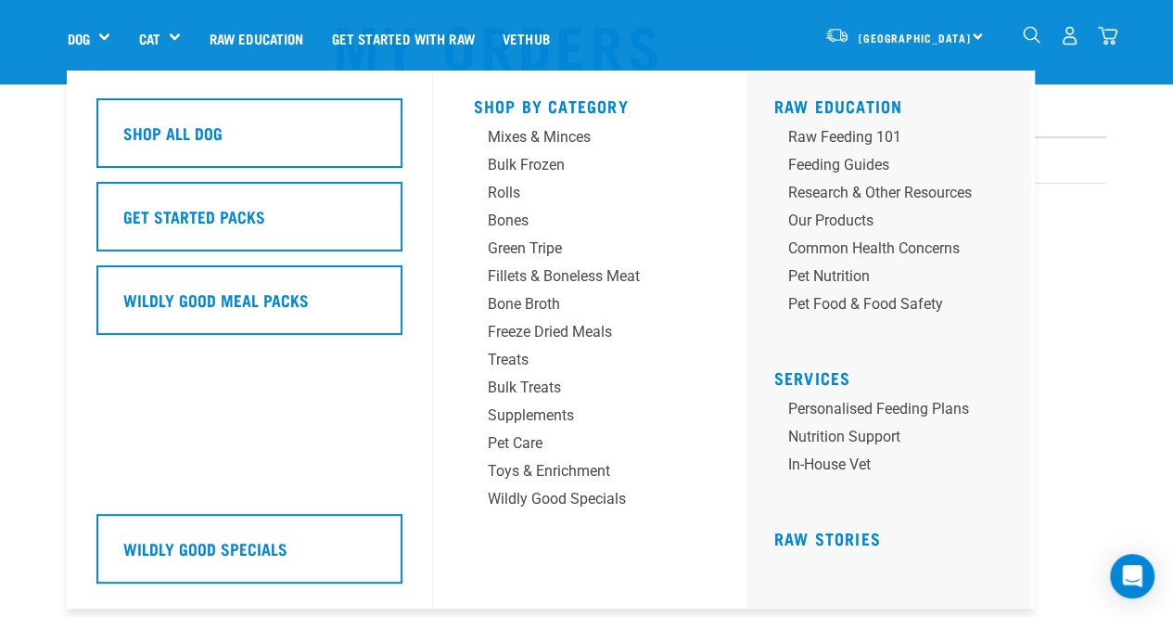
scroll to position [59, 0]
click at [534, 507] on div "Wildly Good Specials" at bounding box center [574, 499] width 173 height 22
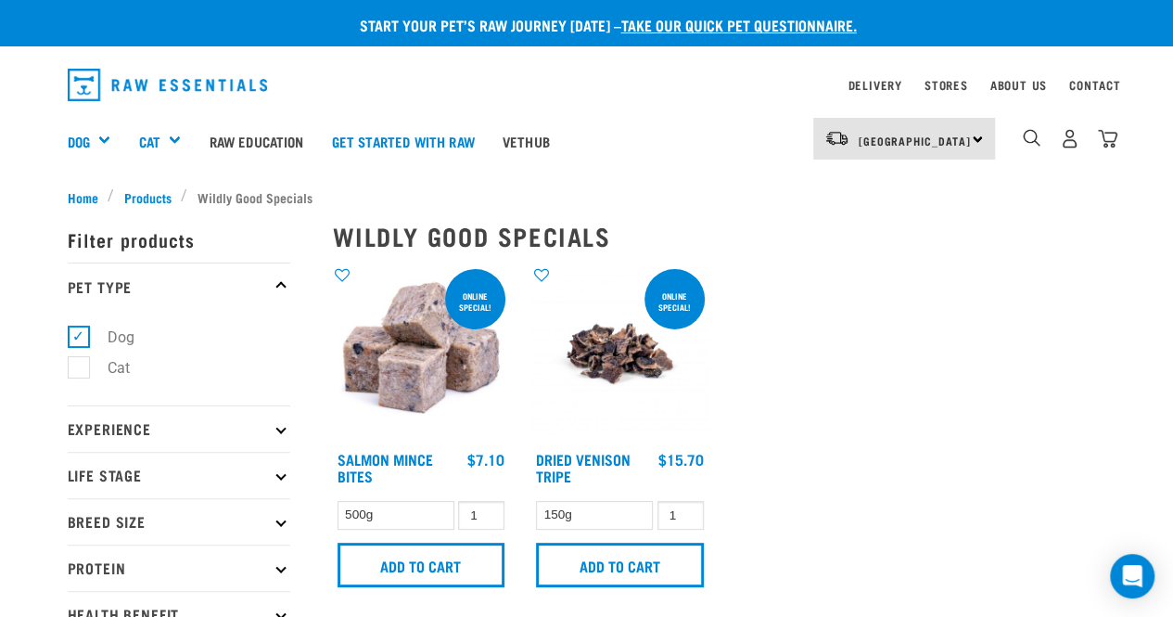
click at [1066, 148] on div "0" at bounding box center [1069, 139] width 95 height 42
click at [1065, 133] on img "dropdown navigation" at bounding box center [1069, 138] width 19 height 19
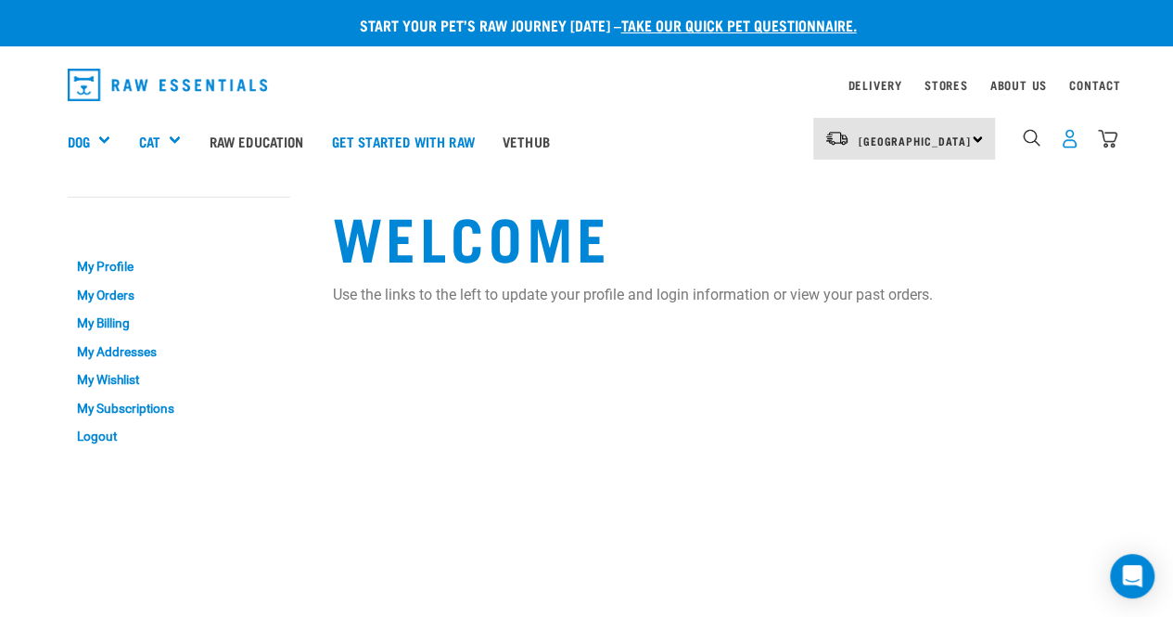
click at [1070, 145] on img "dropdown navigation" at bounding box center [1069, 138] width 19 height 19
click at [95, 431] on link "Logout" at bounding box center [179, 437] width 223 height 29
